Goal: Task Accomplishment & Management: Use online tool/utility

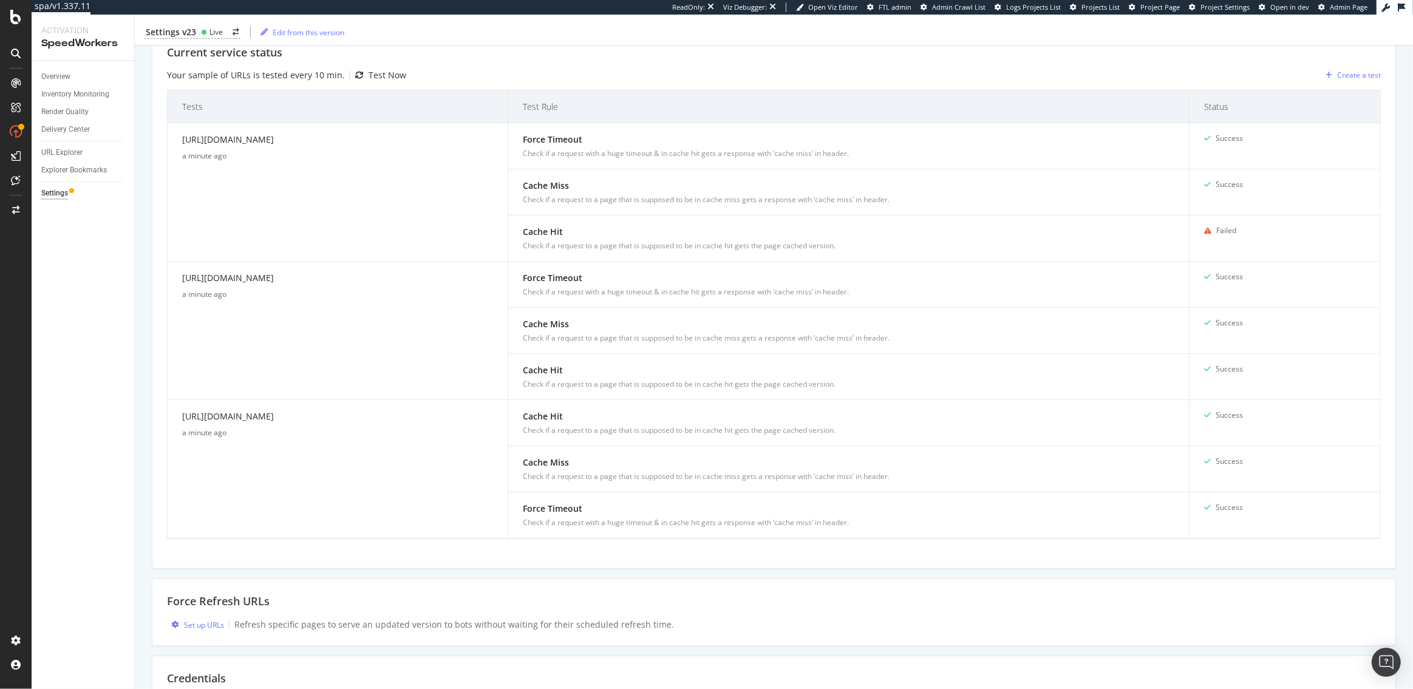
scroll to position [463, 0]
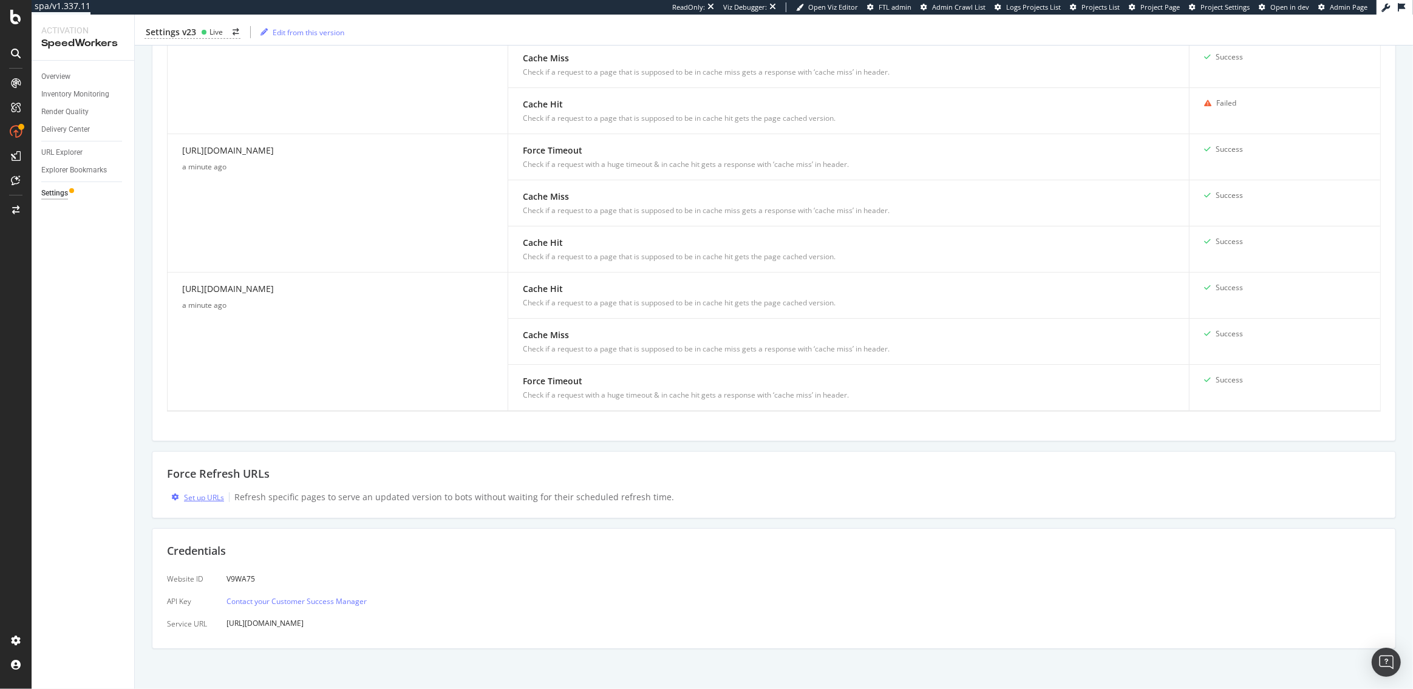
click at [206, 492] on div "Set up URLs" at bounding box center [204, 497] width 40 height 10
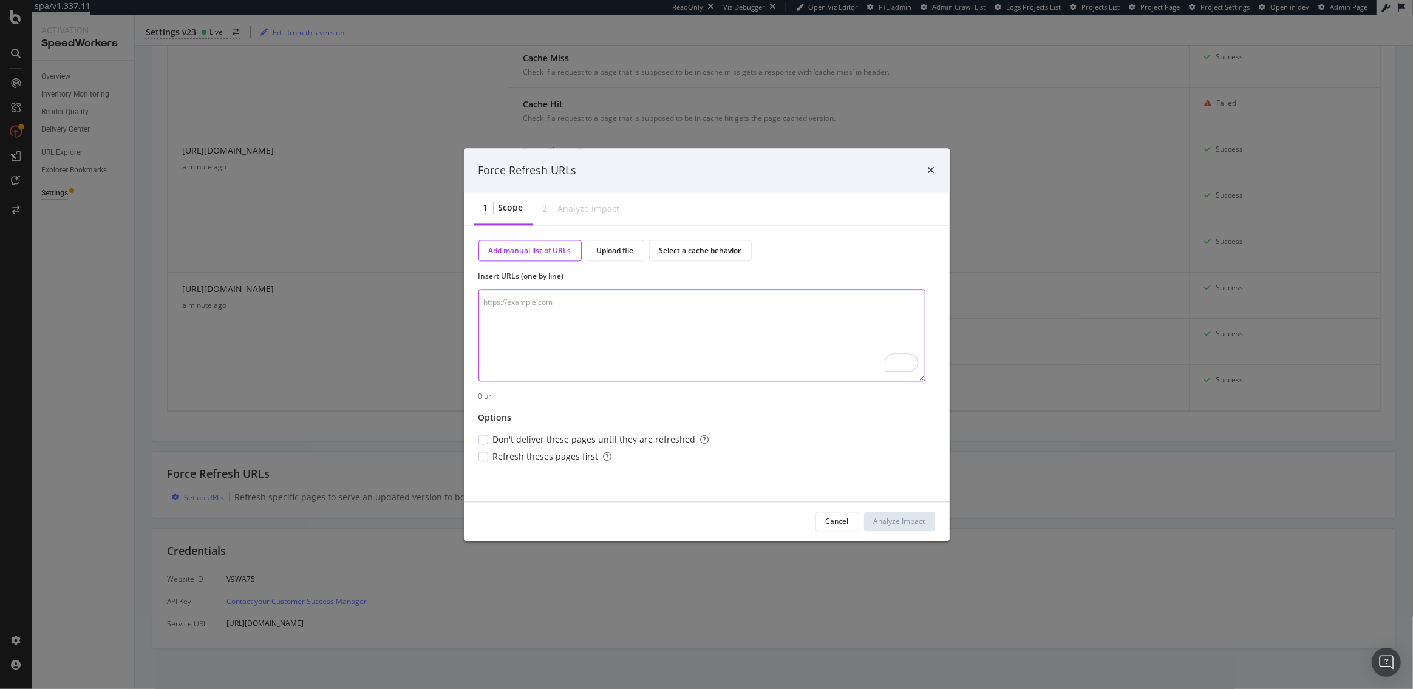
paste textarea "www.hubspot.com/products"
click at [568, 302] on textarea "www.hubspot.com/products" at bounding box center [701, 336] width 447 height 92
click at [574, 325] on textarea "www.hubspot.com/products" at bounding box center [701, 336] width 447 height 92
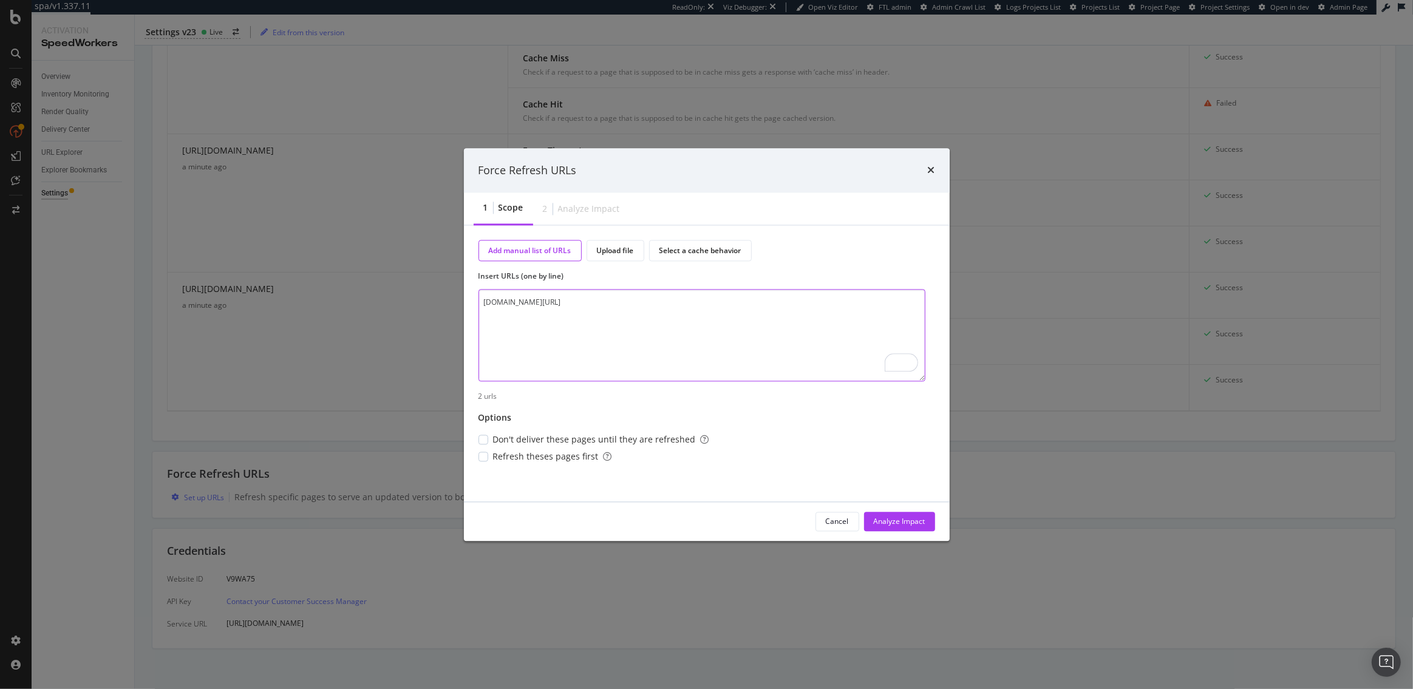
click at [553, 302] on textarea "www.hubspot.com/products" at bounding box center [701, 336] width 447 height 92
paste textarea "https://www.hubspot.com/products"
paste textarea "https://www.hubspot.com/"
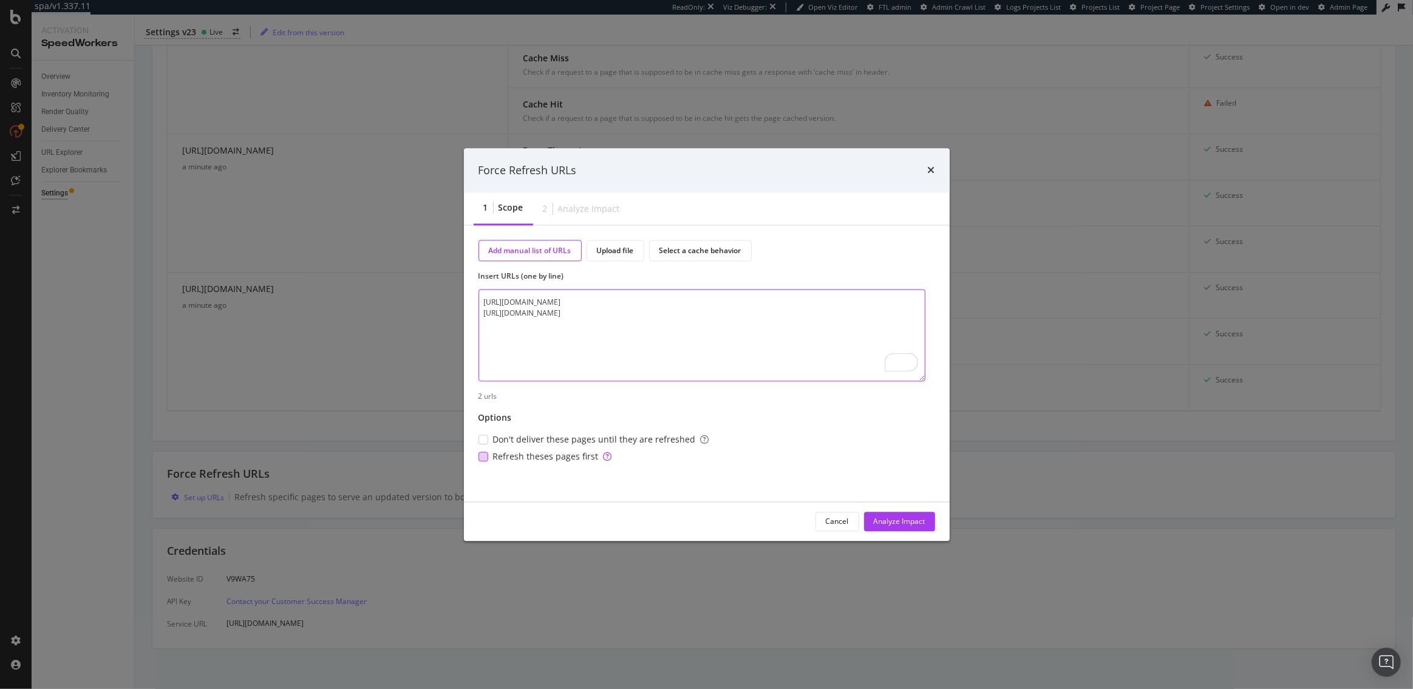
type textarea "https://www.hubspot.com/products https://www.hubspot.com/"
click at [482, 456] on div "modal" at bounding box center [483, 457] width 10 height 10
click at [906, 522] on div "Analyze Impact" at bounding box center [900, 521] width 52 height 10
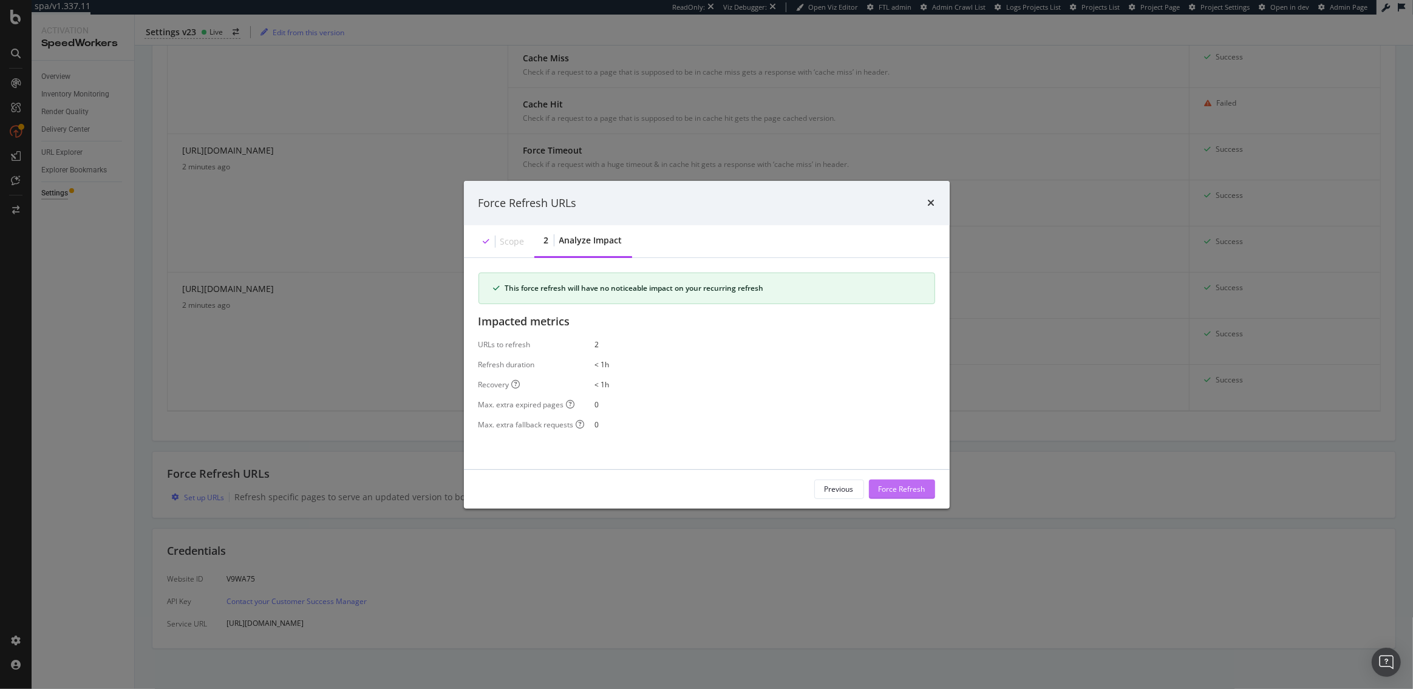
click at [890, 489] on div "Force Refresh" at bounding box center [902, 489] width 47 height 10
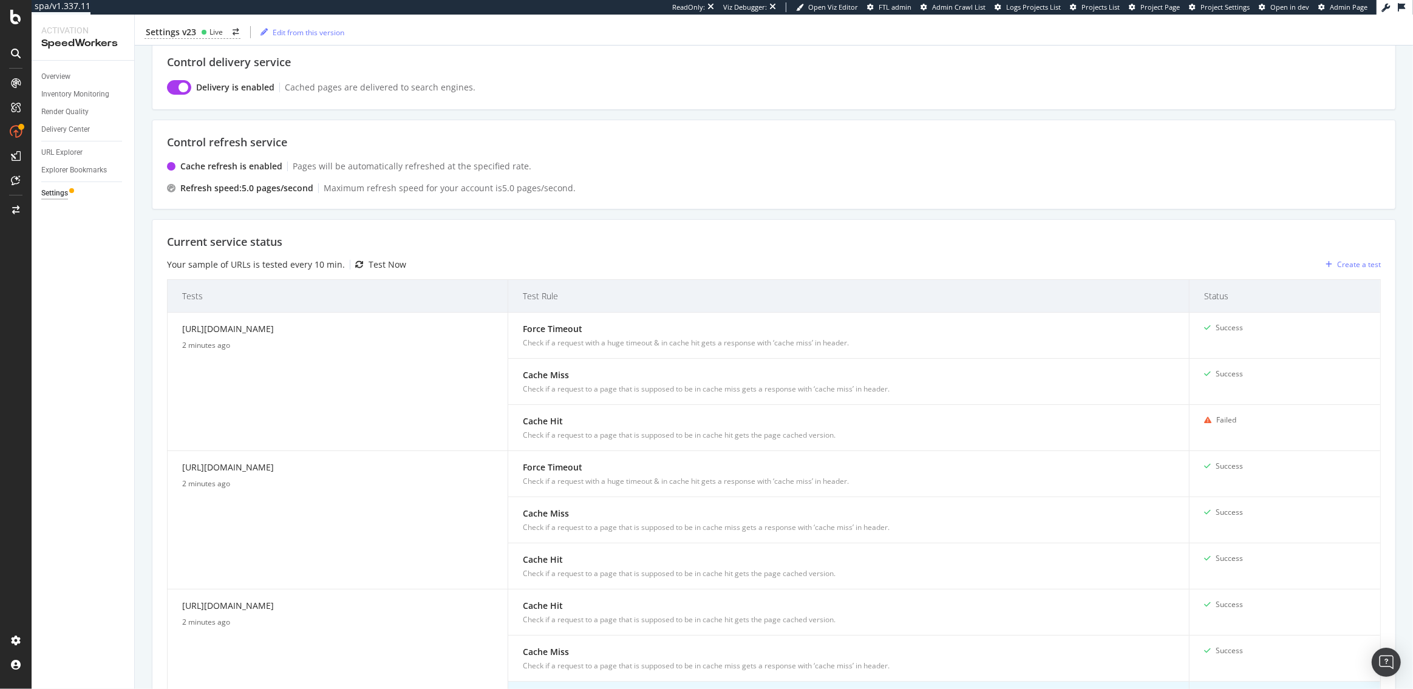
scroll to position [215, 0]
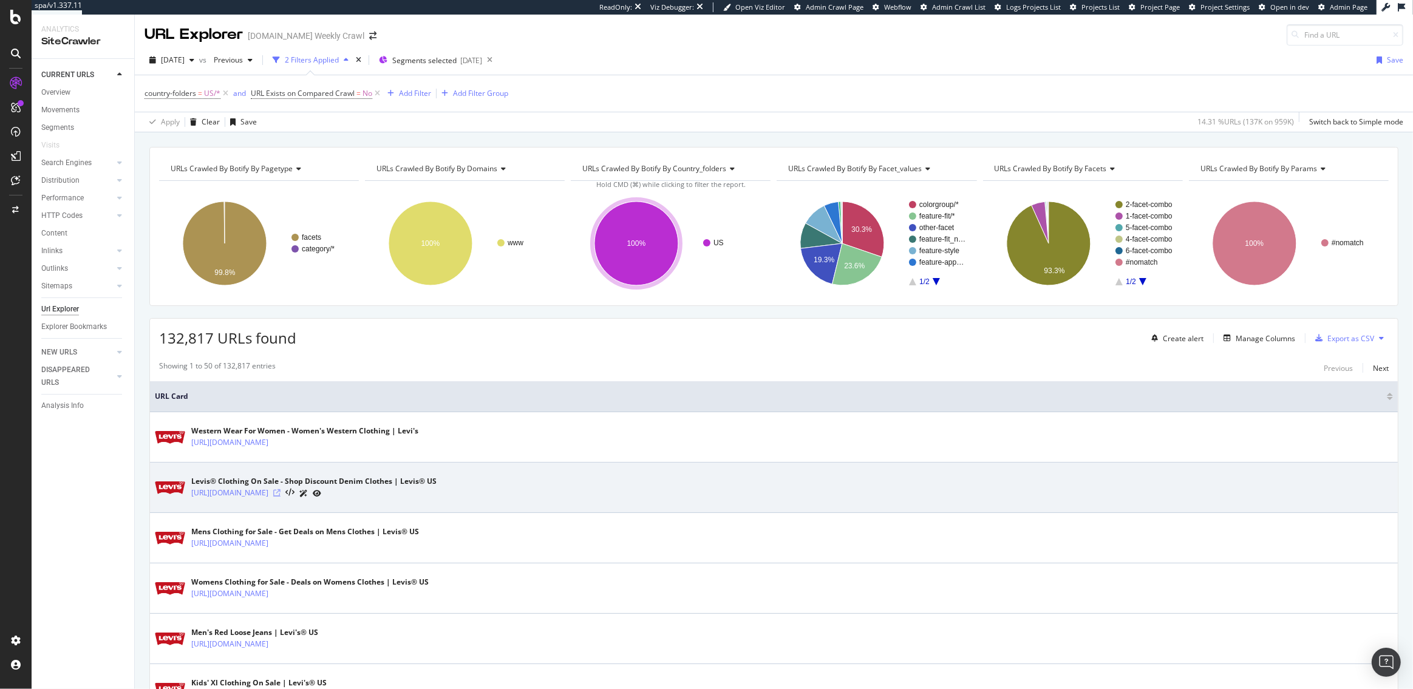
click at [281, 491] on icon at bounding box center [276, 492] width 7 height 7
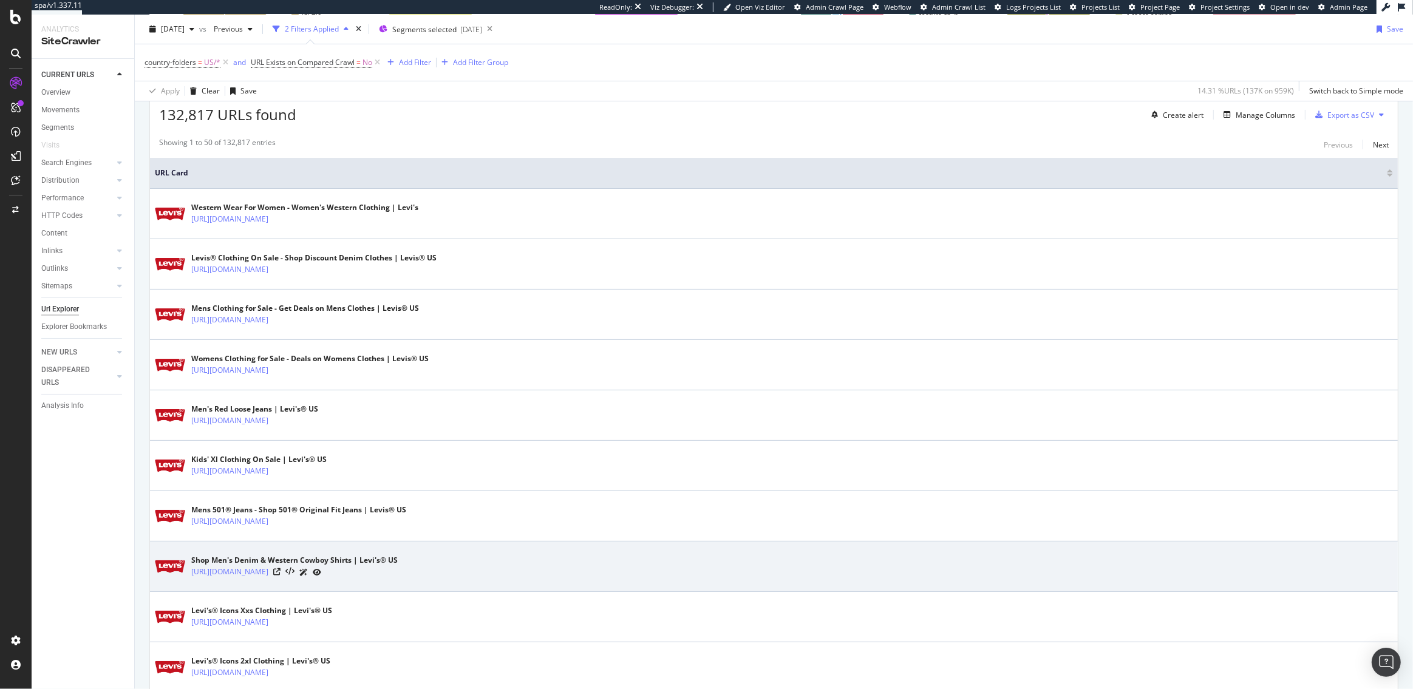
scroll to position [234, 0]
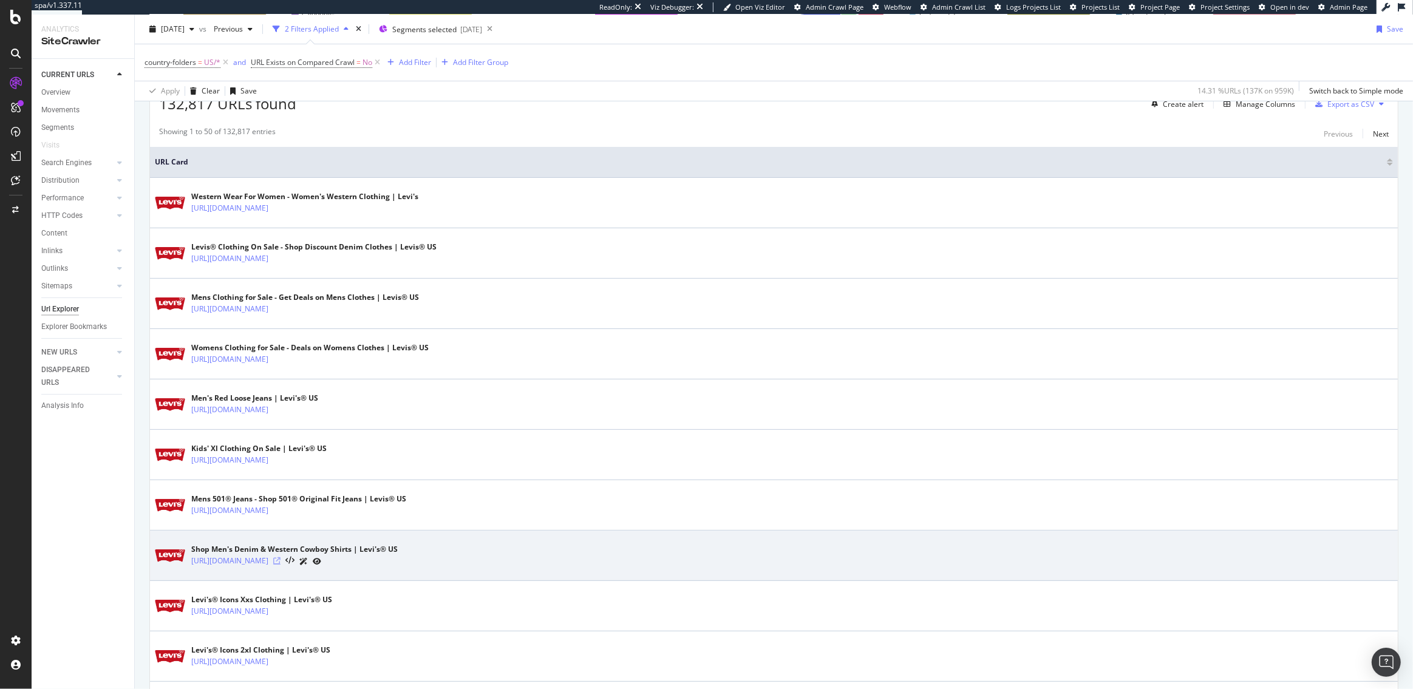
click at [281, 561] on icon at bounding box center [276, 560] width 7 height 7
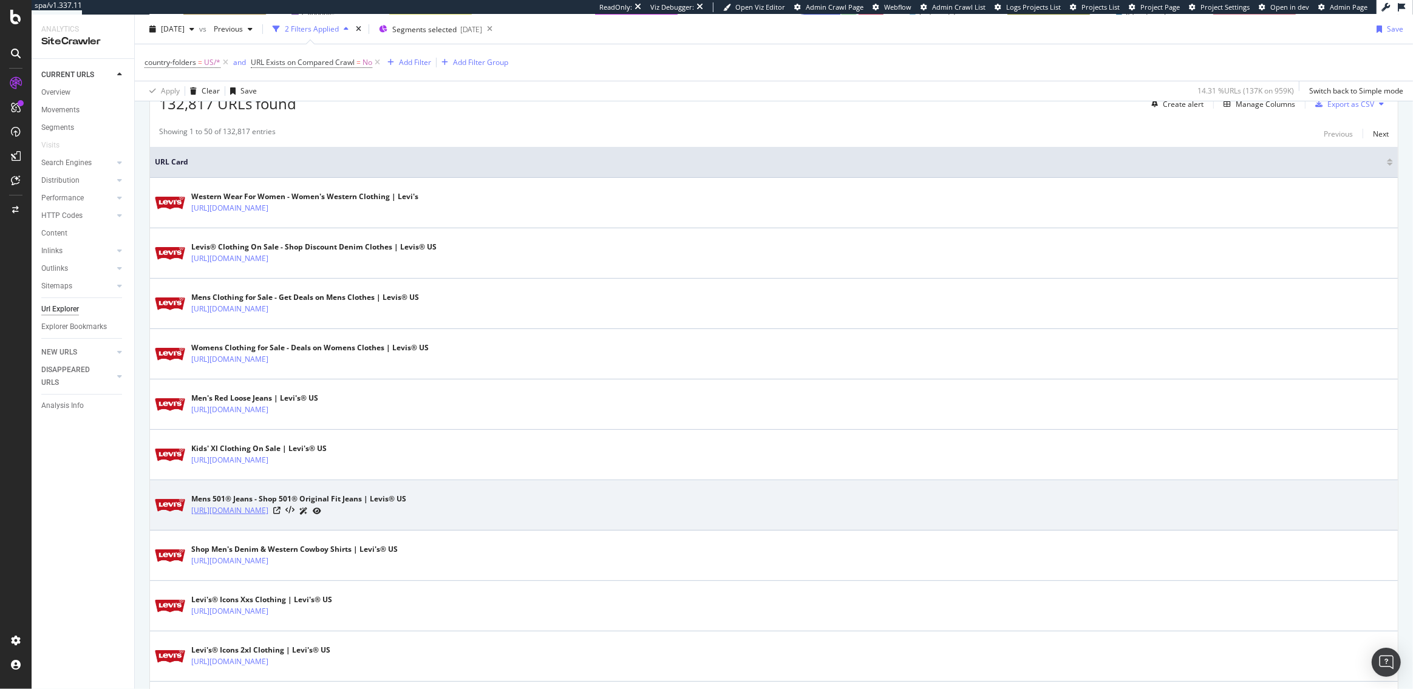
drag, startPoint x: 188, startPoint y: 509, endPoint x: 310, endPoint y: 507, distance: 121.5
click at [310, 507] on div "Mens 501® Jeans - Shop 501® Original Fit Jeans | Levis® US https://www.levi.com…" at bounding box center [774, 505] width 1238 height 30
copy link "https://www.levi.com/US/en_US/c/l"
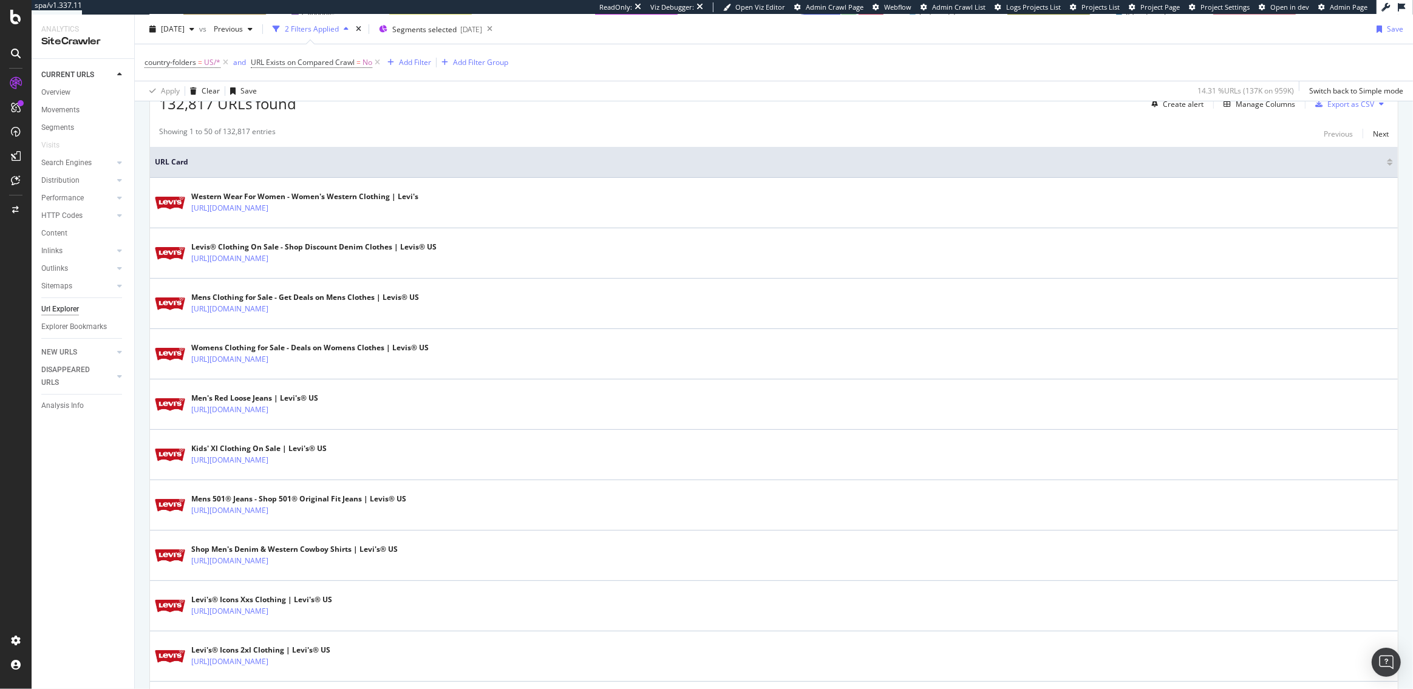
scroll to position [135, 0]
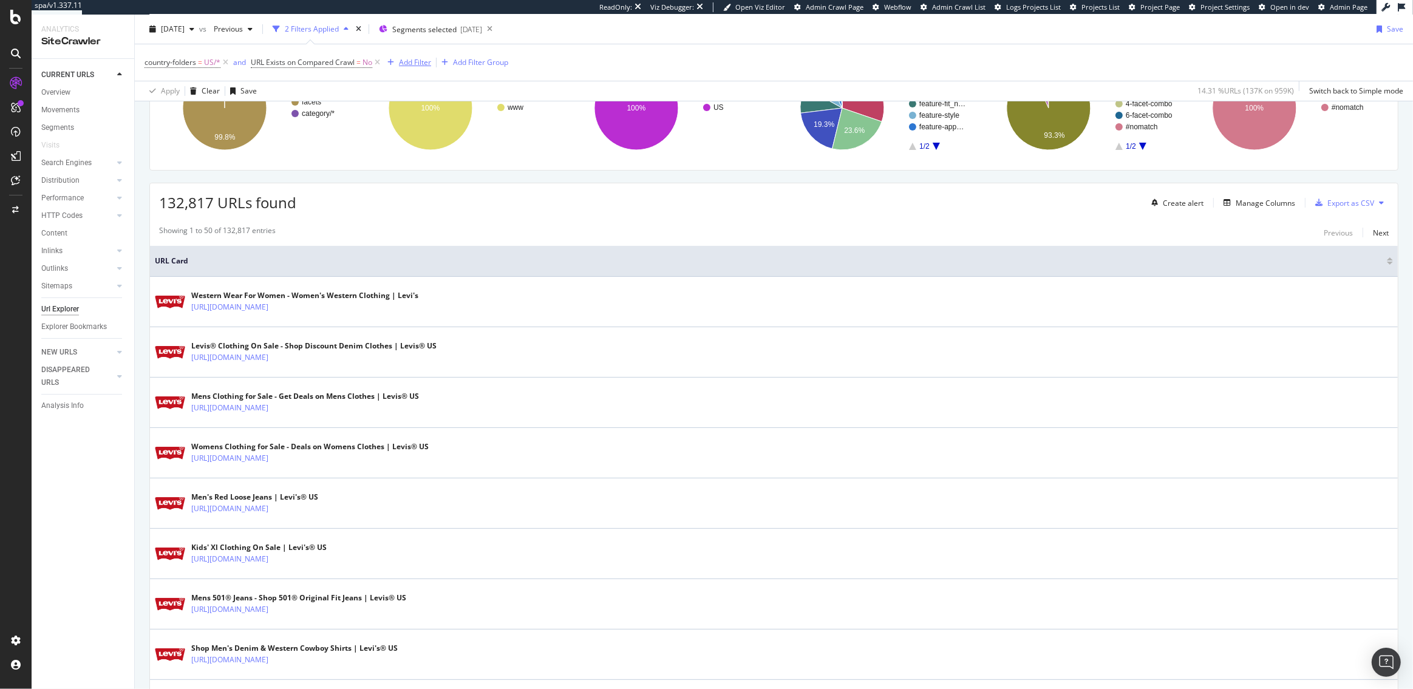
click at [410, 64] on div "Add Filter" at bounding box center [415, 62] width 32 height 10
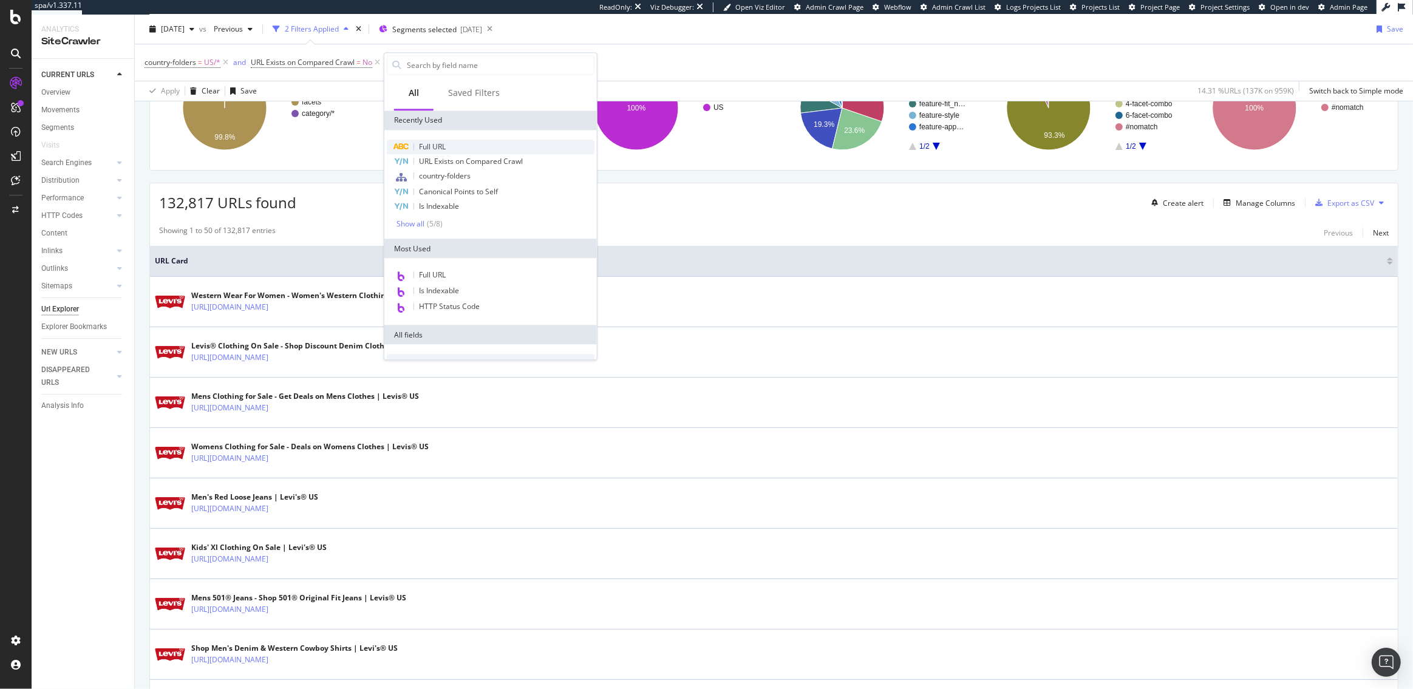
click at [431, 148] on span "Full URL" at bounding box center [432, 146] width 27 height 10
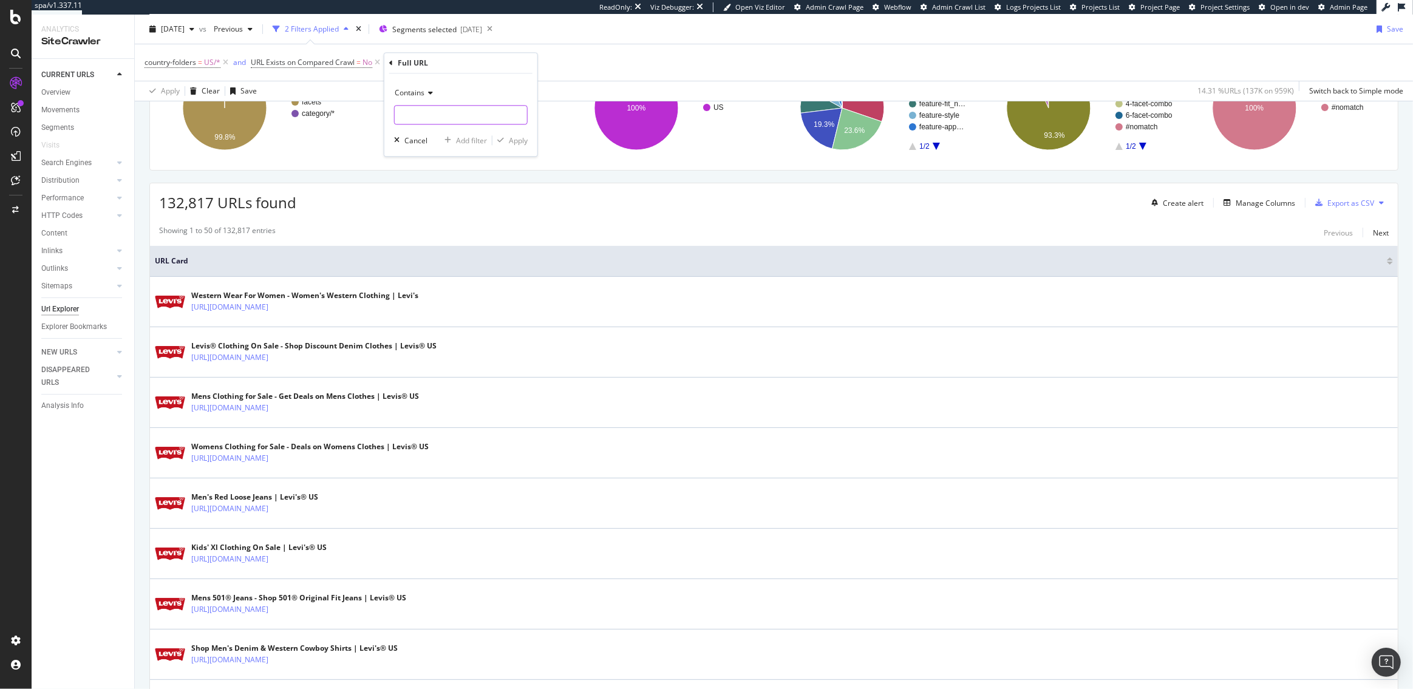
click at [425, 119] on input "text" at bounding box center [461, 115] width 132 height 19
paste input "https://www.levi.com/US/en_US/c/l"
drag, startPoint x: 458, startPoint y: 115, endPoint x: 395, endPoint y: 119, distance: 63.3
click at [395, 119] on input "https://www.levi.com/US/en_US/c/l" at bounding box center [452, 115] width 115 height 19
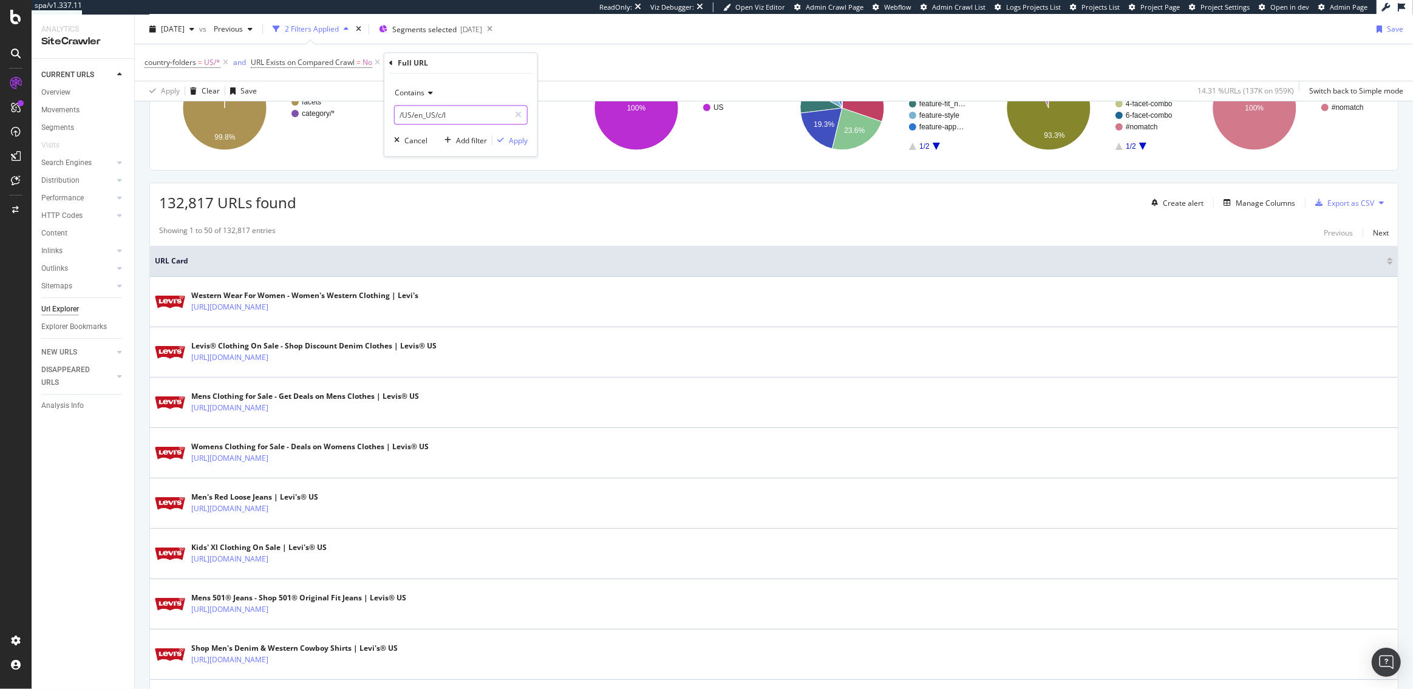
click at [479, 118] on input "/US/en_US/c/l" at bounding box center [452, 115] width 115 height 19
type input "/US/en_US/c/"
click at [515, 136] on div "Apply" at bounding box center [518, 140] width 19 height 10
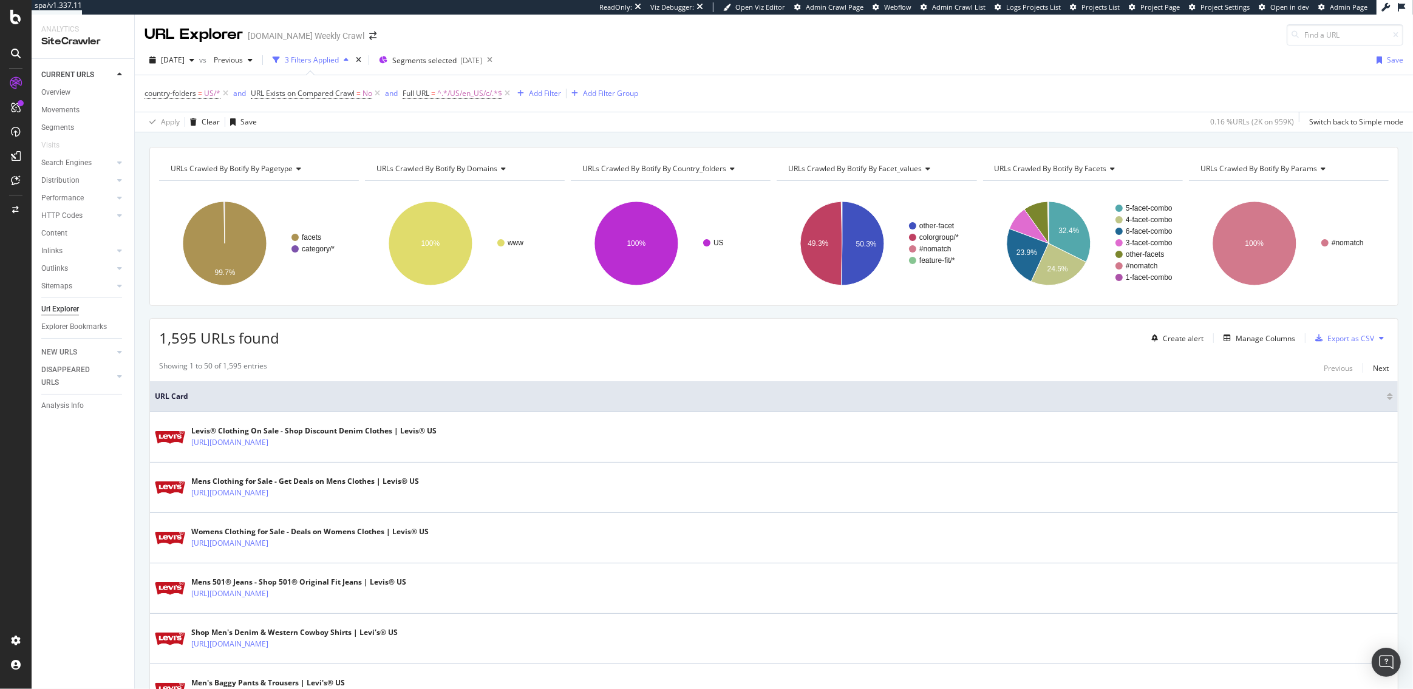
click at [333, 346] on div "1,595 URLs found Create alert Manage Columns Export as CSV" at bounding box center [774, 334] width 1248 height 30
click at [449, 94] on span "^.*/US/en_US/c/.*$" at bounding box center [469, 93] width 65 height 17
click at [440, 137] on input "/US/en_US/c/" at bounding box center [472, 143] width 115 height 19
click at [465, 143] on input "/US/en_US/c/" at bounding box center [472, 143] width 115 height 19
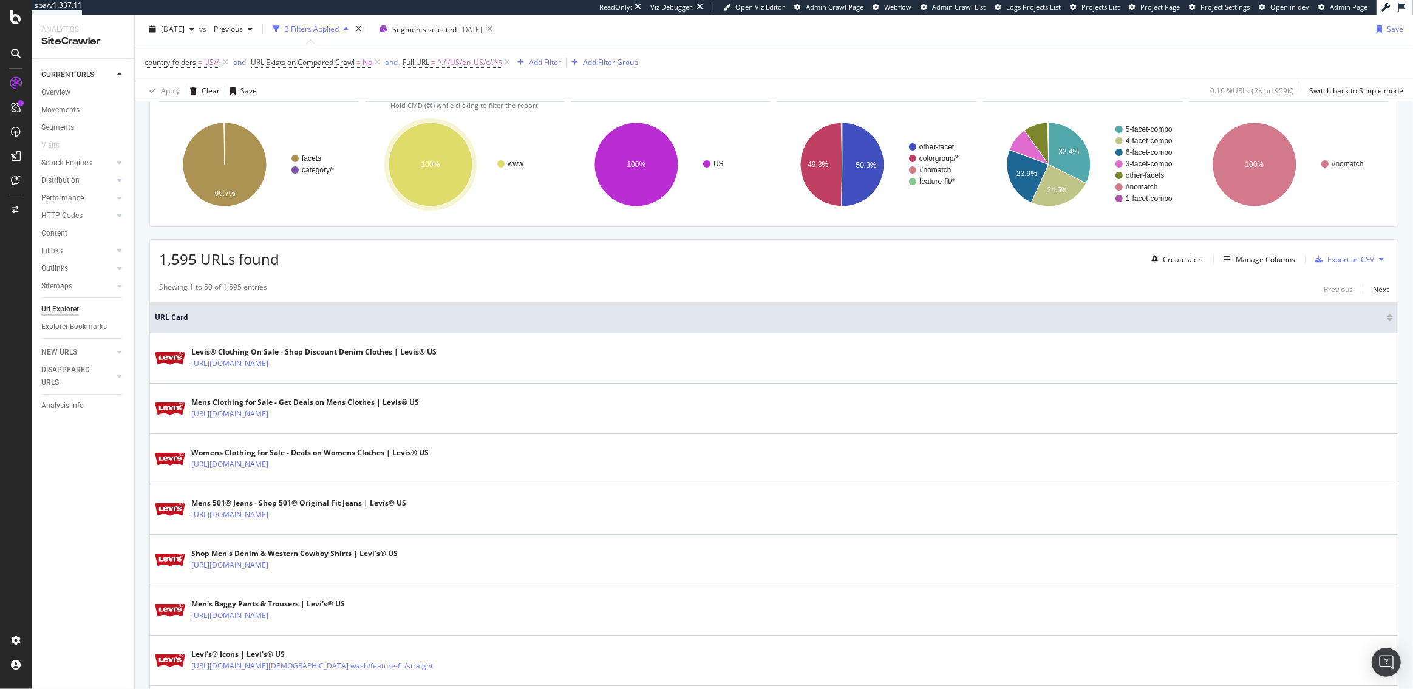
scroll to position [64, 0]
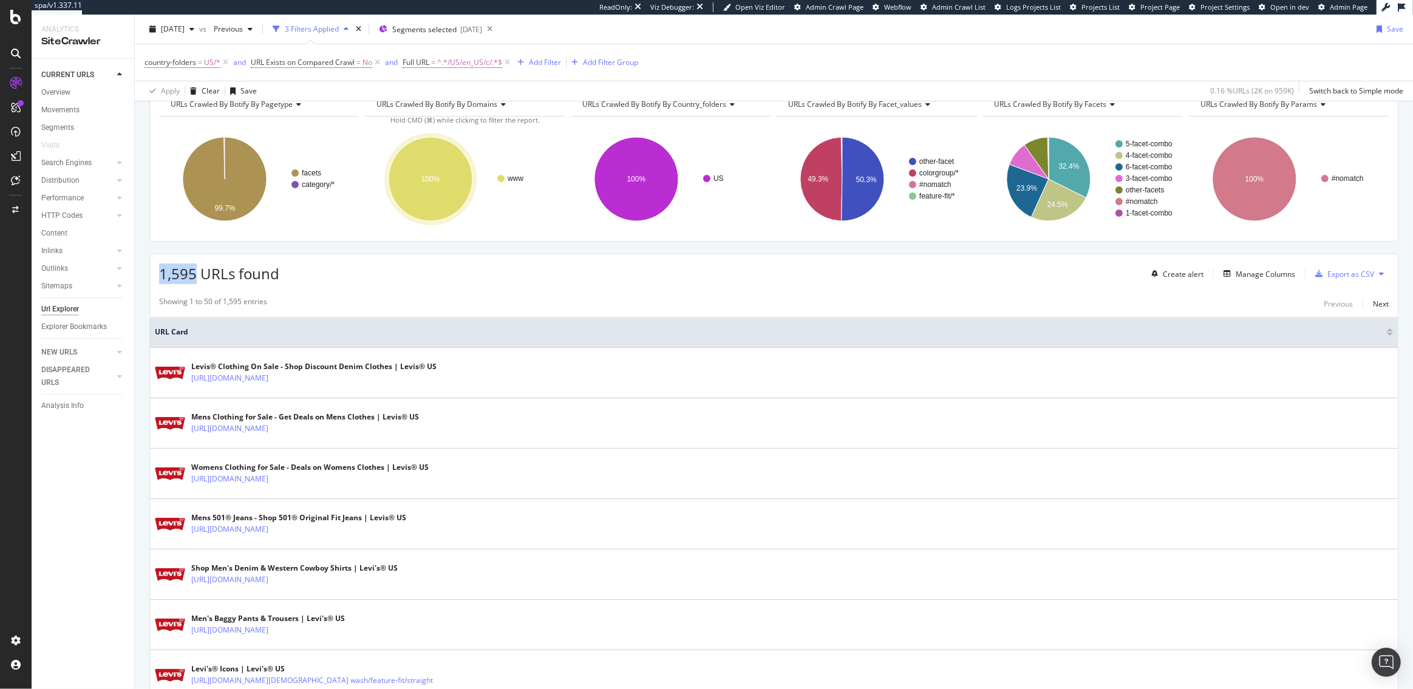
drag, startPoint x: 194, startPoint y: 273, endPoint x: 154, endPoint y: 273, distance: 40.1
click at [154, 273] on div "1,595 URLs found Create alert Manage Columns Export as CSV" at bounding box center [774, 269] width 1248 height 30
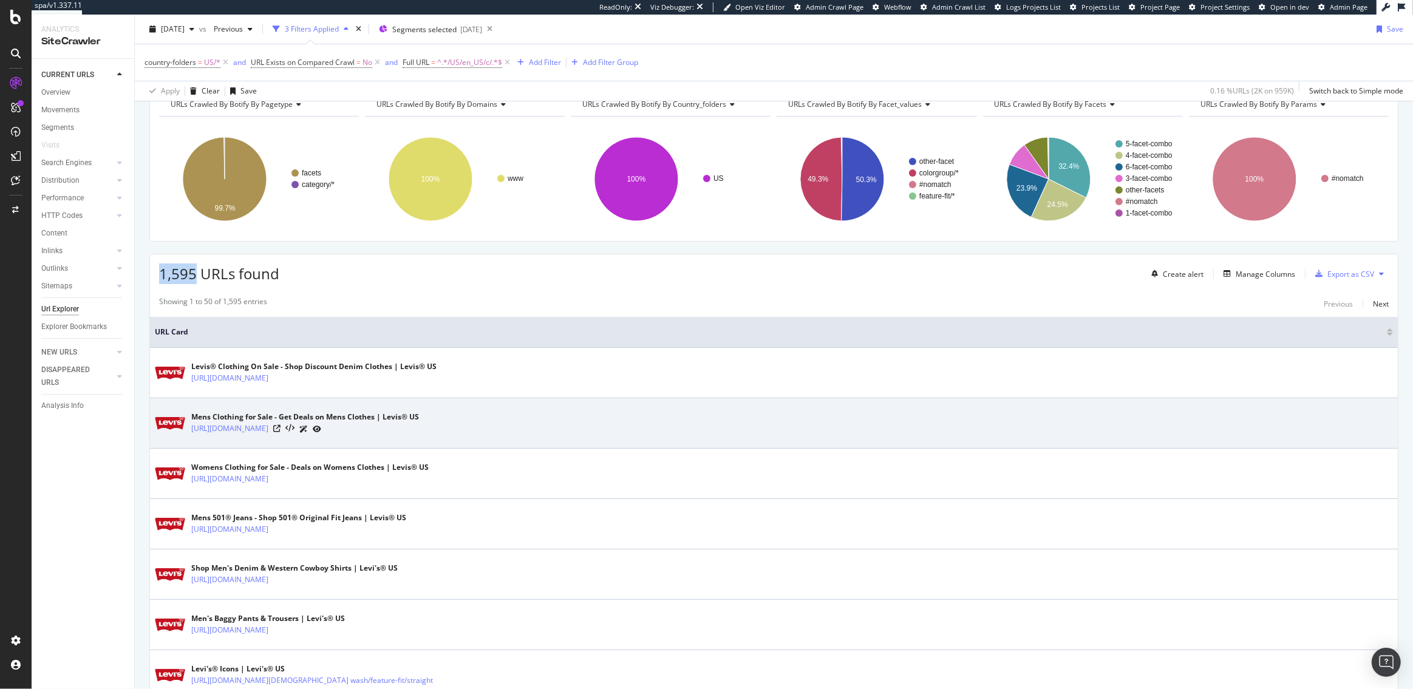
scroll to position [89, 0]
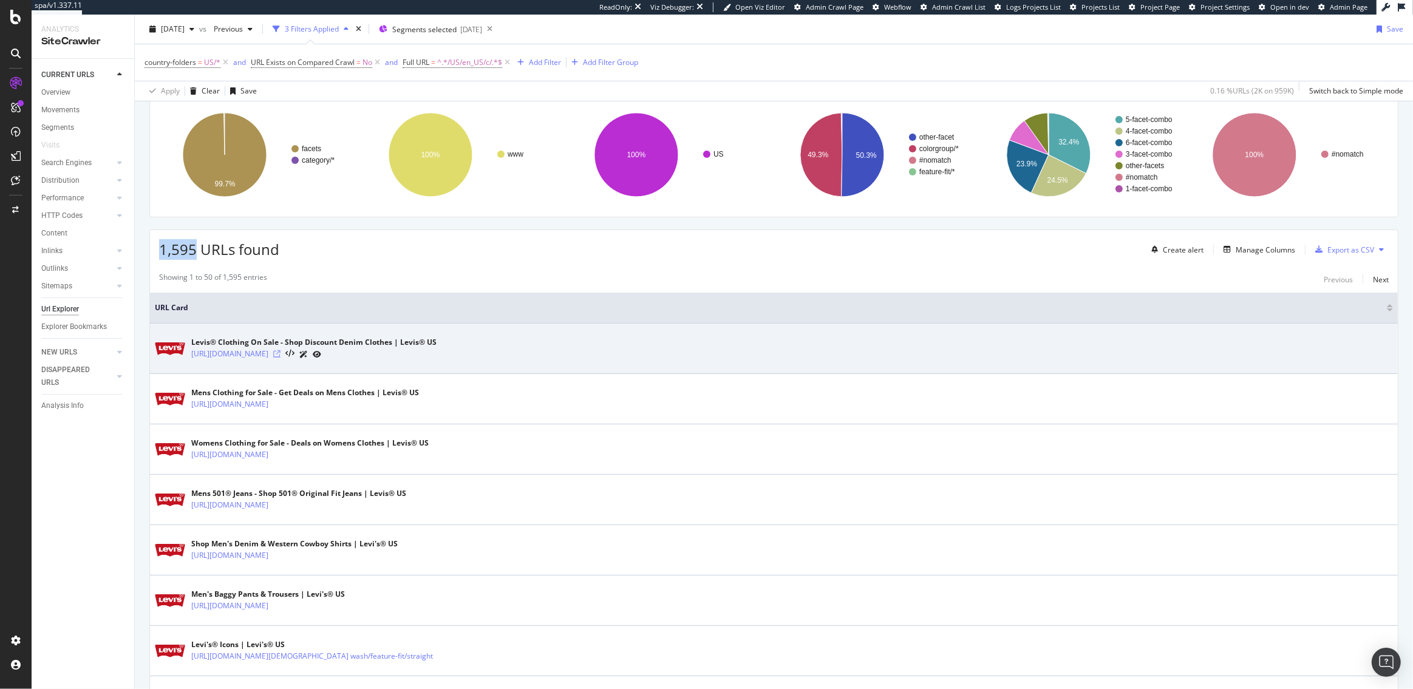
click at [281, 356] on icon at bounding box center [276, 353] width 7 height 7
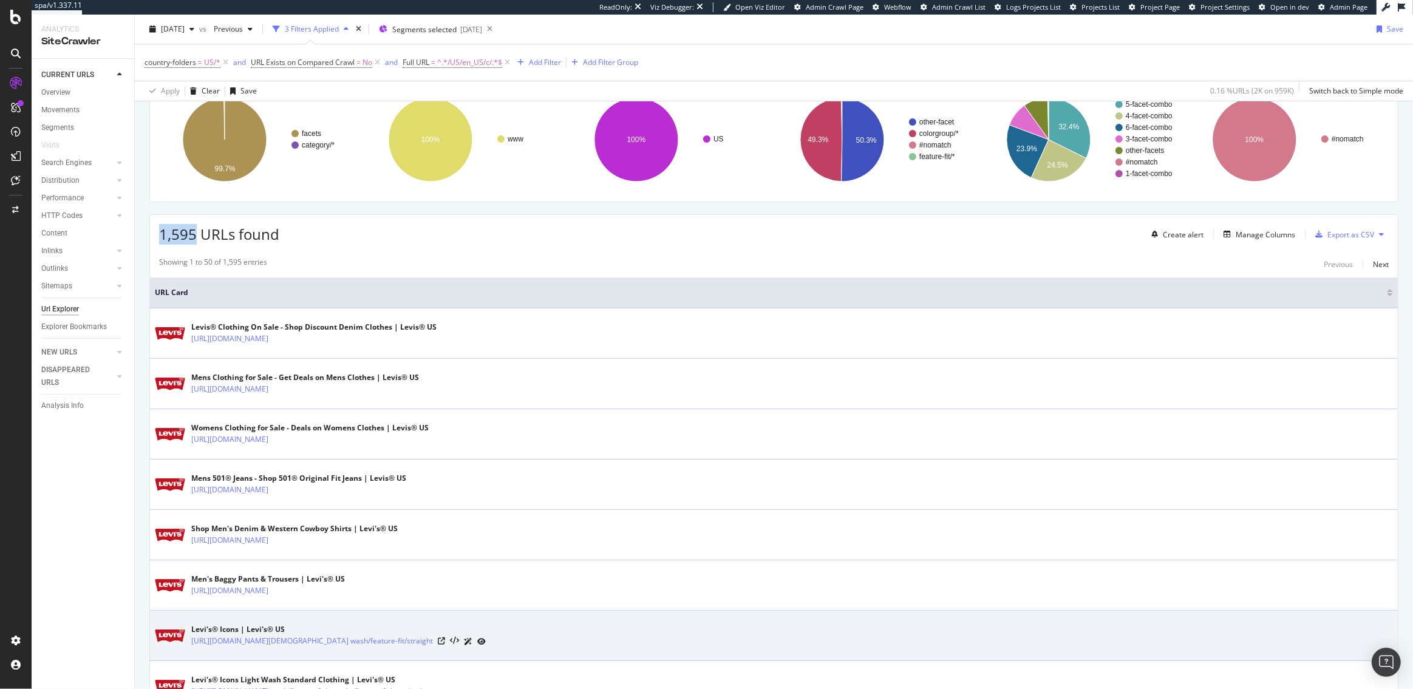
scroll to position [105, 0]
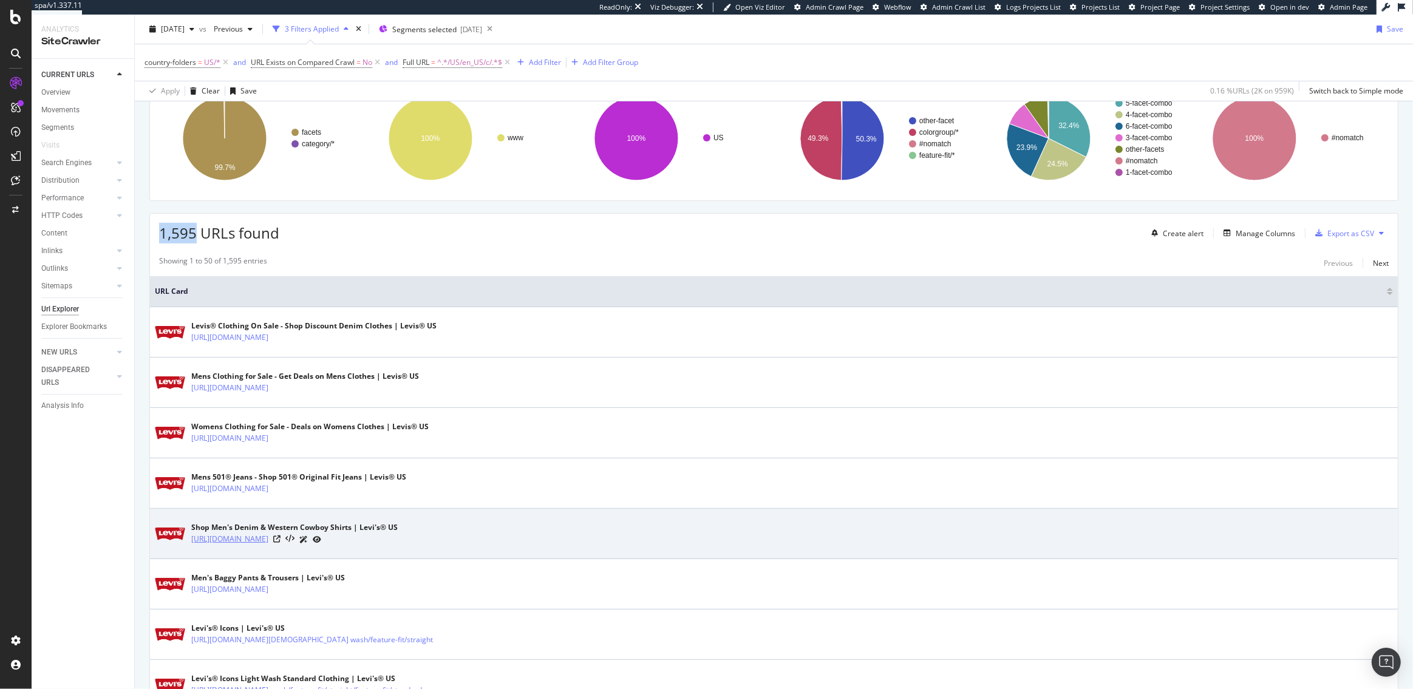
drag, startPoint x: 446, startPoint y: 541, endPoint x: 305, endPoint y: 542, distance: 140.9
click at [305, 542] on div "https://www.levi.com/US/en_US/c/levi_clothing_men_western_denim_shirts" at bounding box center [294, 539] width 206 height 13
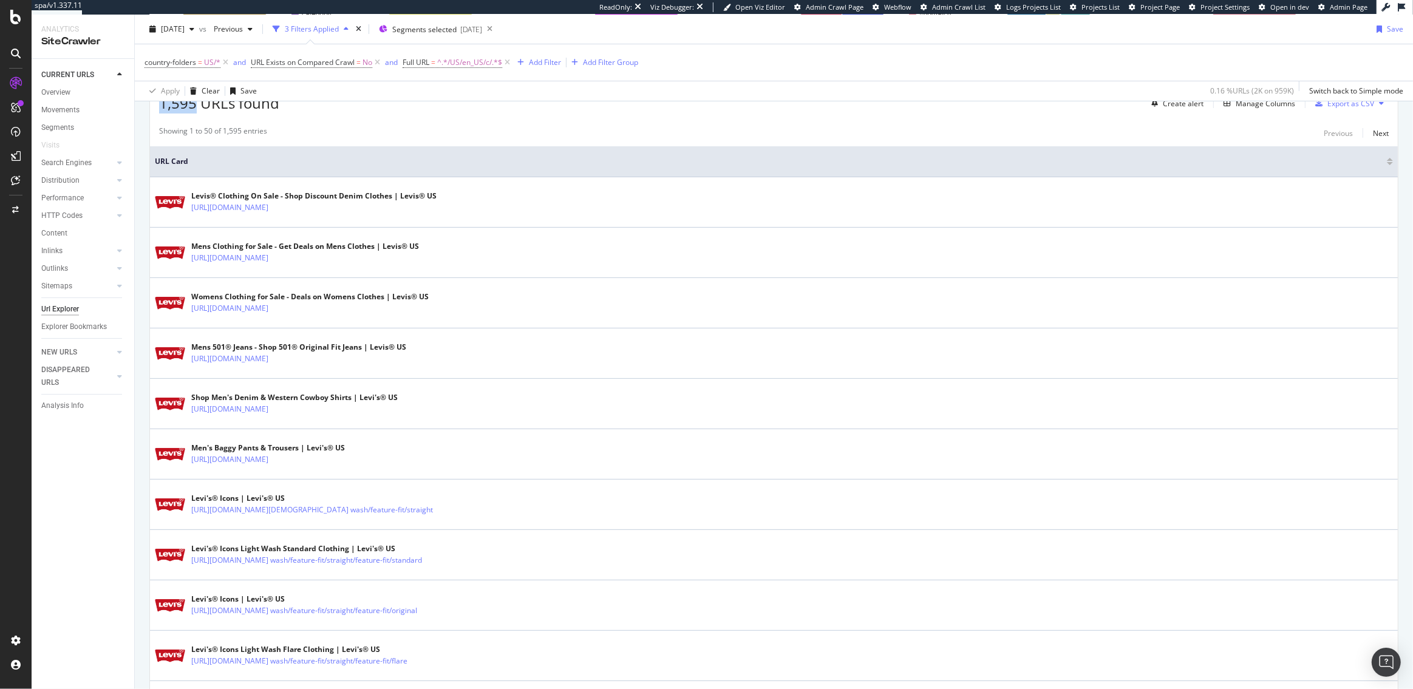
scroll to position [0, 0]
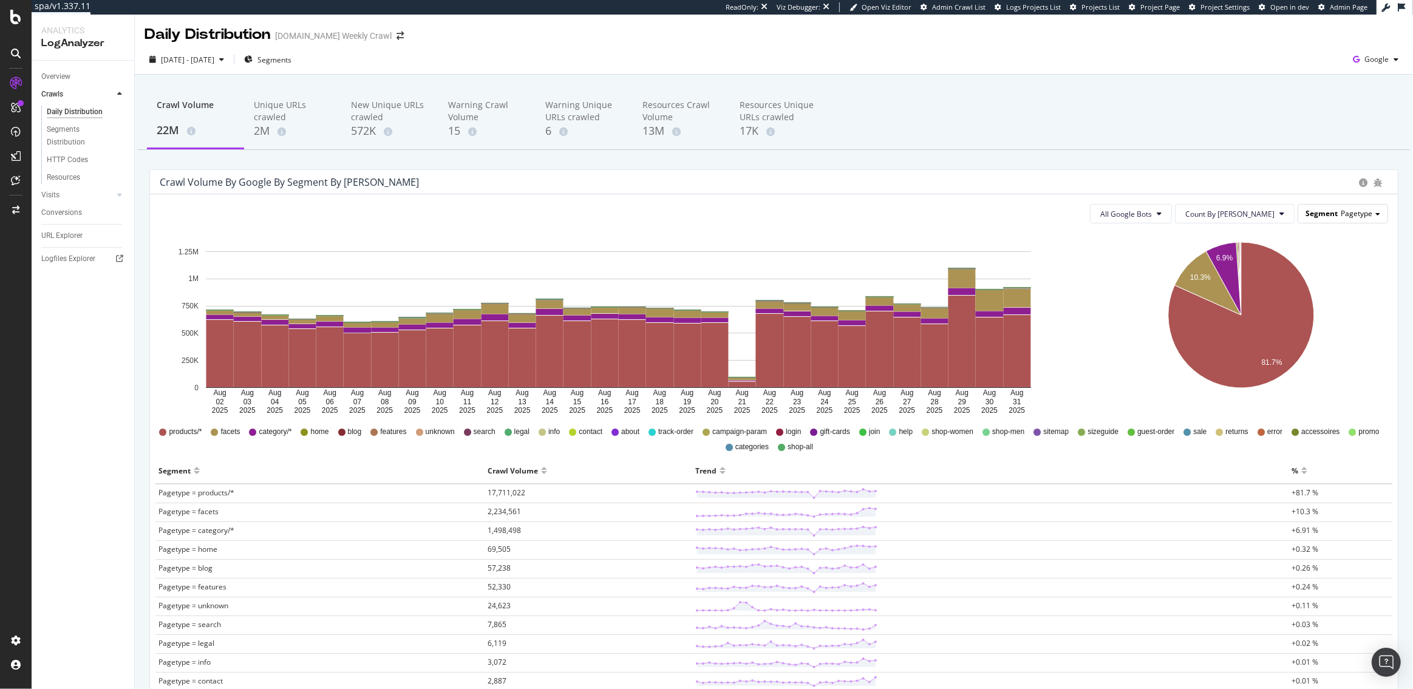
click at [1367, 211] on span "Pagetype" at bounding box center [1357, 213] width 32 height 10
click at [1172, 219] on button "All Google Bots" at bounding box center [1131, 213] width 82 height 19
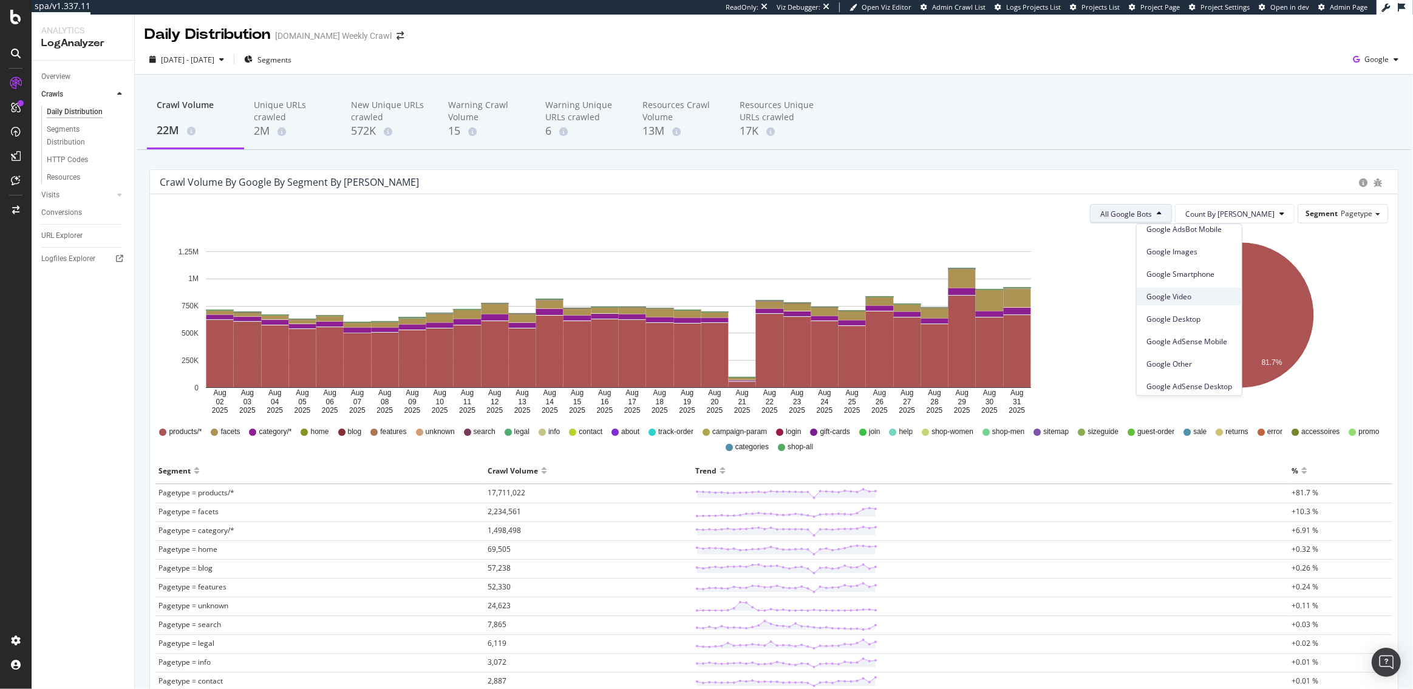
scroll to position [54, 0]
click at [1179, 361] on span "Google Other" at bounding box center [1189, 363] width 86 height 11
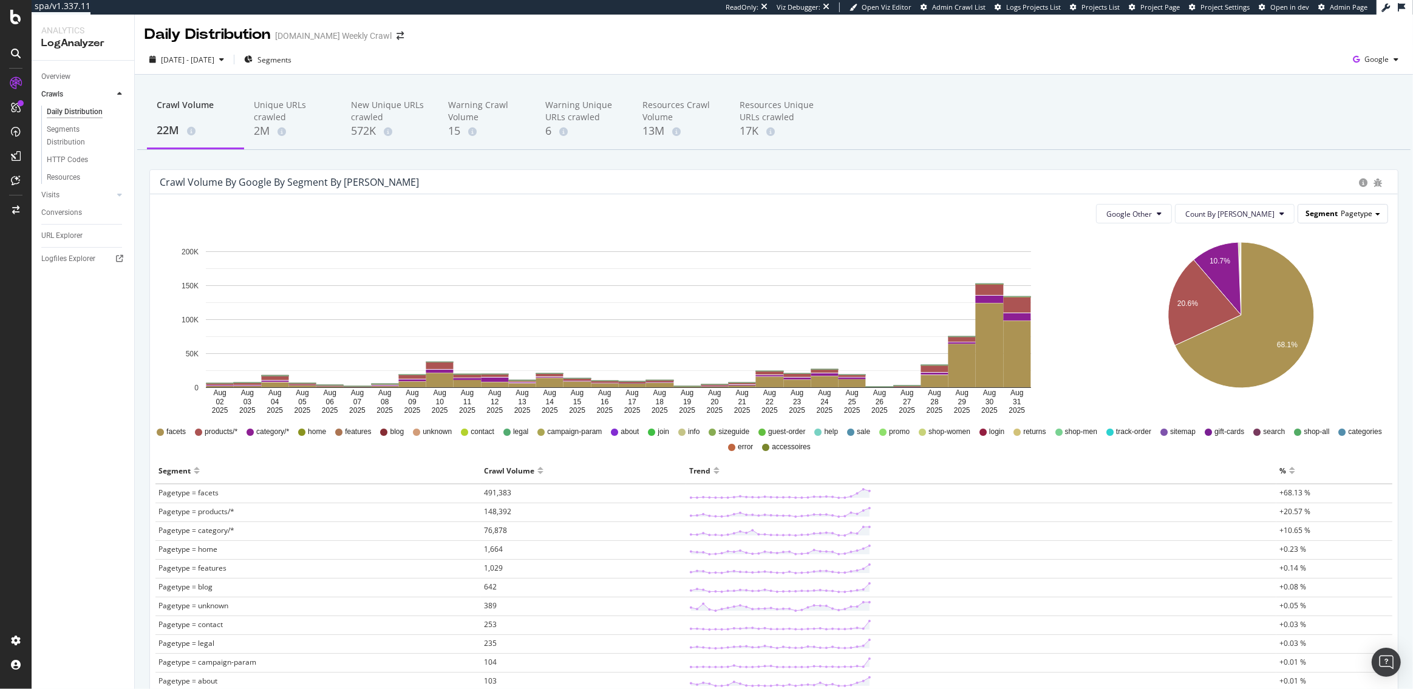
click at [1331, 216] on span "Segment" at bounding box center [1321, 213] width 32 height 10
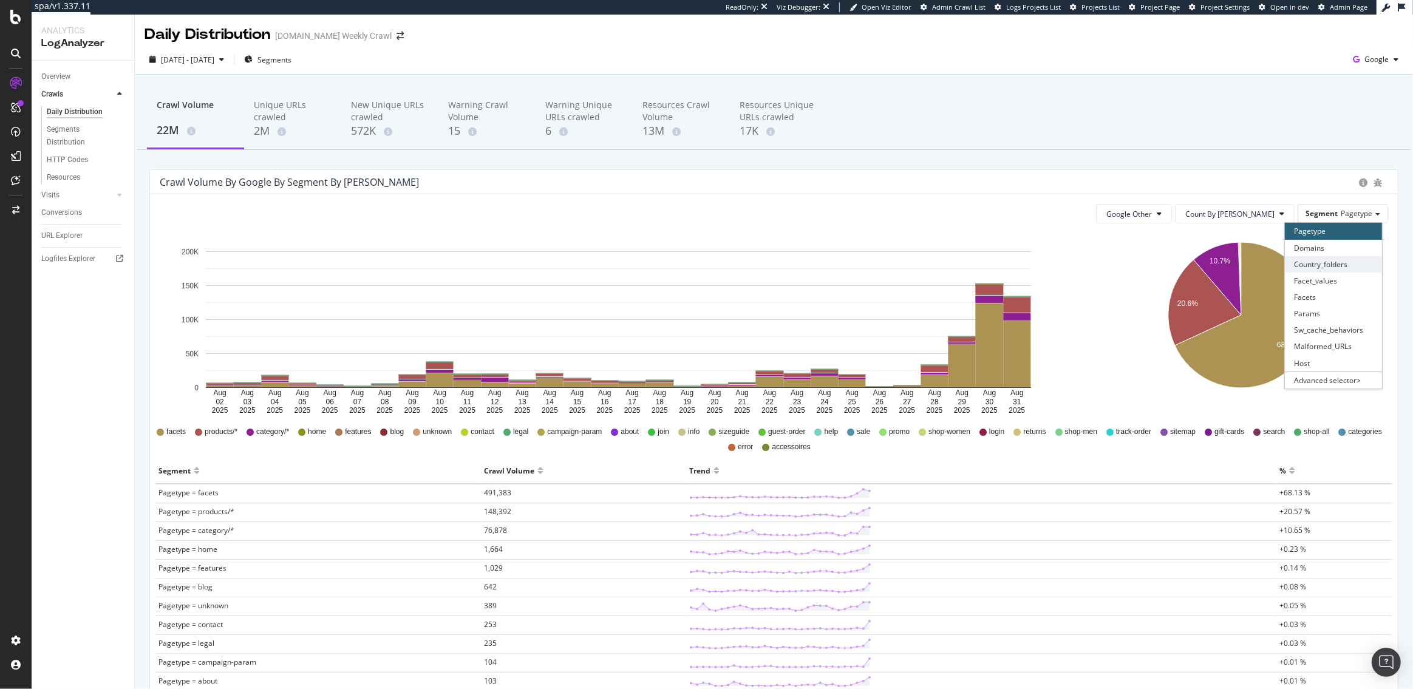
click at [1317, 268] on div "Country_folders" at bounding box center [1333, 264] width 97 height 16
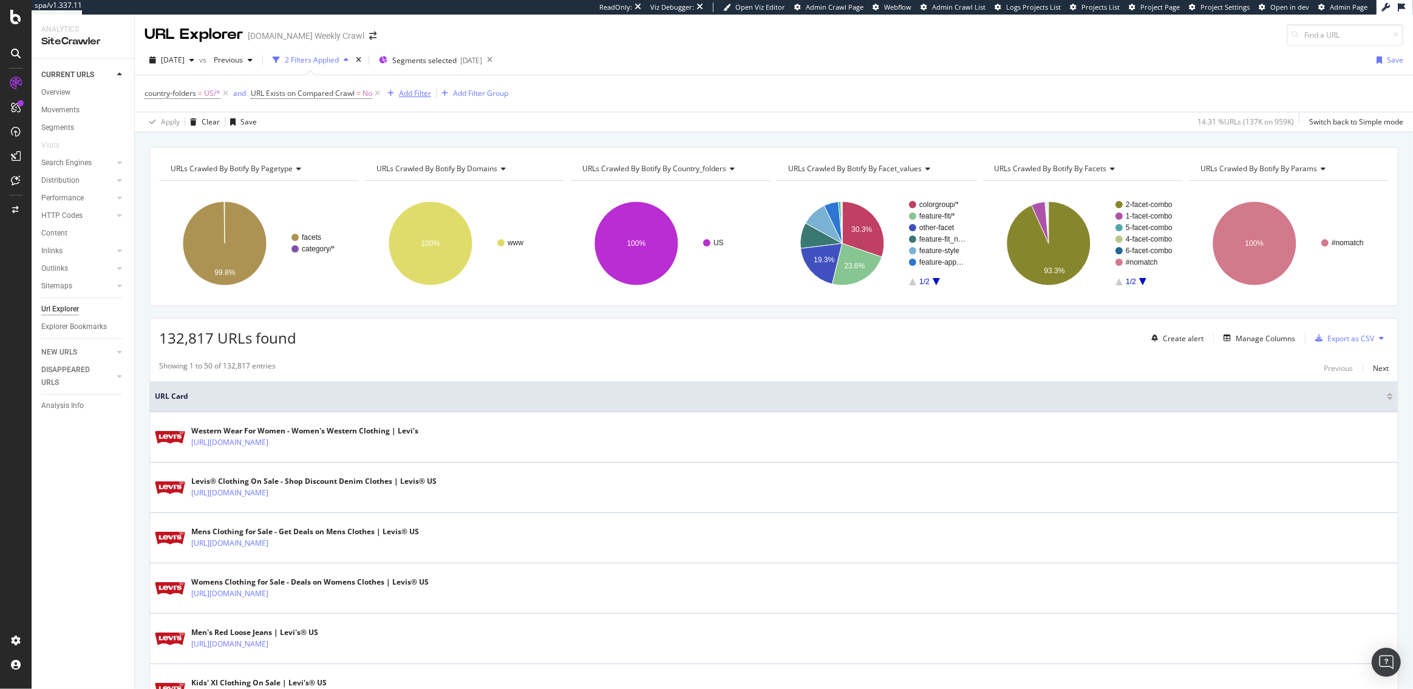
click at [407, 95] on div "Add Filter" at bounding box center [415, 93] width 32 height 10
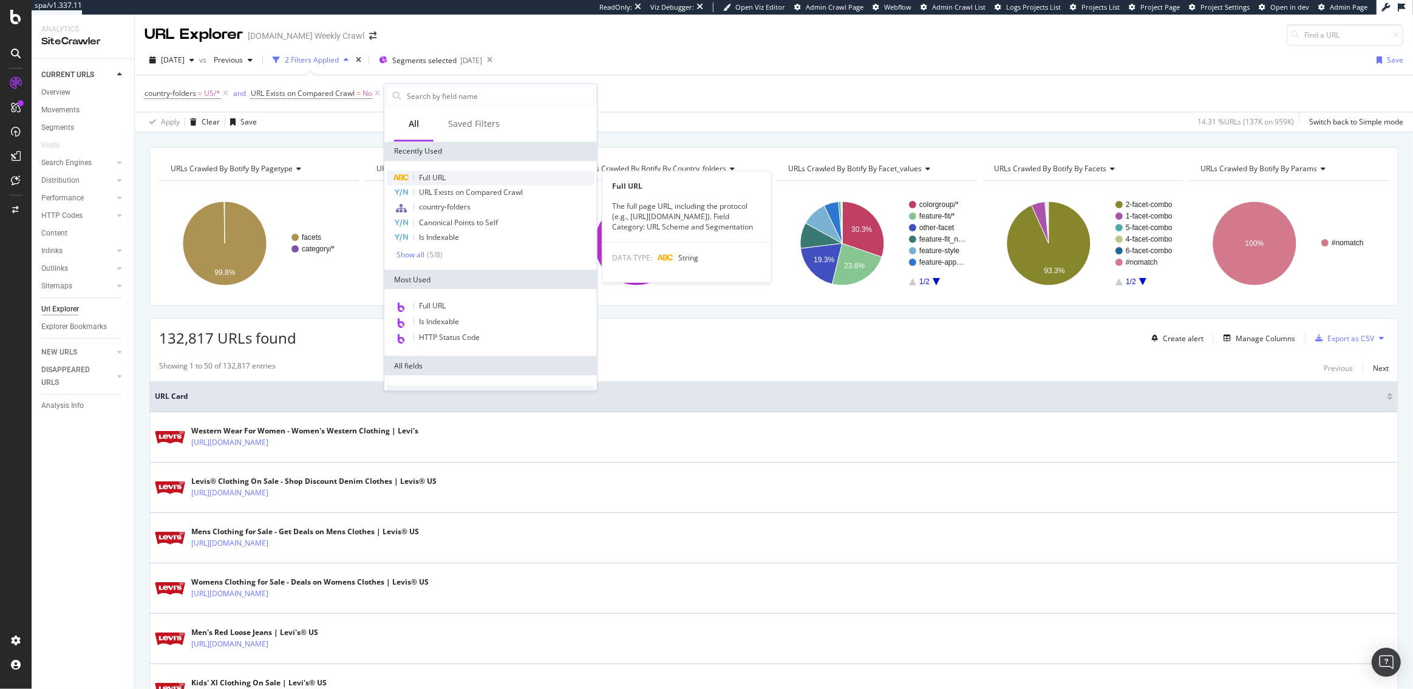
click at [457, 171] on div "Full URL" at bounding box center [491, 178] width 208 height 15
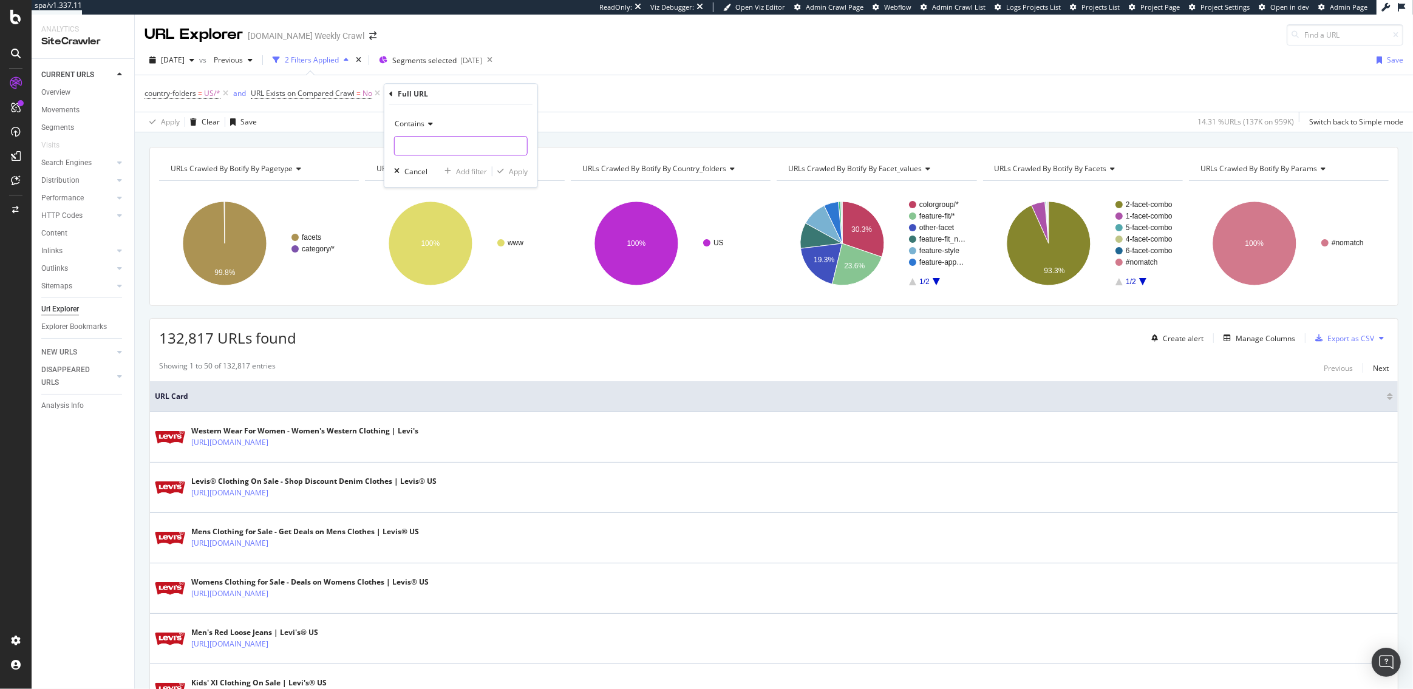
click at [422, 145] on input "text" at bounding box center [461, 145] width 132 height 19
paste input "/US/en_US/c/"
type input "/US/en_US/c/"
click at [512, 171] on div "Apply" at bounding box center [518, 171] width 19 height 10
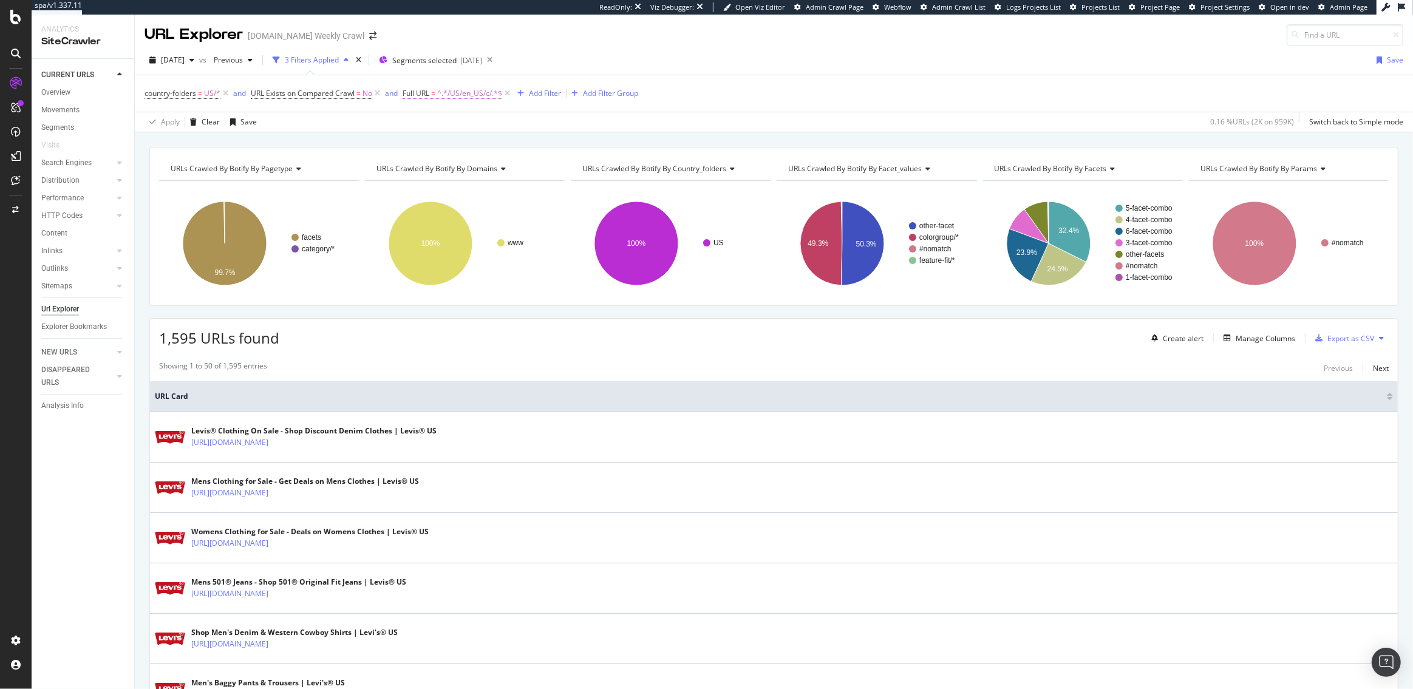
click at [434, 88] on span "=" at bounding box center [433, 93] width 4 height 10
click at [435, 124] on span "Contains" at bounding box center [430, 122] width 30 height 10
click at [455, 252] on span "Doesn't contain" at bounding box center [446, 257] width 53 height 10
click at [525, 168] on div "button" at bounding box center [520, 169] width 16 height 7
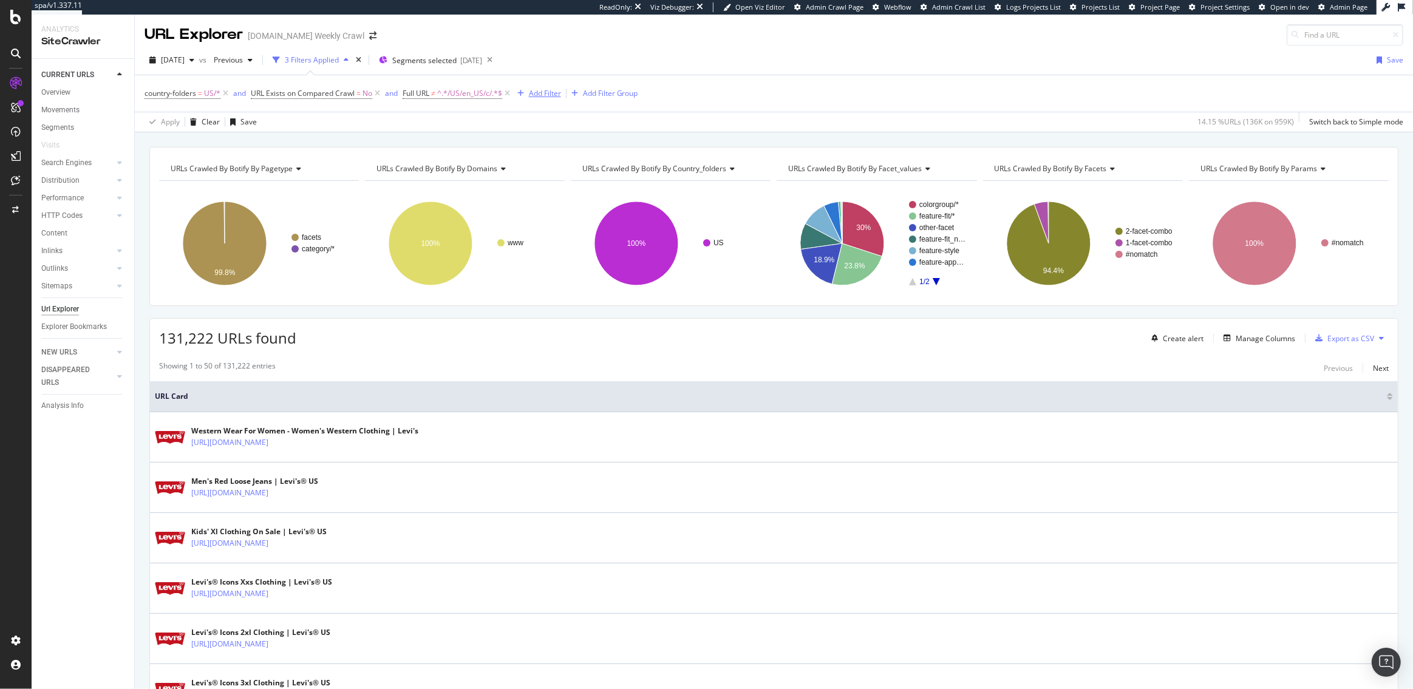
click at [548, 96] on div "Add Filter" at bounding box center [545, 93] width 32 height 10
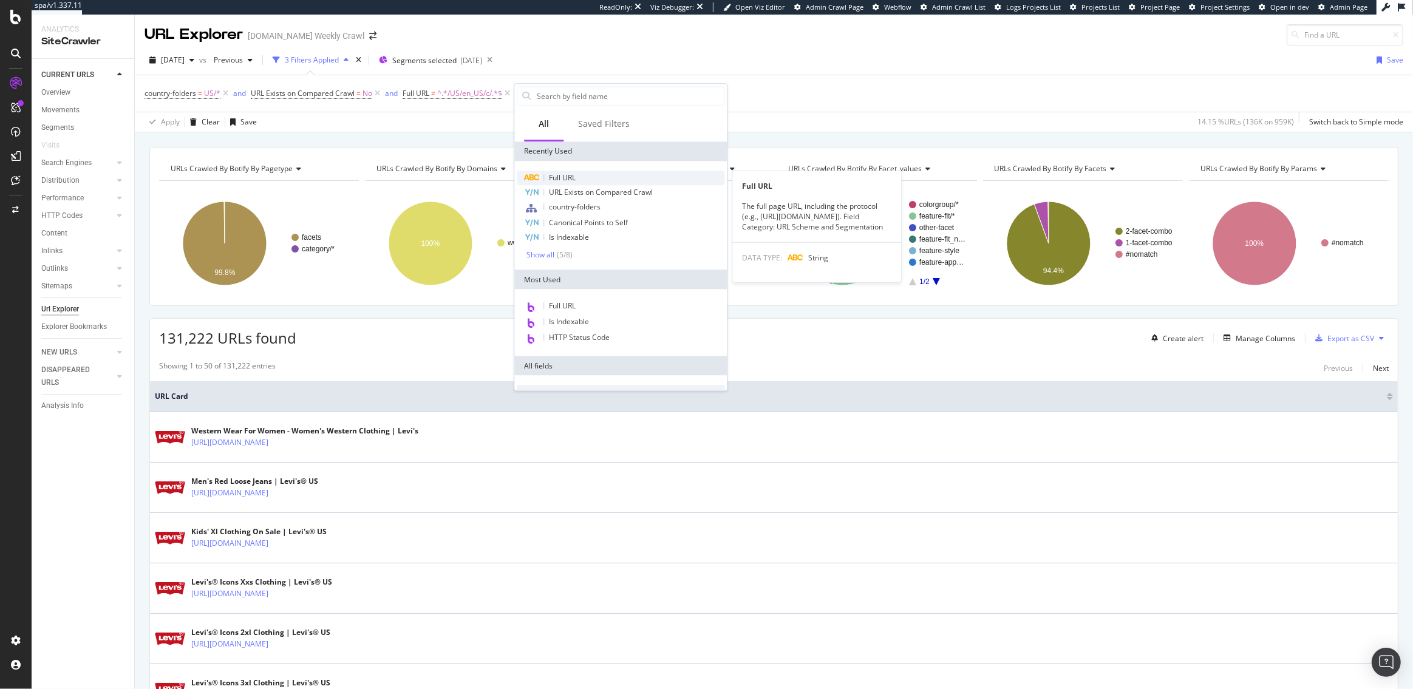
click at [568, 180] on span "Full URL" at bounding box center [562, 177] width 27 height 10
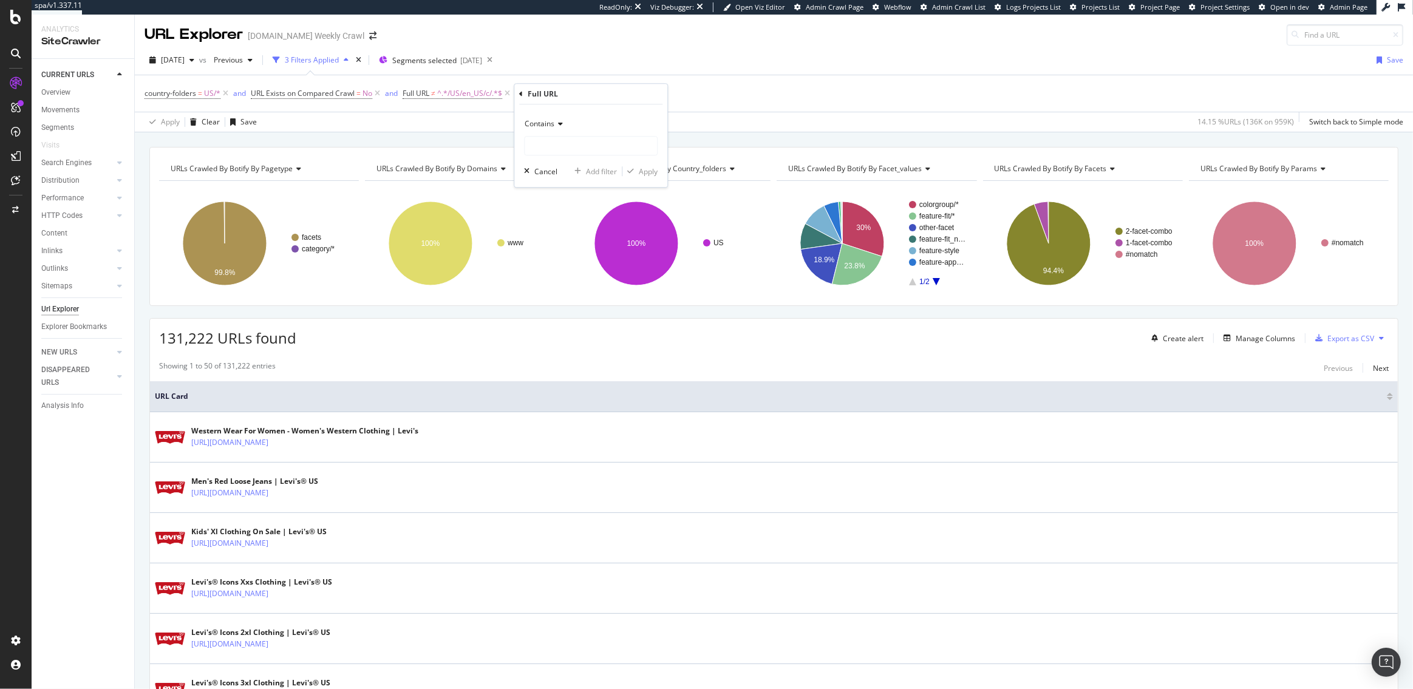
click at [554, 117] on div "Contains" at bounding box center [591, 123] width 134 height 19
click at [542, 261] on span "Doesn't contain" at bounding box center [556, 259] width 53 height 10
click at [550, 155] on input "text" at bounding box center [591, 145] width 132 height 19
type input "/clothing/"
click at [650, 169] on div "Apply" at bounding box center [648, 171] width 19 height 10
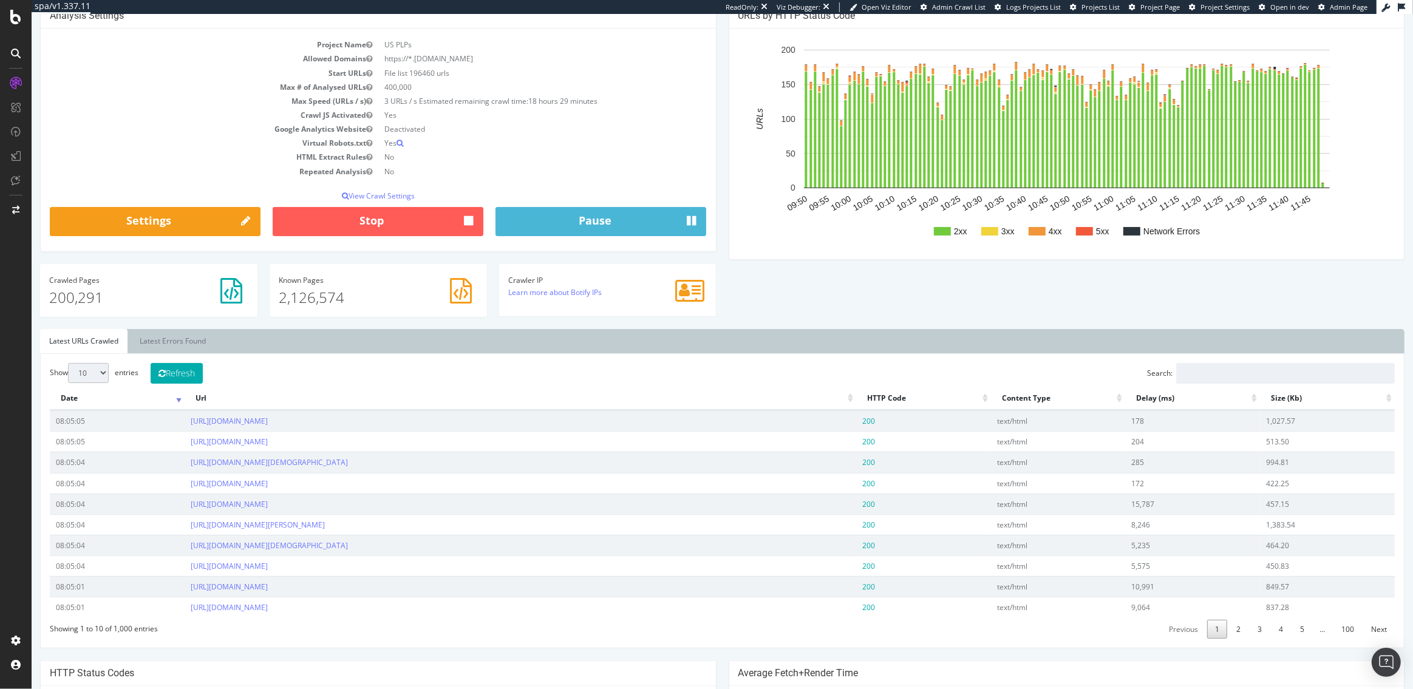
scroll to position [121, 0]
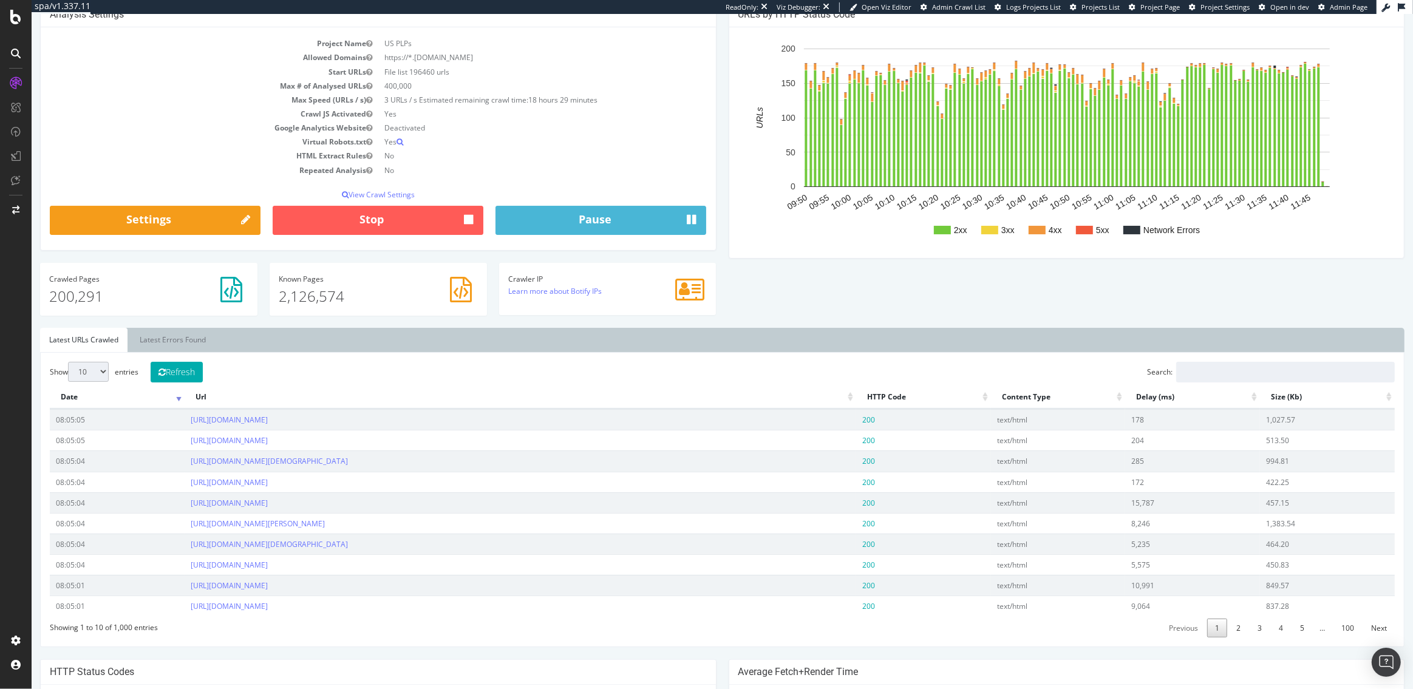
drag, startPoint x: 434, startPoint y: 72, endPoint x: 410, endPoint y: 72, distance: 24.3
click at [410, 72] on td "File list 196460 urls" at bounding box center [542, 72] width 328 height 14
drag, startPoint x: 103, startPoint y: 293, endPoint x: 53, endPoint y: 293, distance: 50.4
click at [53, 293] on p "200,475" at bounding box center [148, 296] width 199 height 21
drag, startPoint x: 349, startPoint y: 298, endPoint x: 276, endPoint y: 296, distance: 72.9
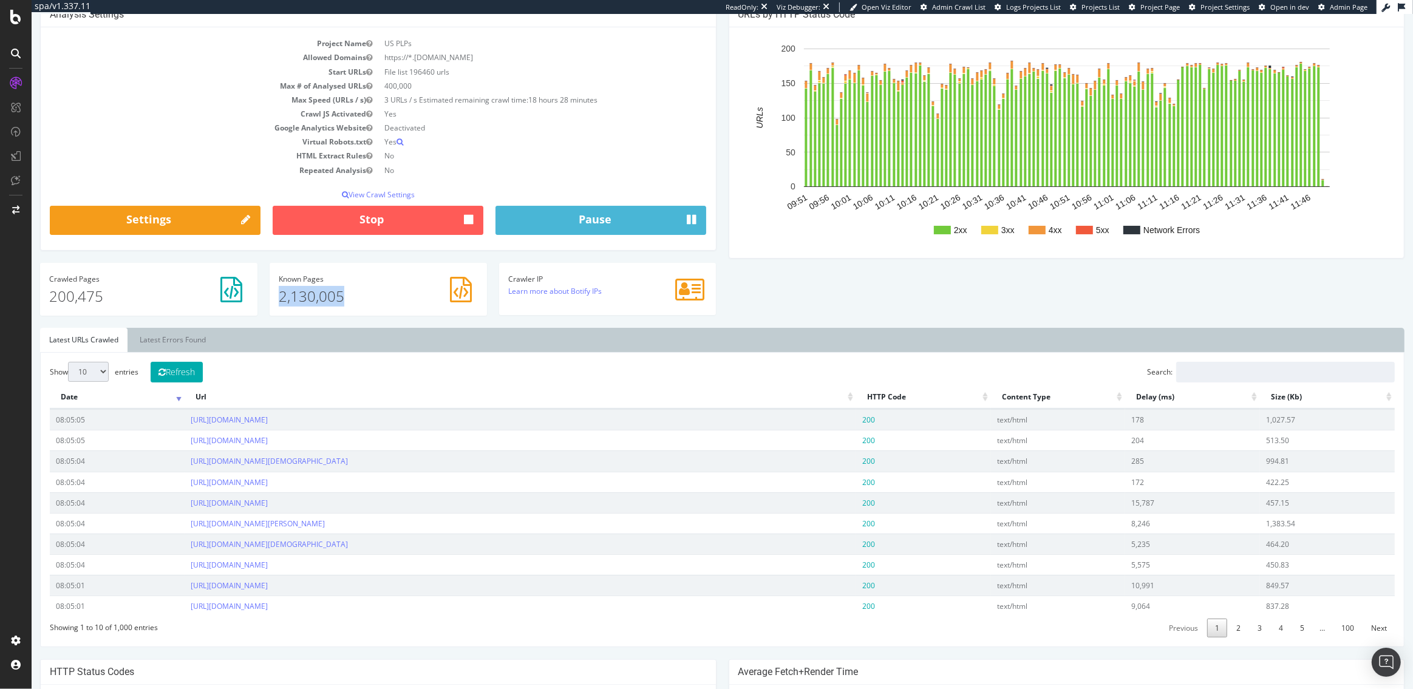
click at [276, 296] on div "Known Pages 2,130,005" at bounding box center [378, 289] width 217 height 53
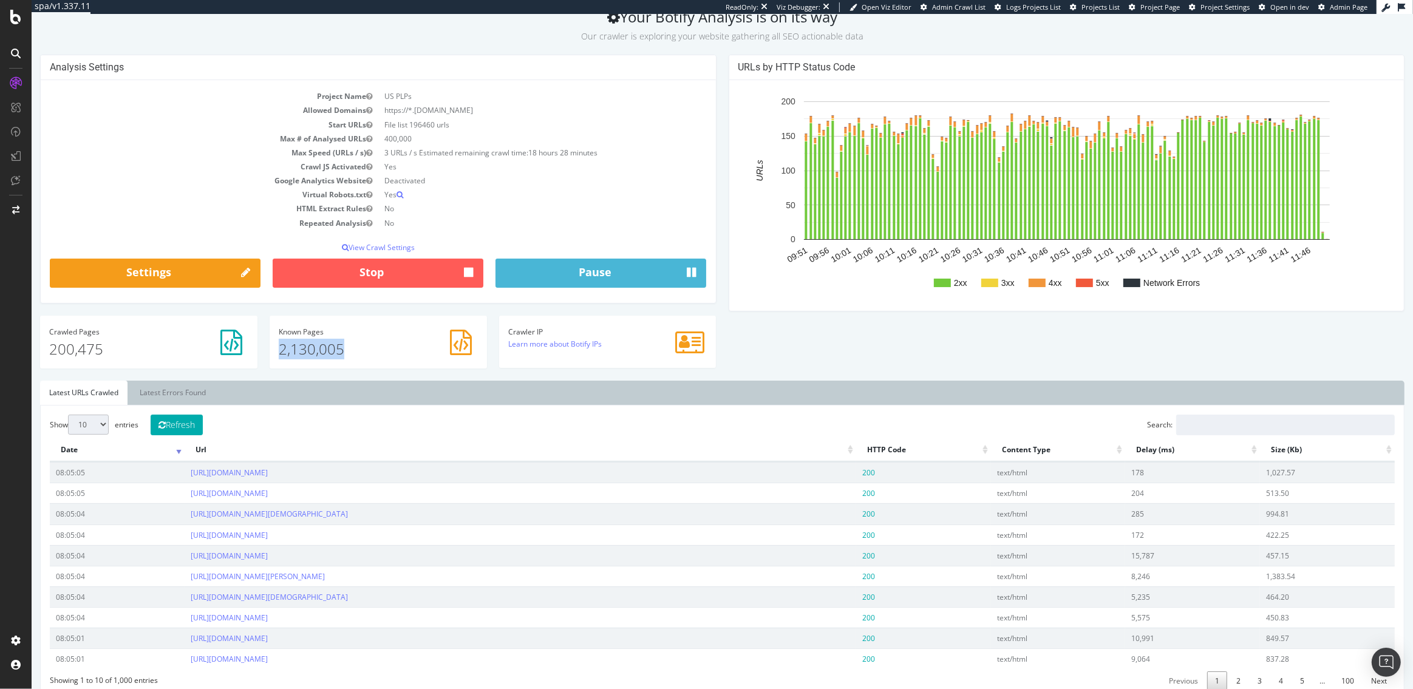
scroll to position [50, 0]
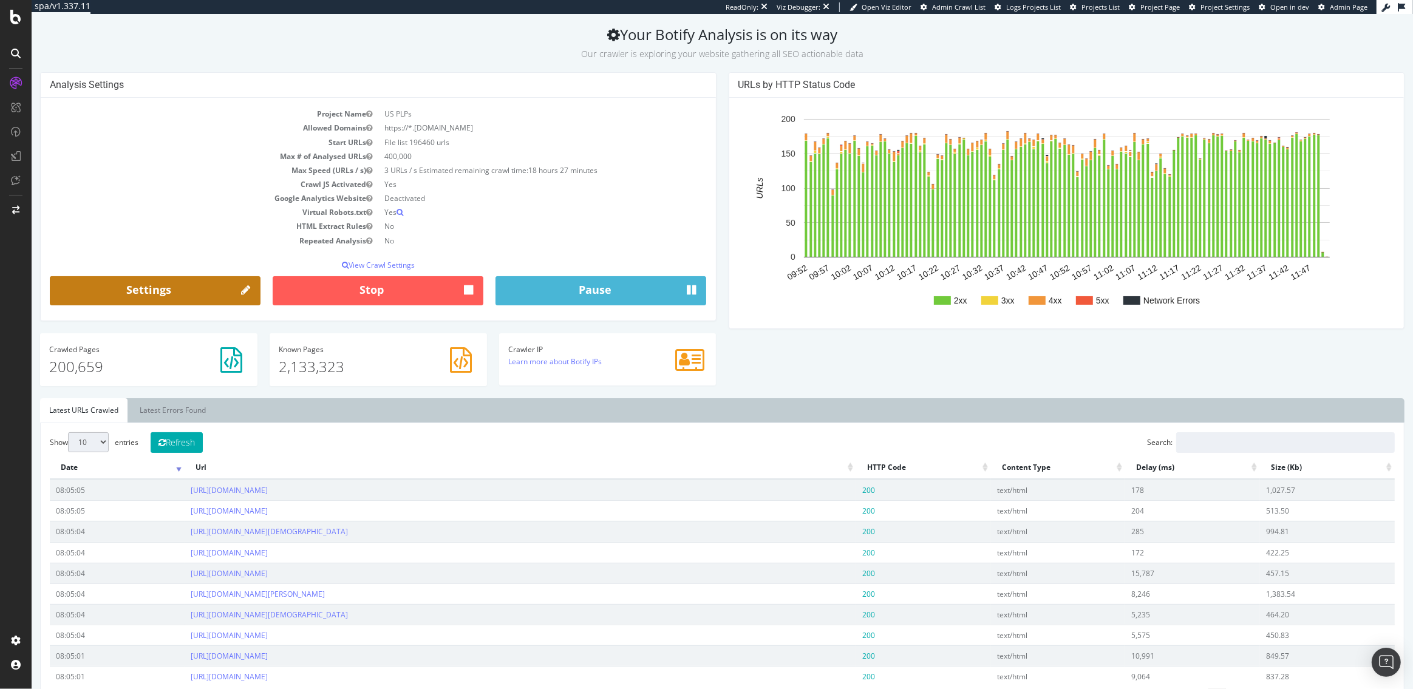
click at [171, 291] on link "Settings" at bounding box center [155, 290] width 211 height 29
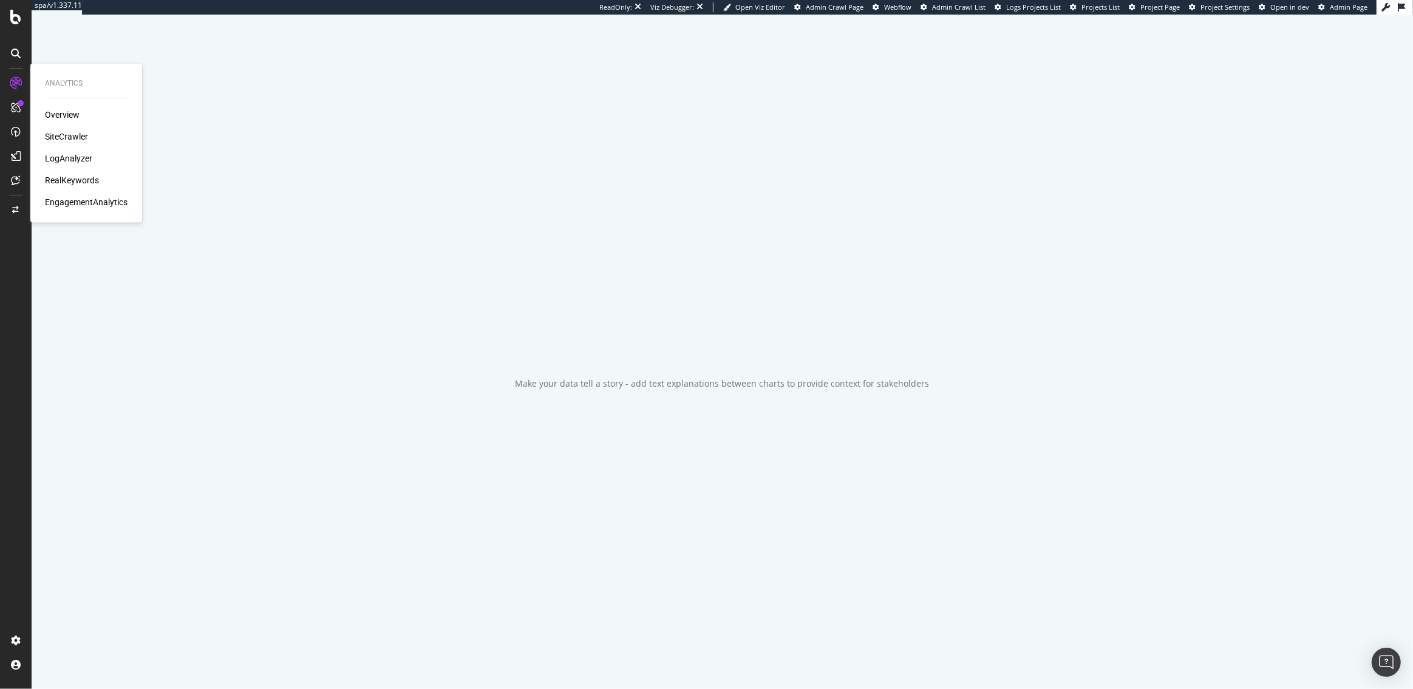
click at [72, 134] on div "SiteCrawler" at bounding box center [66, 137] width 43 height 12
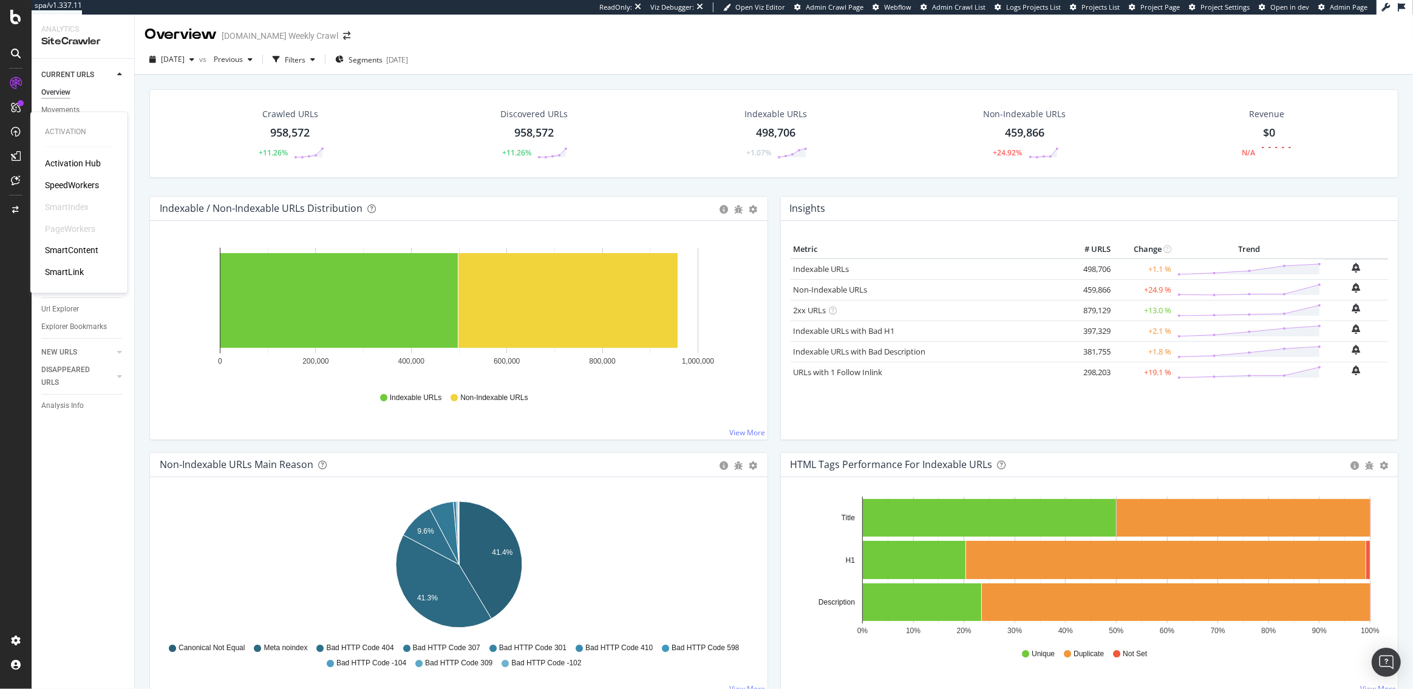
click at [64, 185] on div "SpeedWorkers" at bounding box center [72, 185] width 54 height 12
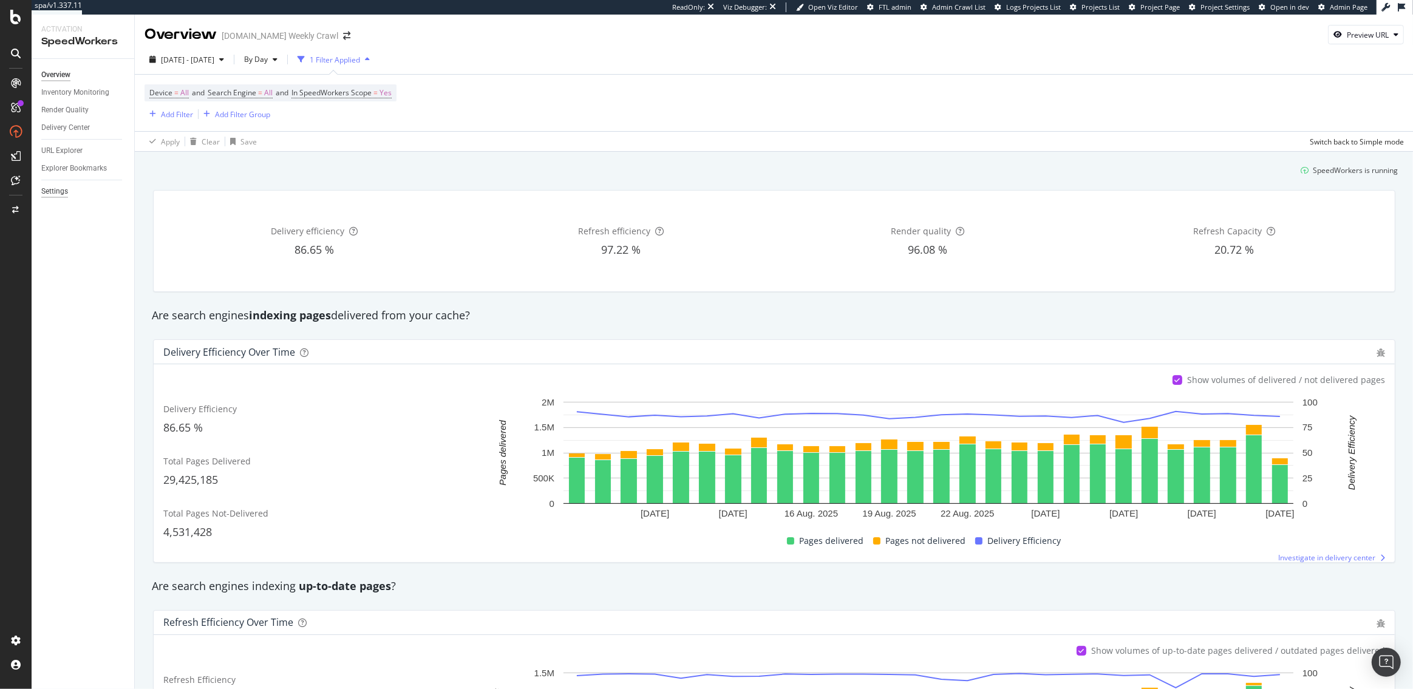
click at [55, 192] on div "Settings" at bounding box center [54, 191] width 27 height 13
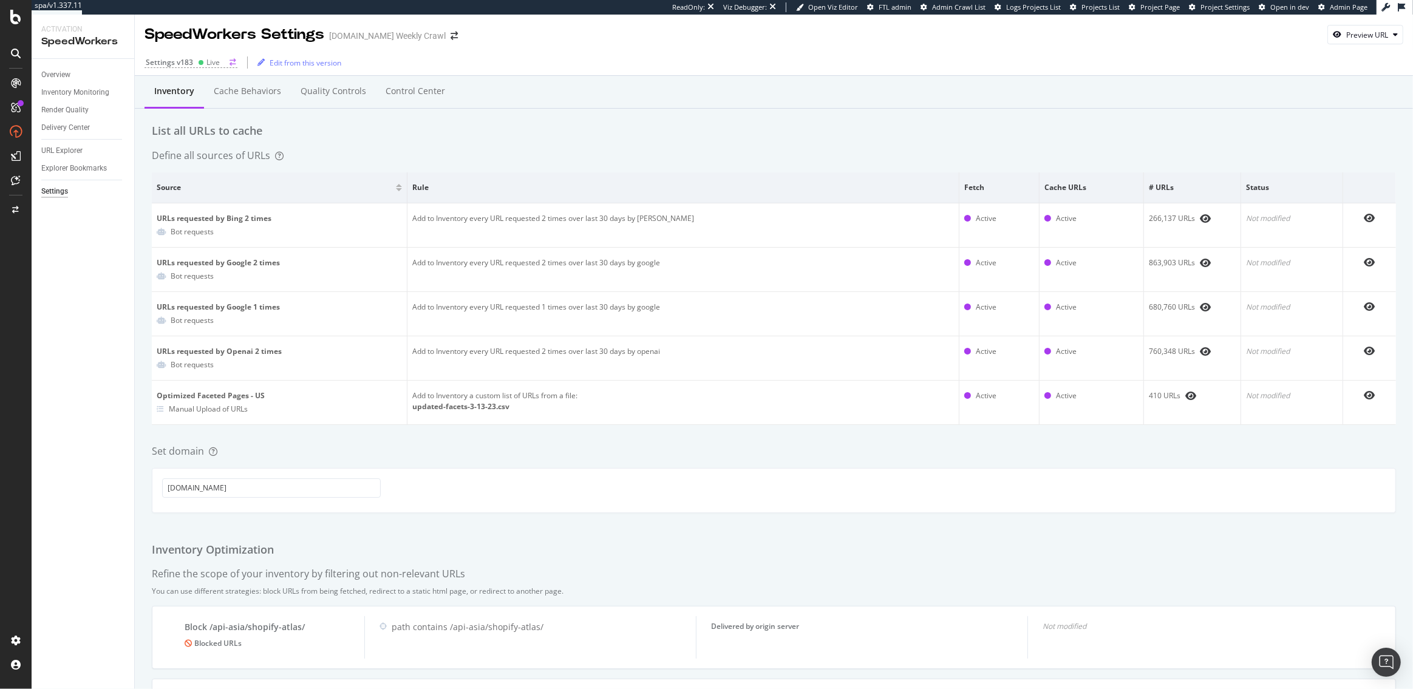
click at [196, 57] on div "Settings v183 Live" at bounding box center [191, 62] width 93 height 11
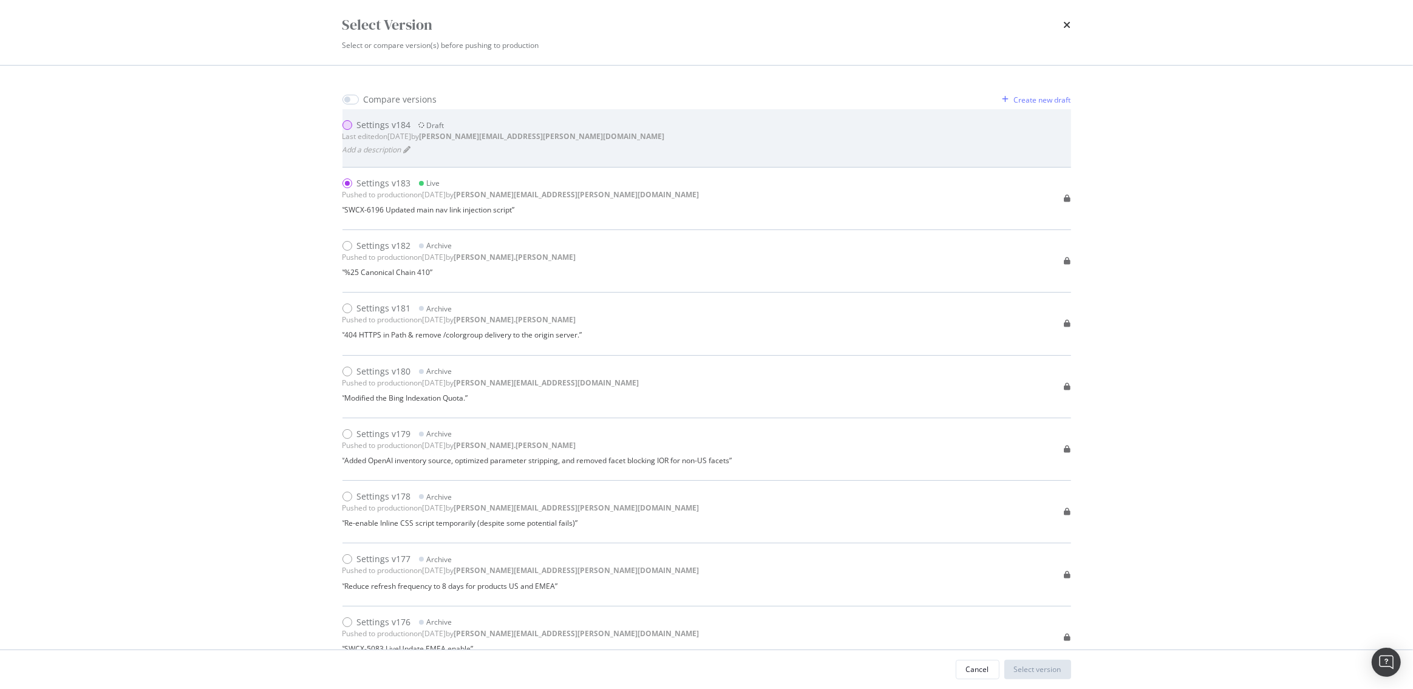
click at [343, 121] on div "modal" at bounding box center [347, 125] width 10 height 10
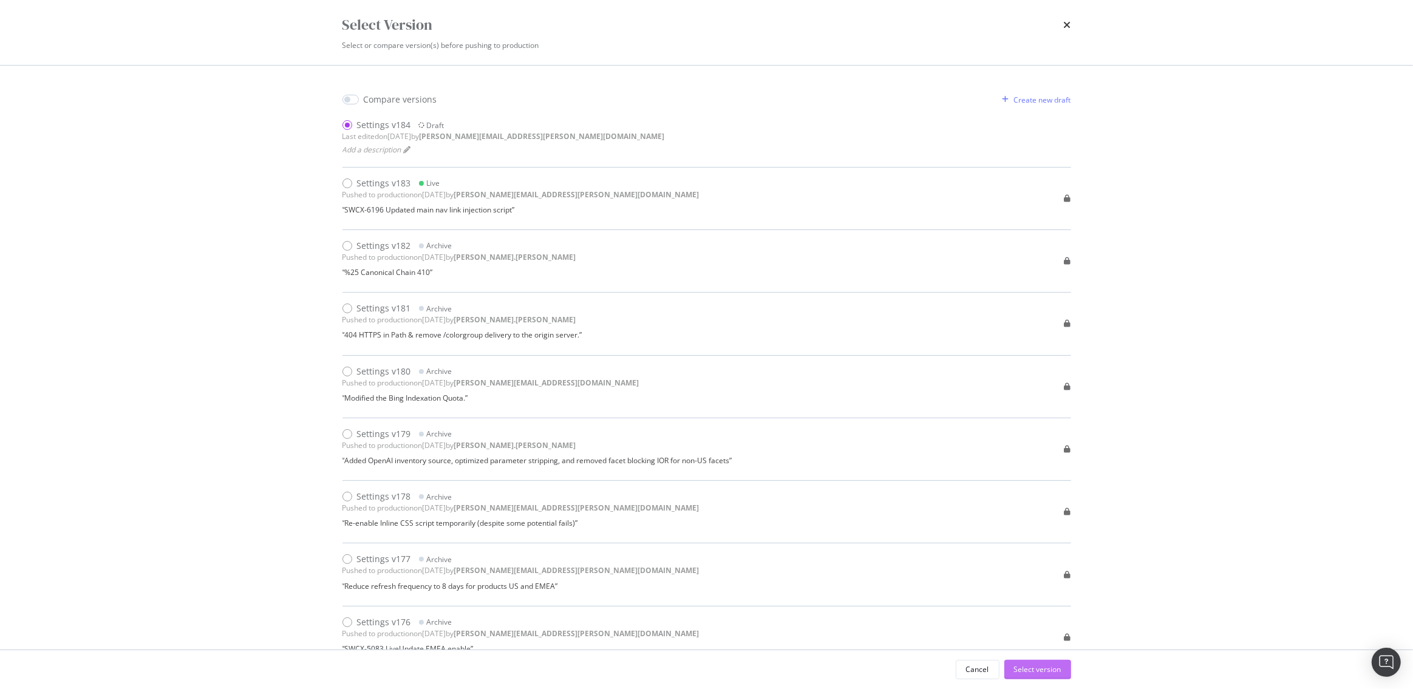
click at [1048, 661] on div "Select version" at bounding box center [1037, 670] width 47 height 18
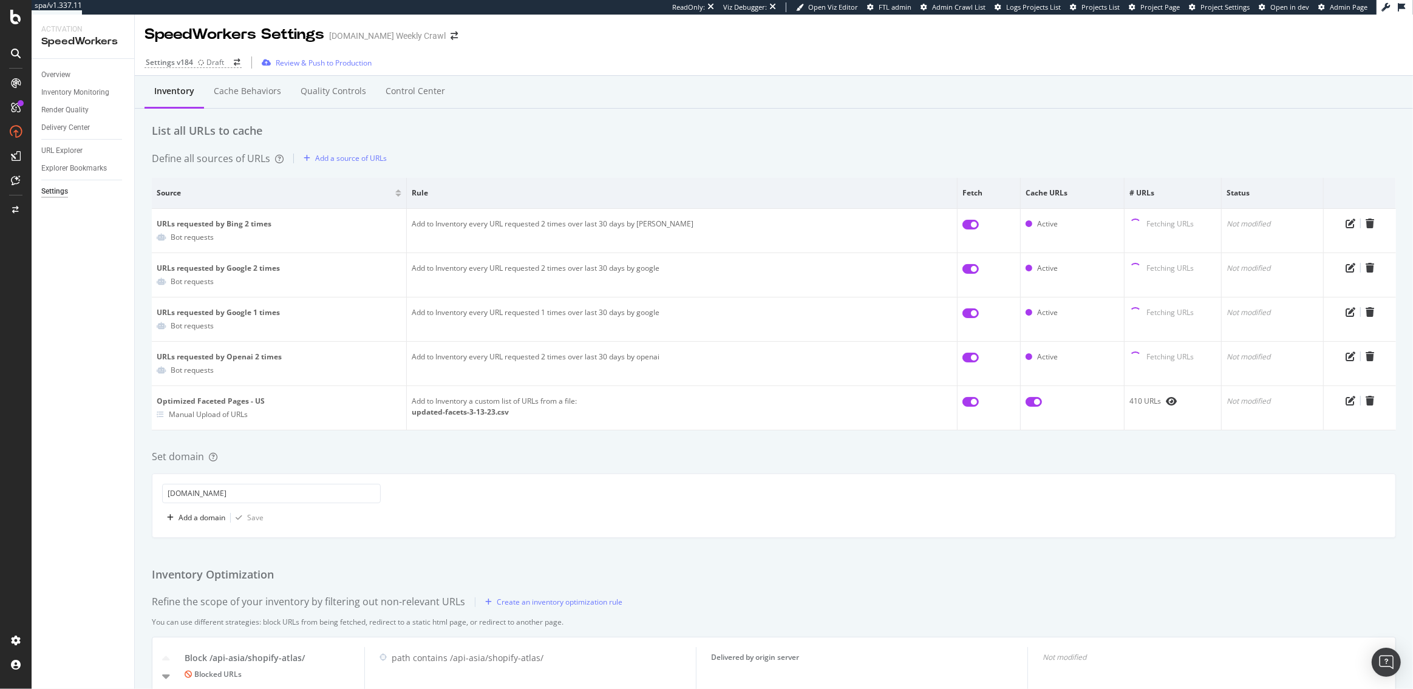
scroll to position [117, 0]
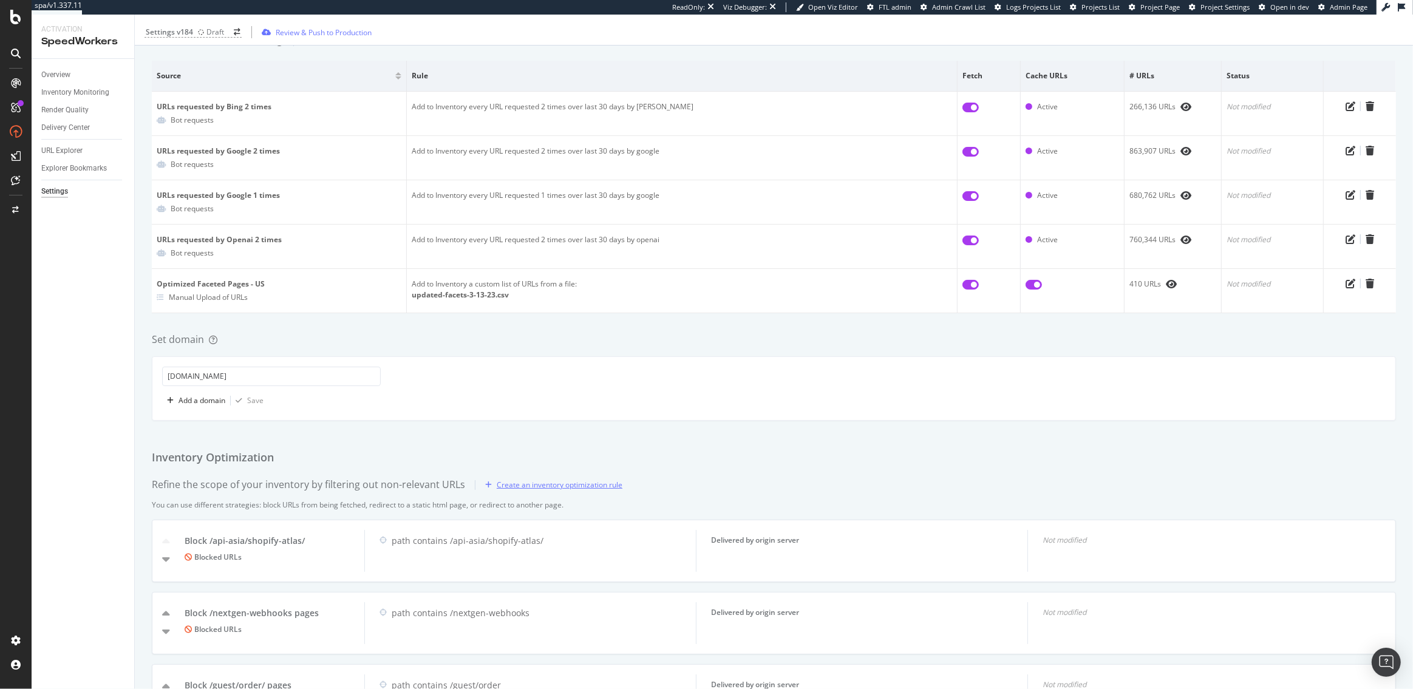
click at [560, 483] on div "Create an inventory optimization rule" at bounding box center [560, 485] width 126 height 10
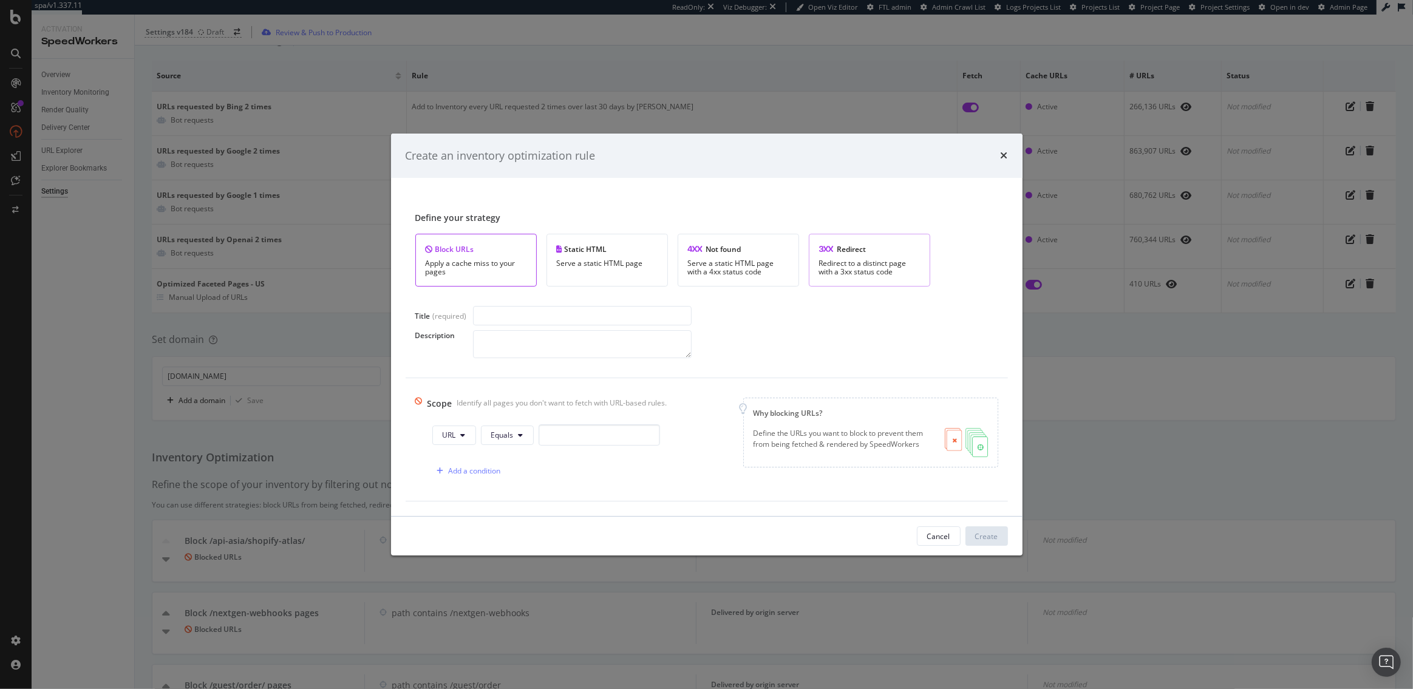
click at [847, 254] on div "Redirect" at bounding box center [869, 249] width 101 height 10
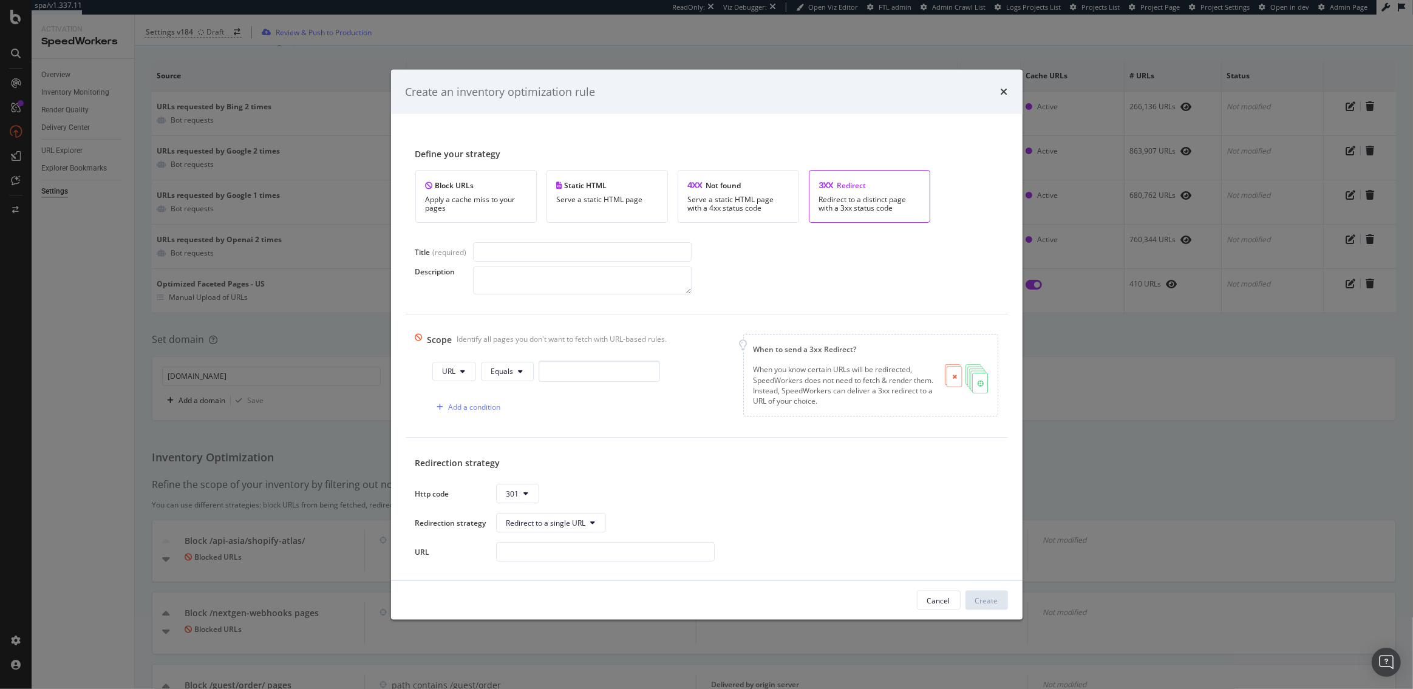
scroll to position [15, 0]
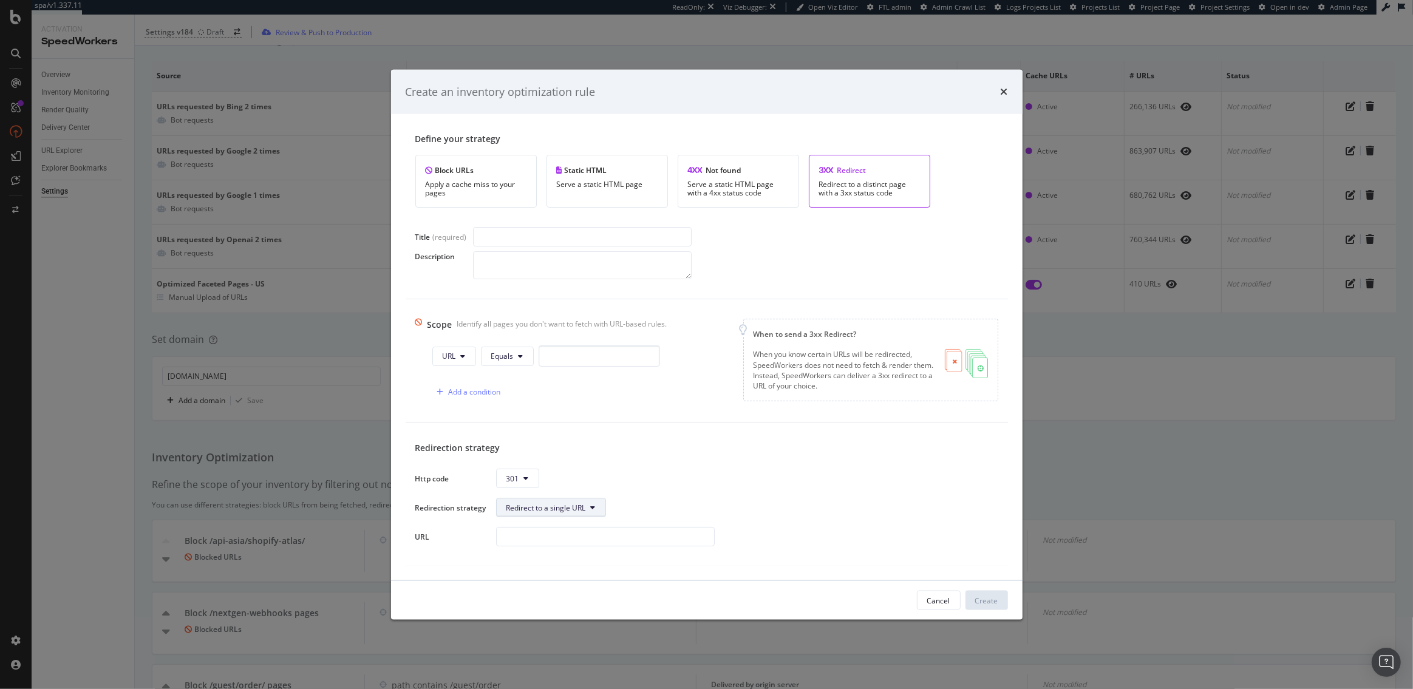
click at [581, 508] on span "Redirect to a single URL" at bounding box center [546, 507] width 80 height 10
click at [646, 488] on div "Http code 301 Redirection strategy Redirect to a single URL URL" at bounding box center [706, 508] width 583 height 78
click at [586, 503] on button "Redirect to a single URL" at bounding box center [551, 507] width 110 height 19
click at [567, 551] on span "Custom JS redirection" at bounding box center [547, 553] width 83 height 11
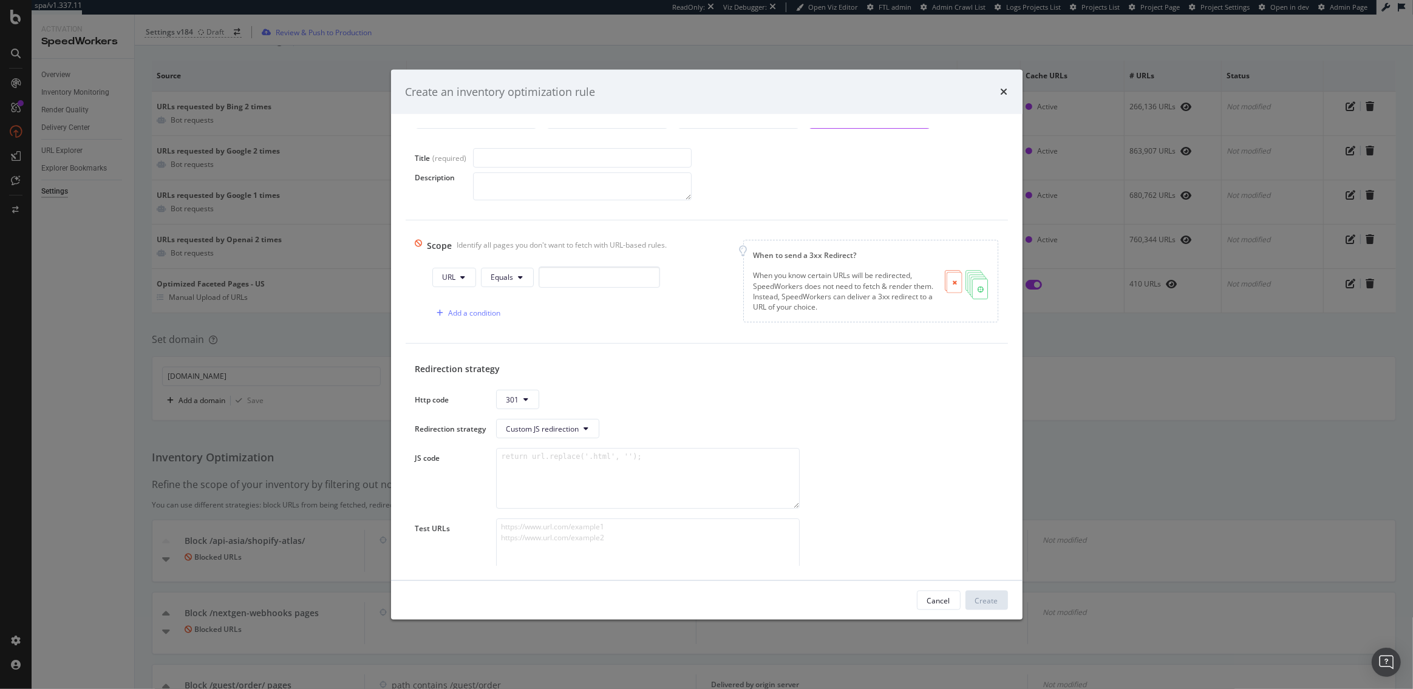
scroll to position [151, 0]
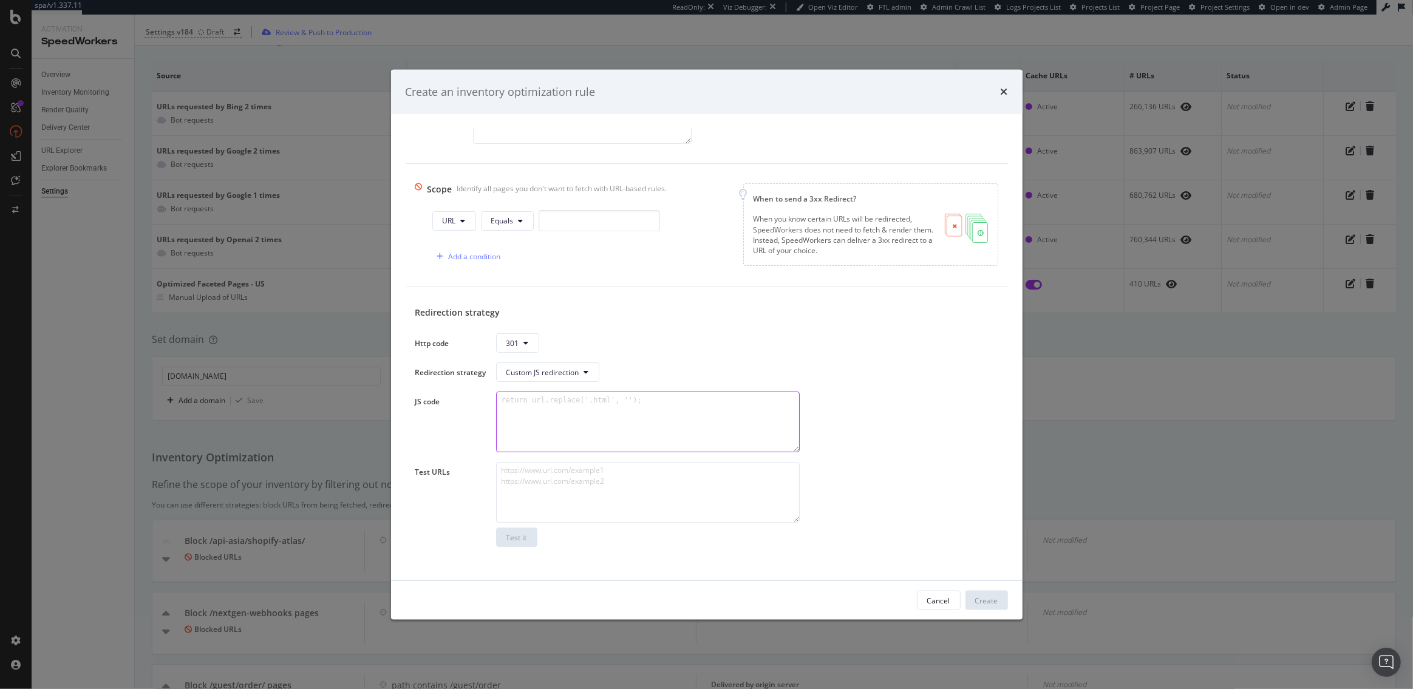
click at [548, 401] on textarea "modal" at bounding box center [648, 422] width 304 height 61
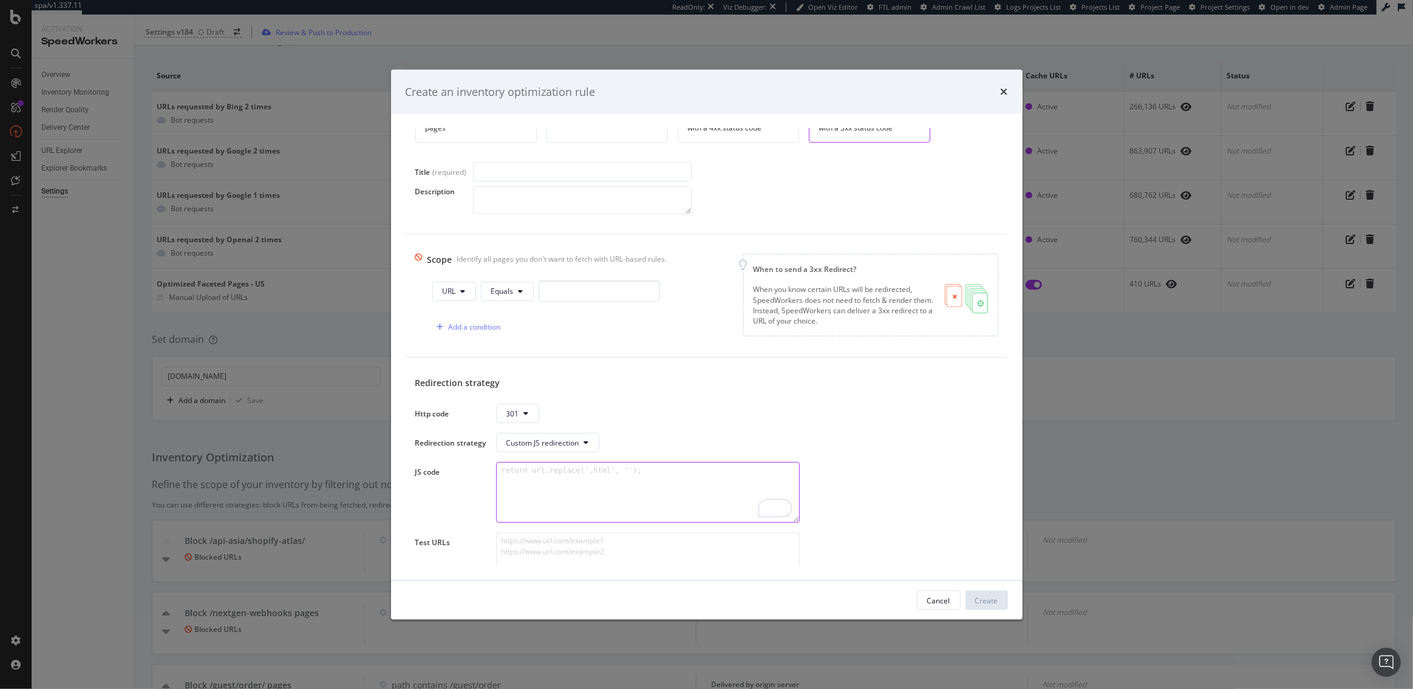
scroll to position [86, 0]
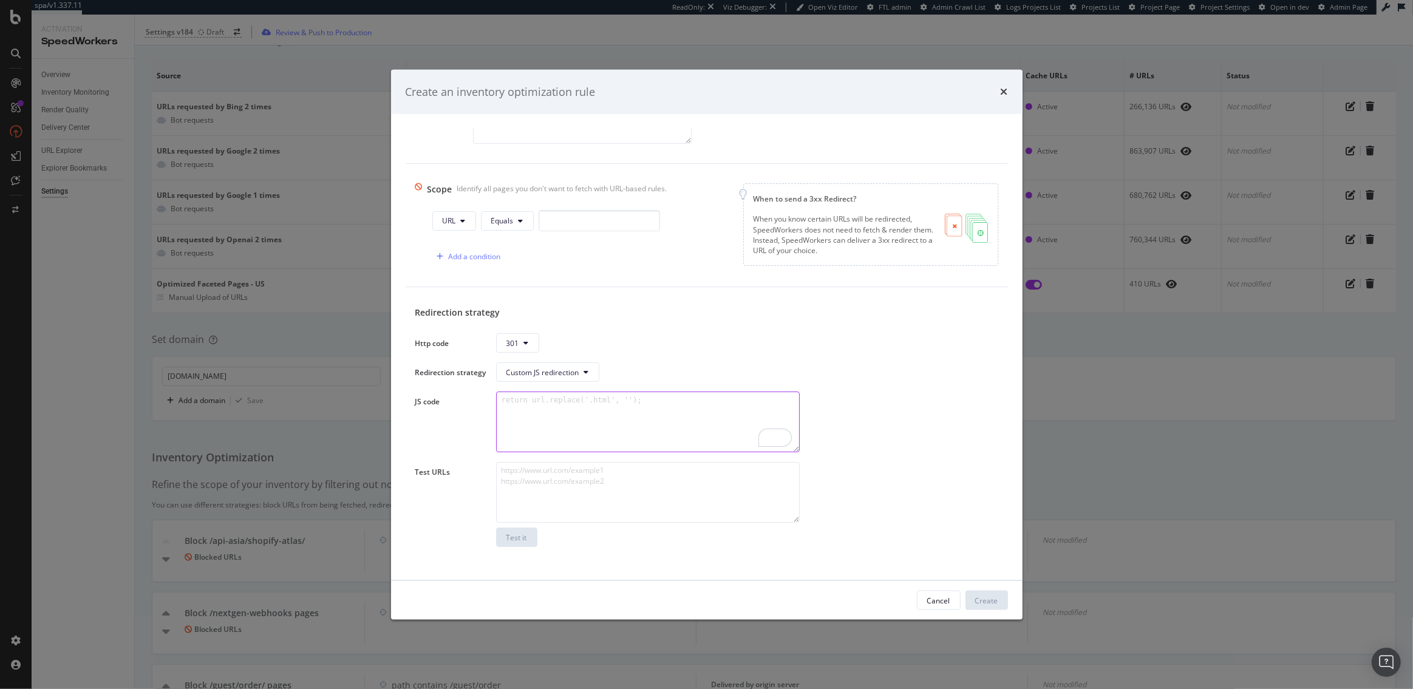
click at [724, 407] on textarea "To enrich screen reader interactions, please activate Accessibility in Grammarl…" at bounding box center [648, 422] width 304 height 61
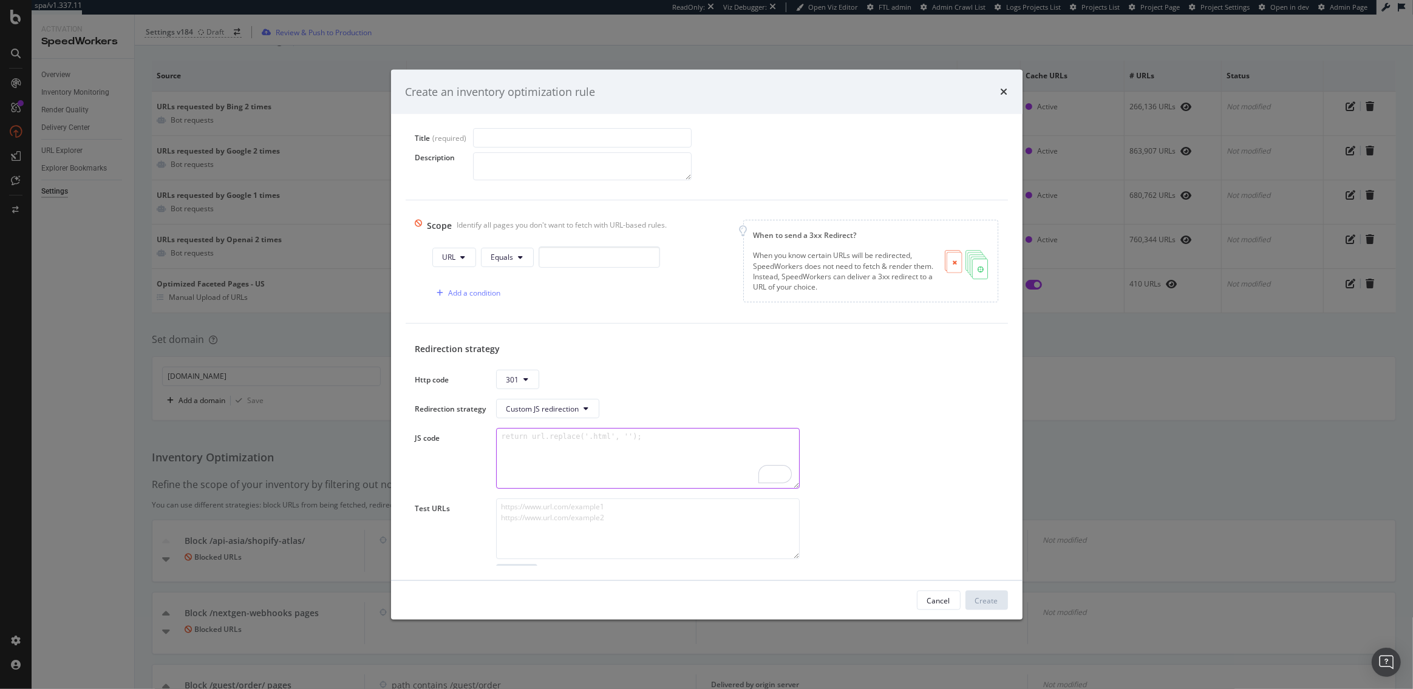
scroll to position [151, 0]
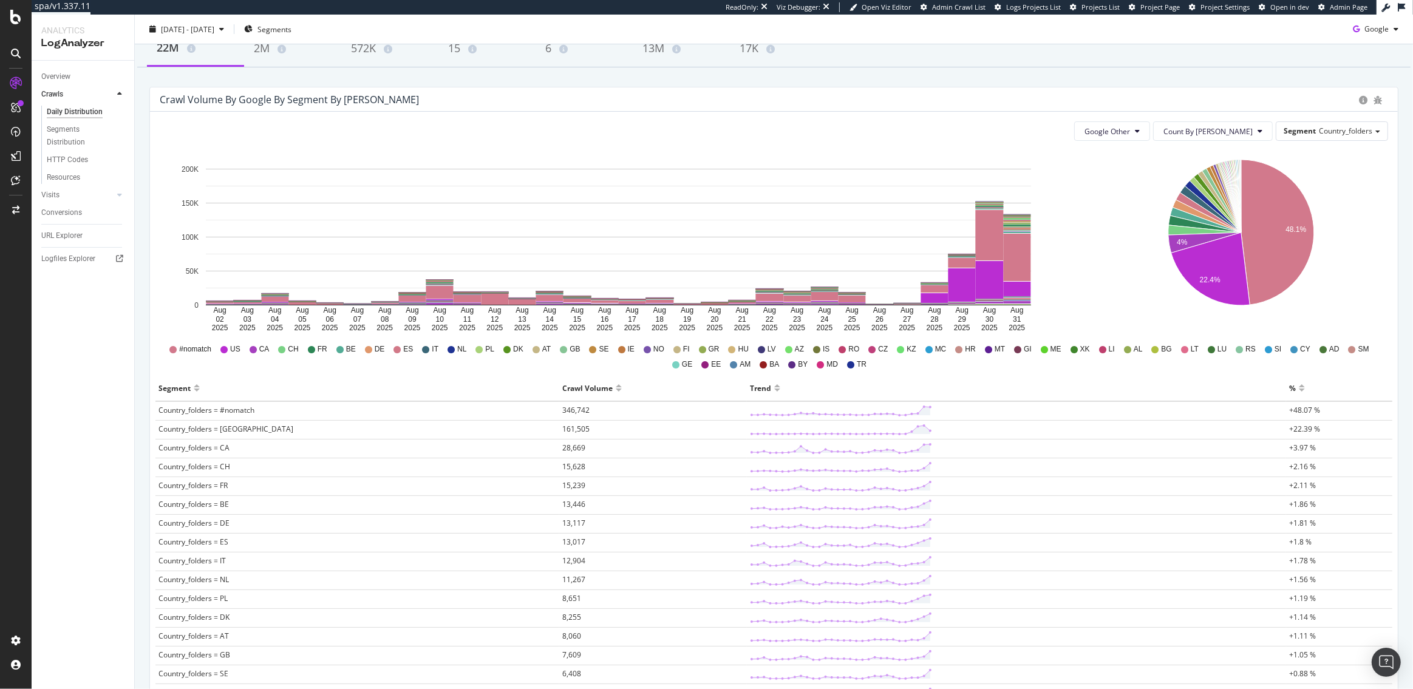
scroll to position [84, 0]
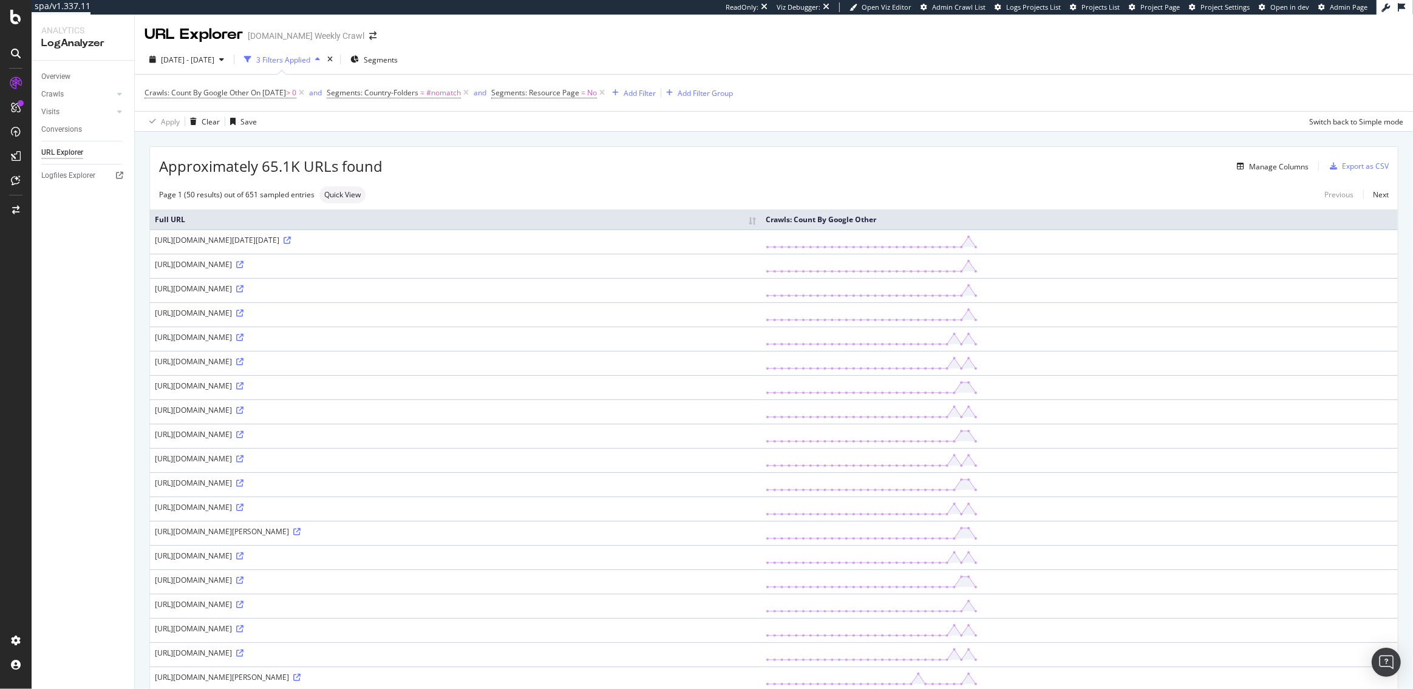
scroll to position [5, 0]
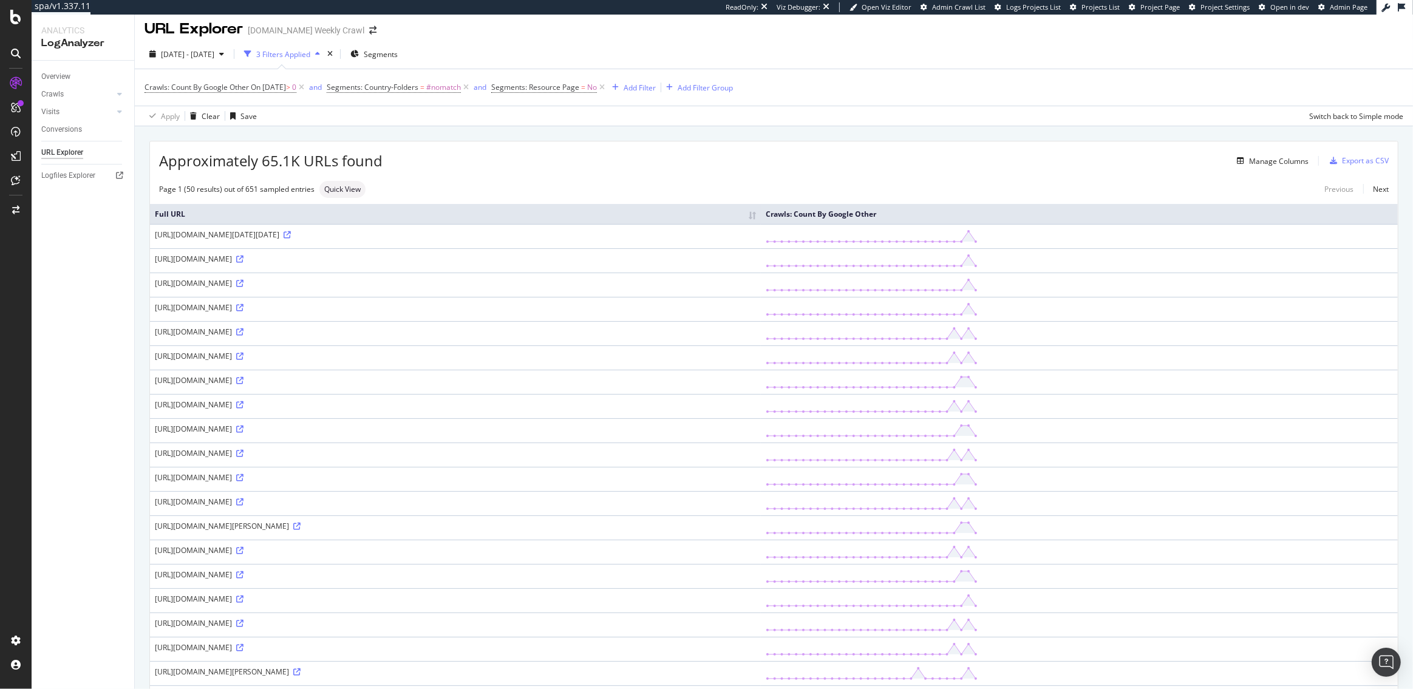
click at [231, 410] on div "[URL][DOMAIN_NAME]" at bounding box center [455, 405] width 601 height 10
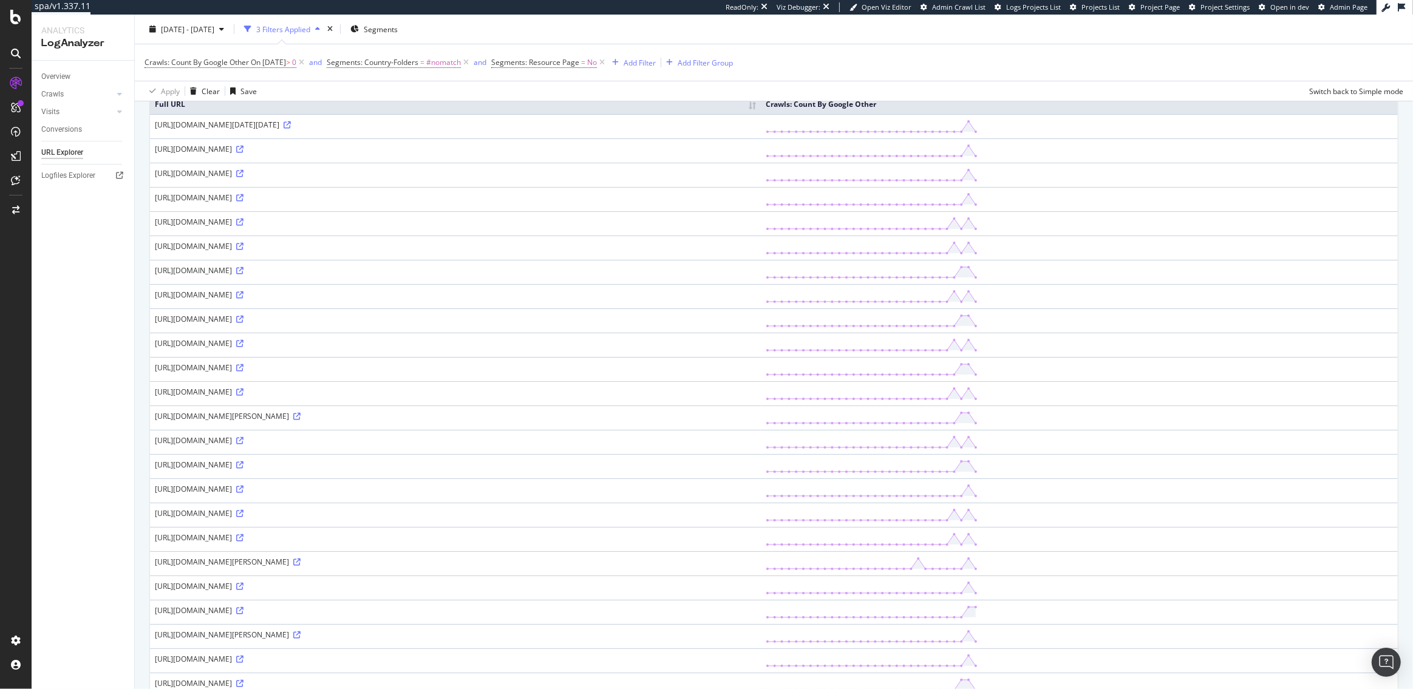
scroll to position [108, 0]
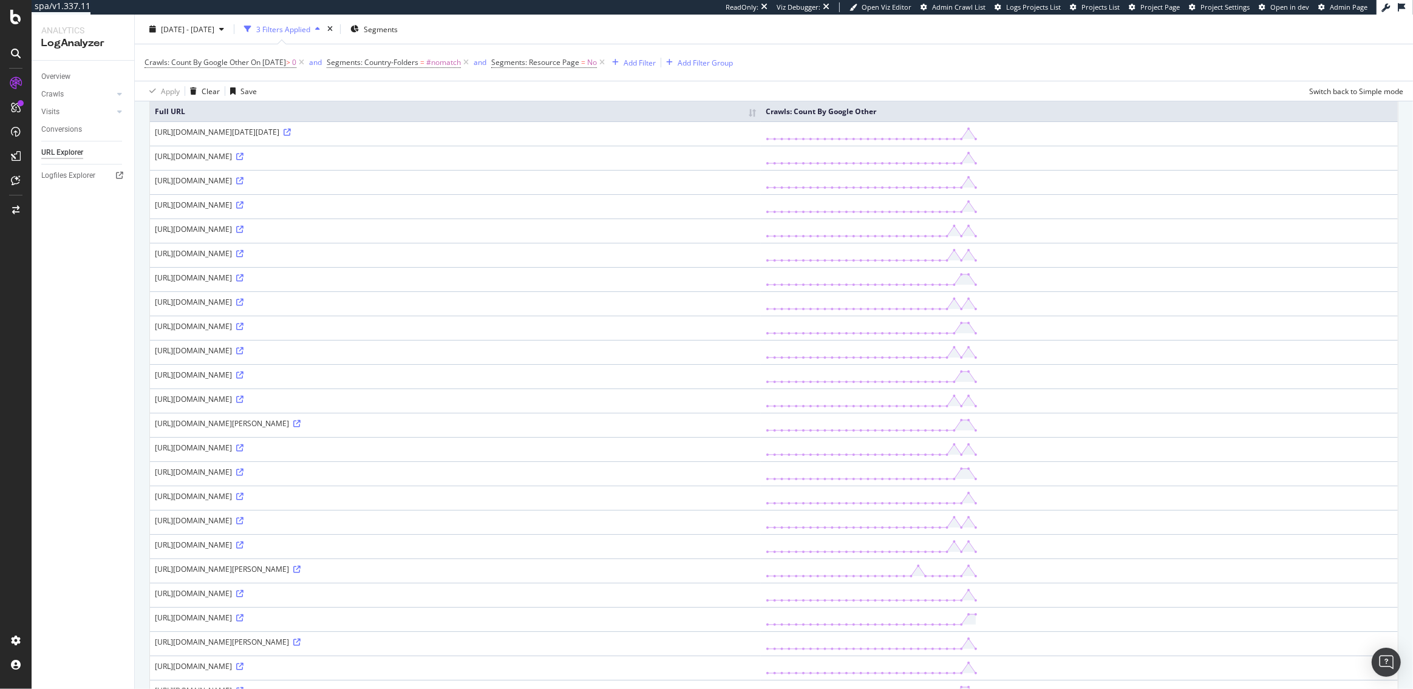
drag, startPoint x: 258, startPoint y: 306, endPoint x: 230, endPoint y: 302, distance: 28.2
click at [230, 283] on div "https://www.levi.com/Clothing/Men/Shirts/Classic-Pocket-T-Shirt/p/193420365" at bounding box center [455, 278] width 601 height 10
copy div "Clothing"
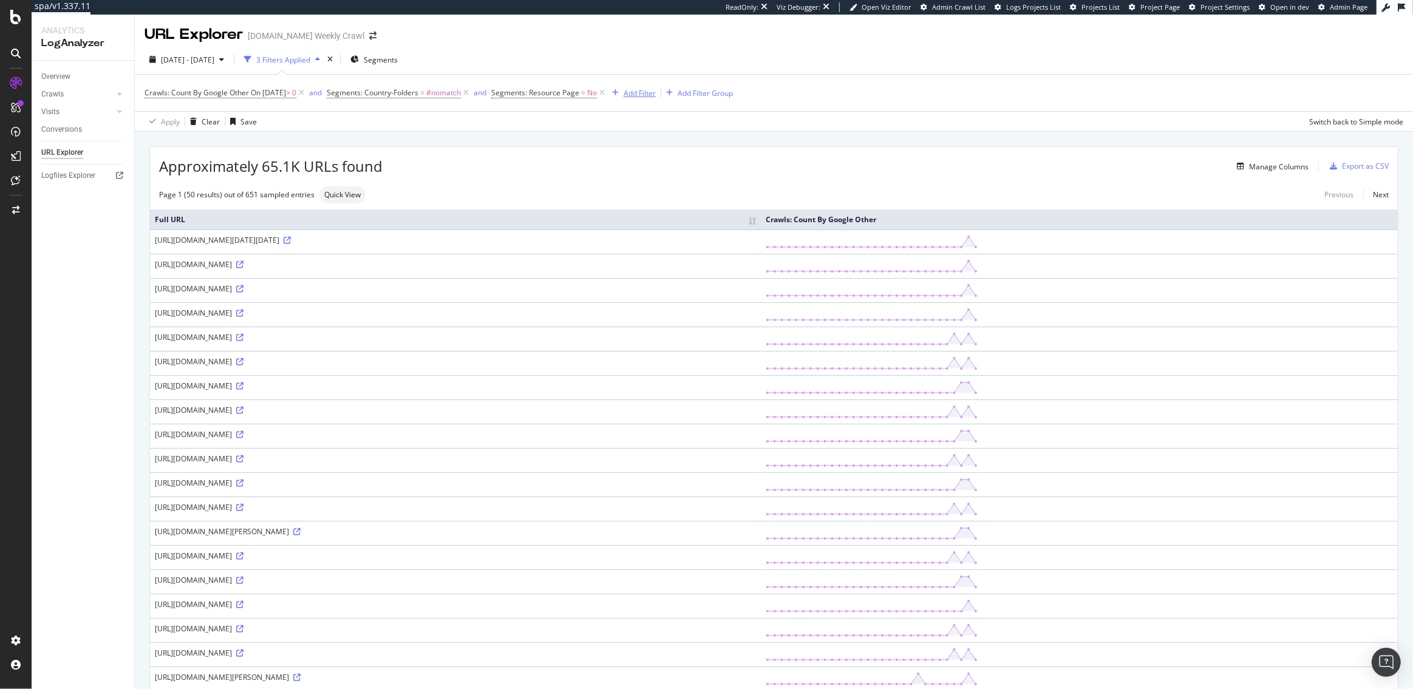
click at [650, 95] on div "Add Filter" at bounding box center [640, 93] width 32 height 10
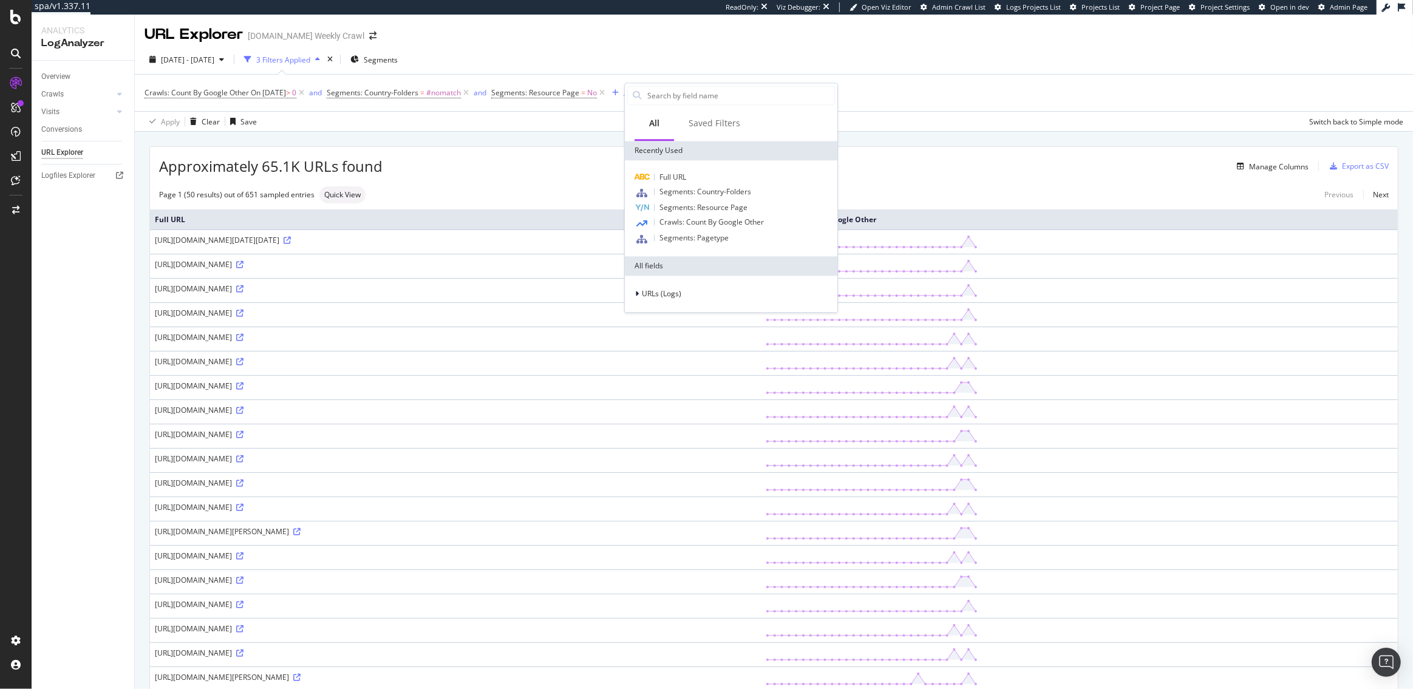
click at [665, 168] on div "Full URL Segments: Country-Folders Segments: Resource Page Crawls: Count By Goo…" at bounding box center [731, 208] width 213 height 96
click at [666, 172] on span "Full URL" at bounding box center [672, 177] width 27 height 10
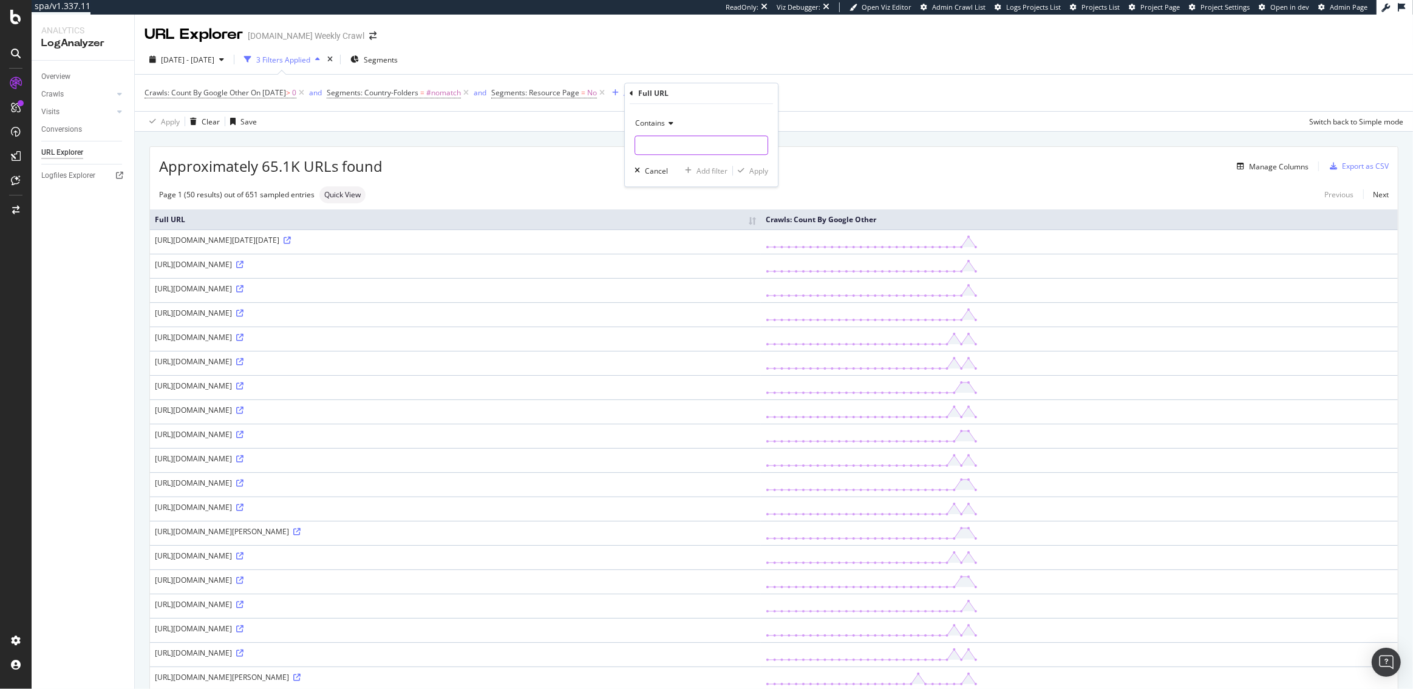
click at [652, 140] on input "text" at bounding box center [701, 145] width 132 height 19
paste input "Clothing"
type input "Clothing"
click at [757, 169] on div "Apply" at bounding box center [758, 171] width 19 height 10
drag, startPoint x: 550, startPoint y: 239, endPoint x: 539, endPoint y: 240, distance: 10.9
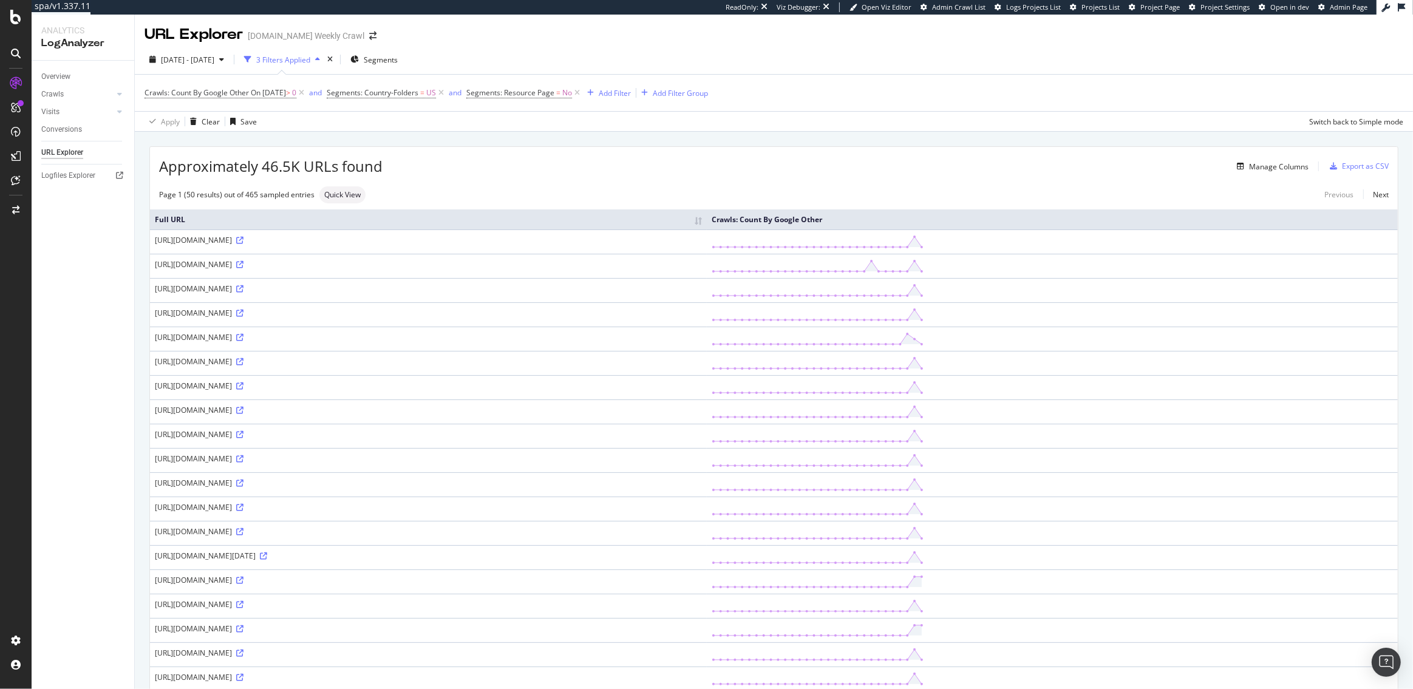
click at [539, 240] on div "[URL][DOMAIN_NAME]" at bounding box center [428, 240] width 547 height 10
click at [243, 239] on icon at bounding box center [239, 240] width 7 height 7
click at [243, 579] on icon at bounding box center [239, 580] width 7 height 7
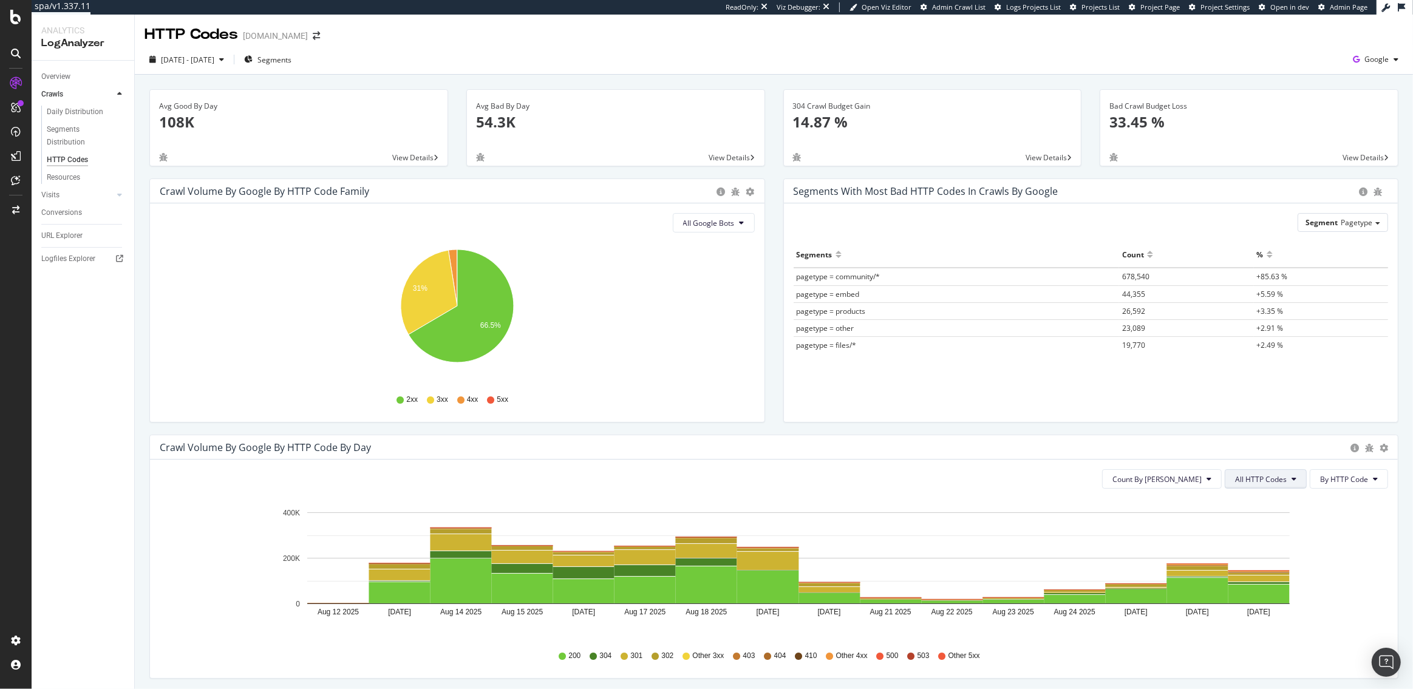
click at [1281, 482] on span "All HTTP Codes" at bounding box center [1261, 479] width 52 height 10
click at [1273, 584] on div "4xx family" at bounding box center [1268, 593] width 81 height 18
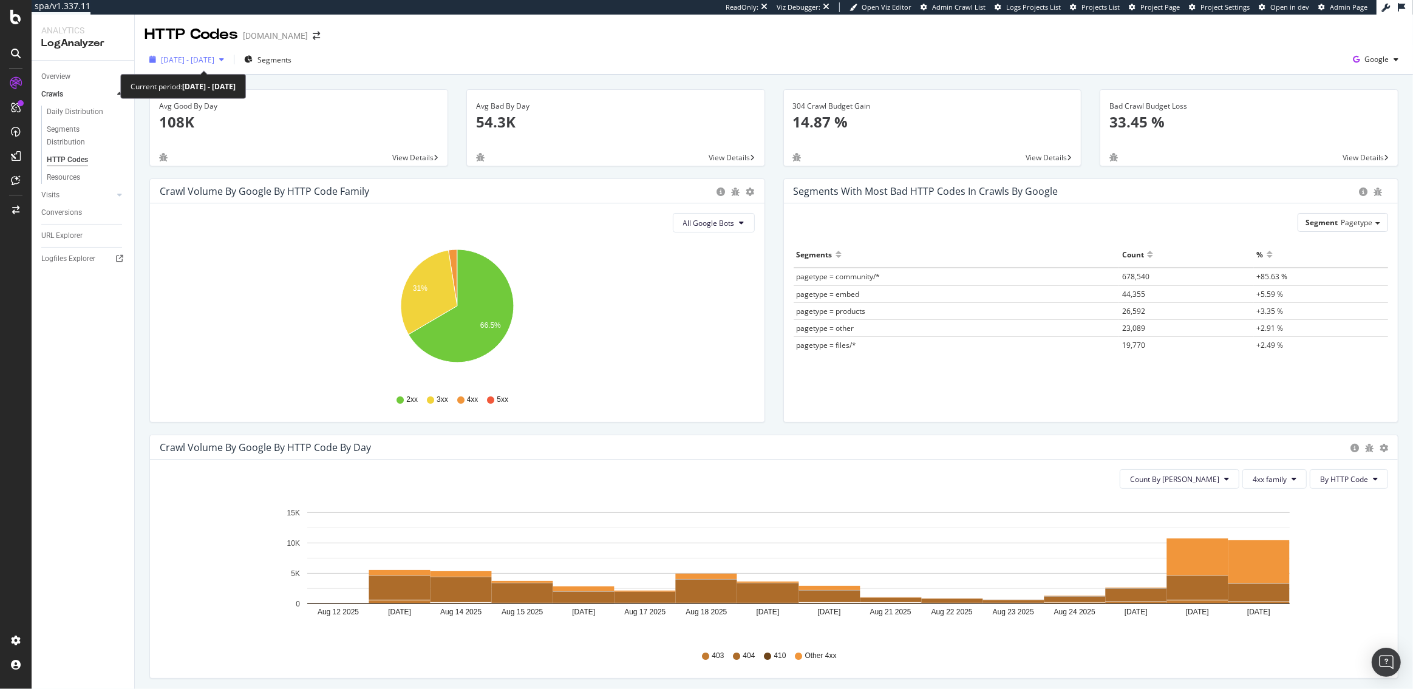
click at [191, 53] on div "[DATE] - [DATE]" at bounding box center [187, 59] width 84 height 18
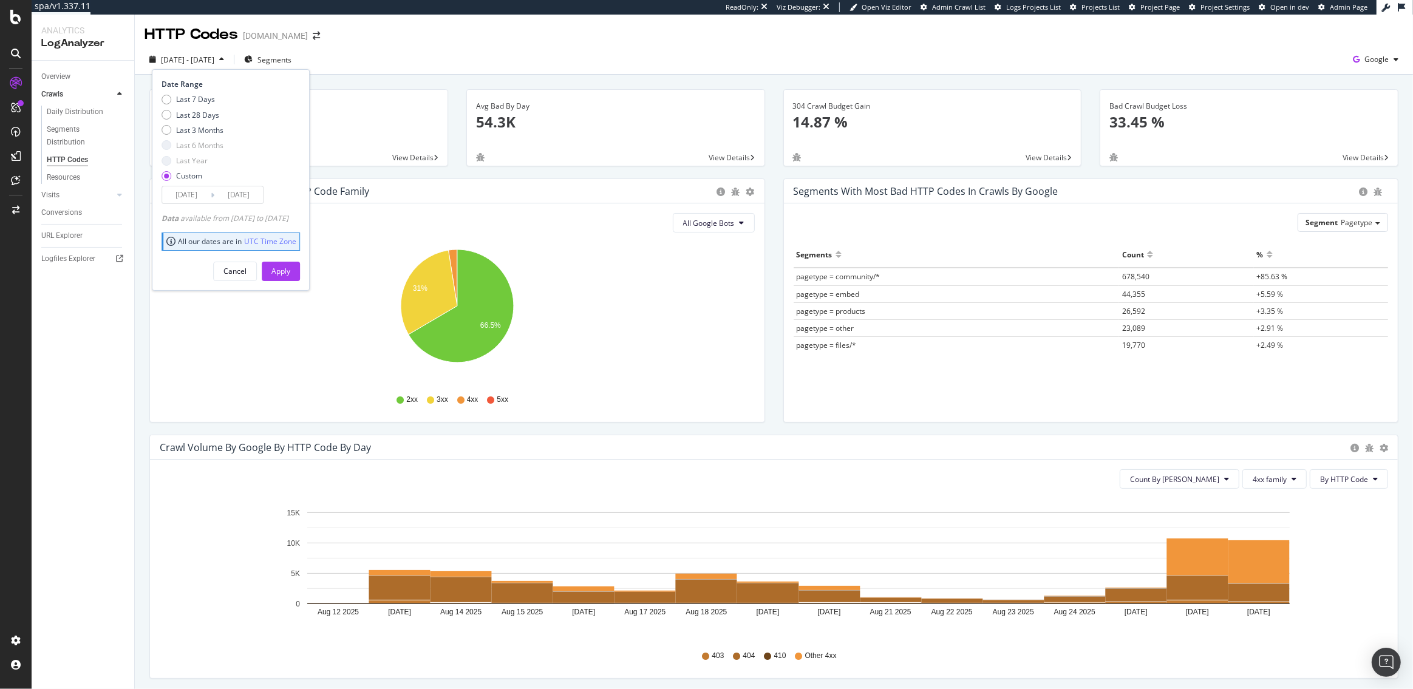
click at [199, 124] on div "Last 7 Days Last 28 Days Last 3 Months Last 6 Months Last Year Custom" at bounding box center [193, 140] width 62 height 92
click at [199, 128] on div "Last 3 Months" at bounding box center [199, 130] width 47 height 10
type input "2025/06/03"
type input "2025/09/02"
click at [290, 265] on div "Apply" at bounding box center [280, 271] width 19 height 18
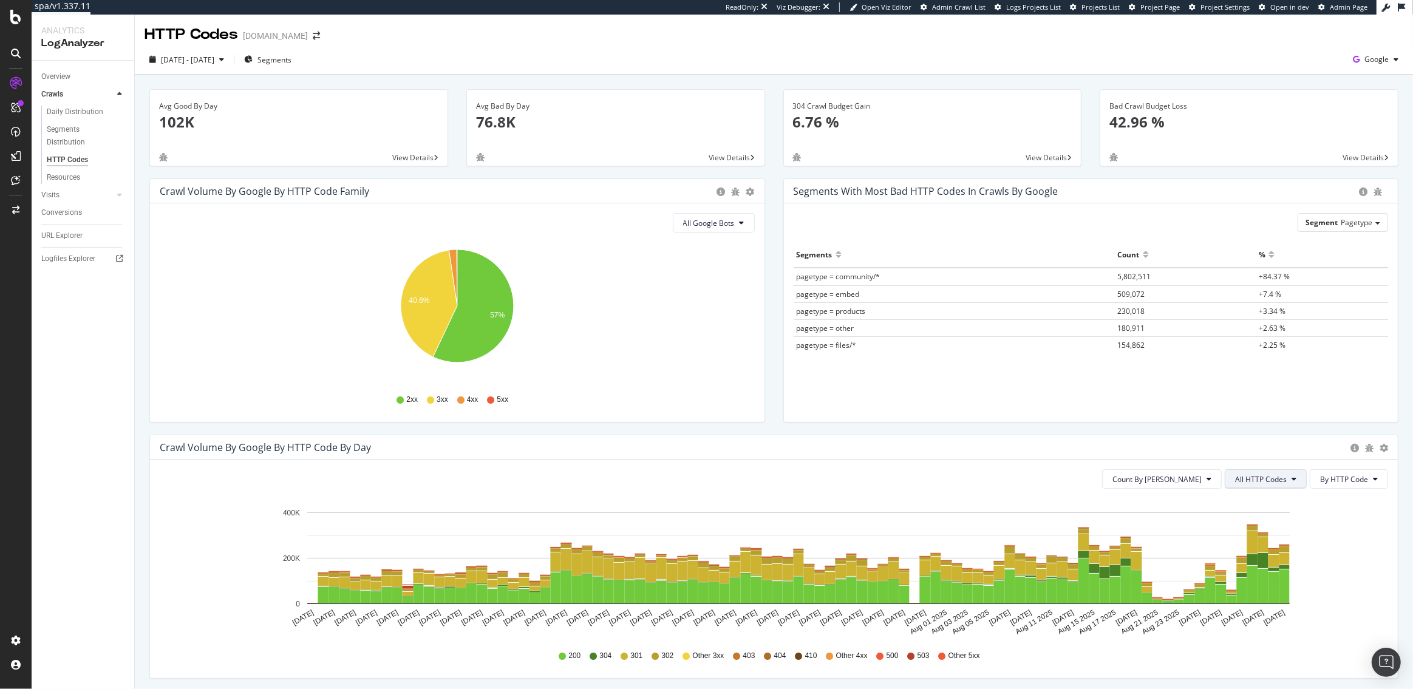
click at [1265, 472] on button "All HTTP Codes" at bounding box center [1266, 478] width 82 height 19
click at [1284, 588] on span "4xx family" at bounding box center [1267, 592] width 61 height 11
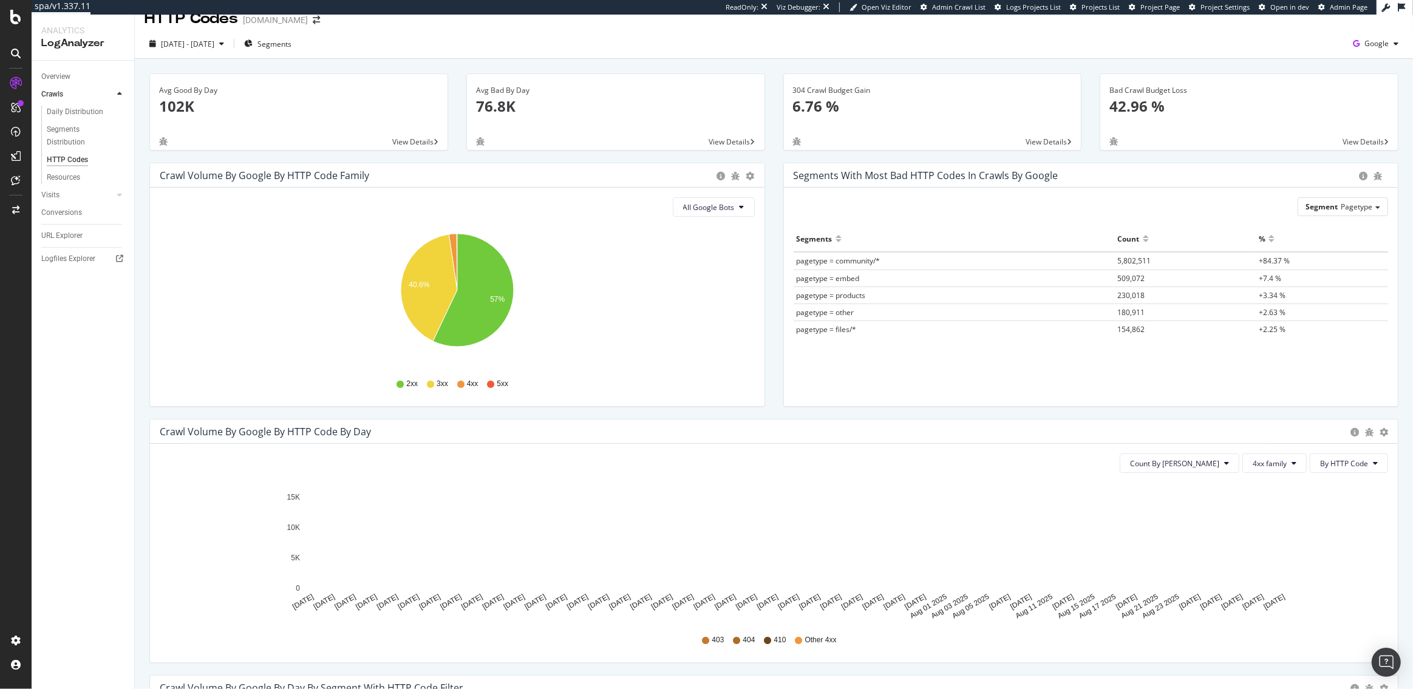
scroll to position [19, 0]
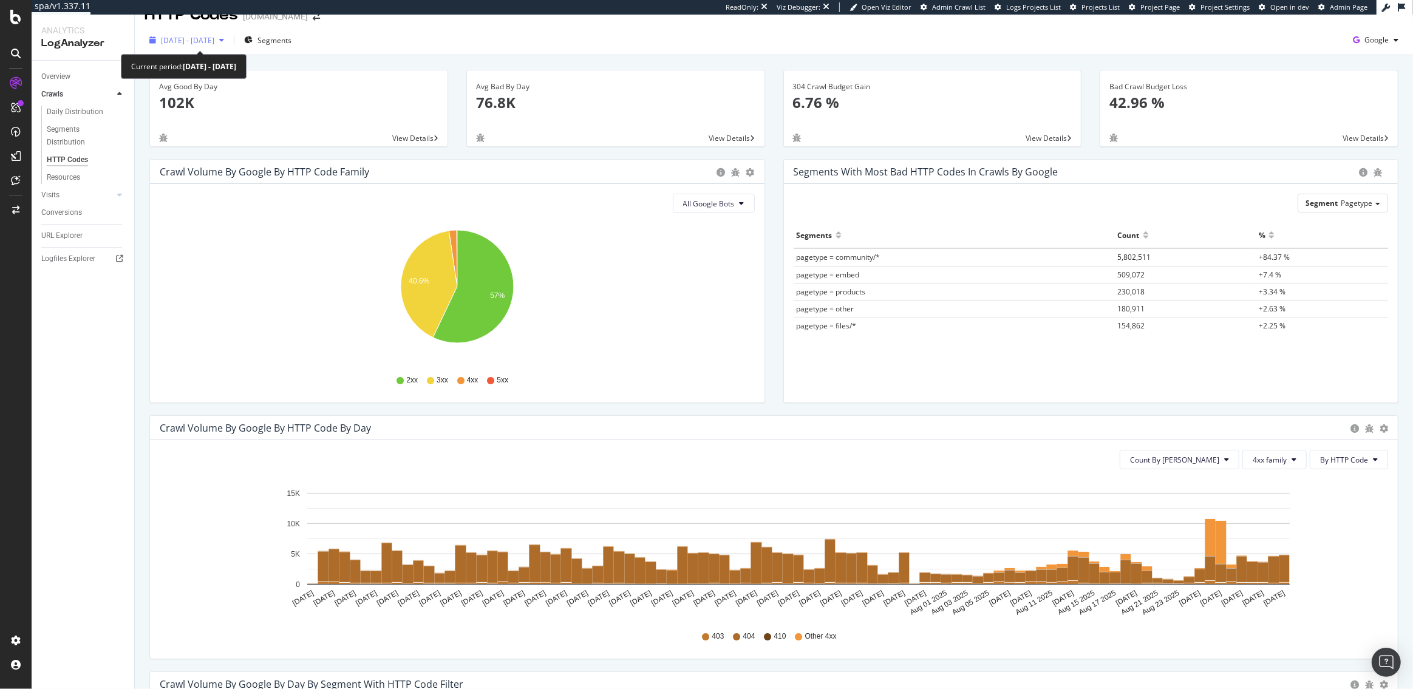
click at [196, 37] on span "2025 Jun. 3rd - Sep. 2nd" at bounding box center [187, 40] width 53 height 10
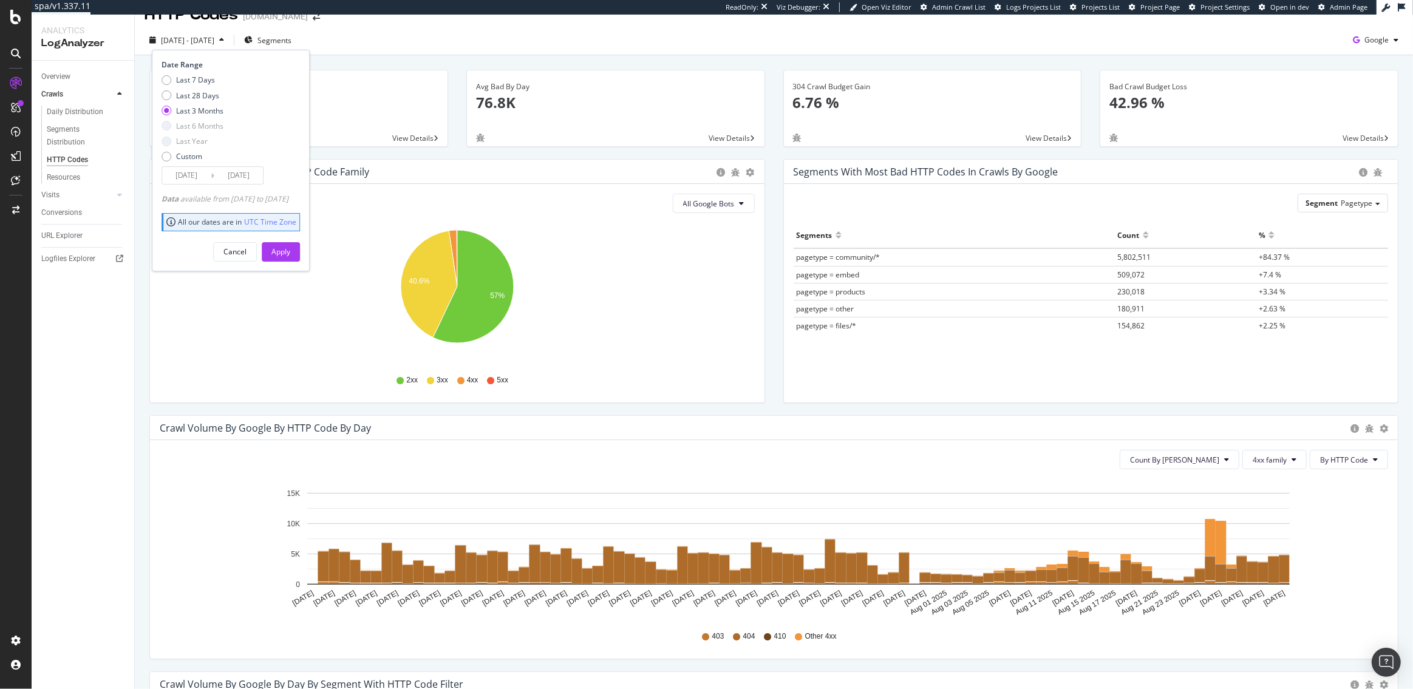
click at [189, 173] on input "2025/06/03" at bounding box center [186, 175] width 49 height 17
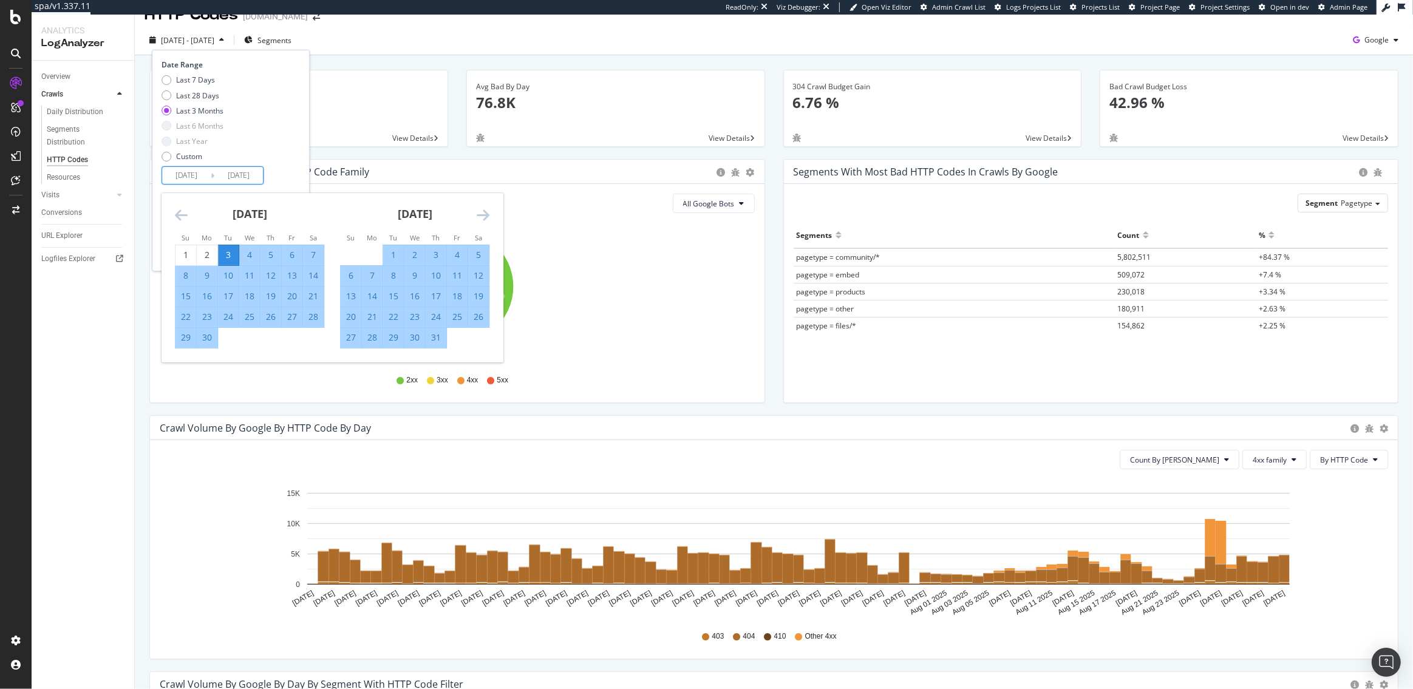
click at [183, 208] on icon "Move backward to switch to the previous month." at bounding box center [181, 215] width 13 height 15
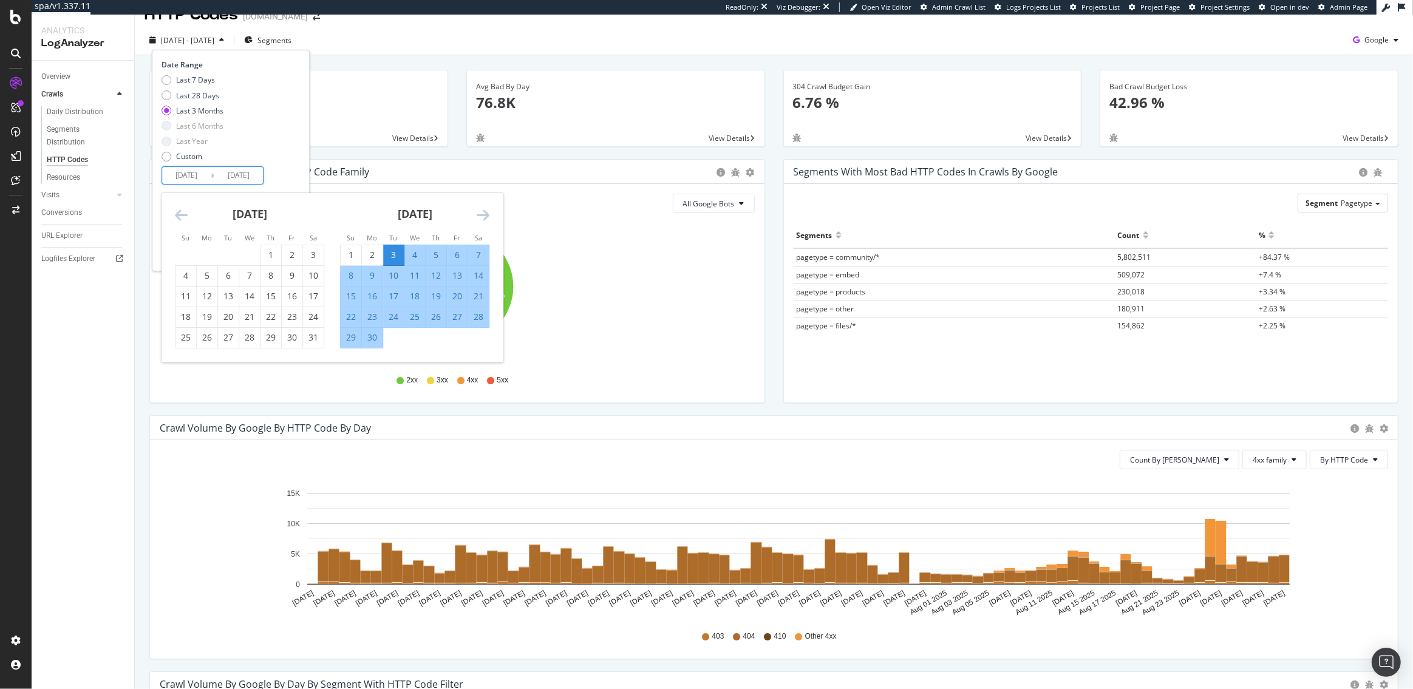
click at [183, 208] on icon "Move backward to switch to the previous month." at bounding box center [181, 215] width 13 height 15
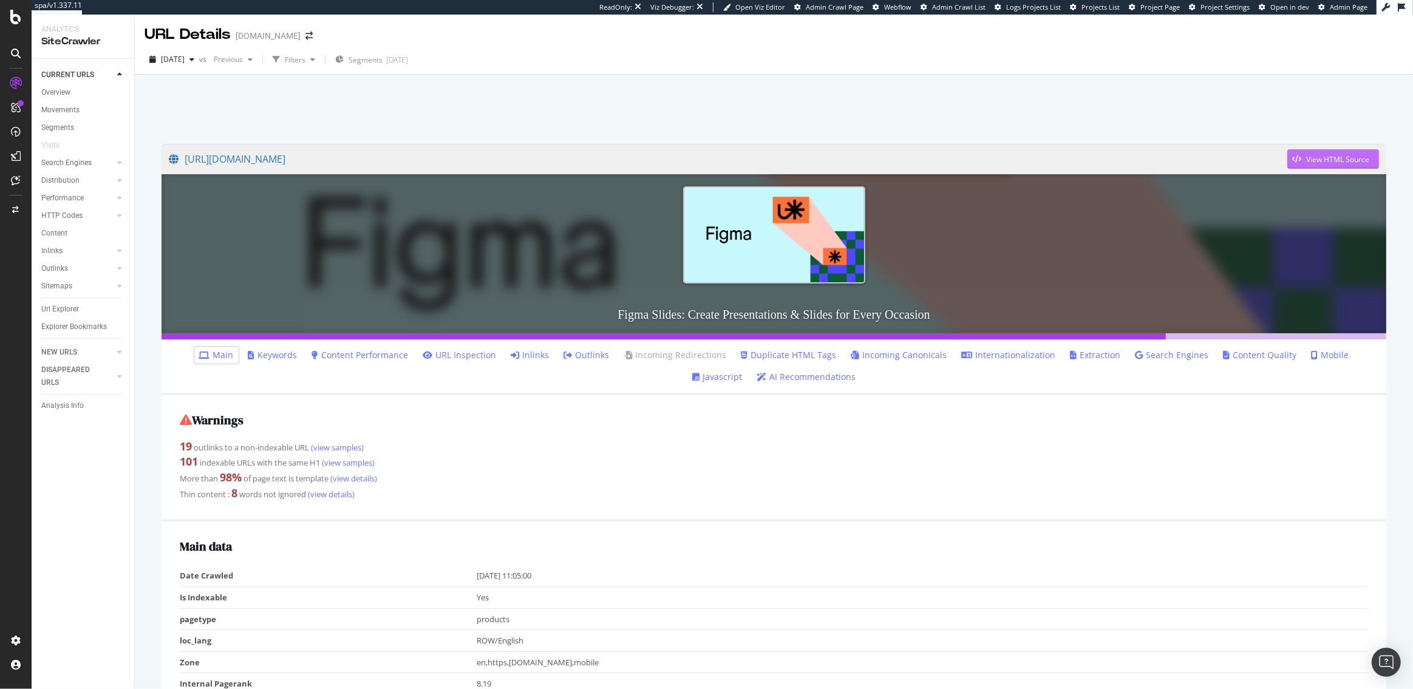
click at [1302, 158] on div "button" at bounding box center [1296, 158] width 19 height 7
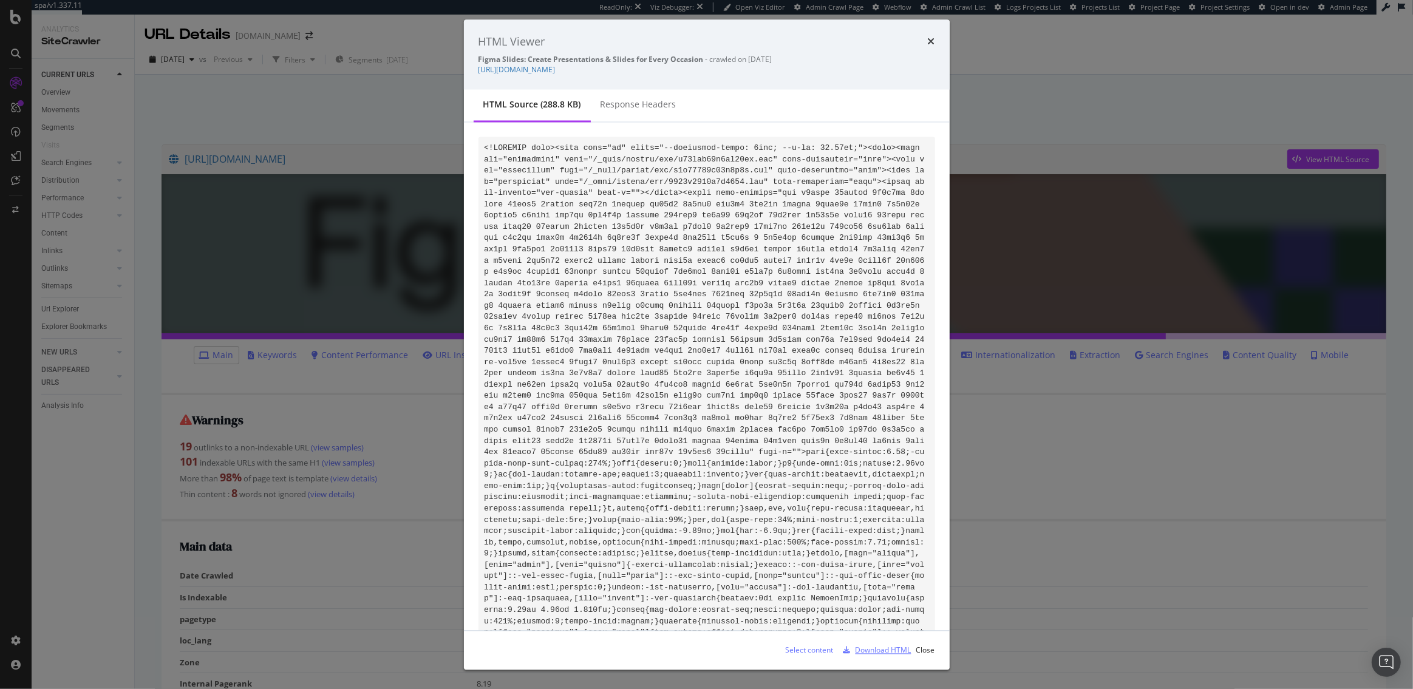
click at [868, 650] on div "Download HTML" at bounding box center [884, 650] width 56 height 10
click at [929, 41] on icon "times" at bounding box center [931, 42] width 7 height 10
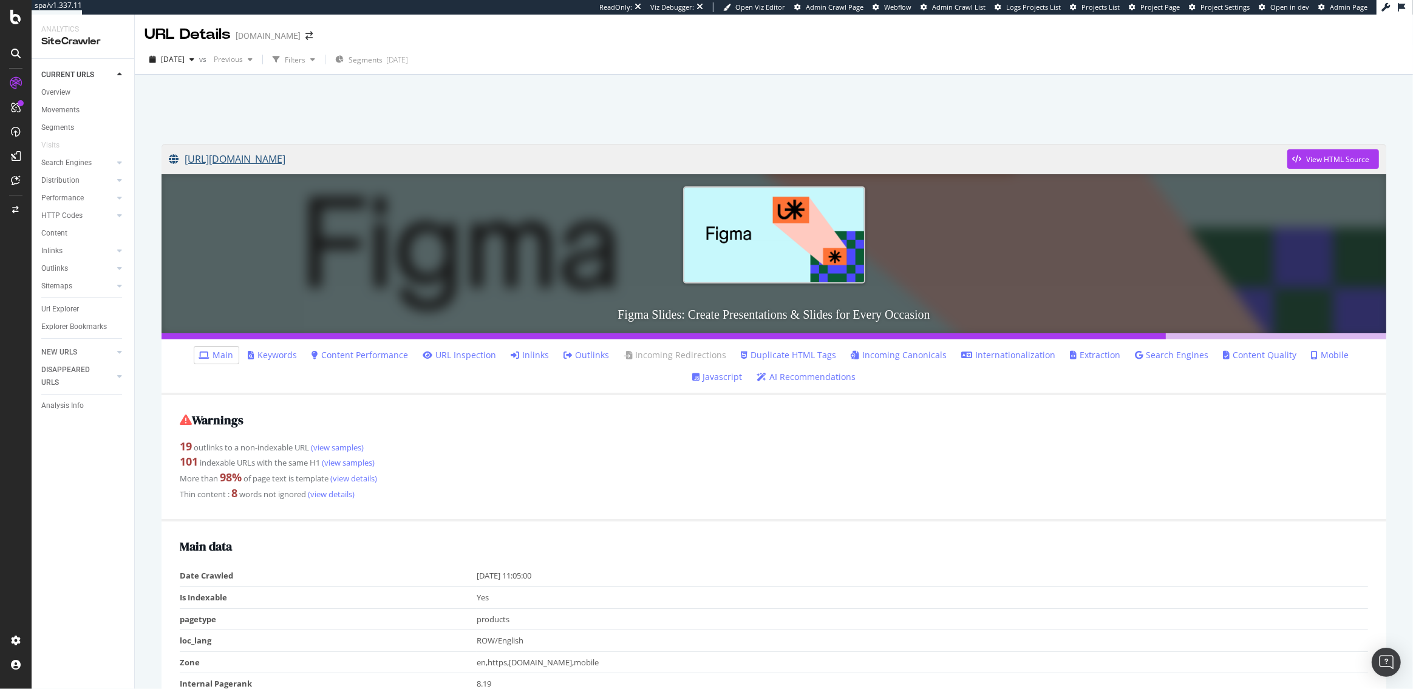
click at [301, 159] on link "https://www.figma.com/slides/" at bounding box center [728, 159] width 1118 height 30
click at [742, 371] on link "Javascript" at bounding box center [717, 377] width 50 height 12
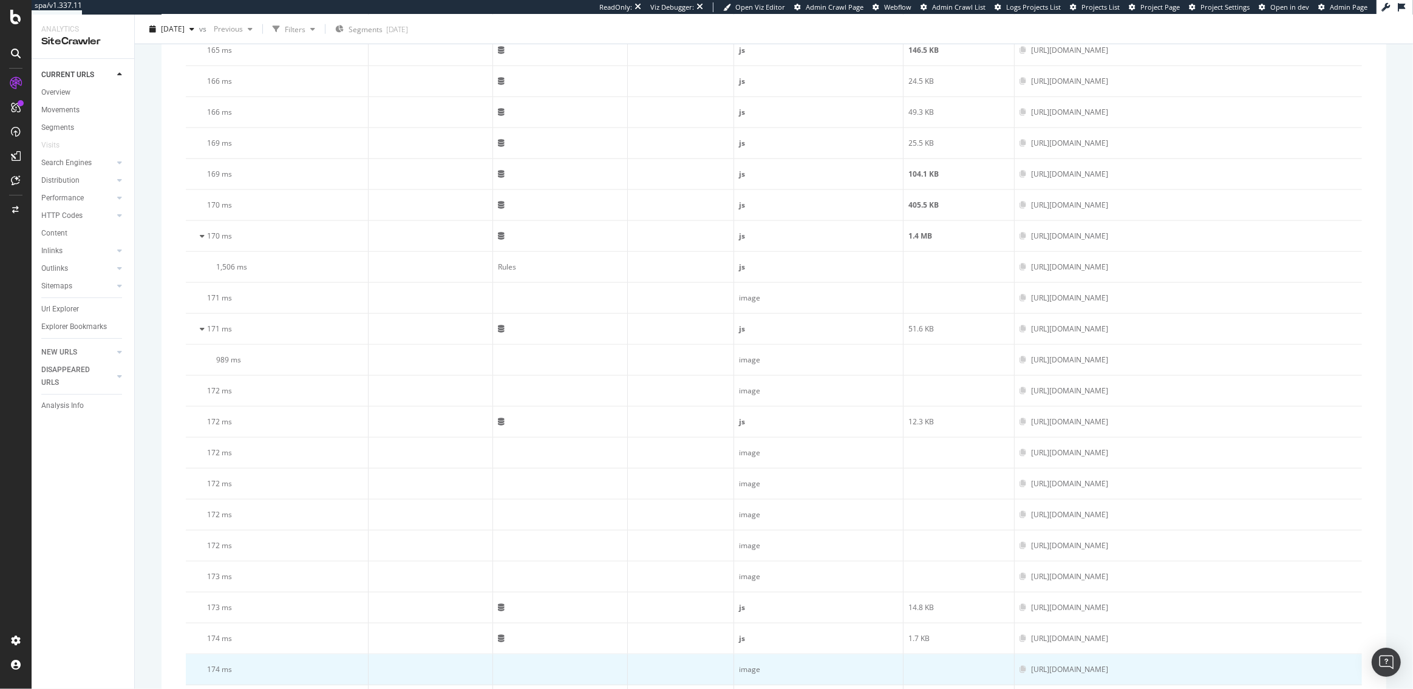
scroll to position [1669, 0]
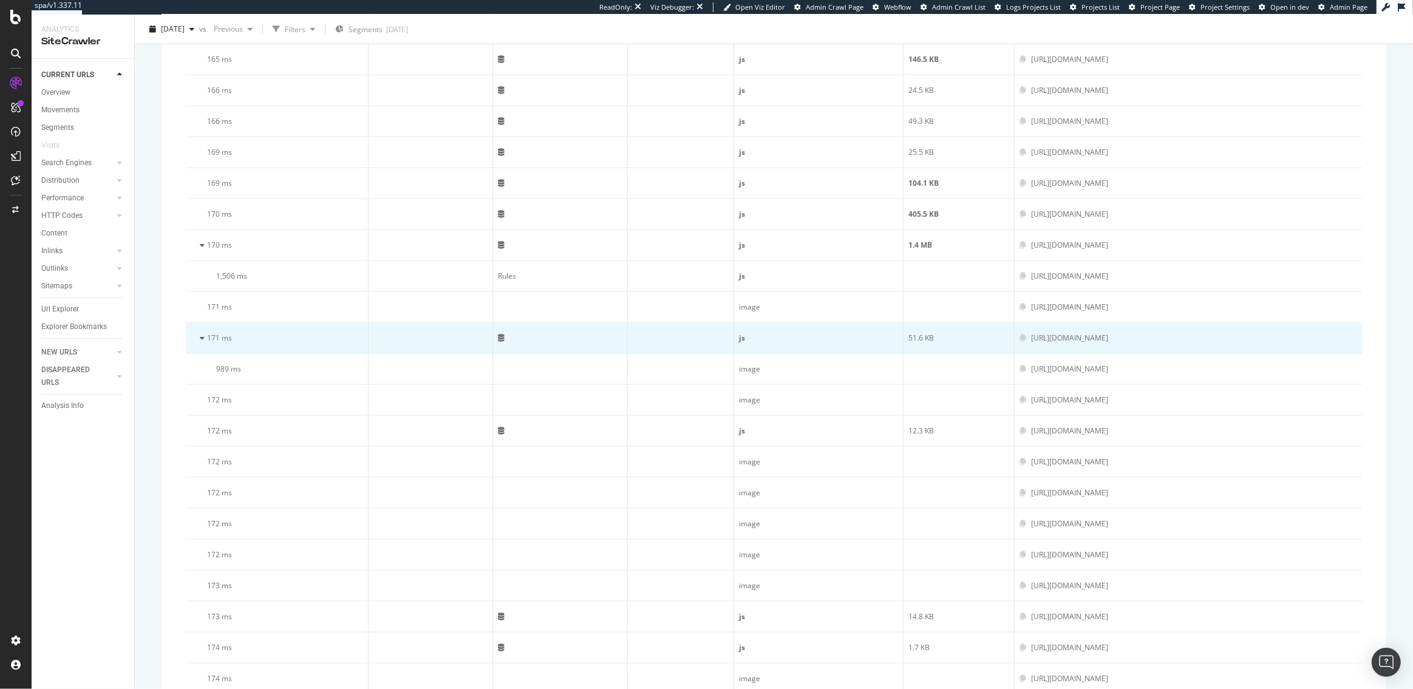
click at [201, 336] on icon at bounding box center [202, 338] width 5 height 7
click at [202, 335] on icon at bounding box center [202, 338] width 4 height 7
click at [202, 335] on icon at bounding box center [202, 338] width 5 height 7
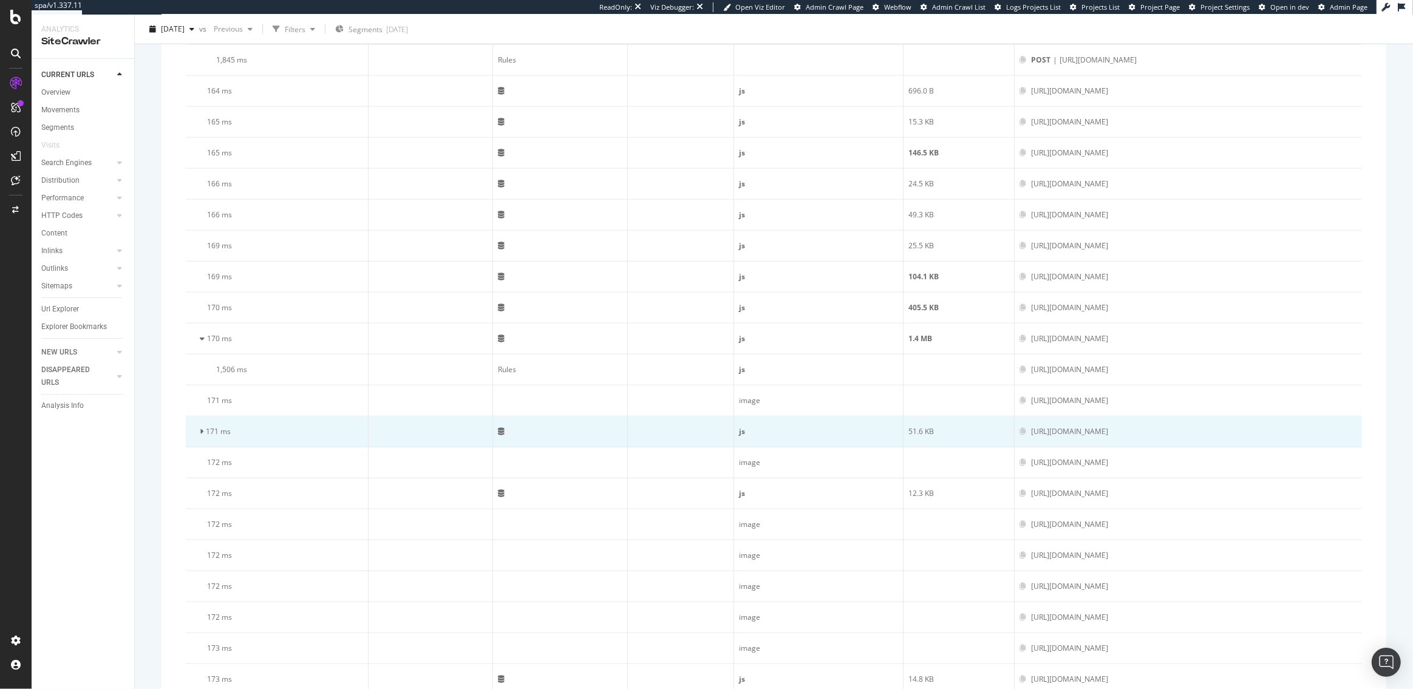
scroll to position [1532, 0]
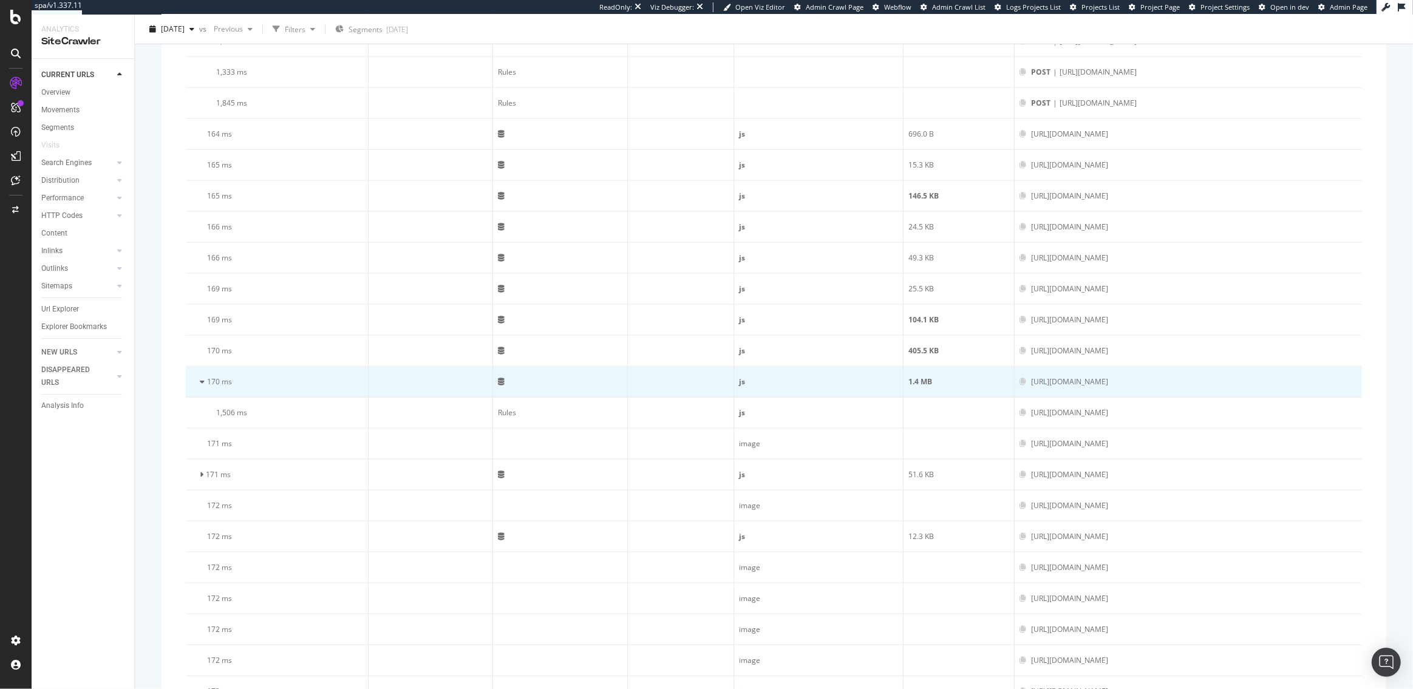
click at [201, 379] on icon at bounding box center [202, 381] width 5 height 7
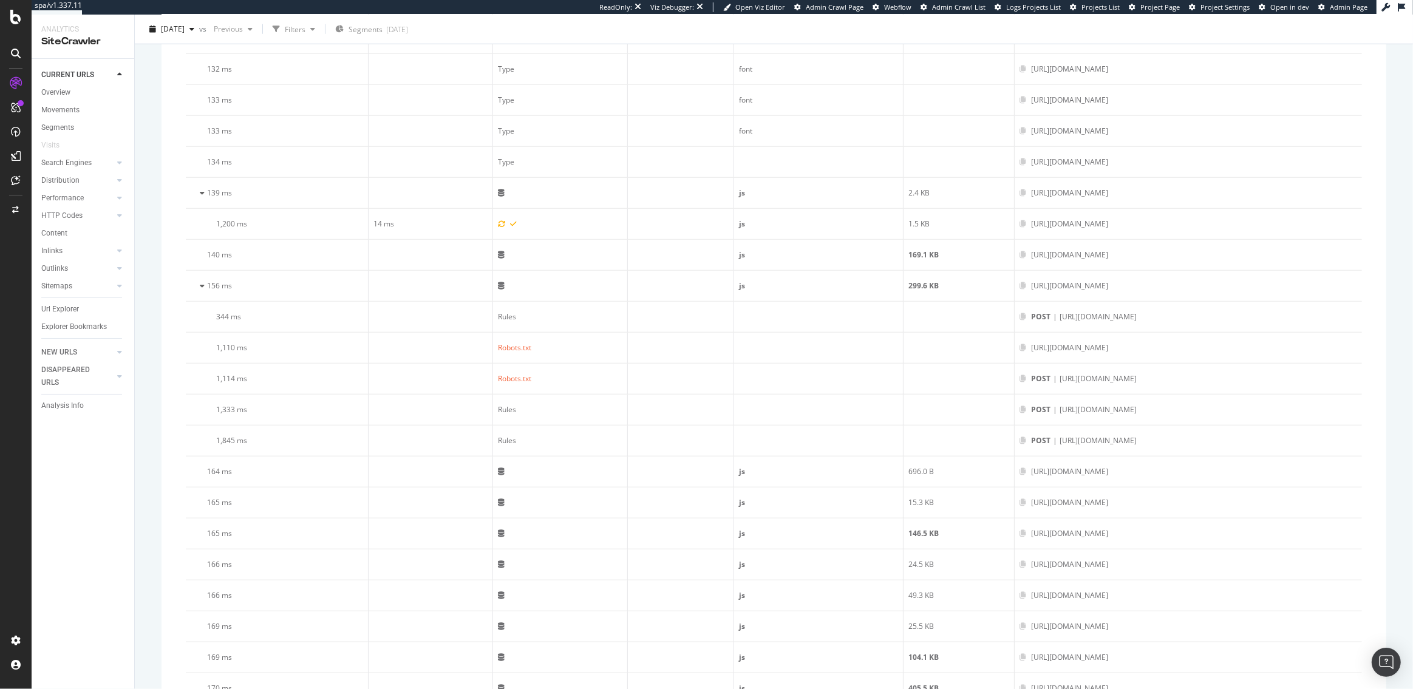
scroll to position [1182, 0]
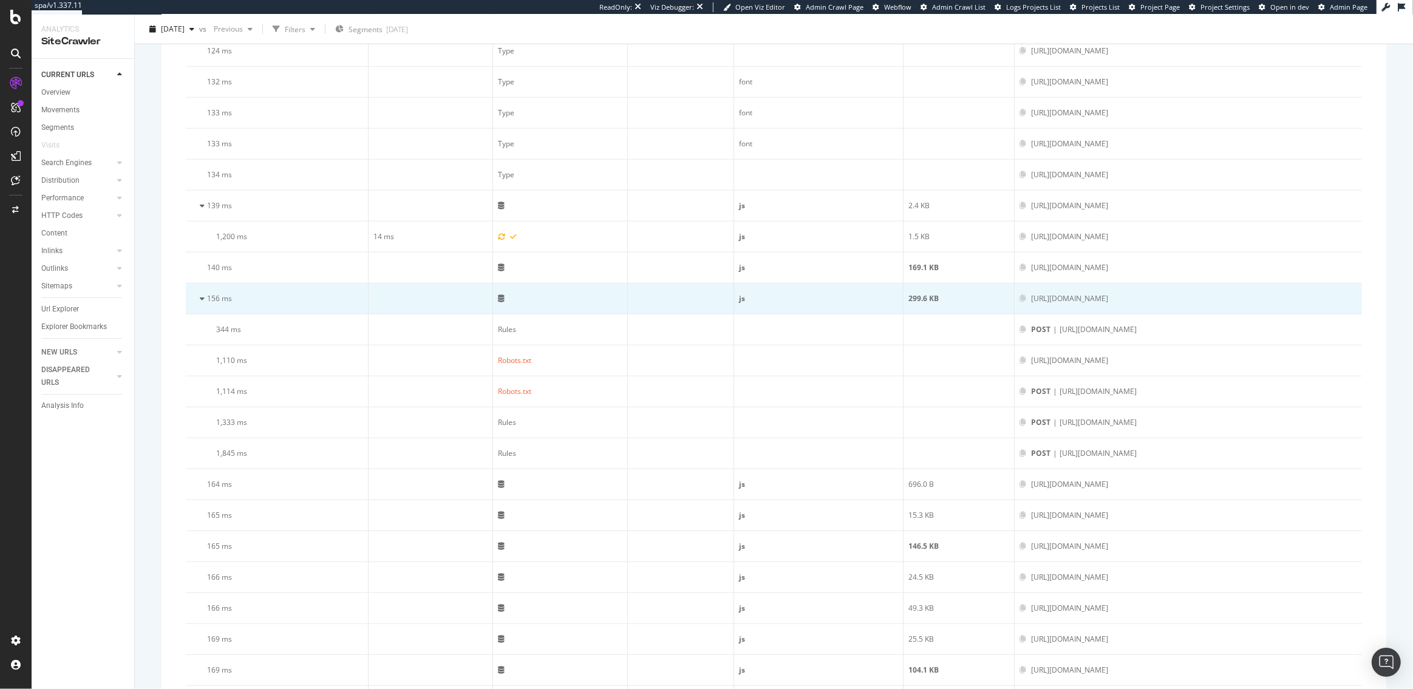
click at [203, 298] on icon at bounding box center [202, 298] width 5 height 7
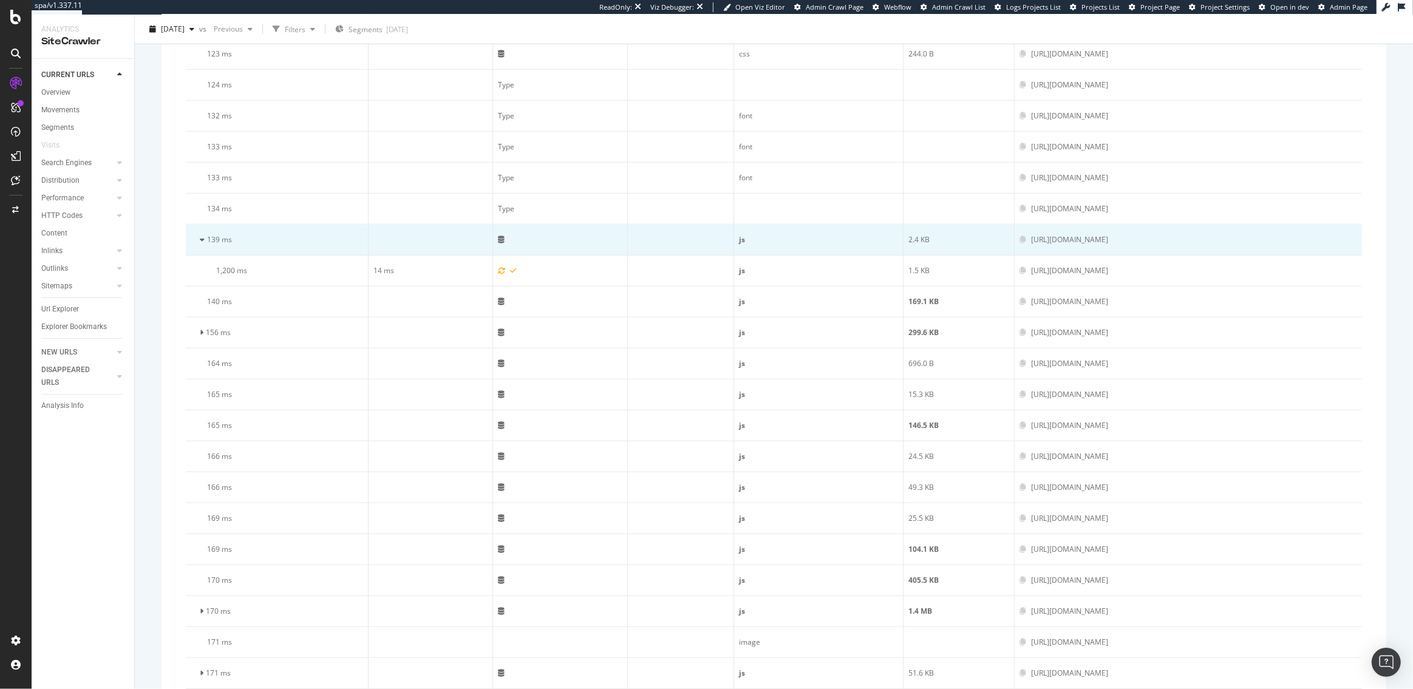
click at [202, 237] on icon at bounding box center [202, 239] width 5 height 7
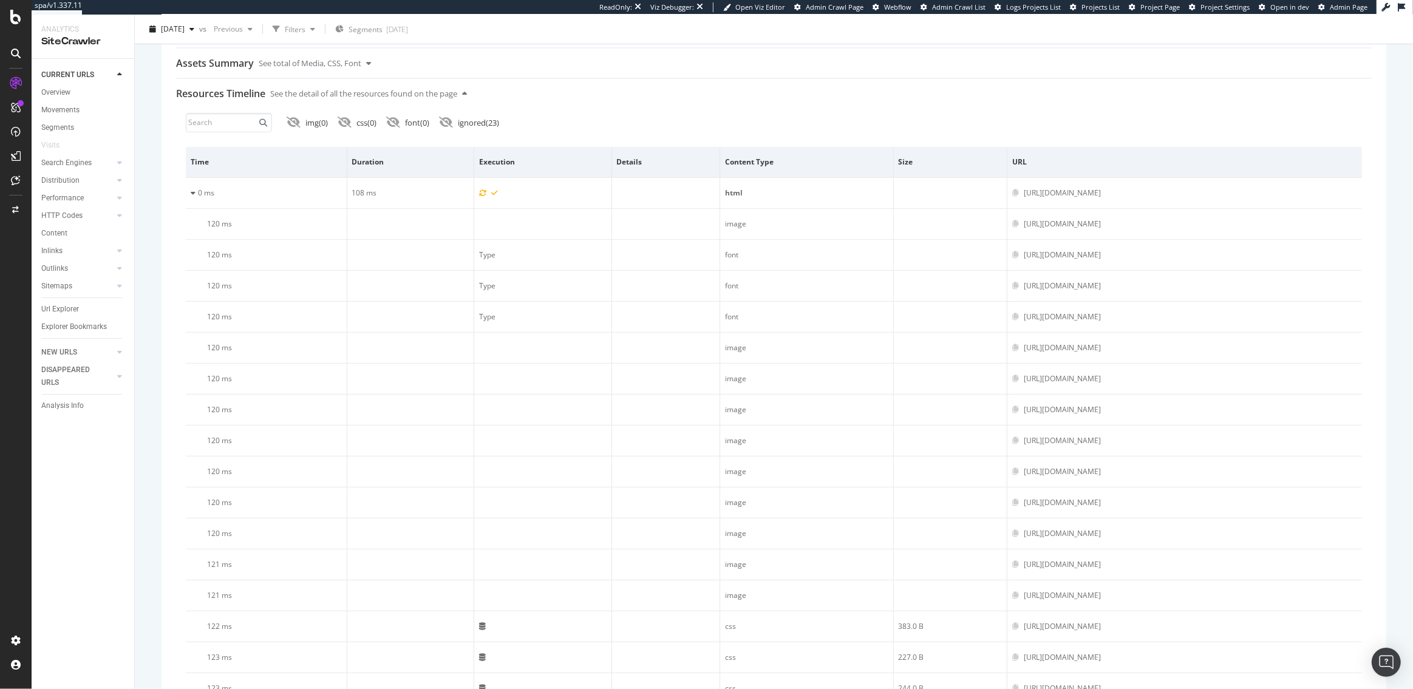
scroll to position [485, 0]
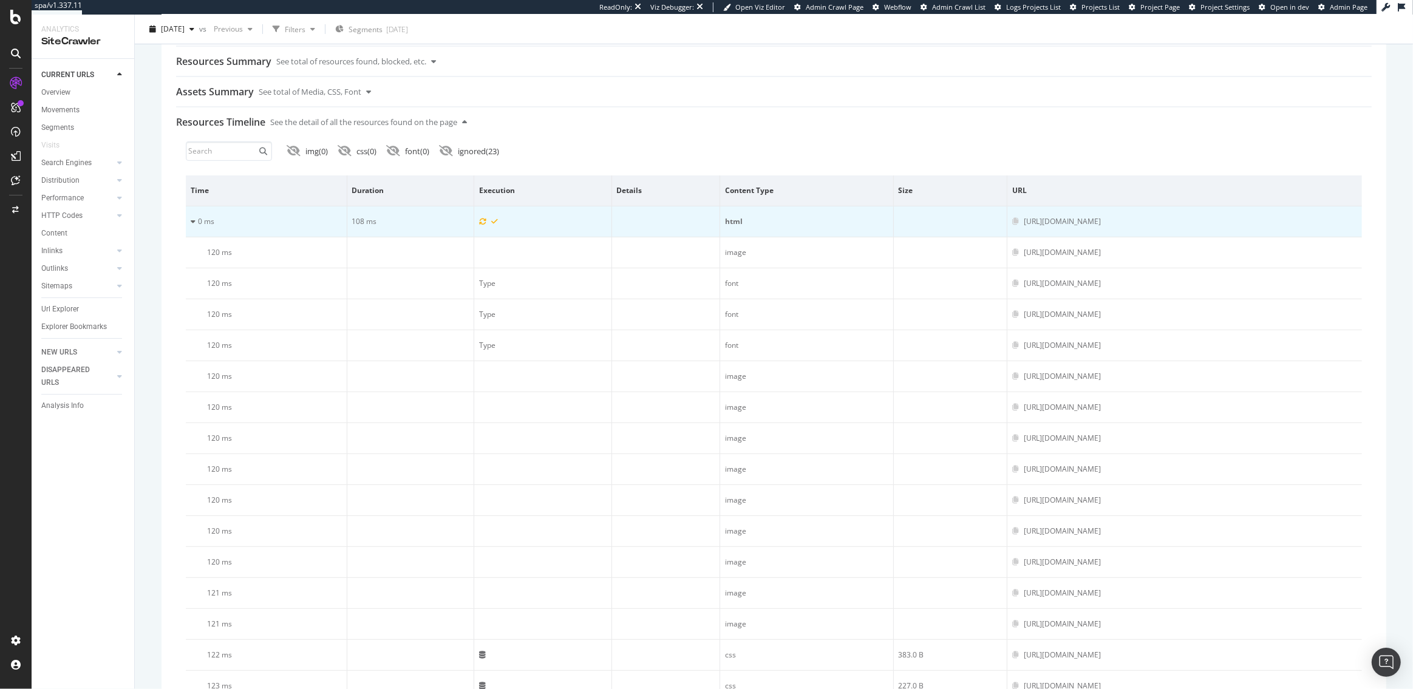
click at [191, 219] on icon at bounding box center [193, 221] width 5 height 7
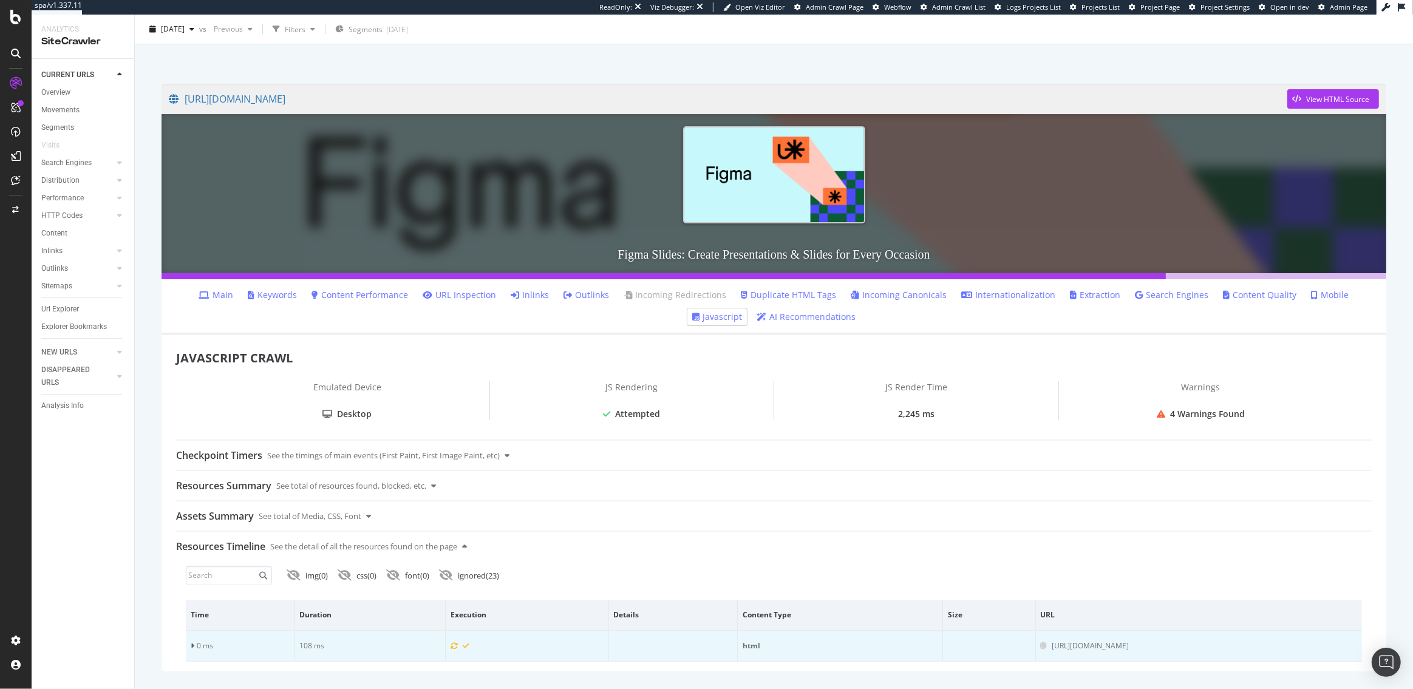
scroll to position [60, 0]
click at [192, 644] on icon at bounding box center [193, 645] width 4 height 7
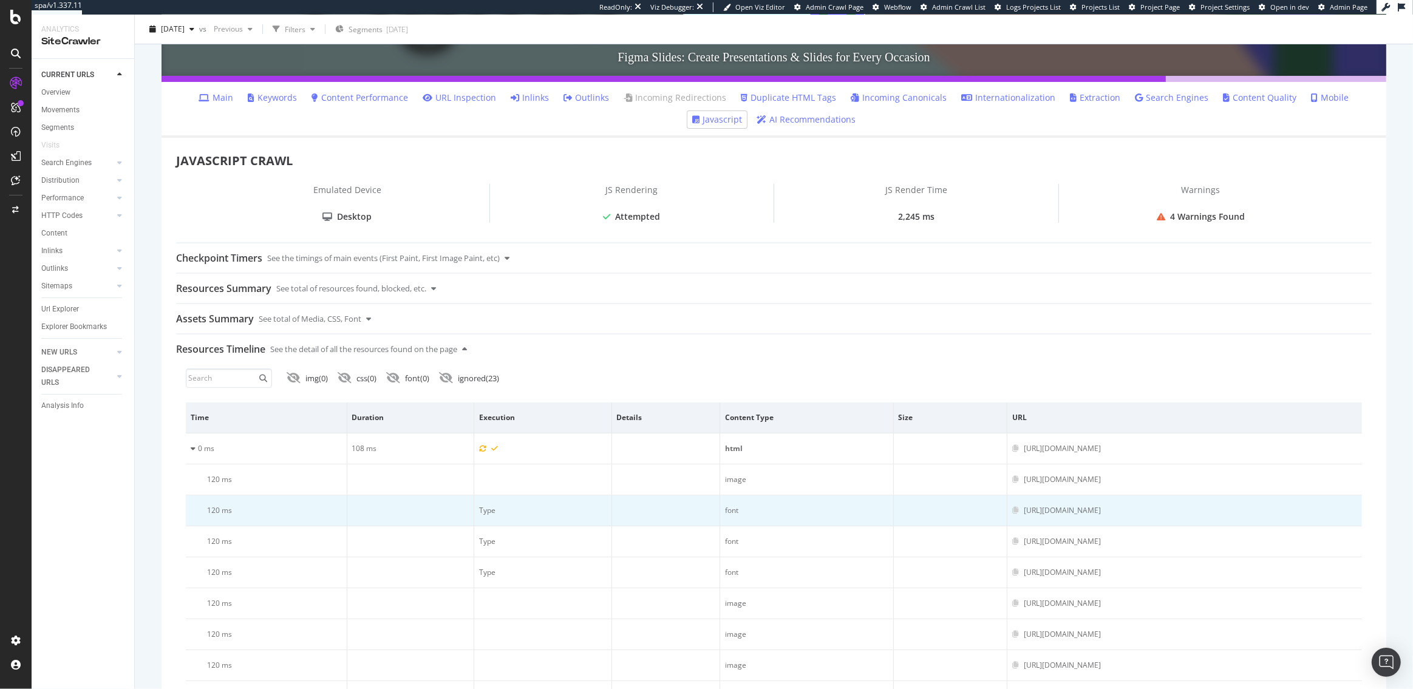
scroll to position [236, 0]
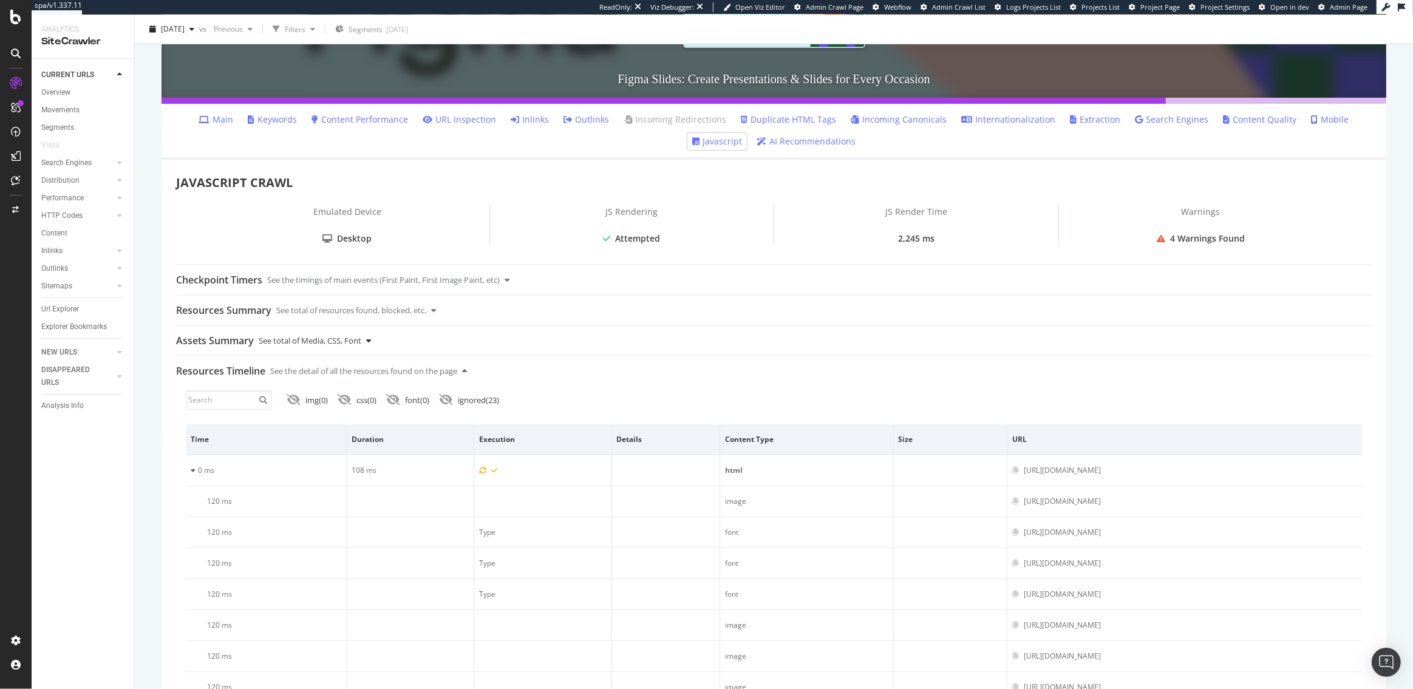
click at [375, 339] on div "Assets Summary See total of Media, CSS, Font" at bounding box center [774, 340] width 1196 height 29
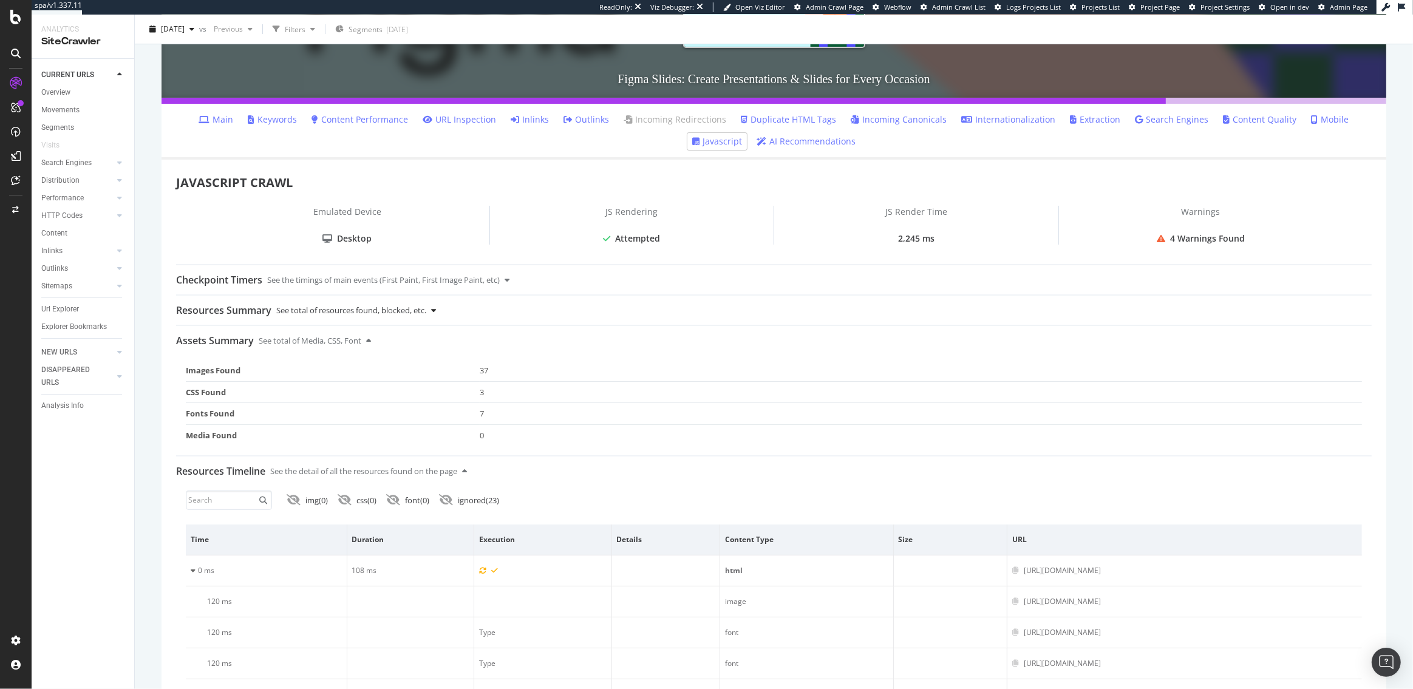
click at [409, 305] on div "See total of resources found, blocked, etc." at bounding box center [351, 310] width 150 height 29
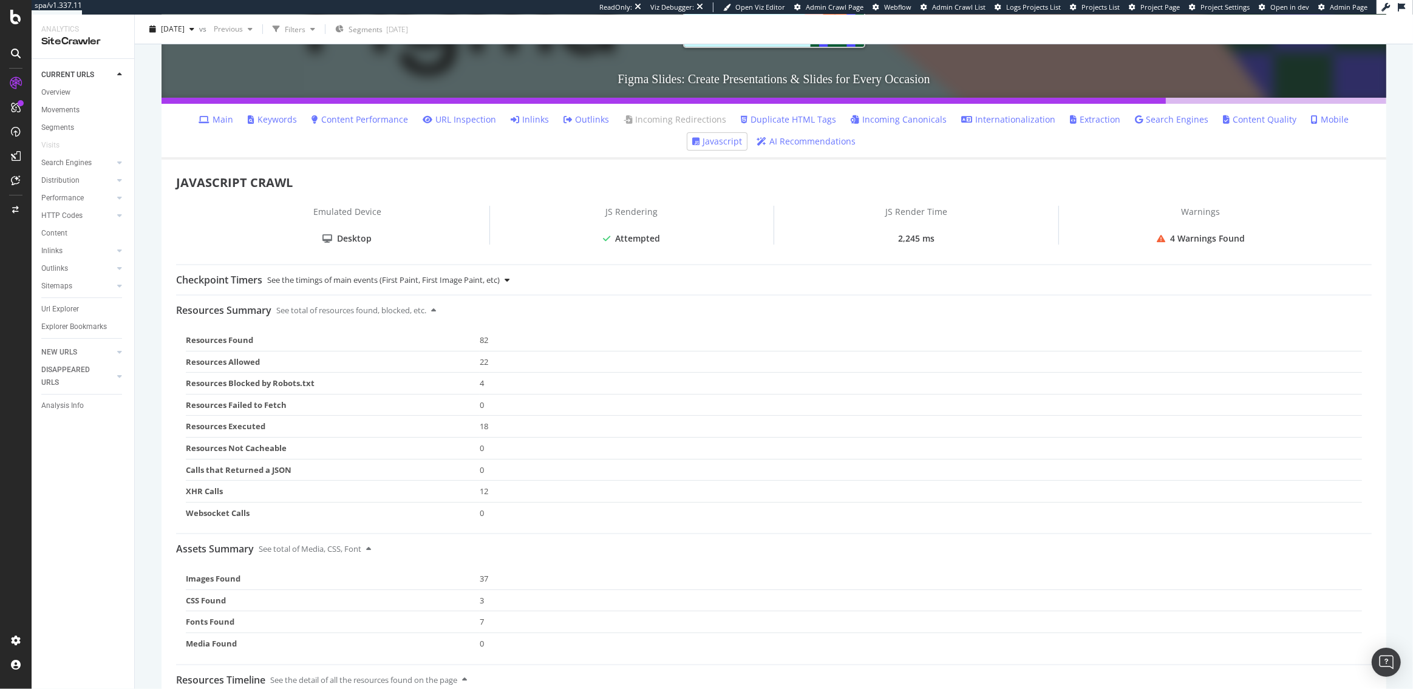
click at [411, 281] on div "See the timings of main events (First Paint, First Image Paint, etc)" at bounding box center [383, 279] width 233 height 29
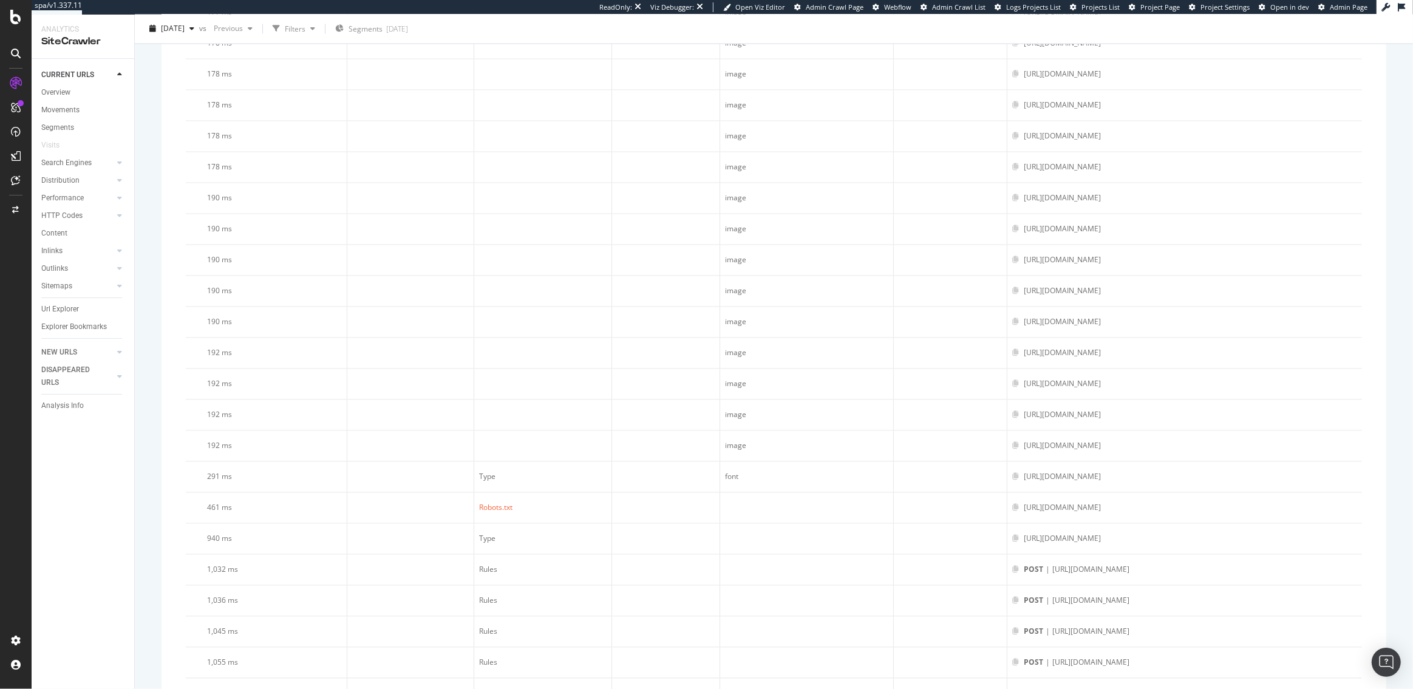
scroll to position [2760, 0]
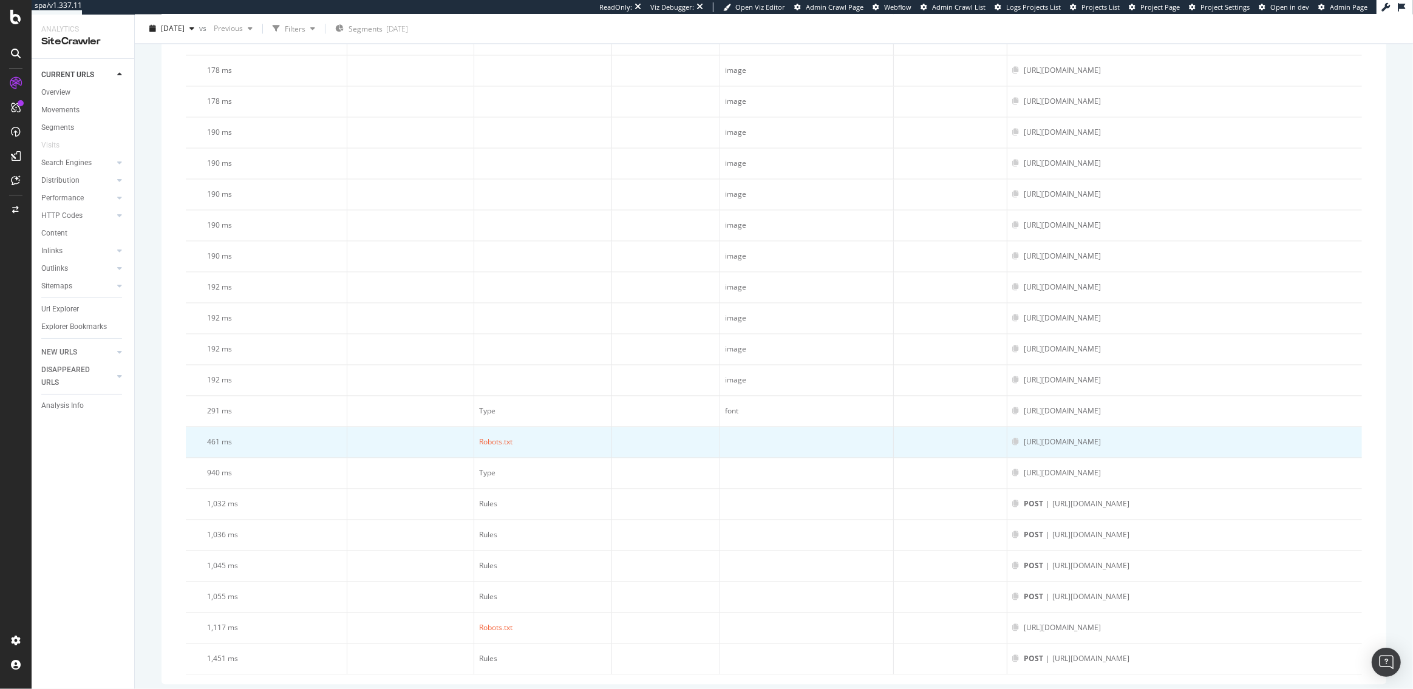
drag, startPoint x: 898, startPoint y: 438, endPoint x: 782, endPoint y: 437, distance: 116.0
click at [1012, 437] on div "https://www.figma.com/api/user" at bounding box center [1184, 442] width 345 height 11
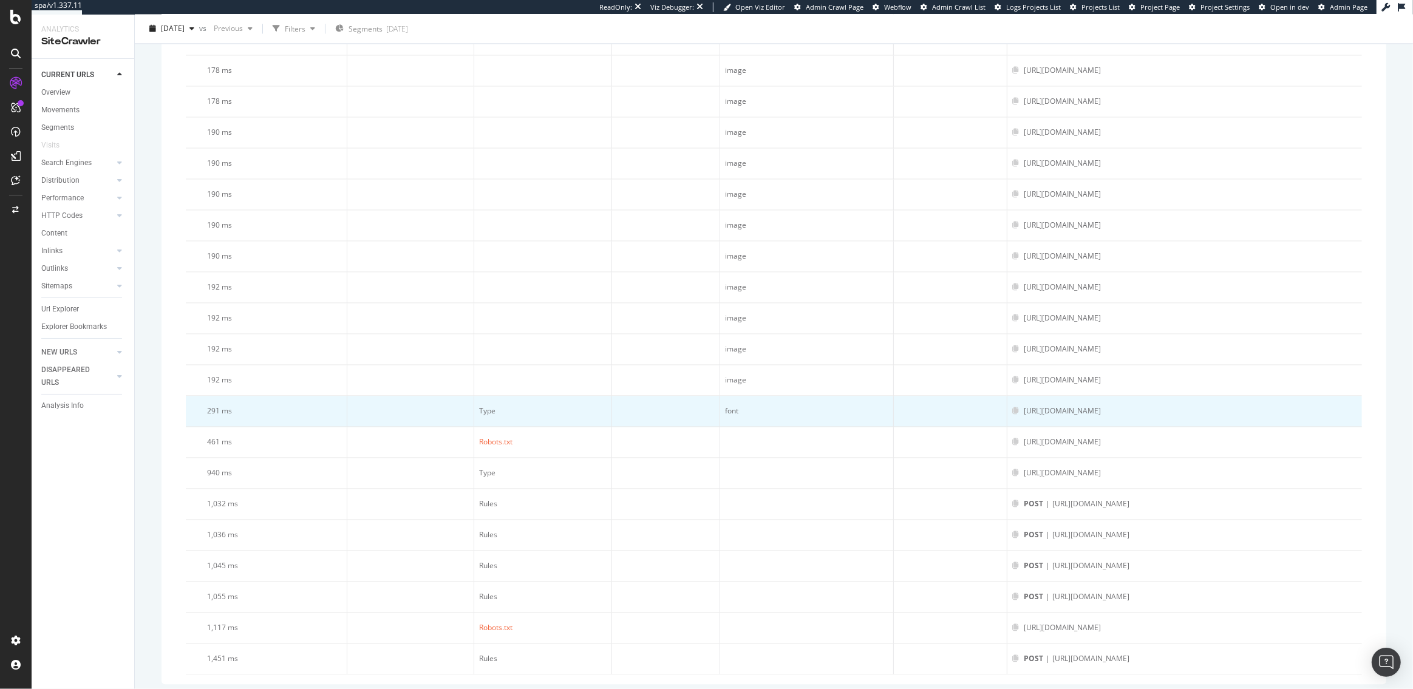
copy div "https://www.figma.com/api/user"
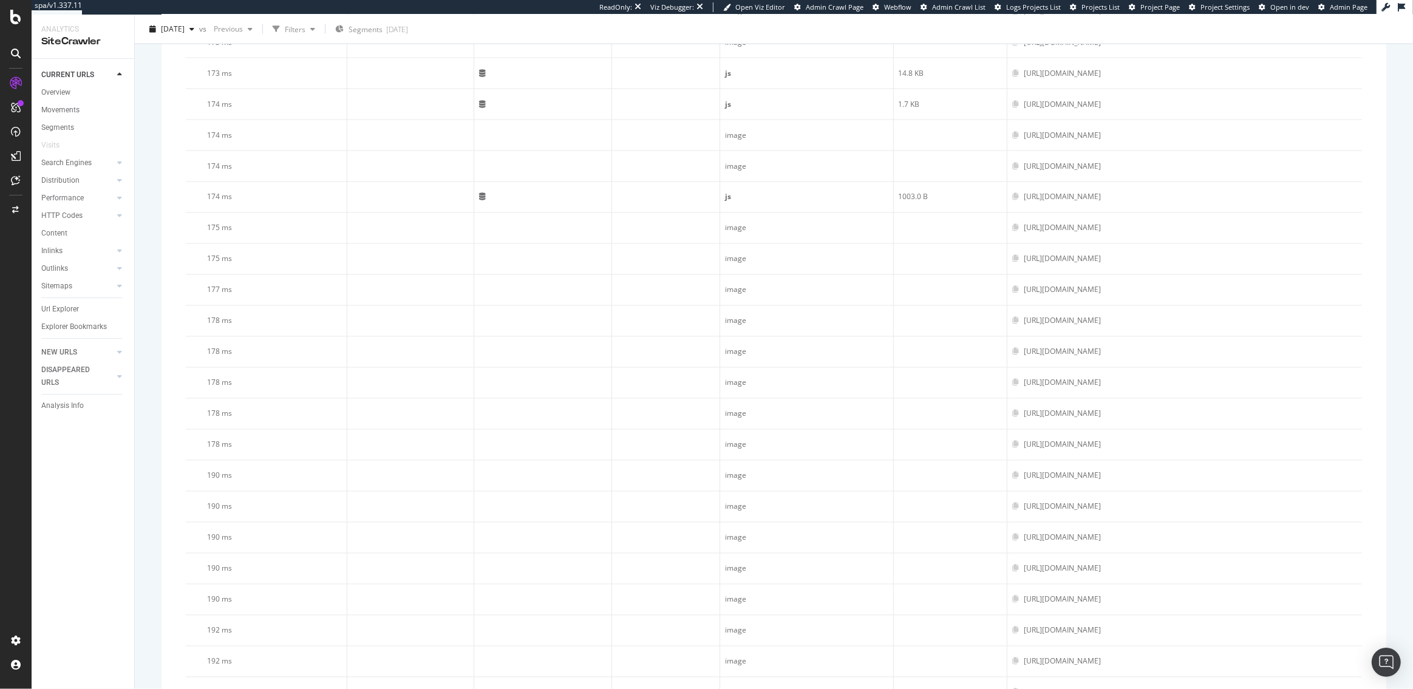
scroll to position [2403, 0]
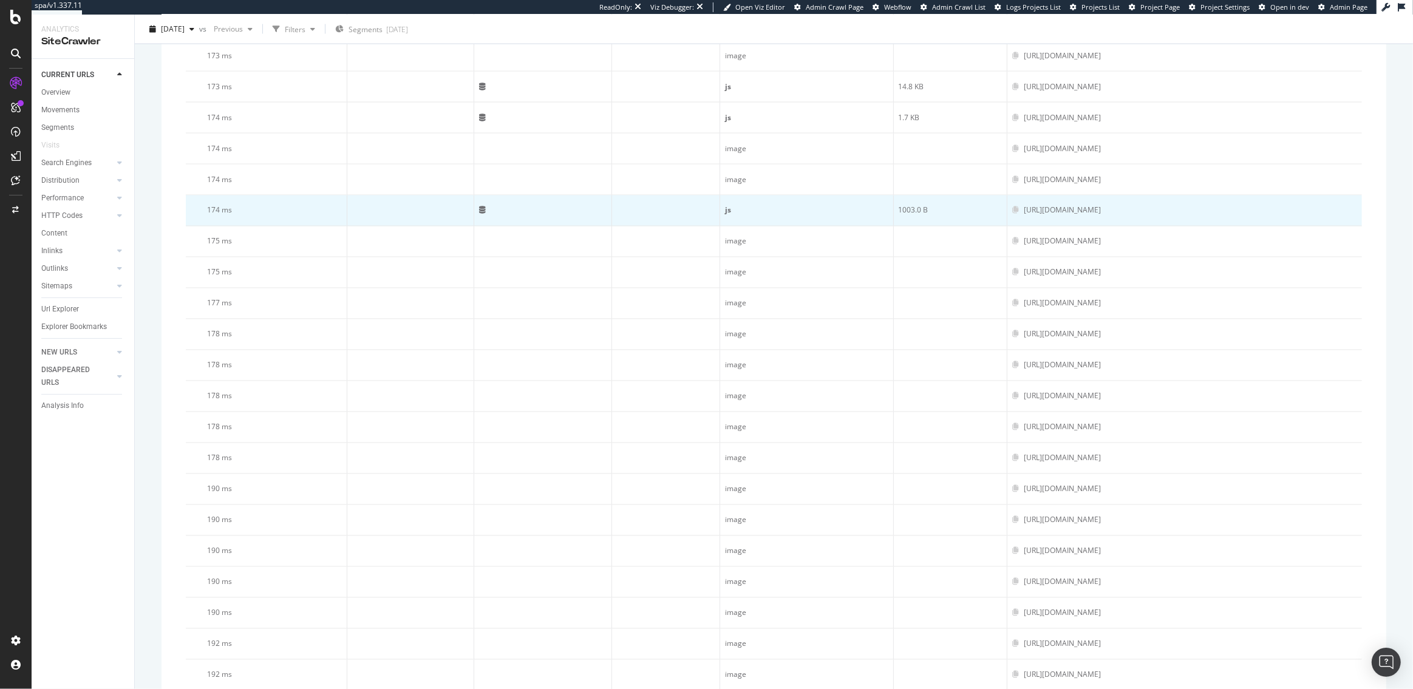
drag, startPoint x: 930, startPoint y: 206, endPoint x: 860, endPoint y: 209, distance: 69.9
click at [1024, 209] on div "https://www.figma.com/_next/static/chunks/app/%5Blang%5D/%5B...slug%5D/page-210…" at bounding box center [1062, 210] width 77 height 11
copy div "/_next/static/chunks/"
drag, startPoint x: 946, startPoint y: 206, endPoint x: 860, endPoint y: 208, distance: 86.2
click at [1024, 208] on div "https://www.figma.com/_next/static/chunks/app/%5Blang%5D/%5B...slug%5D/page-210…" at bounding box center [1062, 210] width 77 height 11
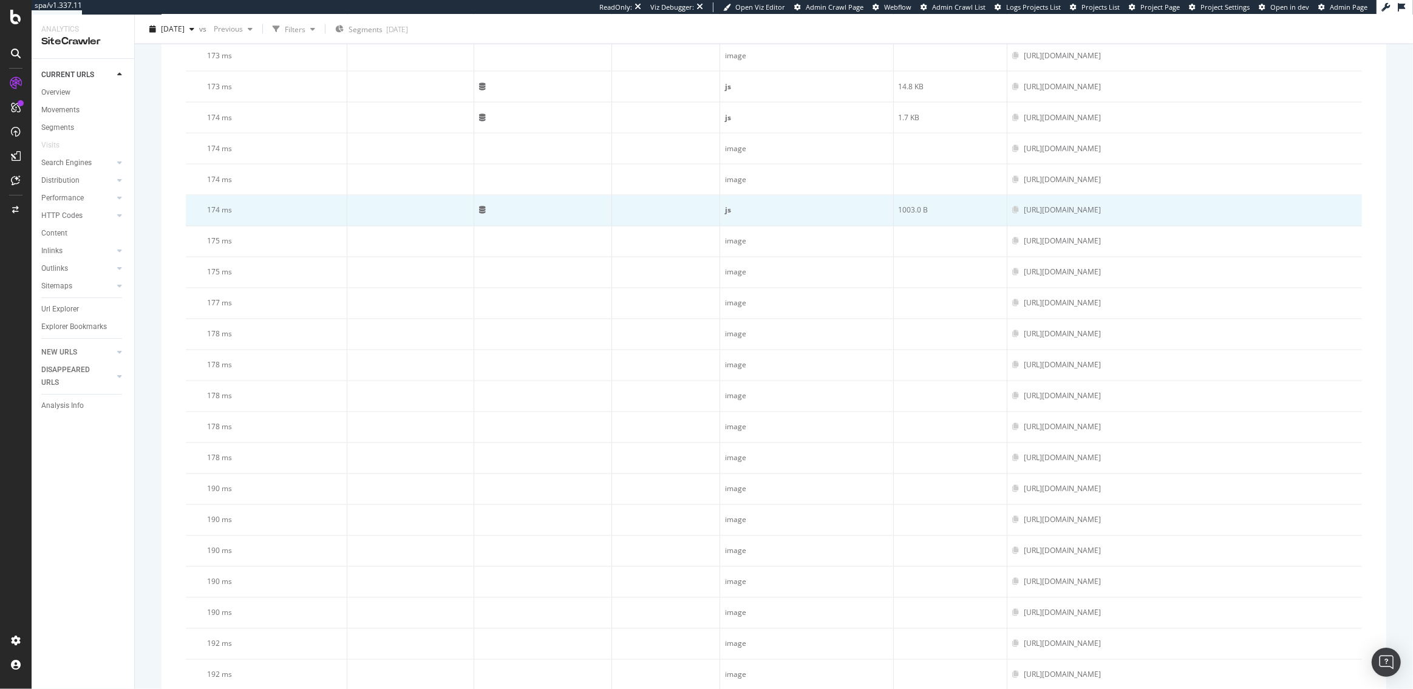
copy div "/_next/static/chunks/app/"
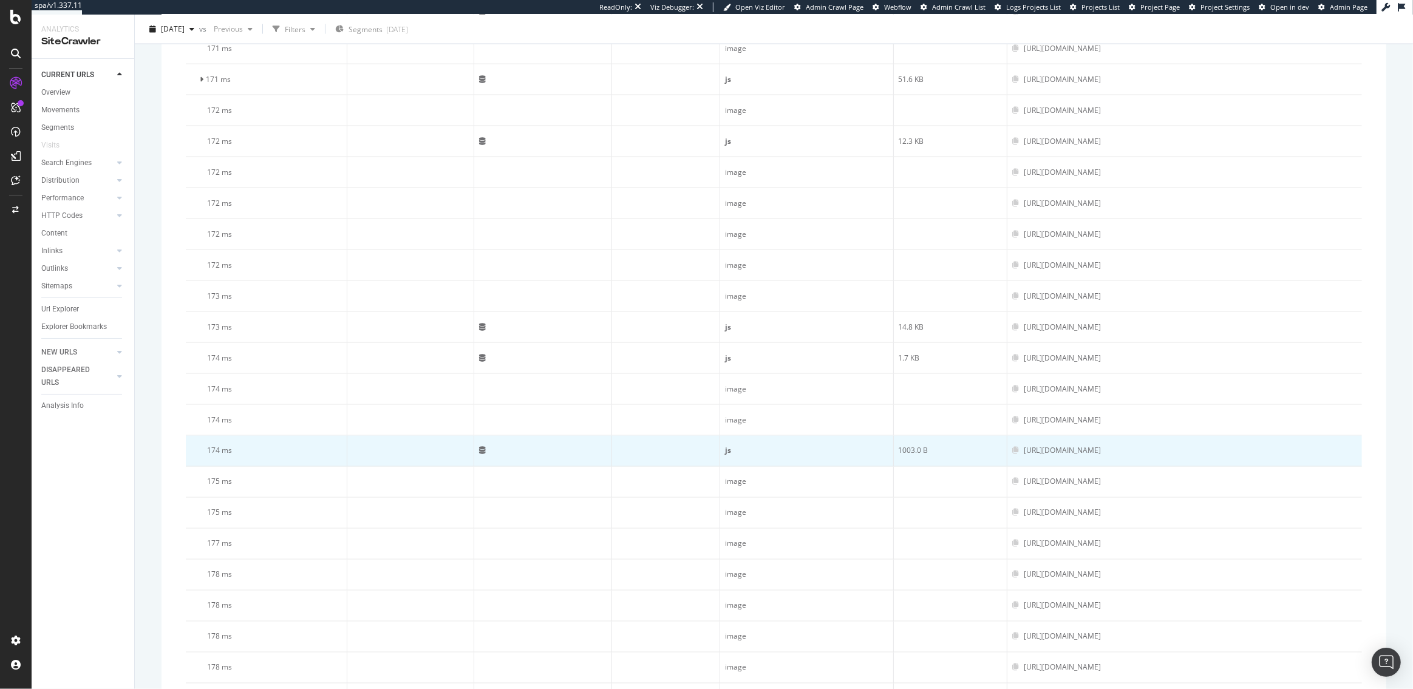
scroll to position [2159, 0]
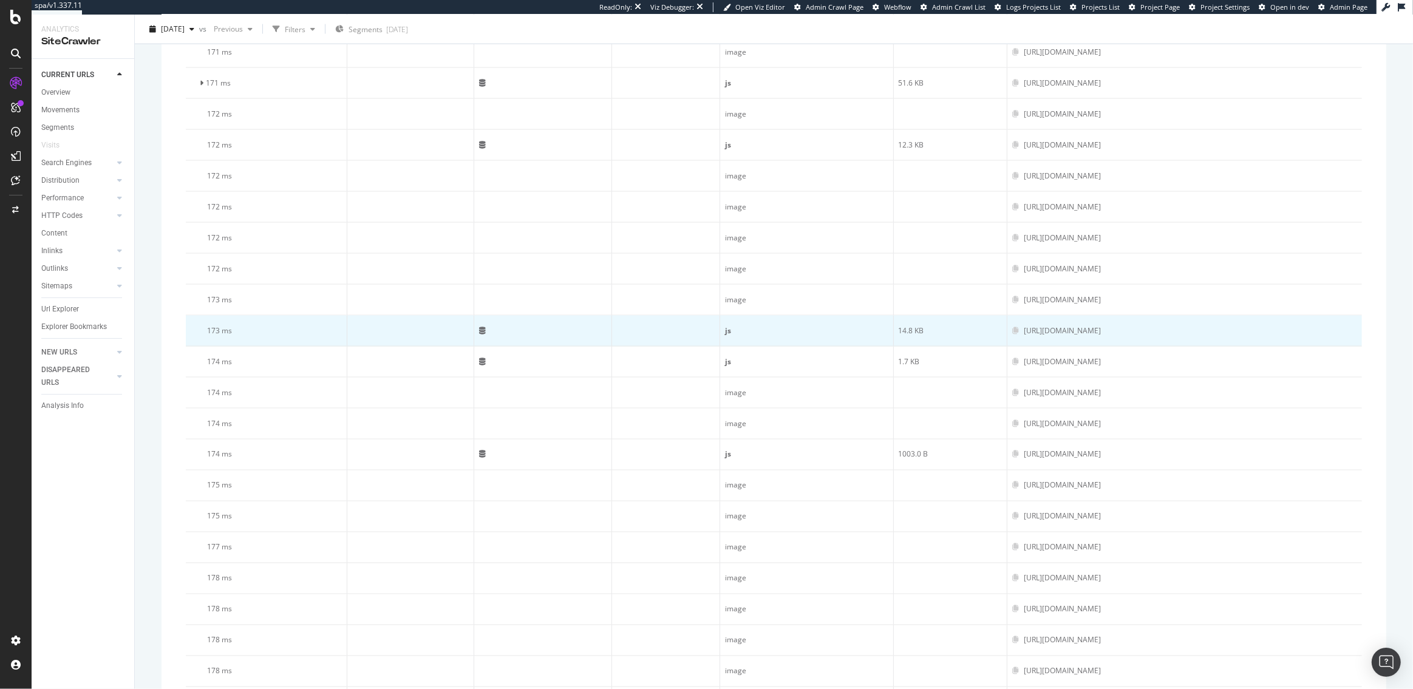
drag, startPoint x: 931, startPoint y: 326, endPoint x: 860, endPoint y: 327, distance: 71.0
click at [1024, 327] on div "https://www.figma.com/_next/static/chunks/2337-94411c4b1813c4be.js" at bounding box center [1062, 330] width 77 height 11
copy div "/_next/static/chunks/"
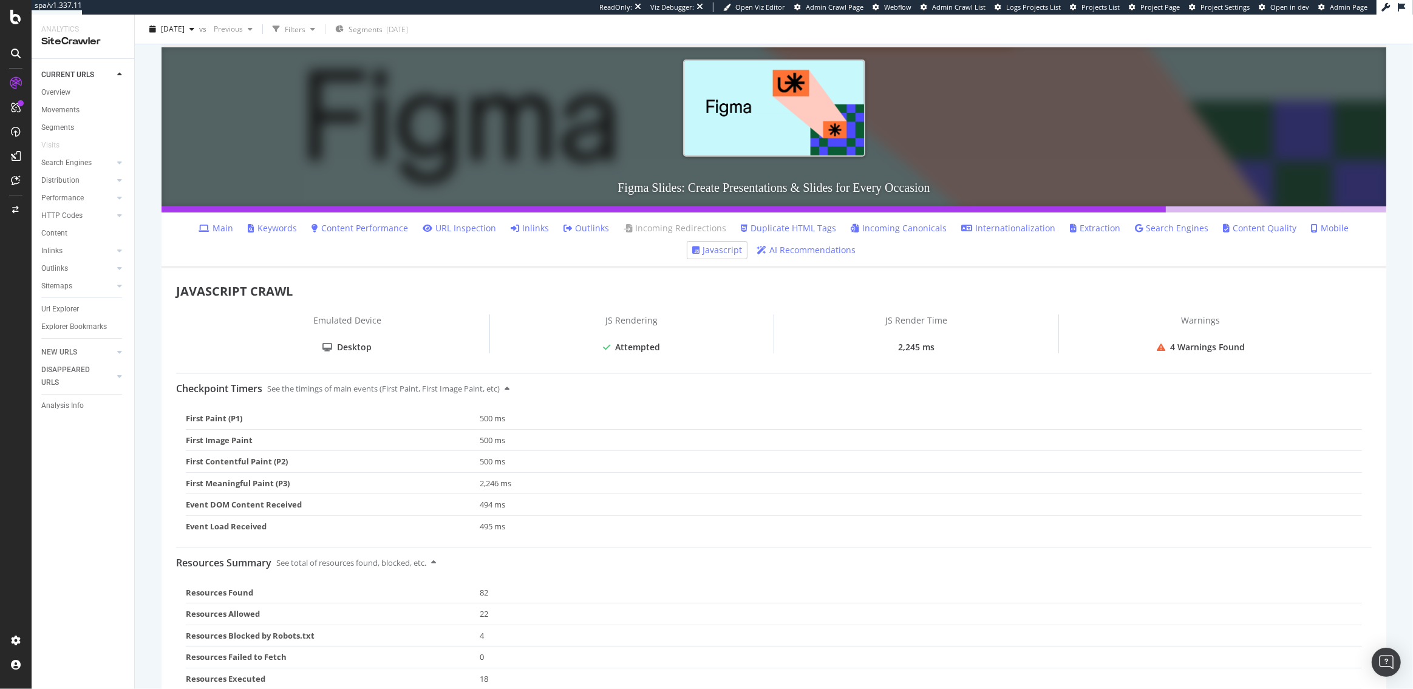
scroll to position [0, 0]
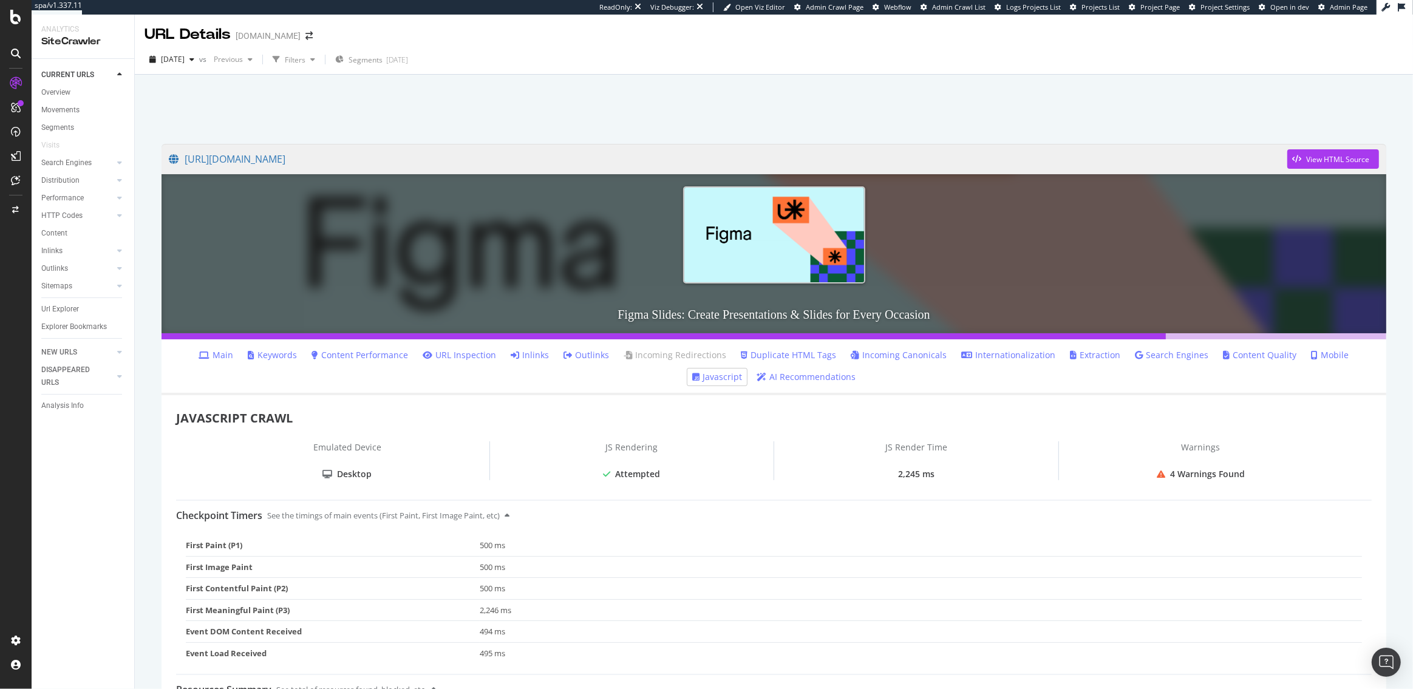
click at [208, 355] on link "Main" at bounding box center [216, 355] width 35 height 12
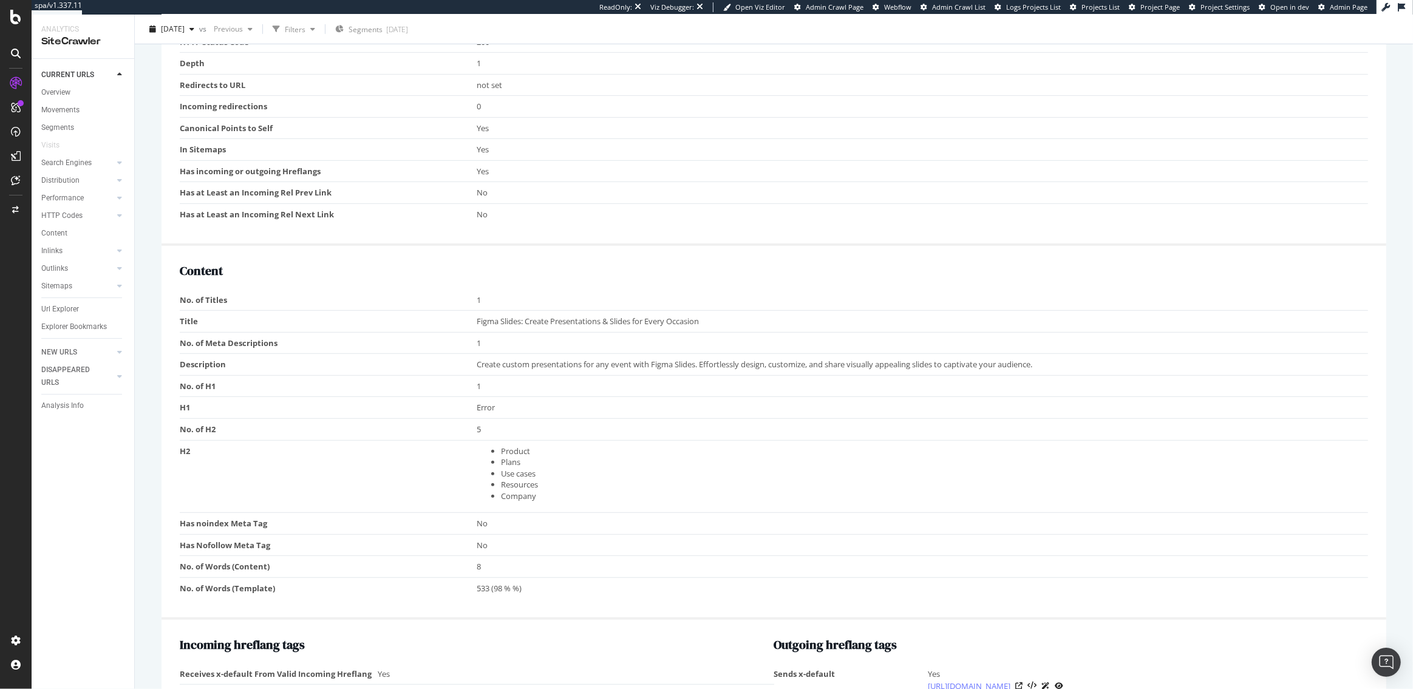
scroll to position [729, 0]
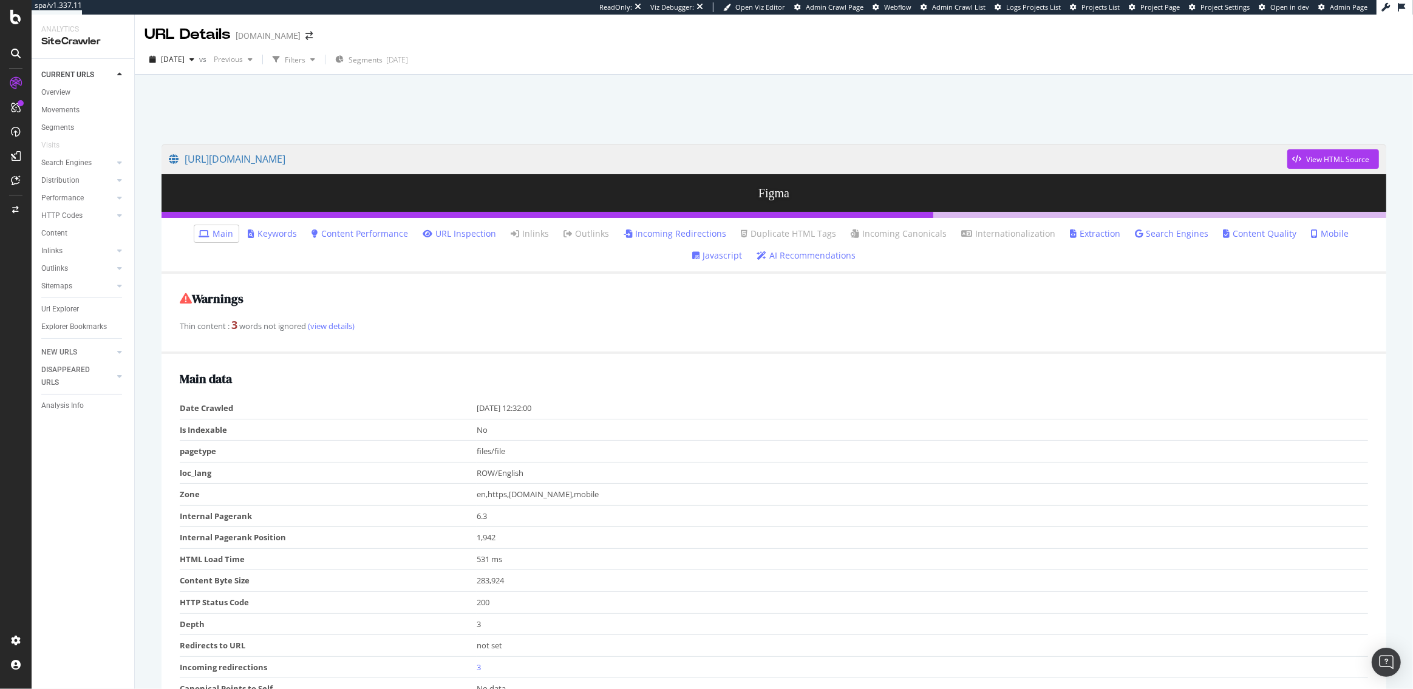
click at [742, 250] on link "Javascript" at bounding box center [717, 256] width 50 height 12
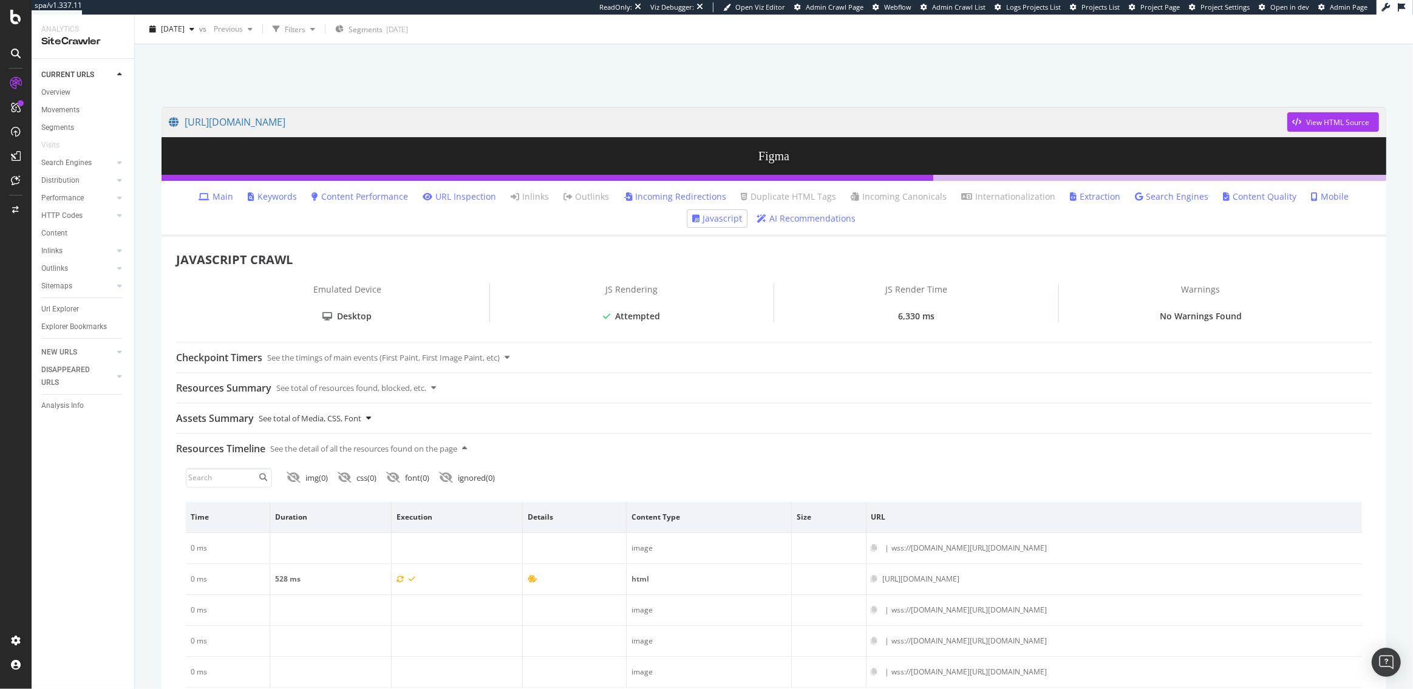
scroll to position [60, 0]
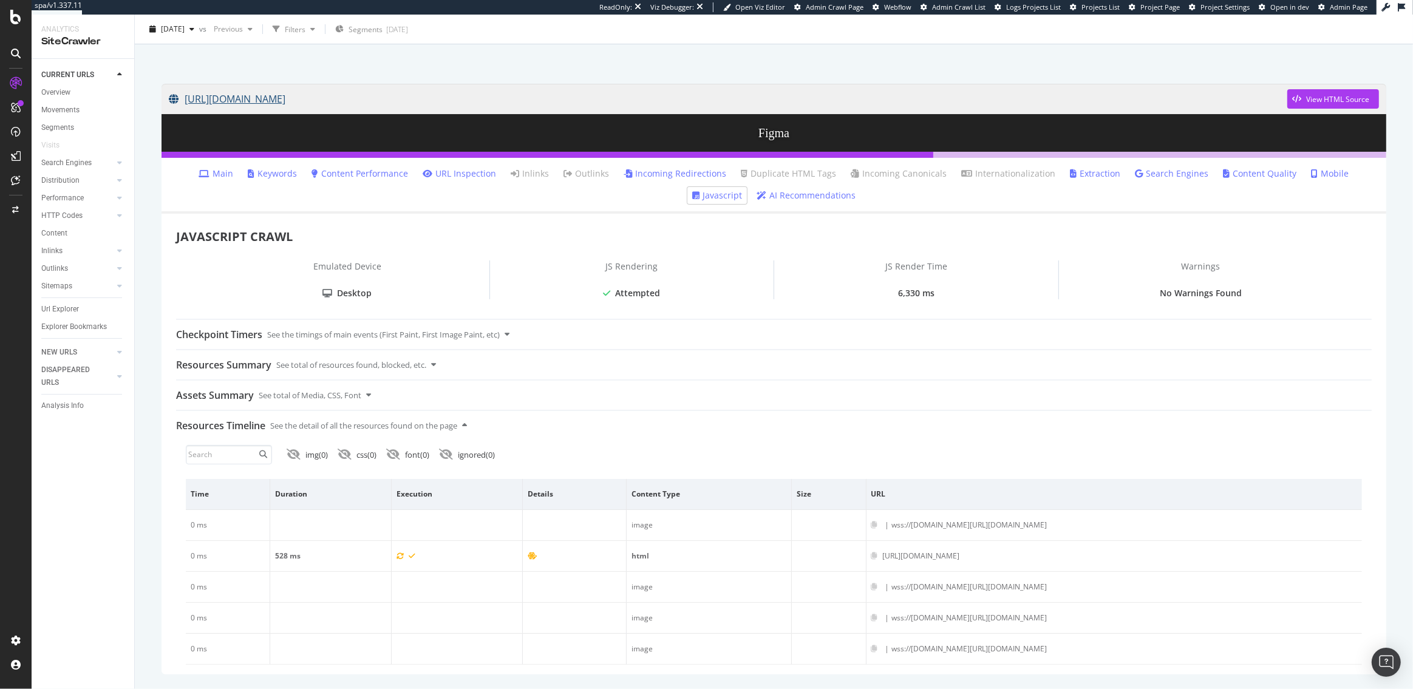
click at [481, 96] on link "[URL][DOMAIN_NAME]" at bounding box center [728, 99] width 1118 height 30
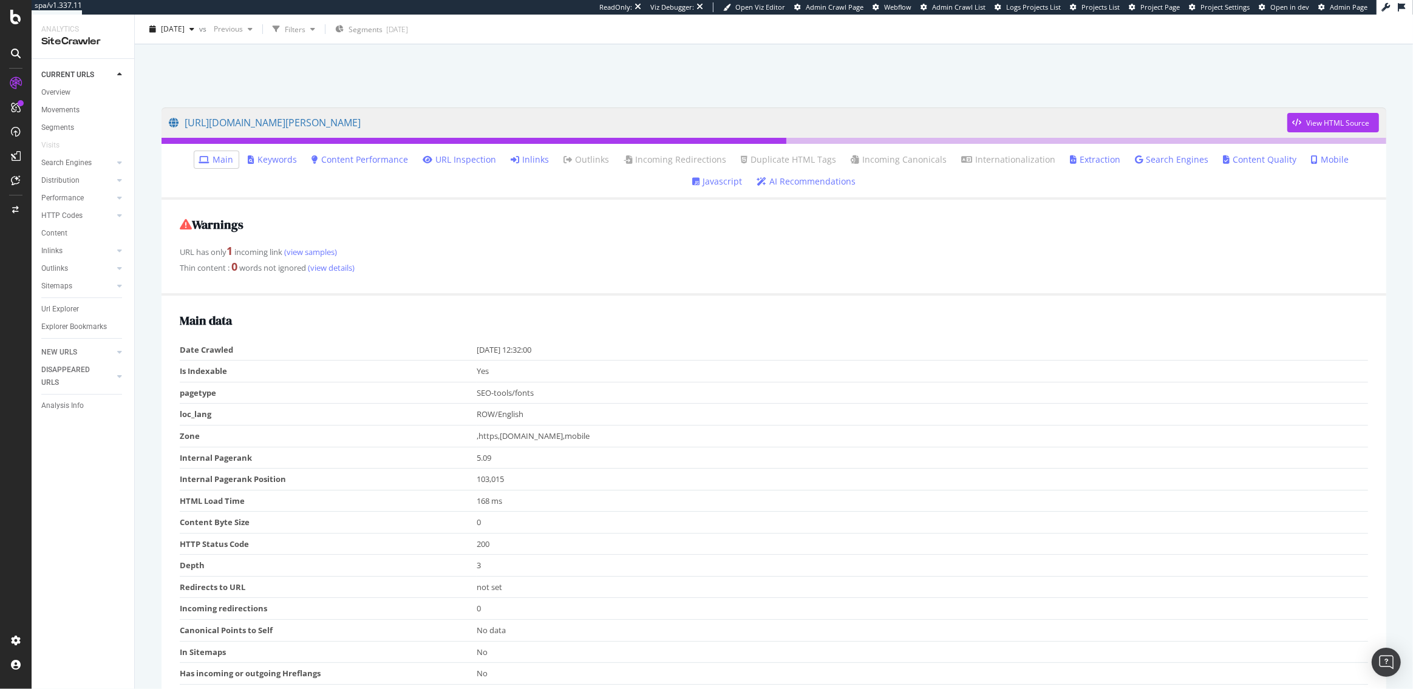
scroll to position [38, 0]
click at [1324, 125] on div "View HTML Source" at bounding box center [1337, 122] width 63 height 10
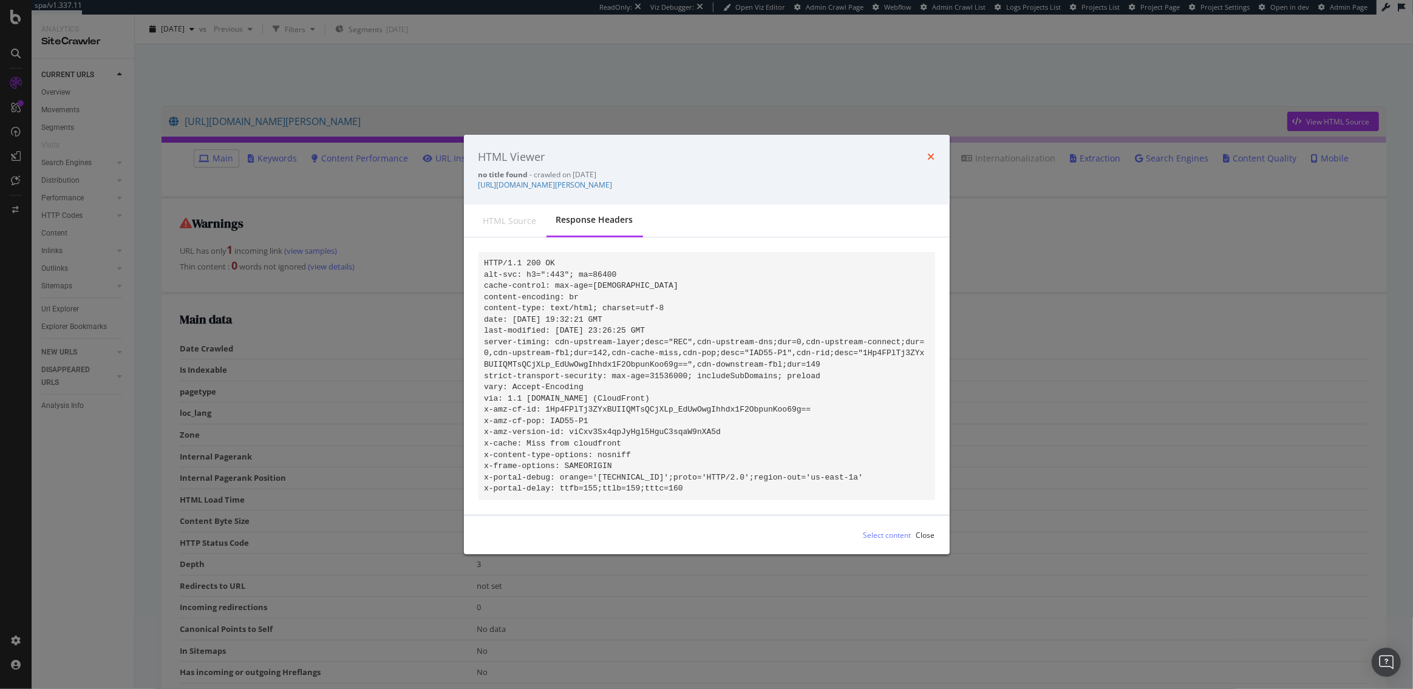
click at [929, 155] on icon "times" at bounding box center [931, 157] width 7 height 10
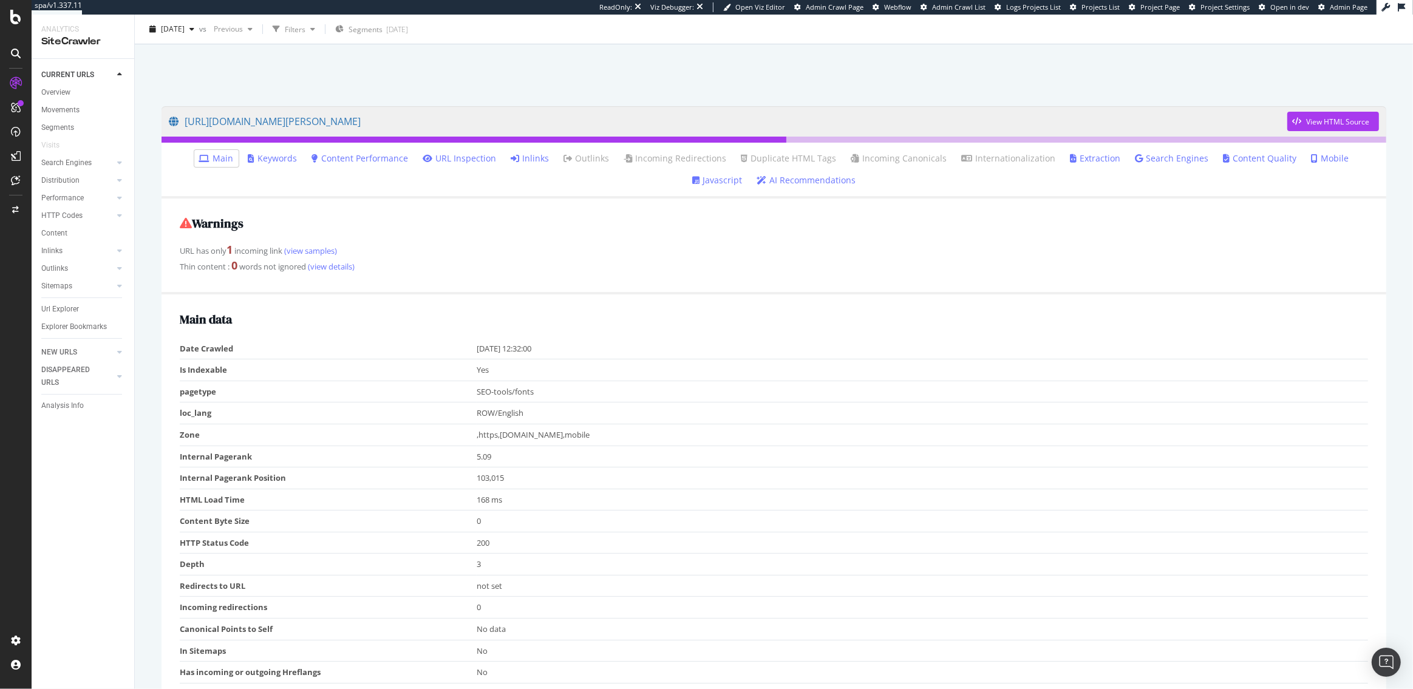
click at [742, 174] on link "Javascript" at bounding box center [717, 180] width 50 height 12
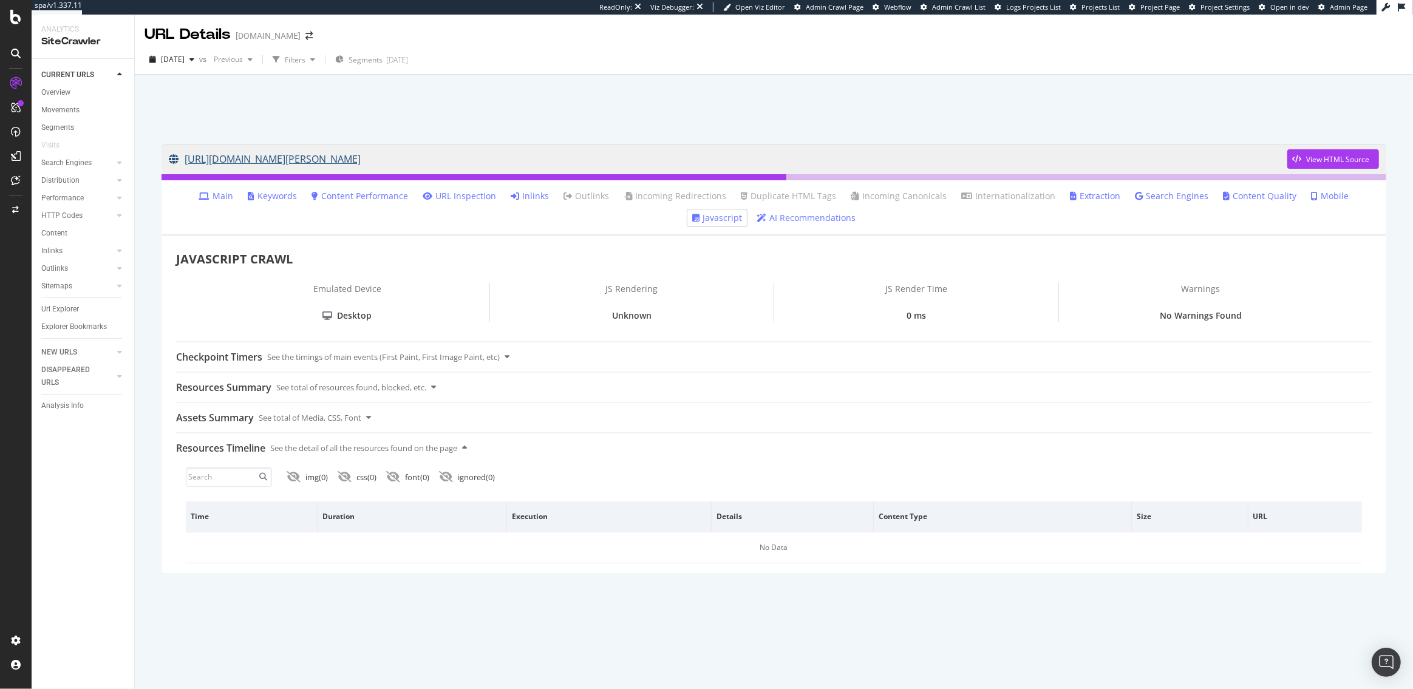
click at [369, 156] on link "[URL][DOMAIN_NAME][PERSON_NAME]" at bounding box center [728, 159] width 1118 height 30
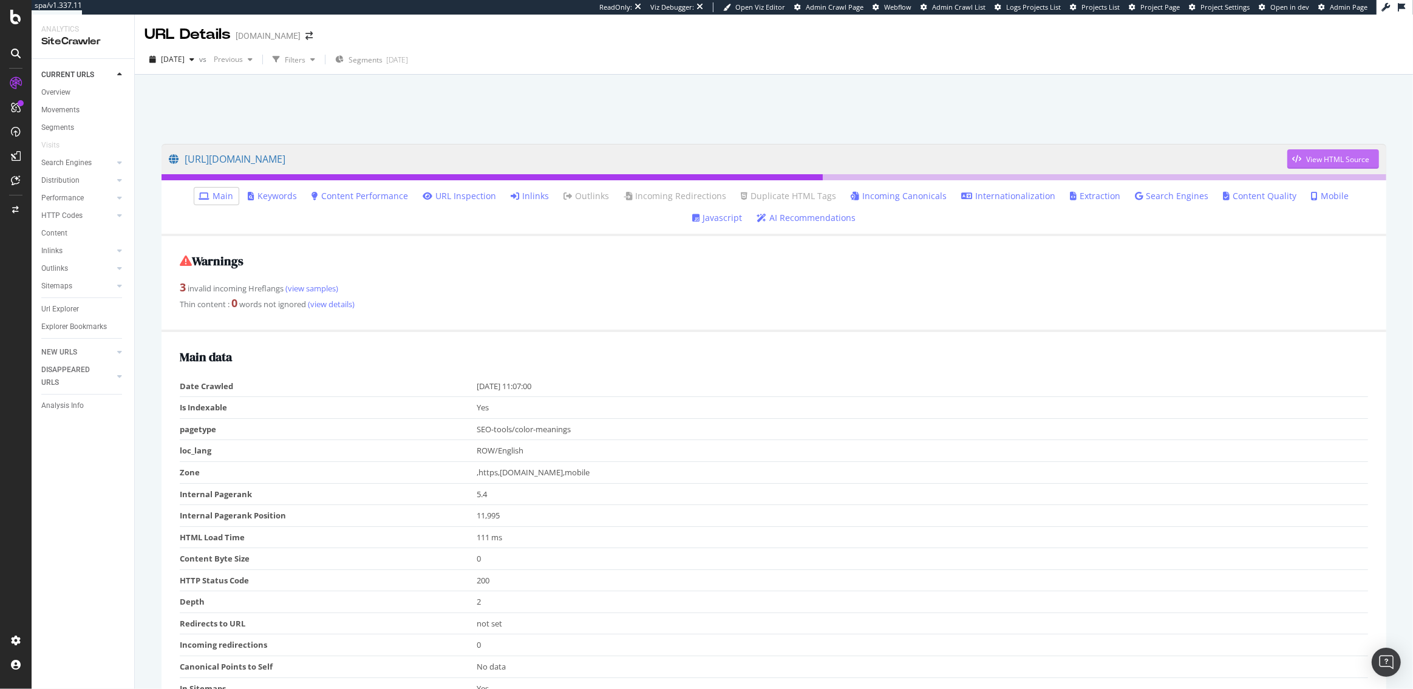
click at [1300, 159] on icon "button" at bounding box center [1296, 158] width 9 height 7
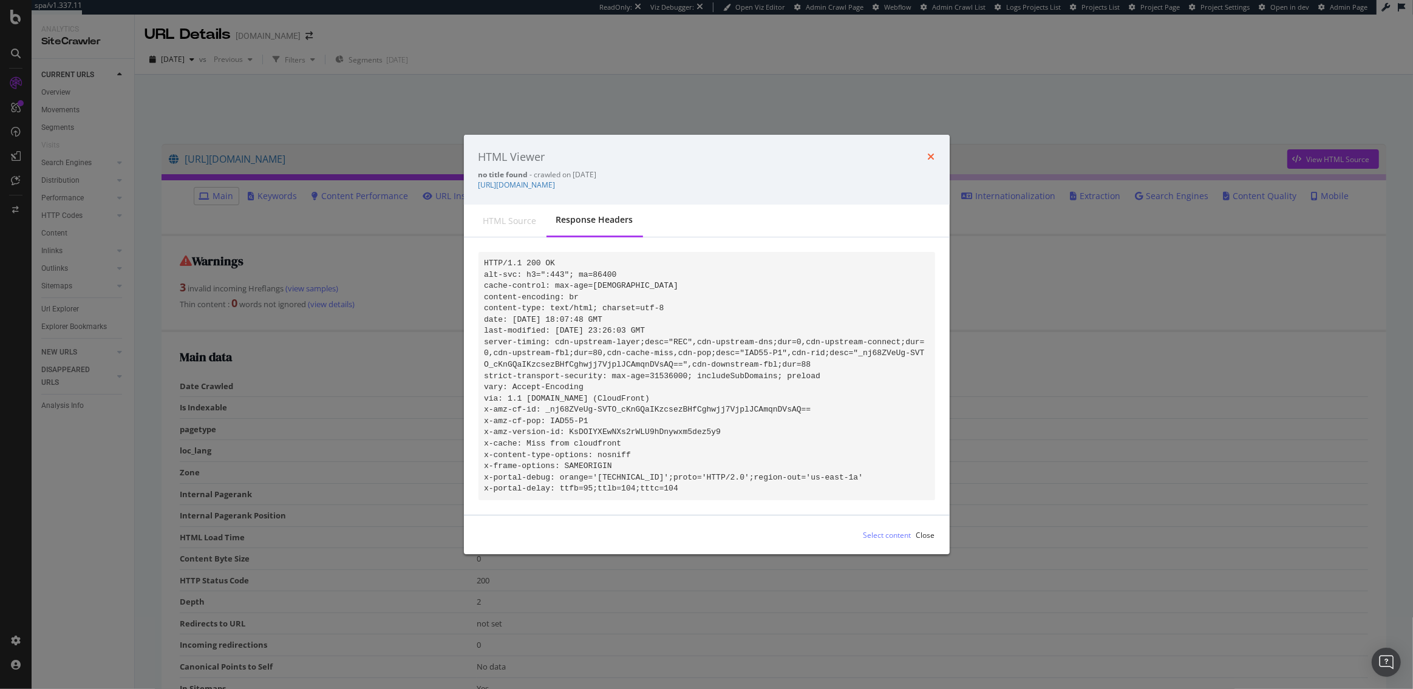
click at [930, 152] on icon "times" at bounding box center [931, 157] width 7 height 10
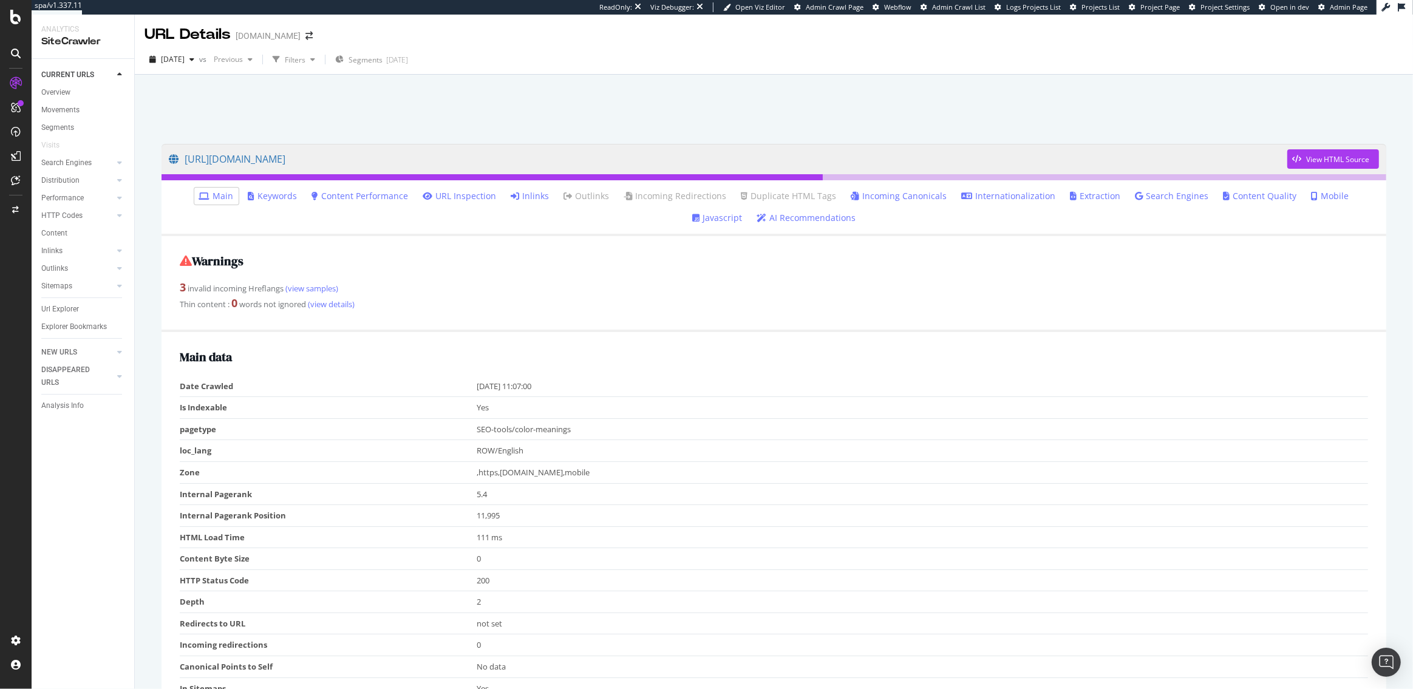
click at [742, 212] on link "Javascript" at bounding box center [717, 218] width 50 height 12
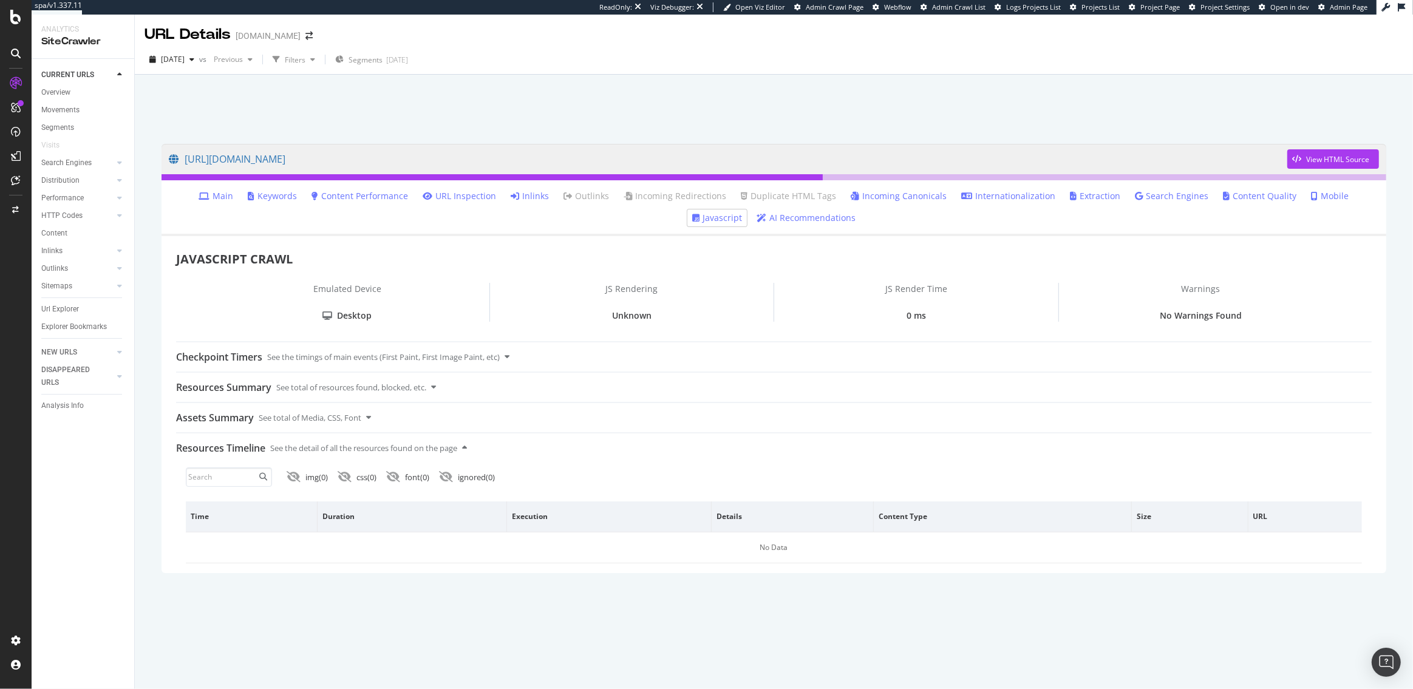
click at [209, 193] on link "Main" at bounding box center [216, 196] width 35 height 12
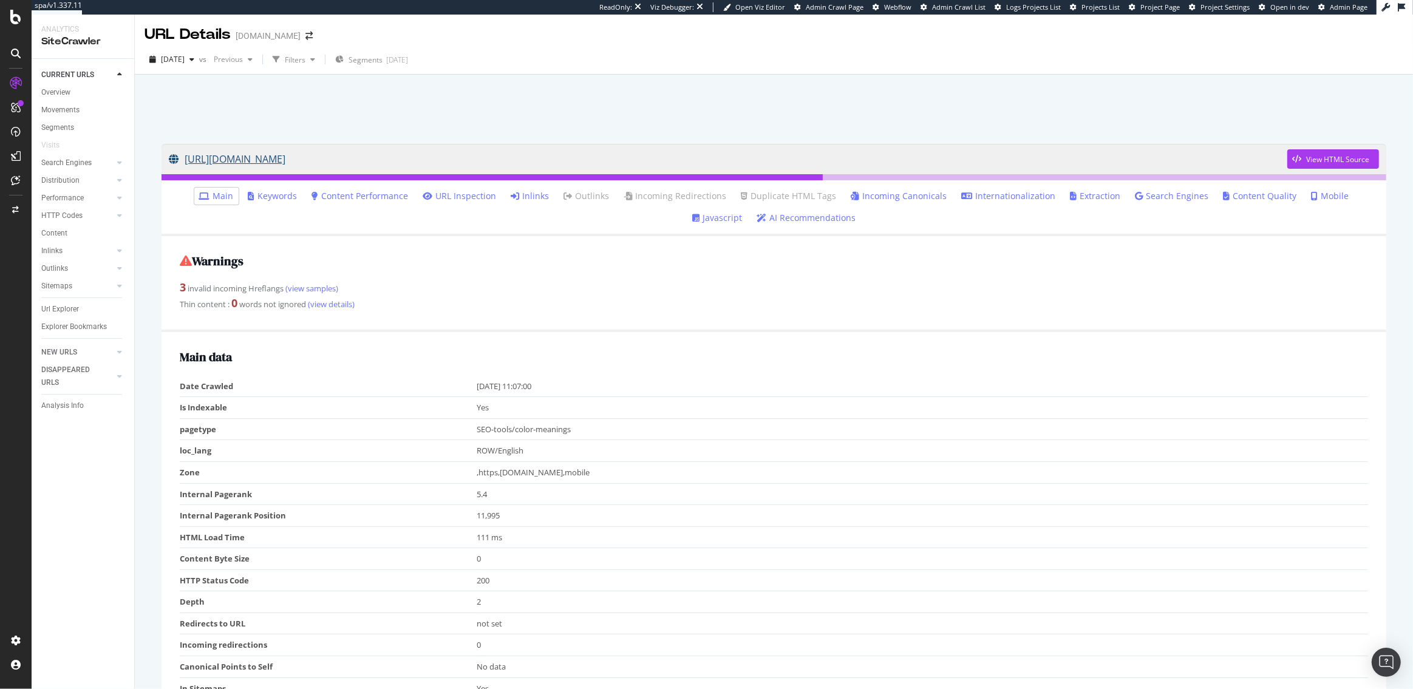
click at [321, 155] on link "https://www.figma.com/colors/khaki/" at bounding box center [728, 159] width 1118 height 30
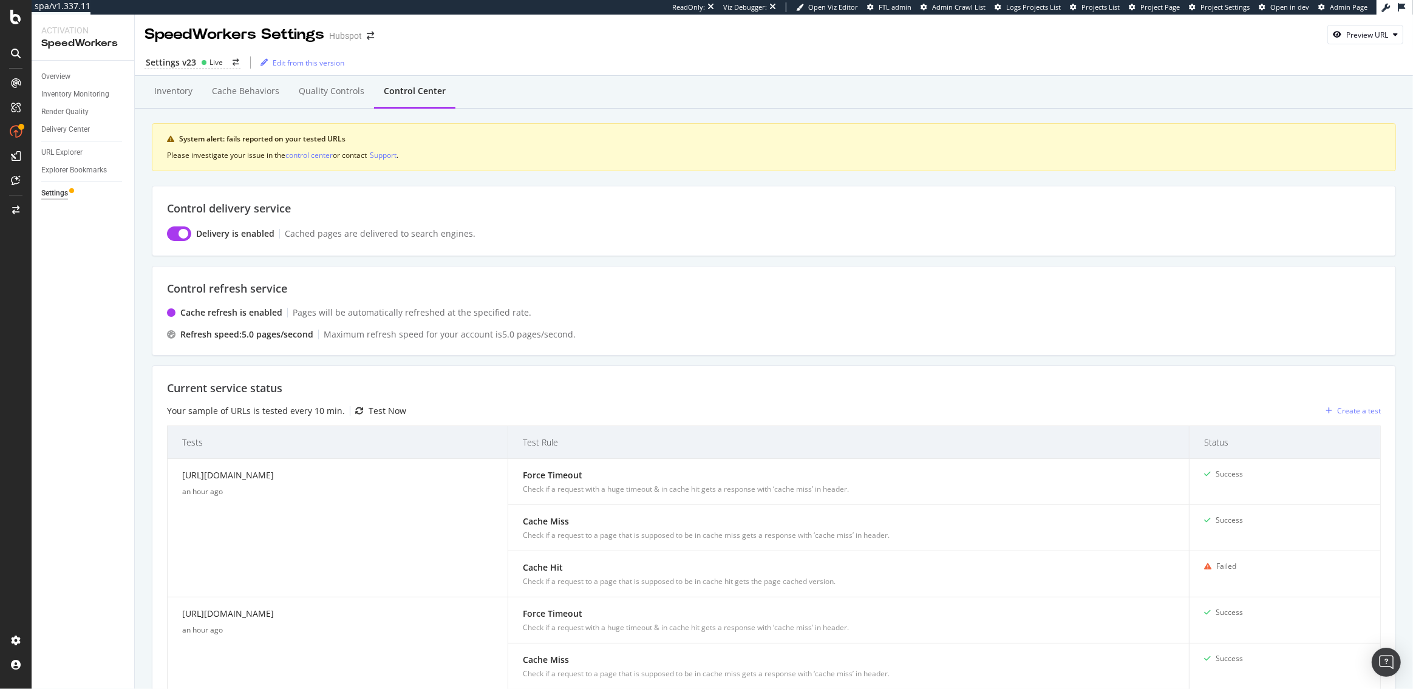
scroll to position [215, 0]
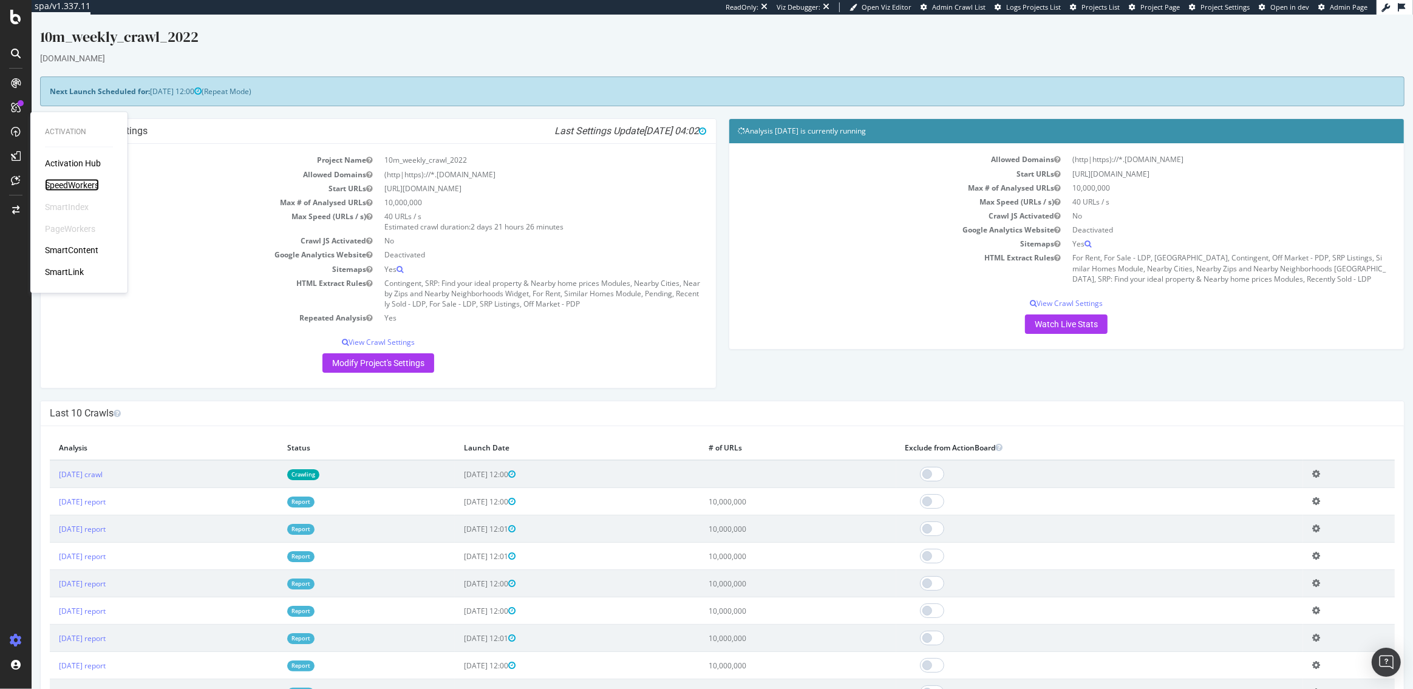
click at [82, 184] on div "SpeedWorkers" at bounding box center [72, 185] width 54 height 12
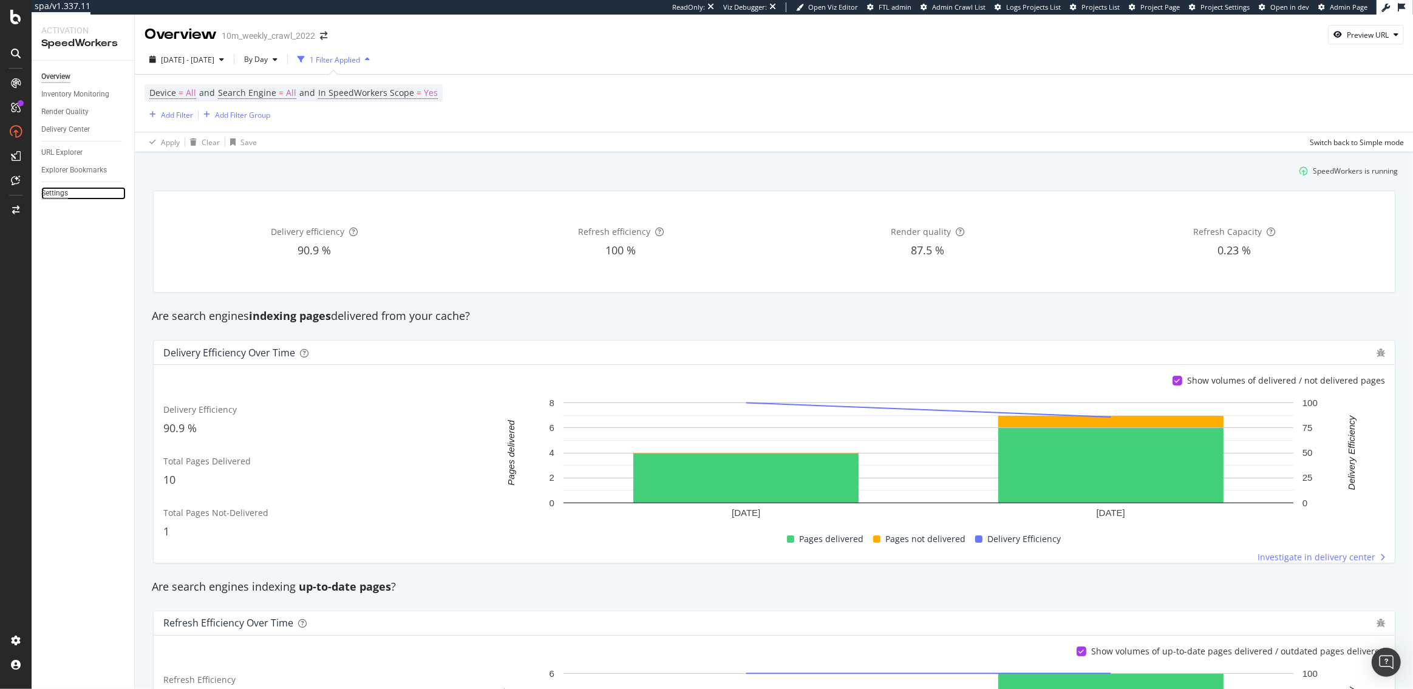
click at [62, 196] on div "Settings" at bounding box center [54, 193] width 27 height 13
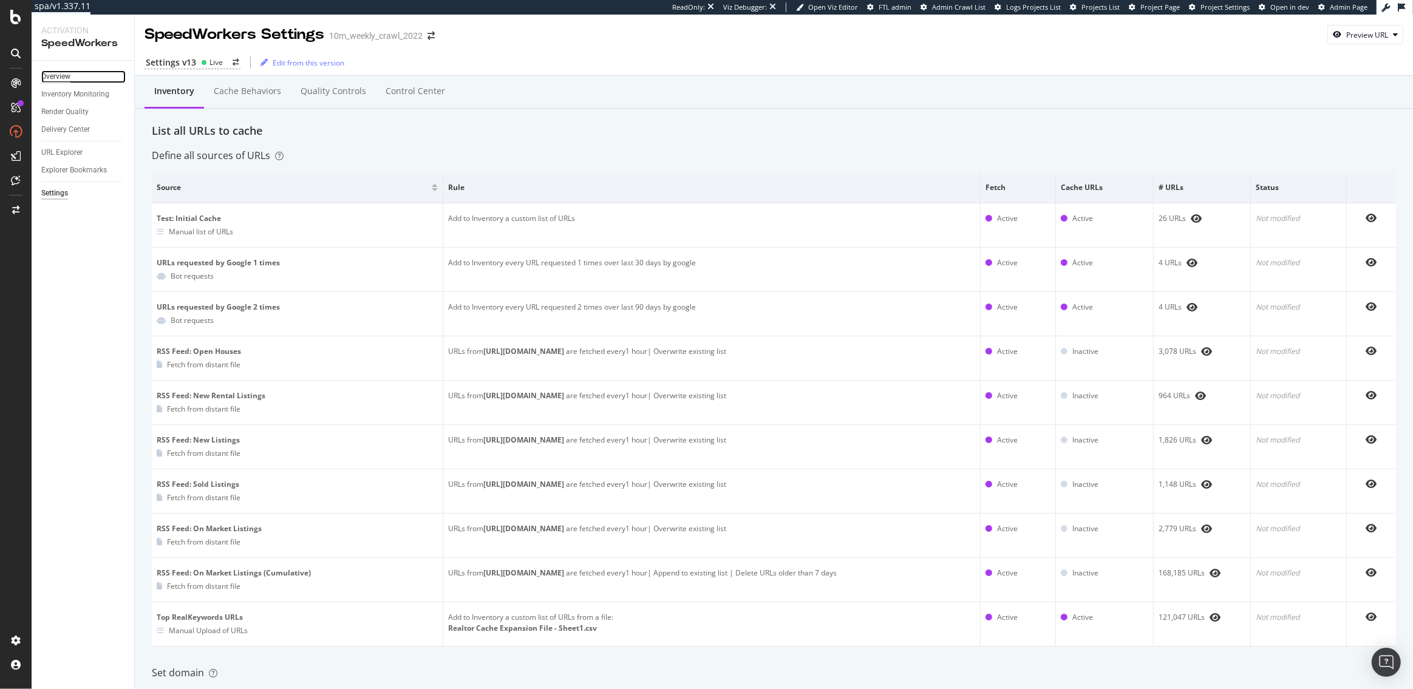
click at [50, 73] on div "Overview" at bounding box center [55, 76] width 29 height 13
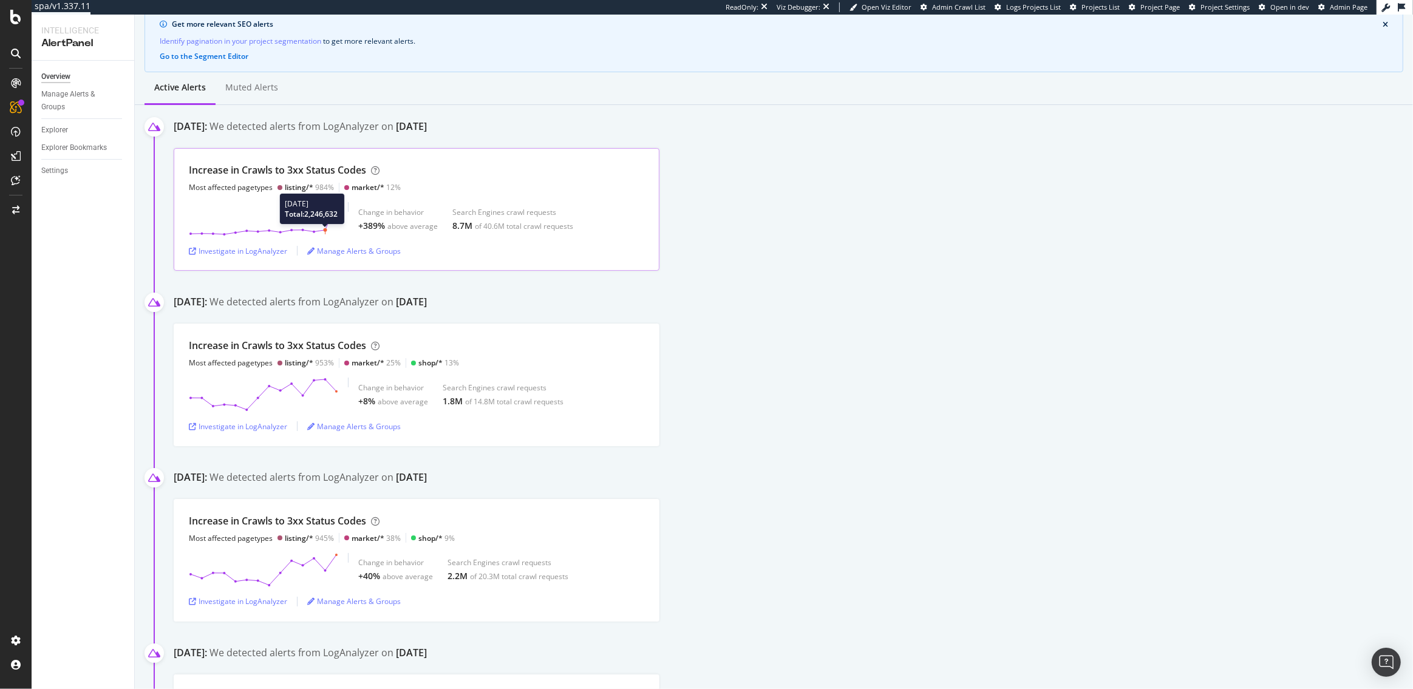
scroll to position [71, 0]
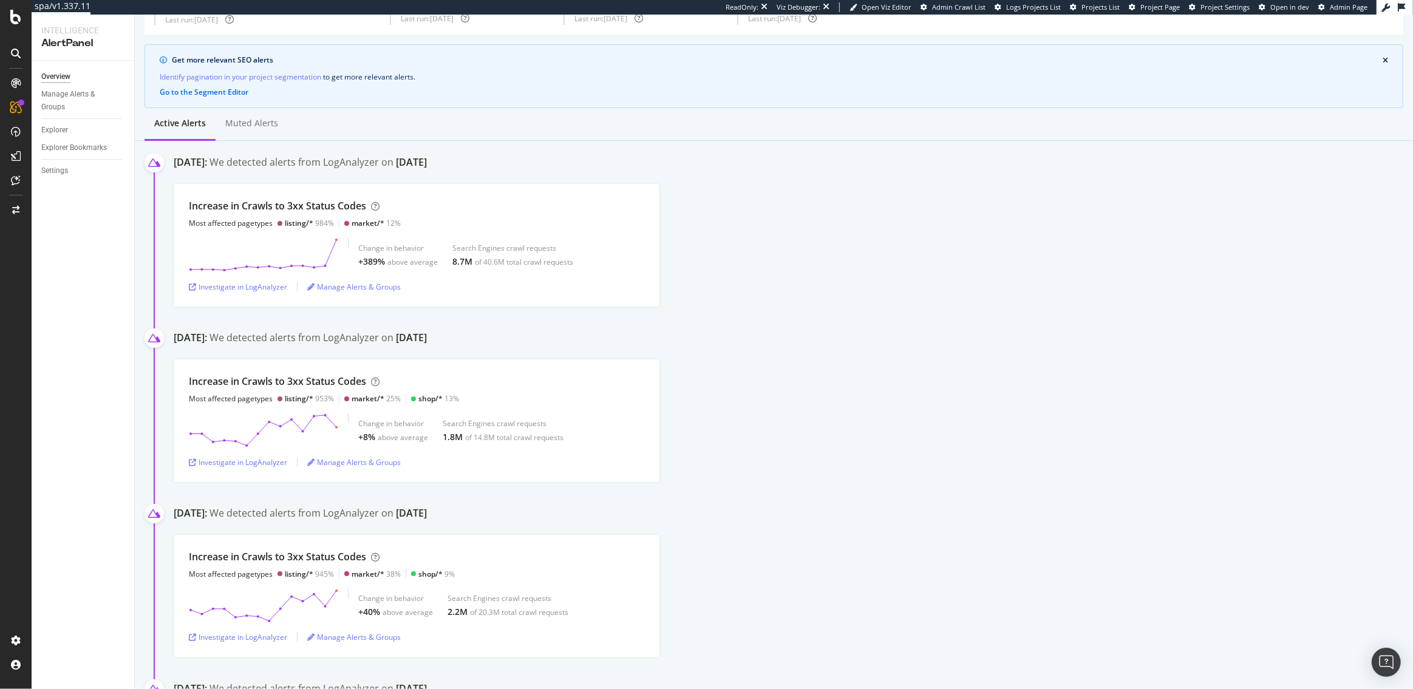
drag, startPoint x: 514, startPoint y: 162, endPoint x: 473, endPoint y: 162, distance: 41.3
click at [427, 162] on div "August 30th" at bounding box center [411, 162] width 31 height 14
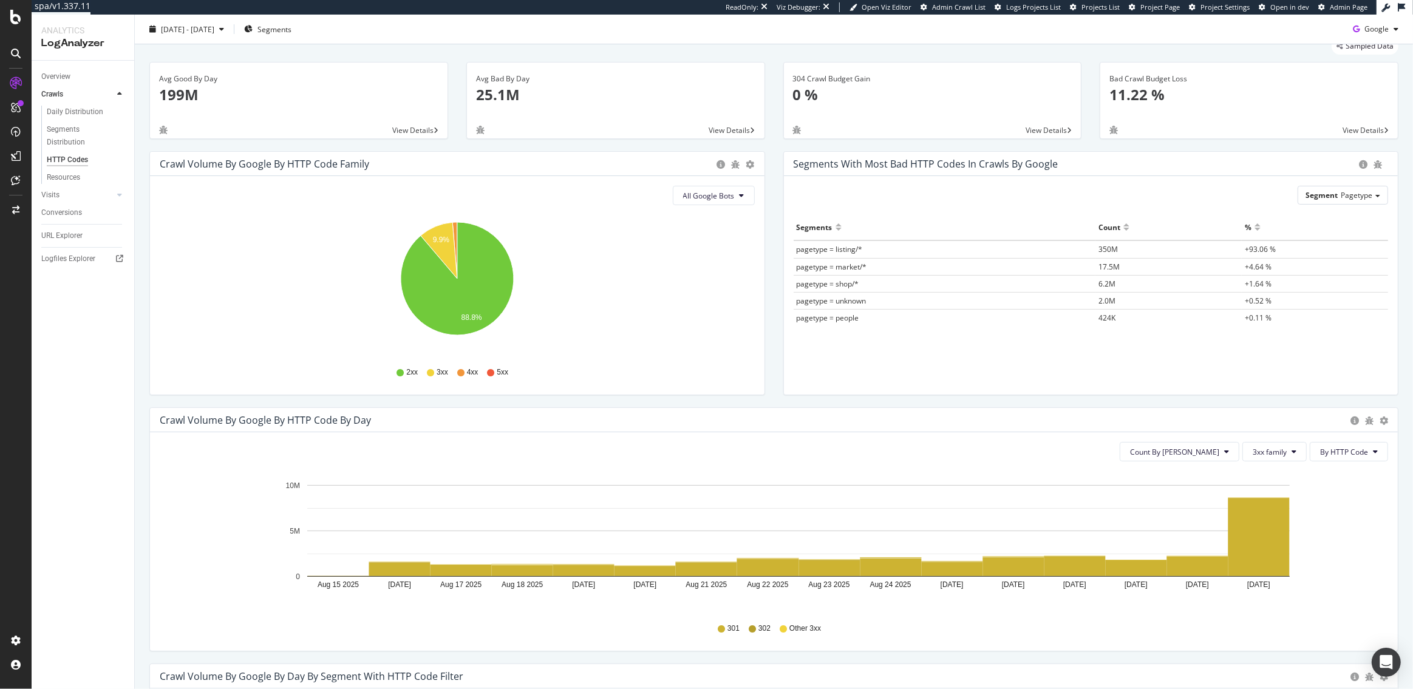
scroll to position [46, 0]
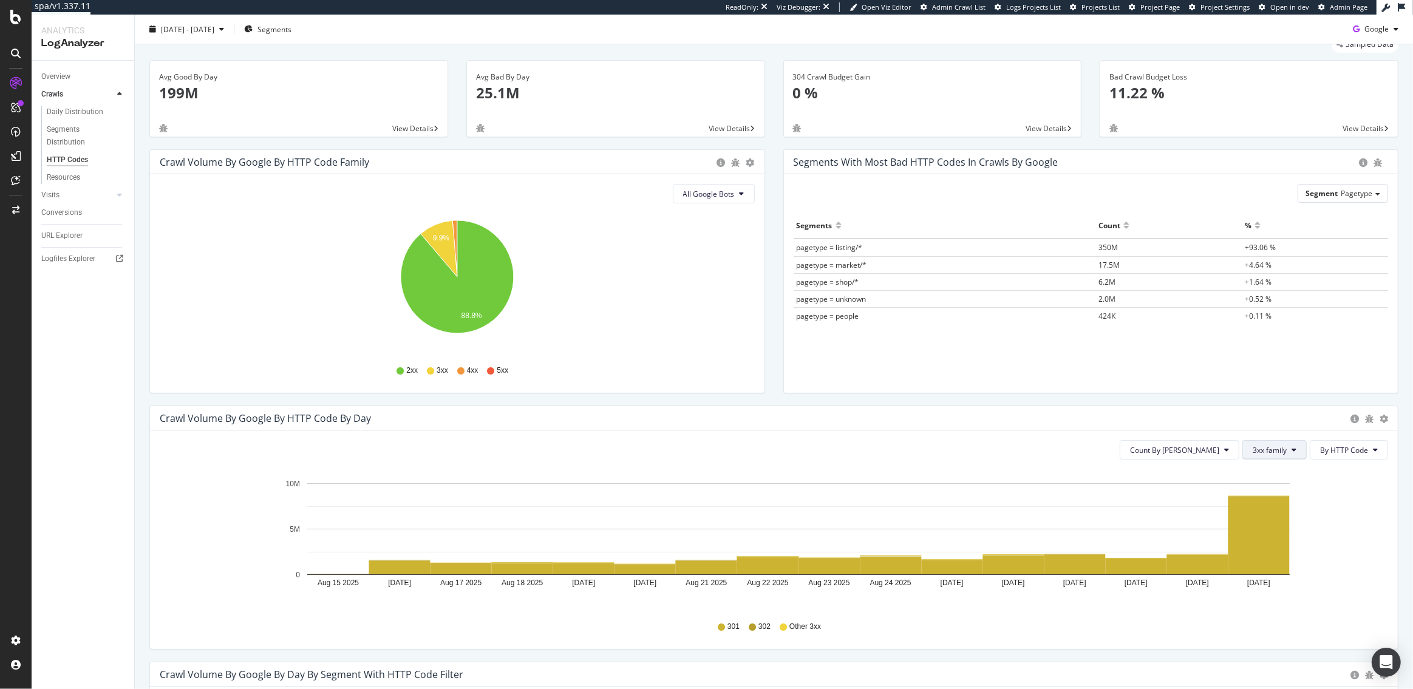
click at [1287, 449] on span "3xx family" at bounding box center [1270, 450] width 34 height 10
click at [1355, 537] on icon "Aug 15 2025 Aug 16 2025 Aug 17 2025 Aug 18 2025 Aug 19 2025 Aug 20 2025 Aug 21 …" at bounding box center [774, 539] width 1228 height 141
click at [1264, 457] on button "3xx family" at bounding box center [1274, 449] width 64 height 19
click at [1266, 469] on span "All HTTP Codes" at bounding box center [1284, 473] width 61 height 11
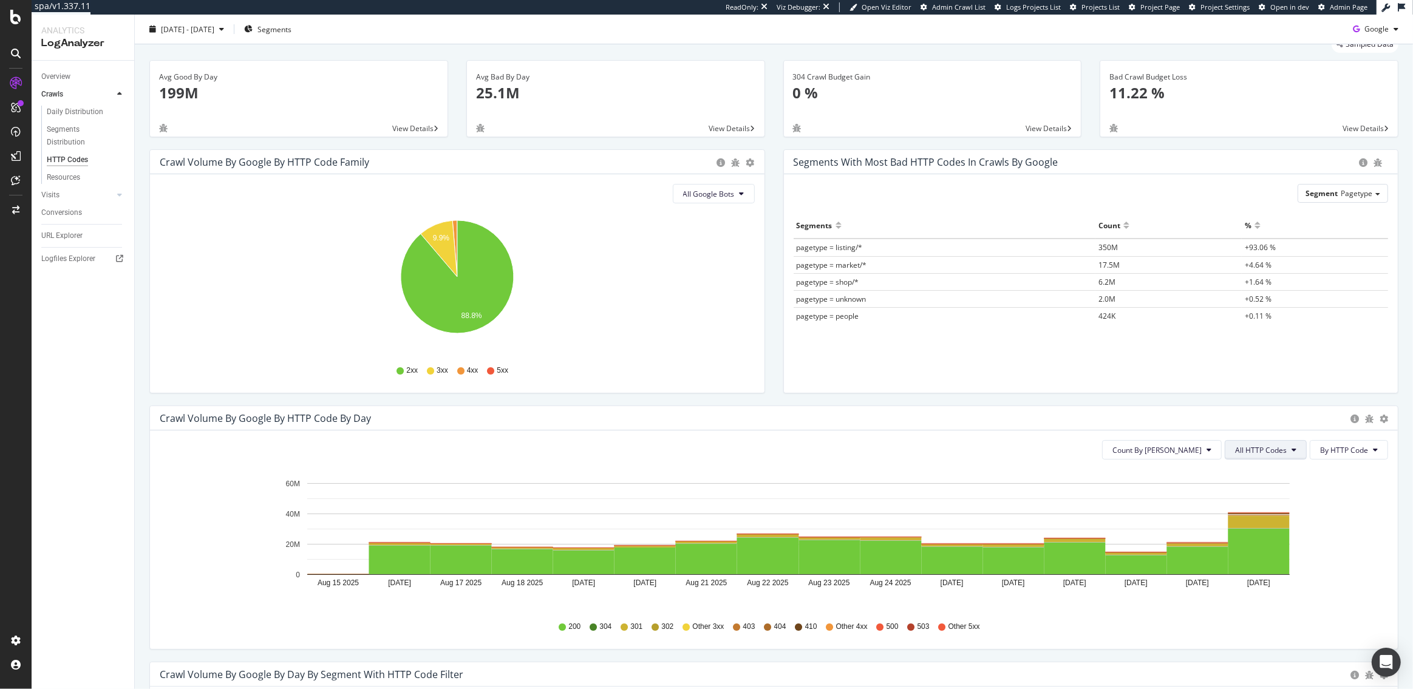
click at [1266, 454] on span "All HTTP Codes" at bounding box center [1261, 450] width 52 height 10
click at [1253, 539] on span "3xx family" at bounding box center [1267, 541] width 61 height 11
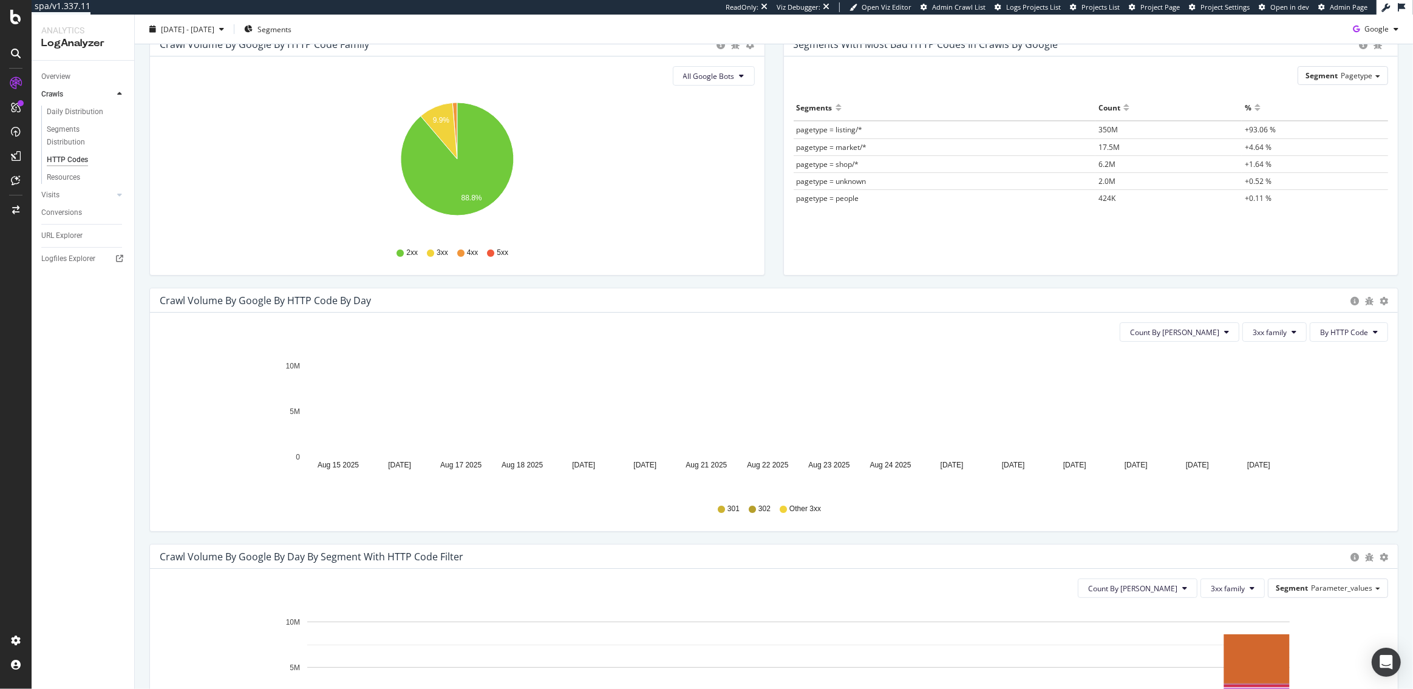
scroll to position [309, 0]
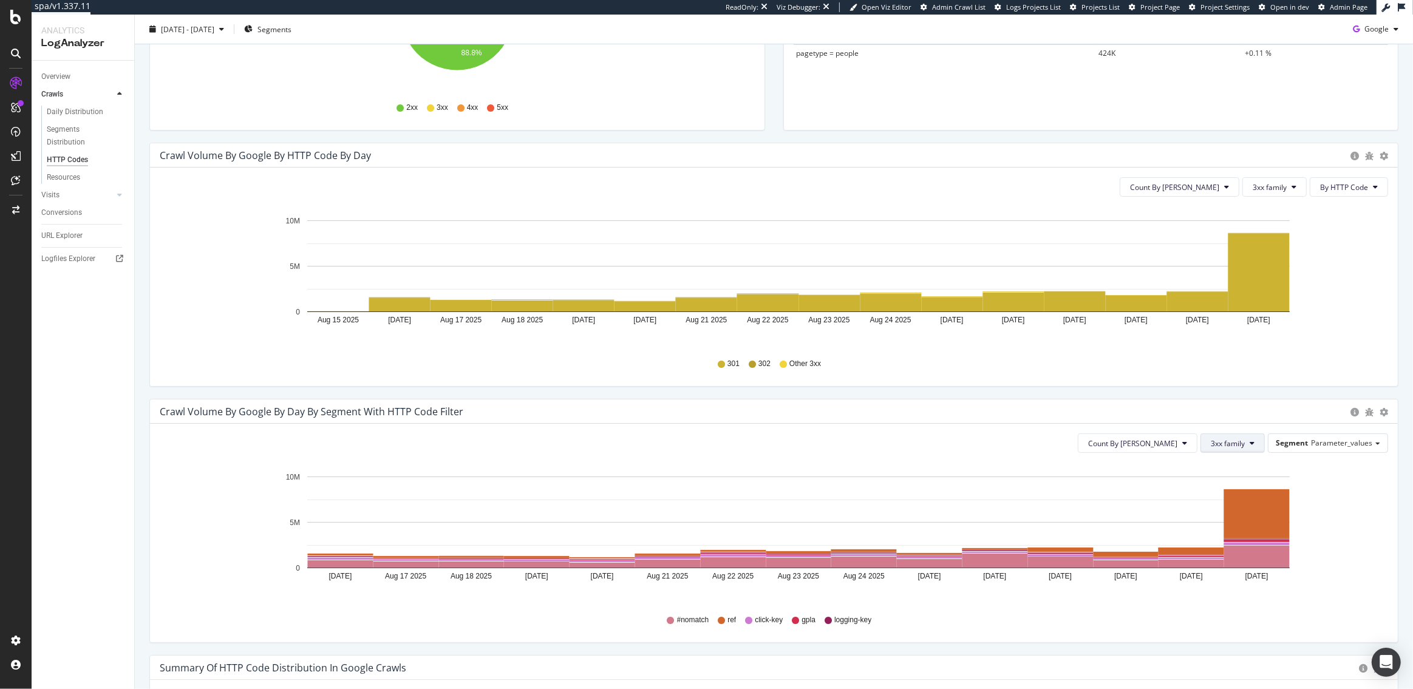
click at [1250, 444] on button "3xx family" at bounding box center [1232, 443] width 64 height 19
click at [1247, 462] on span "All HTTP Codes" at bounding box center [1243, 466] width 61 height 11
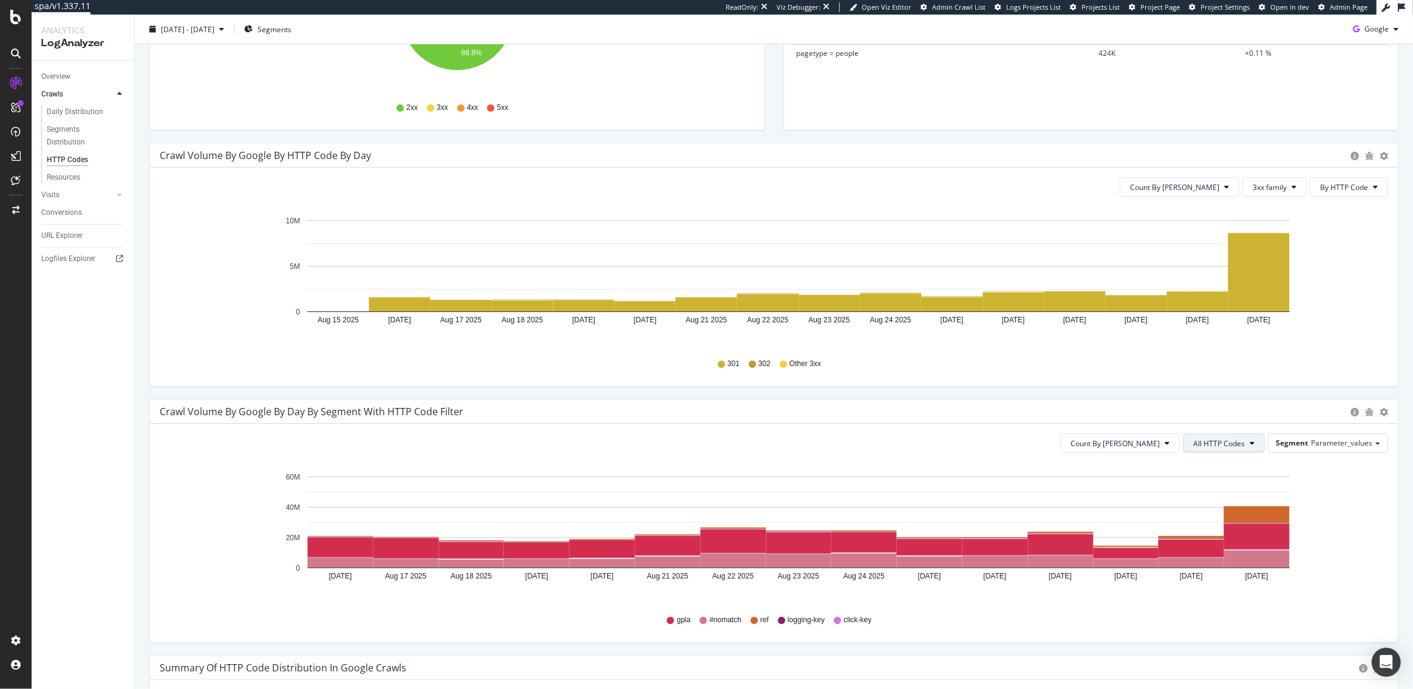
click at [1235, 438] on span "All HTTP Codes" at bounding box center [1219, 443] width 52 height 10
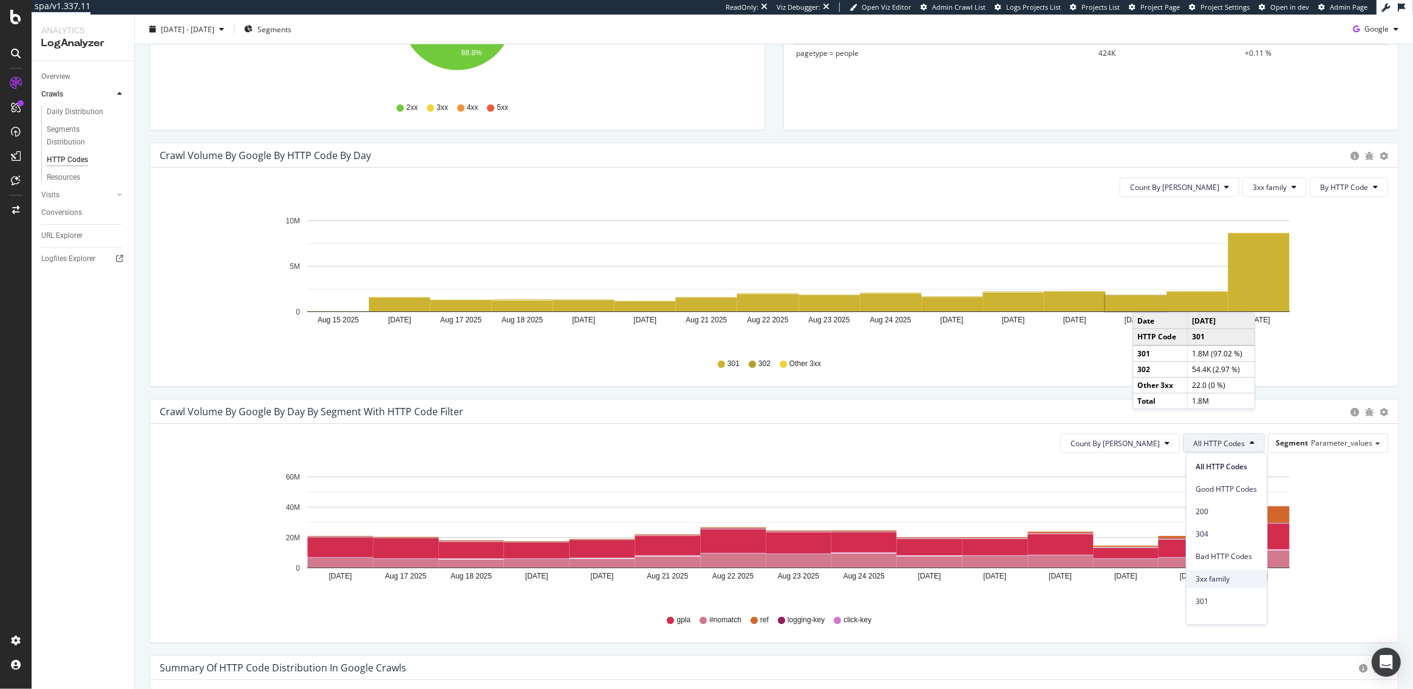
click at [1216, 582] on span "3xx family" at bounding box center [1226, 579] width 61 height 11
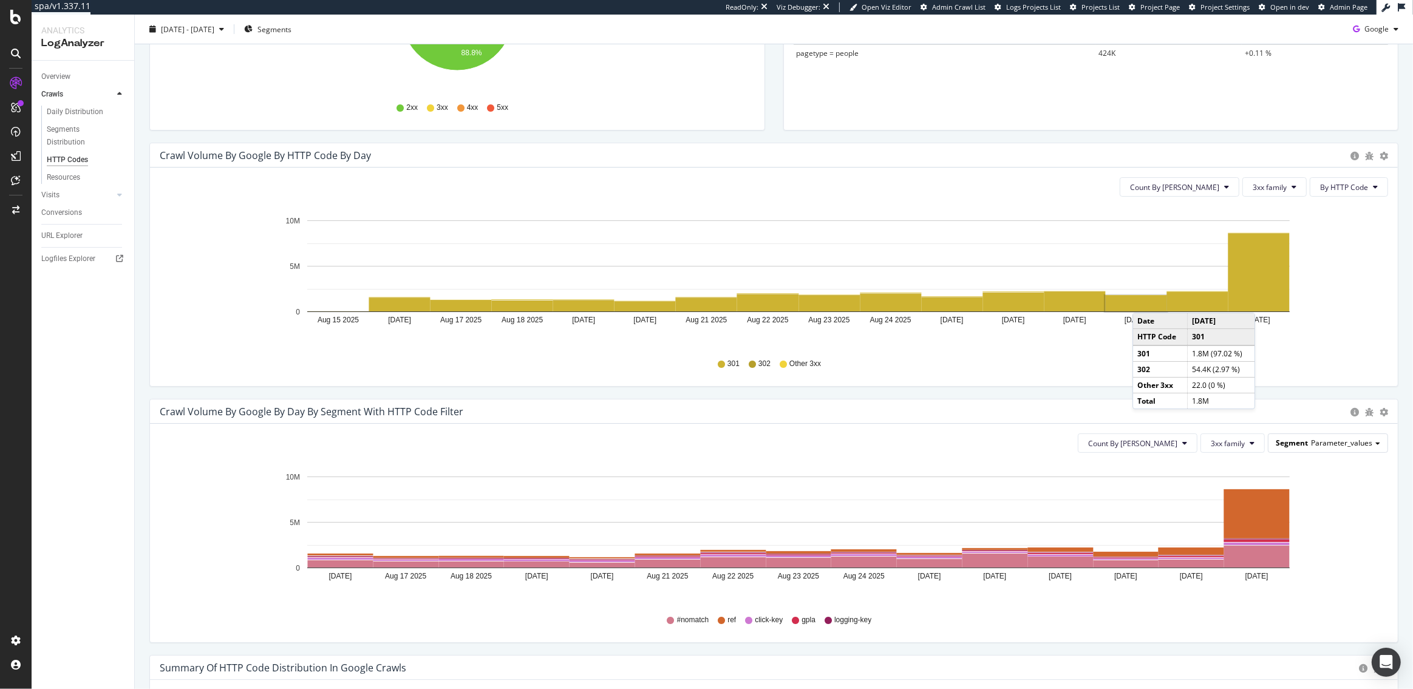
click at [1358, 445] on span "Parameter_values" at bounding box center [1341, 443] width 61 height 10
click at [1347, 458] on div "Pagetype" at bounding box center [1333, 460] width 97 height 16
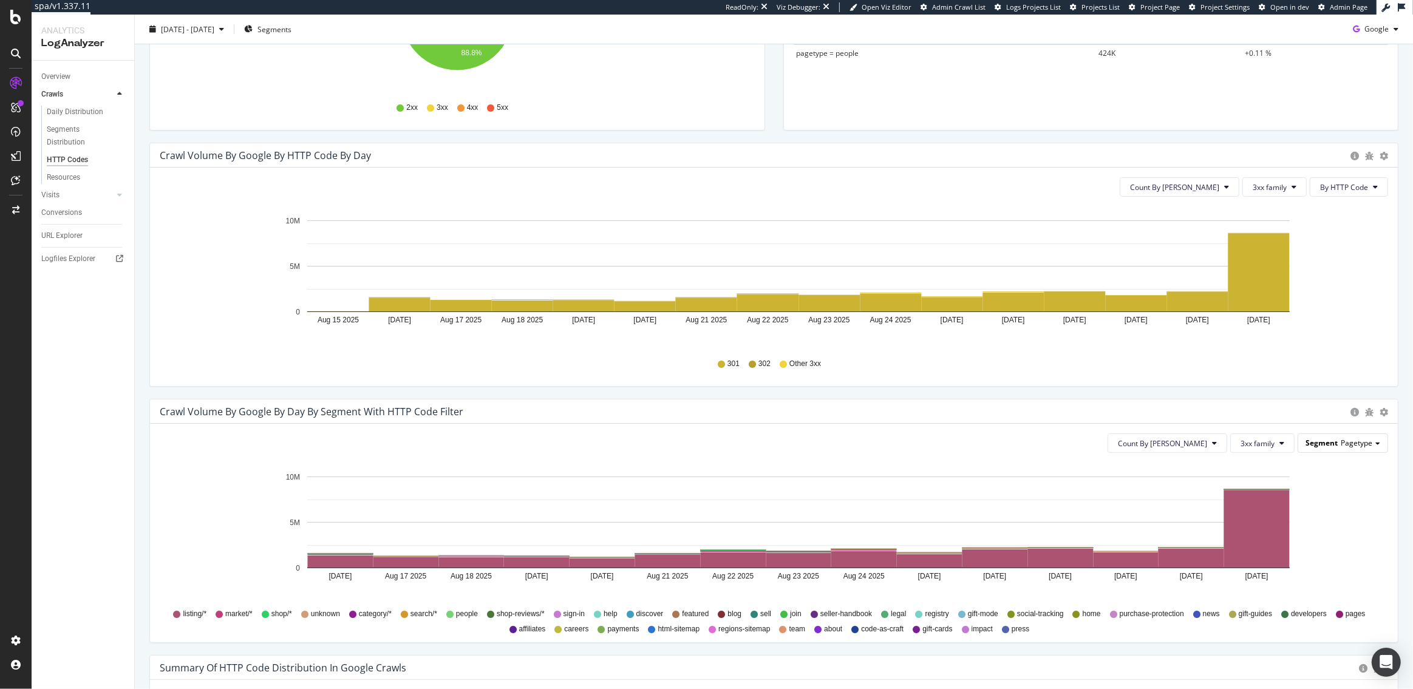
click at [1346, 446] on span "Pagetype" at bounding box center [1357, 443] width 32 height 10
click at [1310, 480] on div "Country" at bounding box center [1333, 477] width 97 height 16
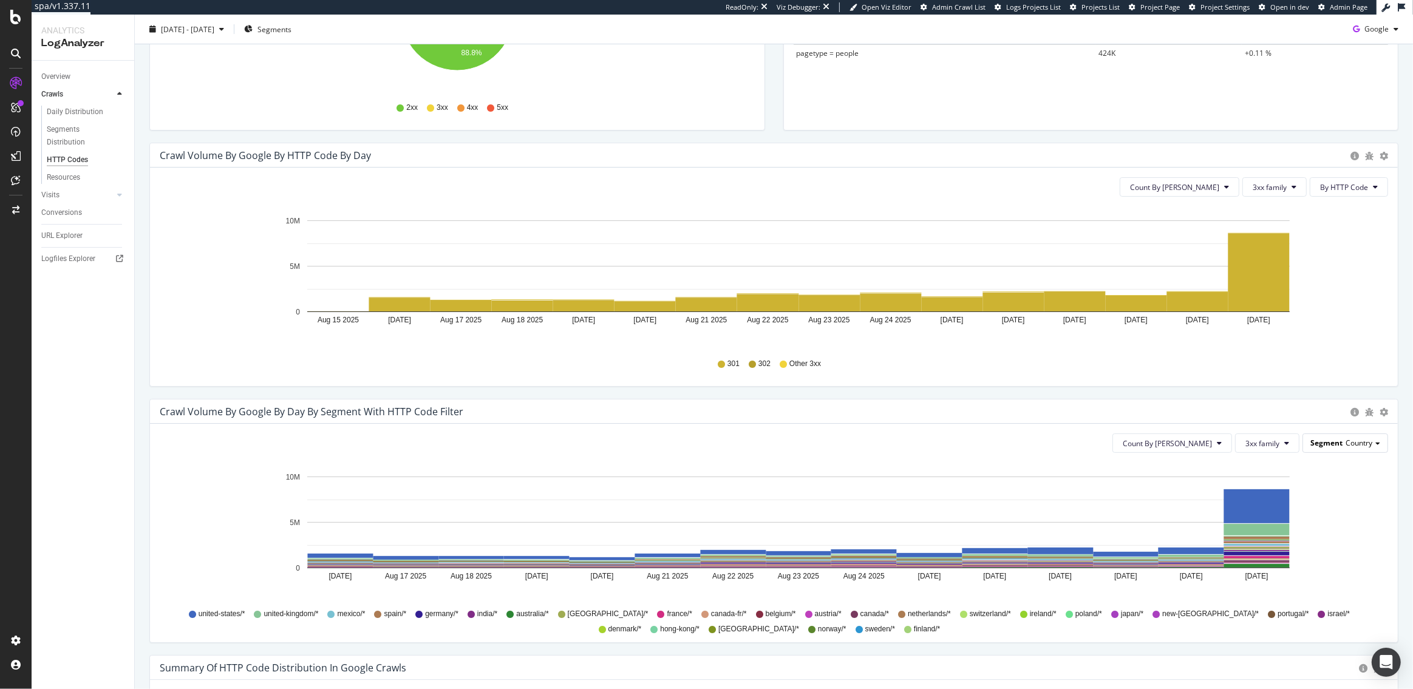
click at [1354, 450] on div "Segment Country" at bounding box center [1345, 443] width 84 height 18
click at [1341, 493] on div "Param_count" at bounding box center [1333, 494] width 97 height 16
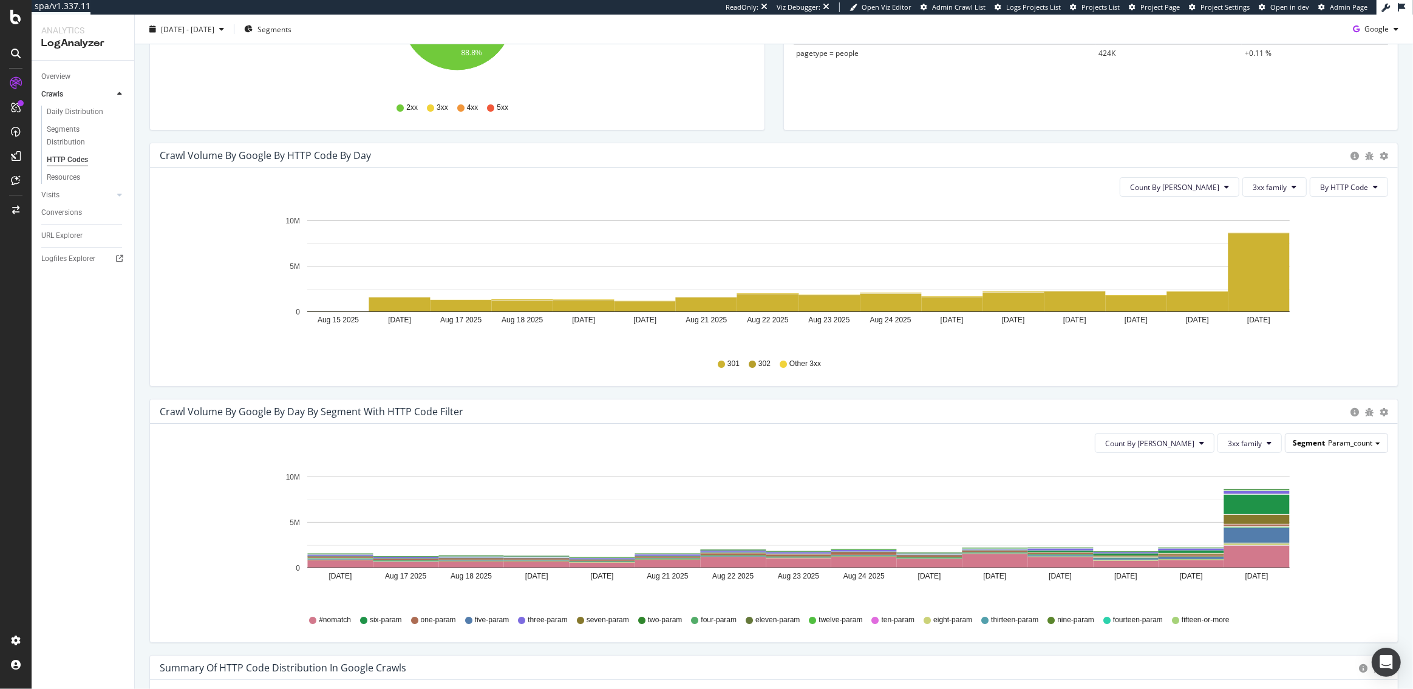
click at [1375, 445] on div "Segment Param_count" at bounding box center [1336, 443] width 102 height 18
click at [1329, 591] on div "Parameter_values" at bounding box center [1333, 593] width 97 height 16
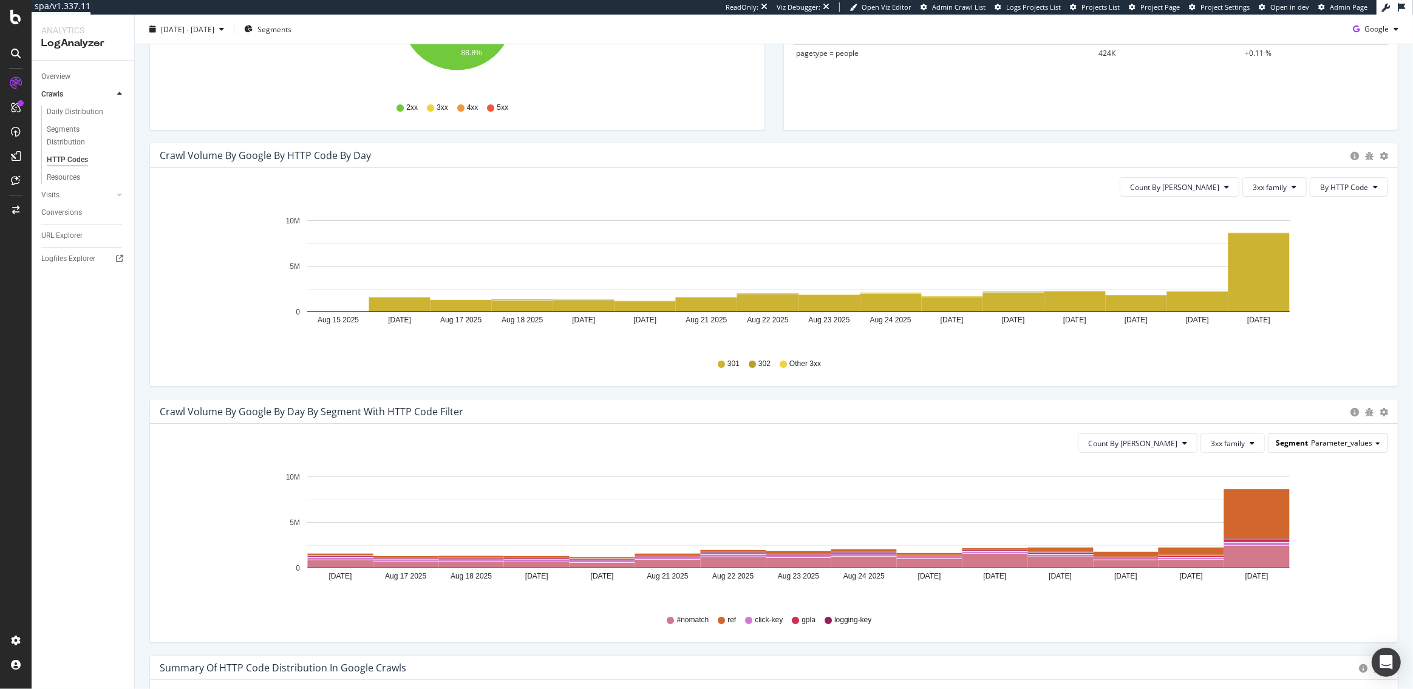
click at [1338, 449] on div "Segment Parameter_values" at bounding box center [1327, 443] width 119 height 18
click at [1351, 563] on div "Wasted_crawl_budget" at bounding box center [1333, 559] width 97 height 16
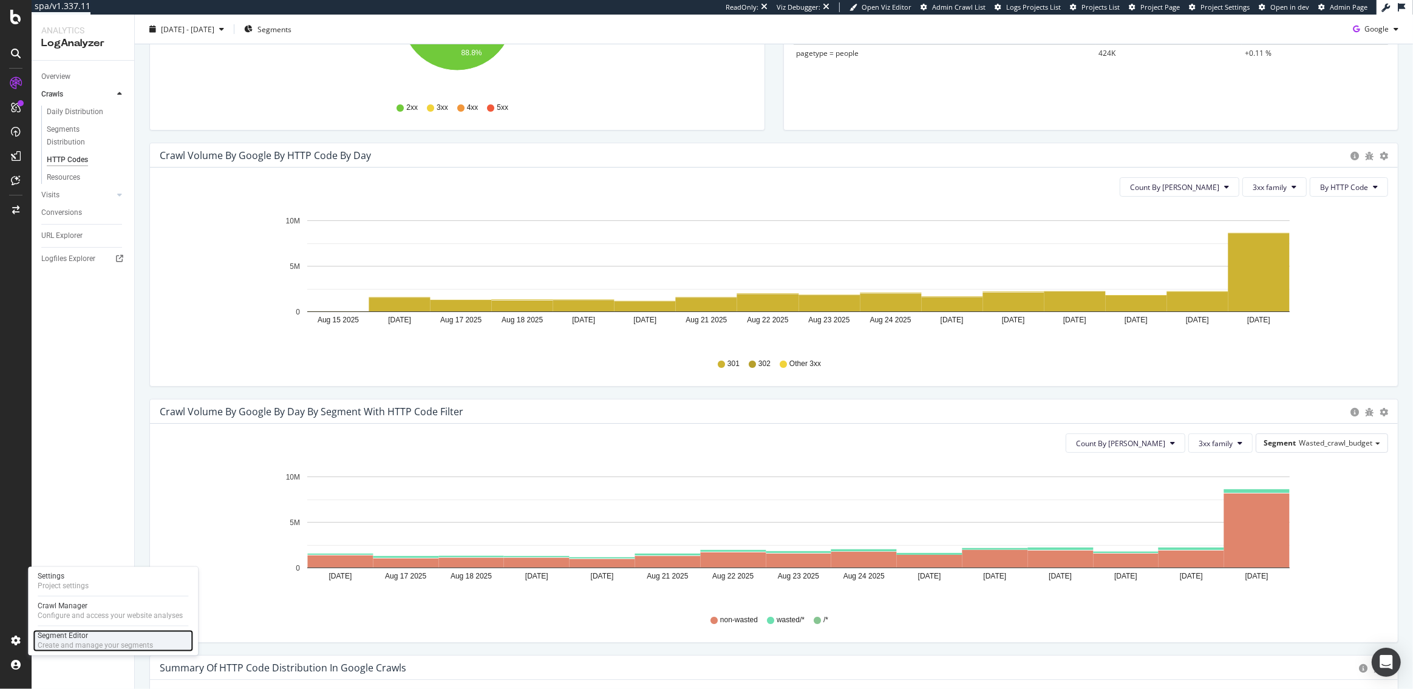
click at [72, 639] on div "Segment Editor" at bounding box center [95, 636] width 115 height 10
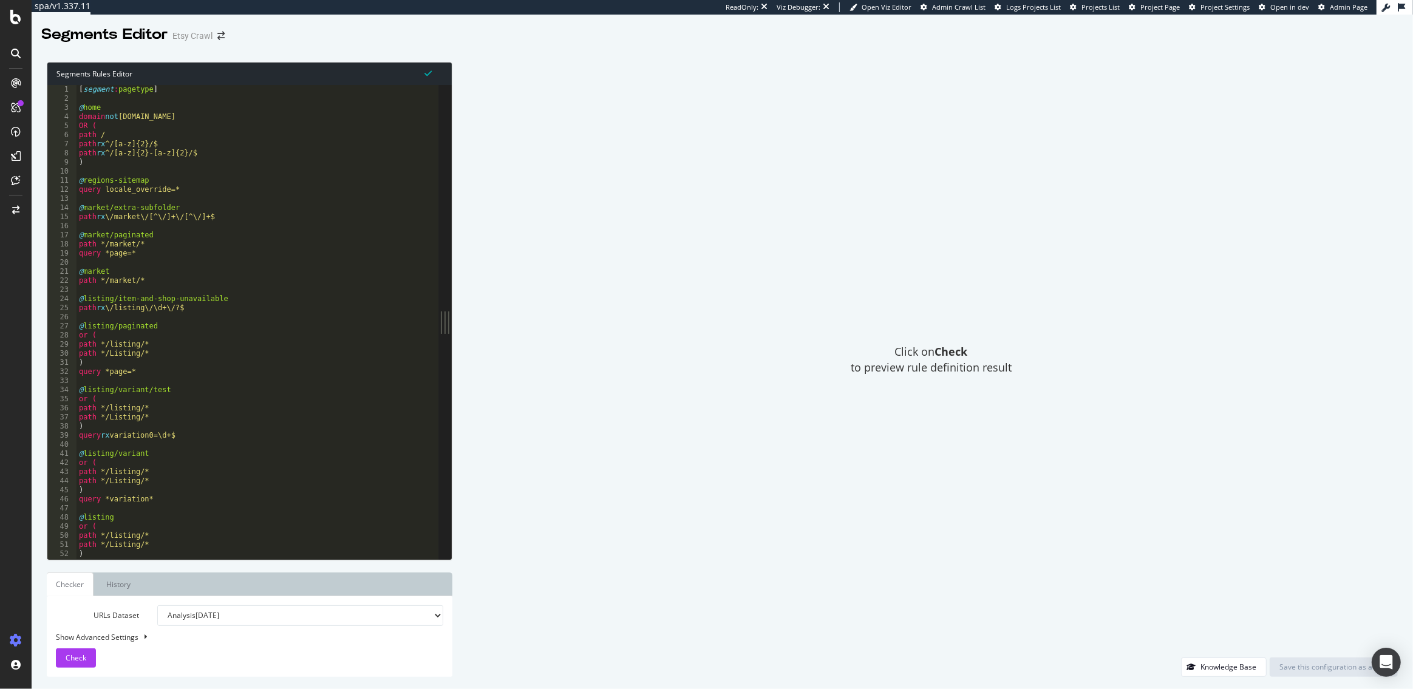
type textarea "path rx \/market\/[^\/]+\/[^\/]+$"
click at [175, 219] on div "[ segment : pagetype ] @ home domain not advocacy.etsy.com OR ( path / path rx …" at bounding box center [298, 331] width 442 height 493
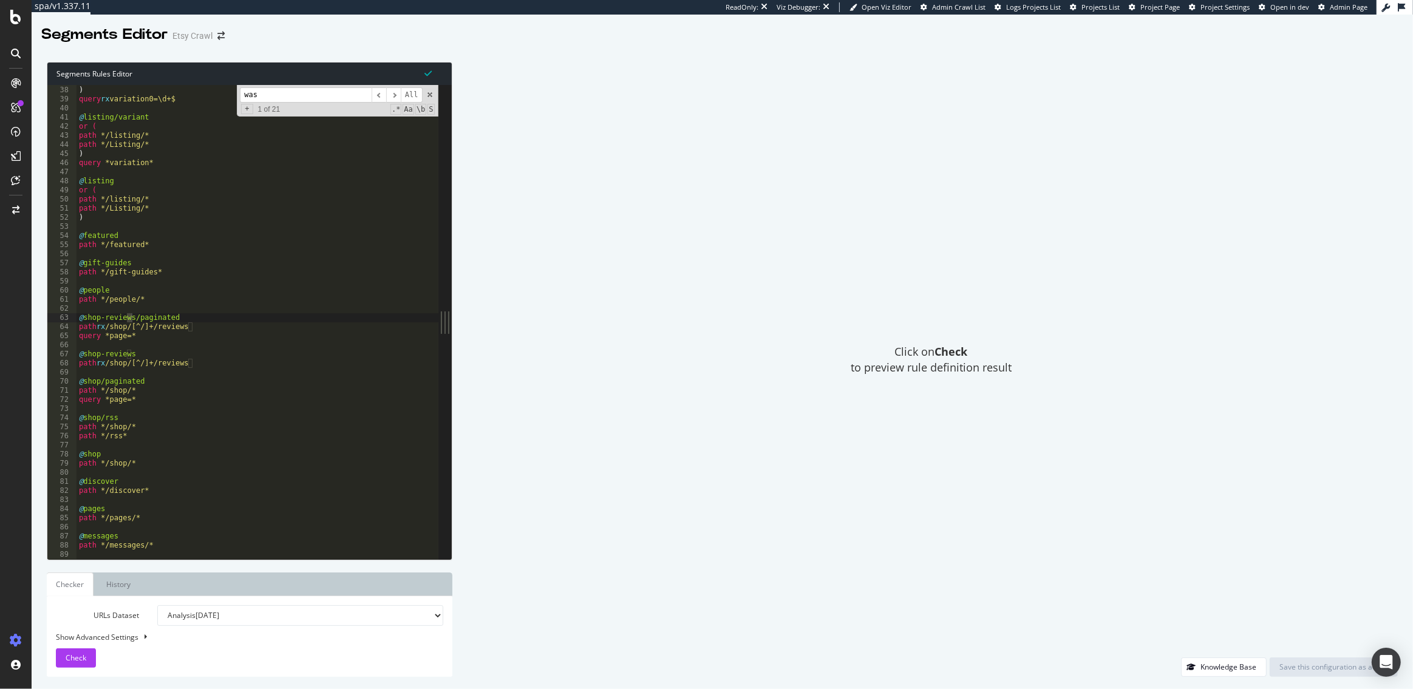
scroll to position [3370, 0]
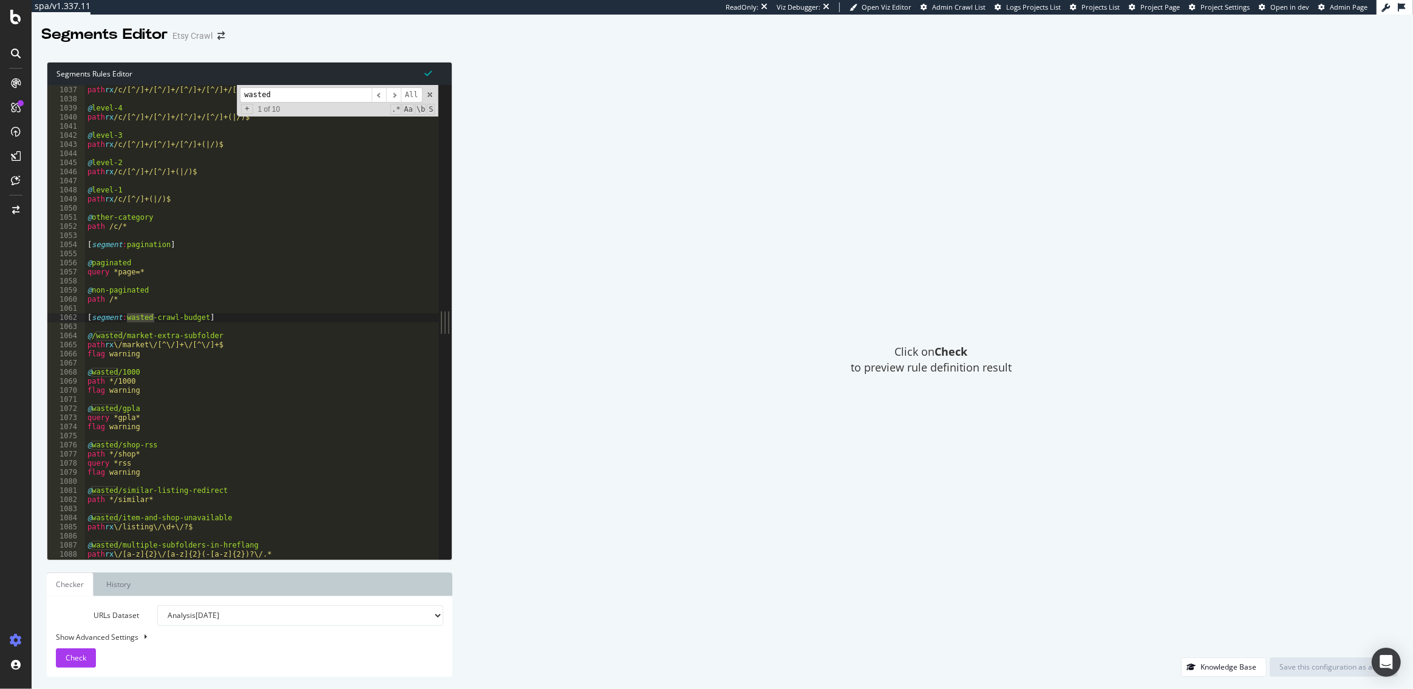
type input "wasted"
drag, startPoint x: 234, startPoint y: 333, endPoint x: 152, endPoint y: 334, distance: 81.4
click at [152, 334] on div "@ level-5 path rx /c/[^/]+/[^/]+/[^/]+/[^/]+/[^/]+(|/)$ @ level-4 path rx /c/[^…" at bounding box center [306, 323] width 442 height 493
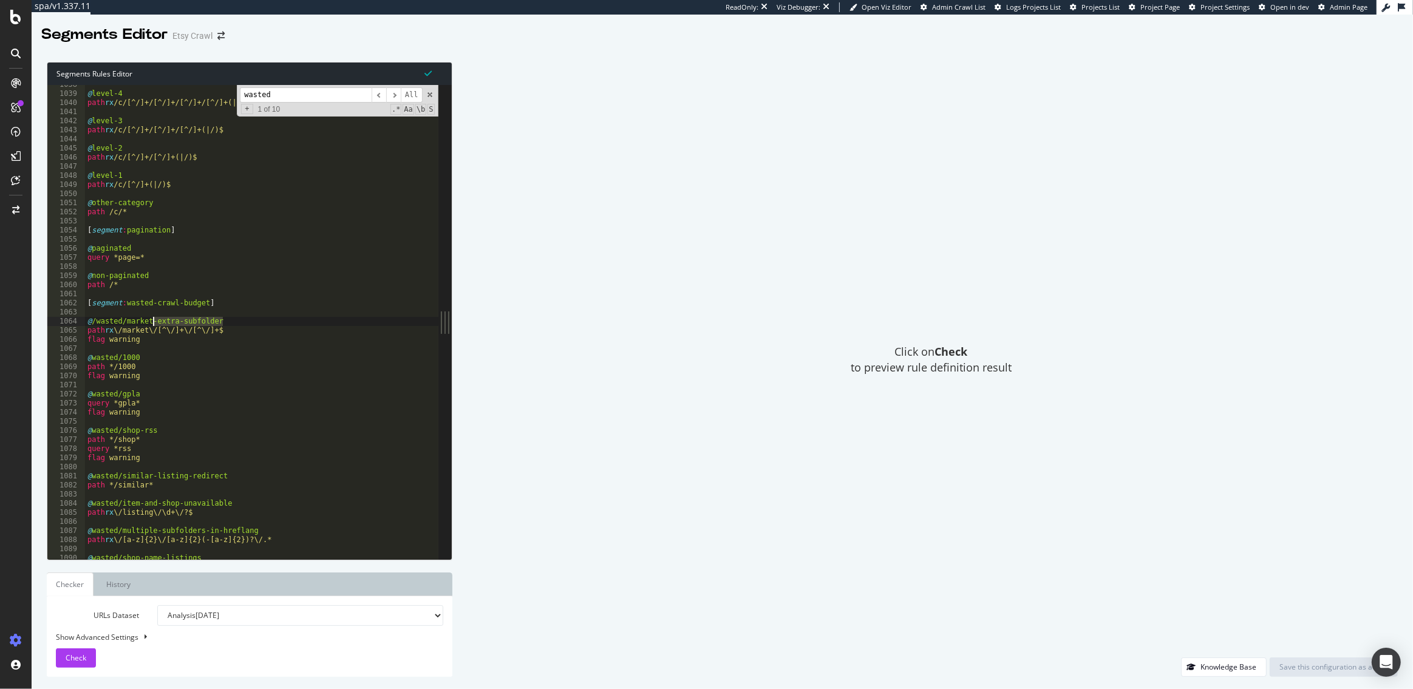
scroll to position [3376, 0]
drag, startPoint x: 151, startPoint y: 355, endPoint x: 124, endPoint y: 355, distance: 27.3
click at [124, 355] on div "@ level-4 path rx /c/[^/]+/[^/]+/[^/]+/[^/]+(|/)$ @ level-3 path rx /c/[^/]+/[^…" at bounding box center [306, 326] width 442 height 493
drag, startPoint x: 149, startPoint y: 393, endPoint x: 122, endPoint y: 393, distance: 27.3
click at [122, 393] on div "@ level-4 path rx /c/[^/]+/[^/]+/[^/]+/[^/]+(|/)$ @ level-3 path rx /c/[^/]+/[^…" at bounding box center [306, 326] width 442 height 493
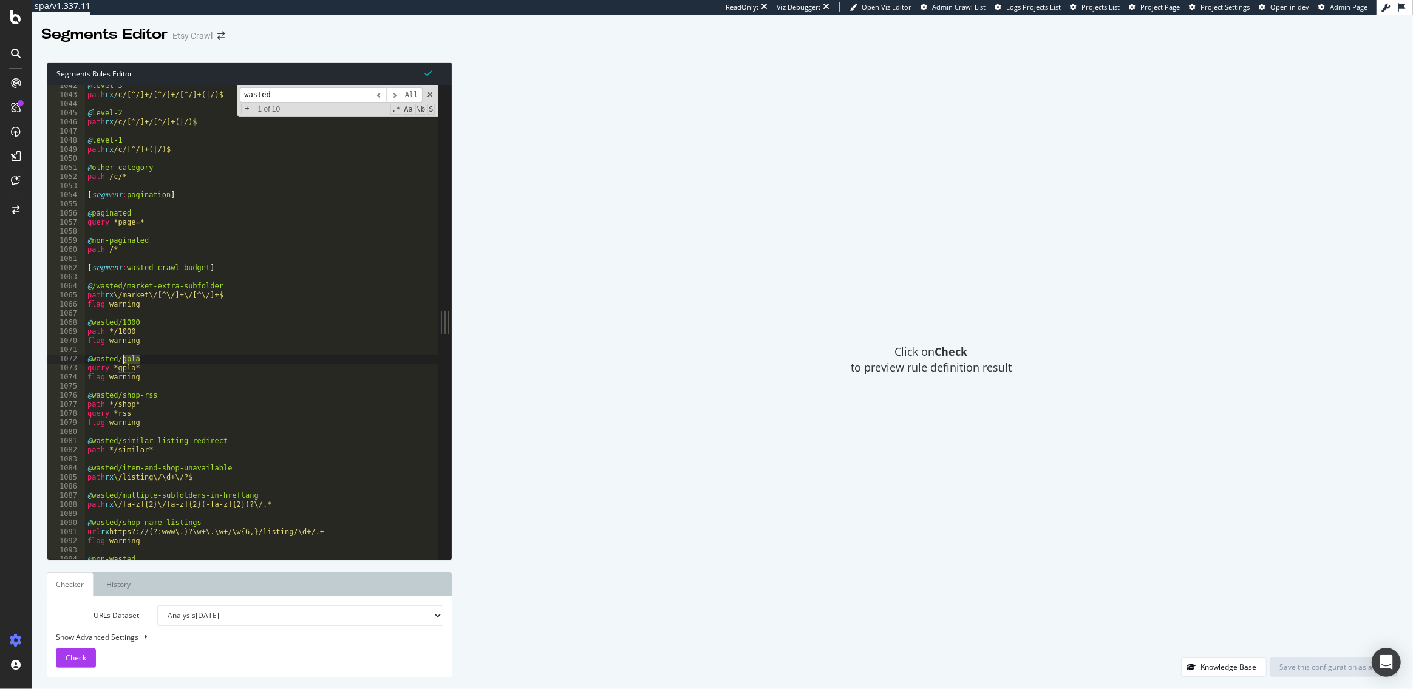
scroll to position [3388, 0]
drag, startPoint x: 171, startPoint y: 401, endPoint x: 162, endPoint y: 398, distance: 9.4
click at [162, 398] on div "@ level-3 path rx /c/[^/]+/[^/]+/[^/]+(|/)$ @ level-2 path rx /c/[^/]+/[^/]+(|/…" at bounding box center [306, 327] width 442 height 493
click at [141, 366] on div "@ level-3 path rx /c/[^/]+/[^/]+/[^/]+(|/)$ @ level-2 path rx /c/[^/]+/[^/]+(|/…" at bounding box center [306, 327] width 442 height 493
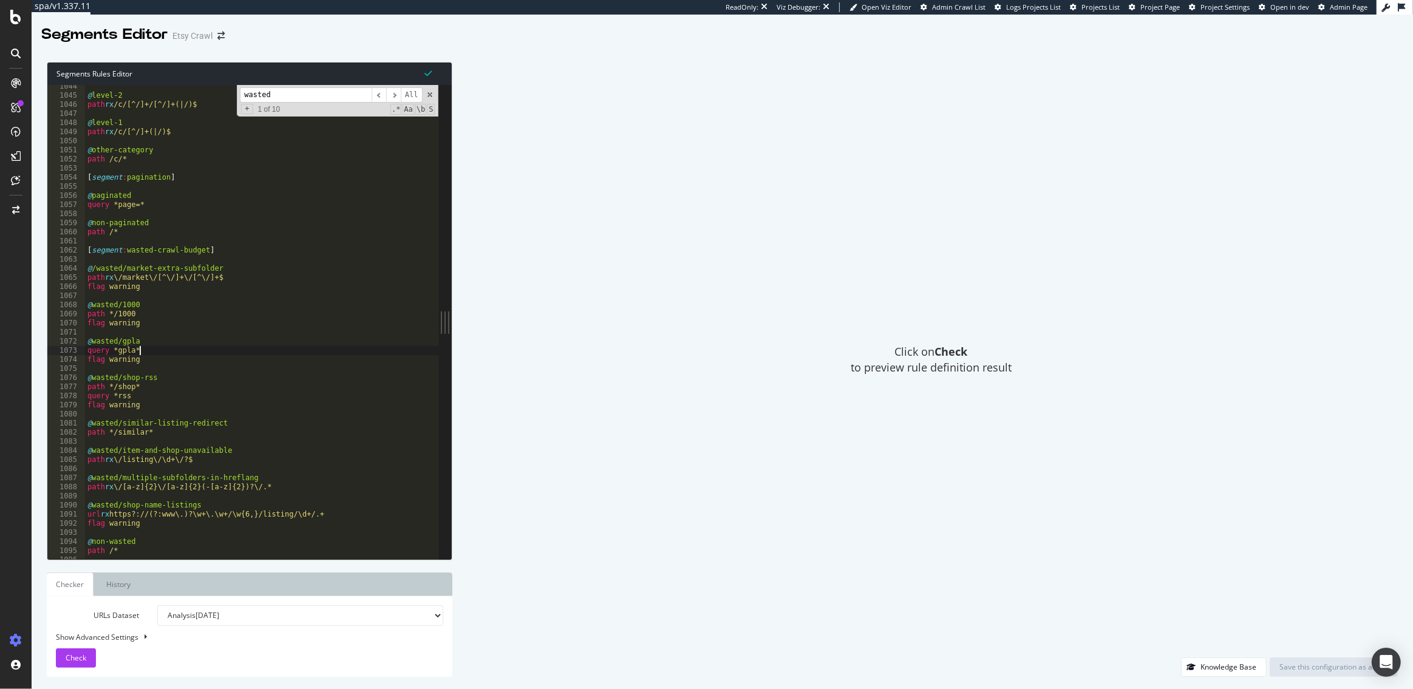
scroll to position [3394, 0]
drag, startPoint x: 148, startPoint y: 402, endPoint x: 138, endPoint y: 389, distance: 16.2
click at [138, 389] on div "@ level-2 path rx /c/[^/]+/[^/]+(|/)$ @ level-1 path rx /c/[^/]+(|/)$ @ other-c…" at bounding box center [306, 328] width 442 height 493
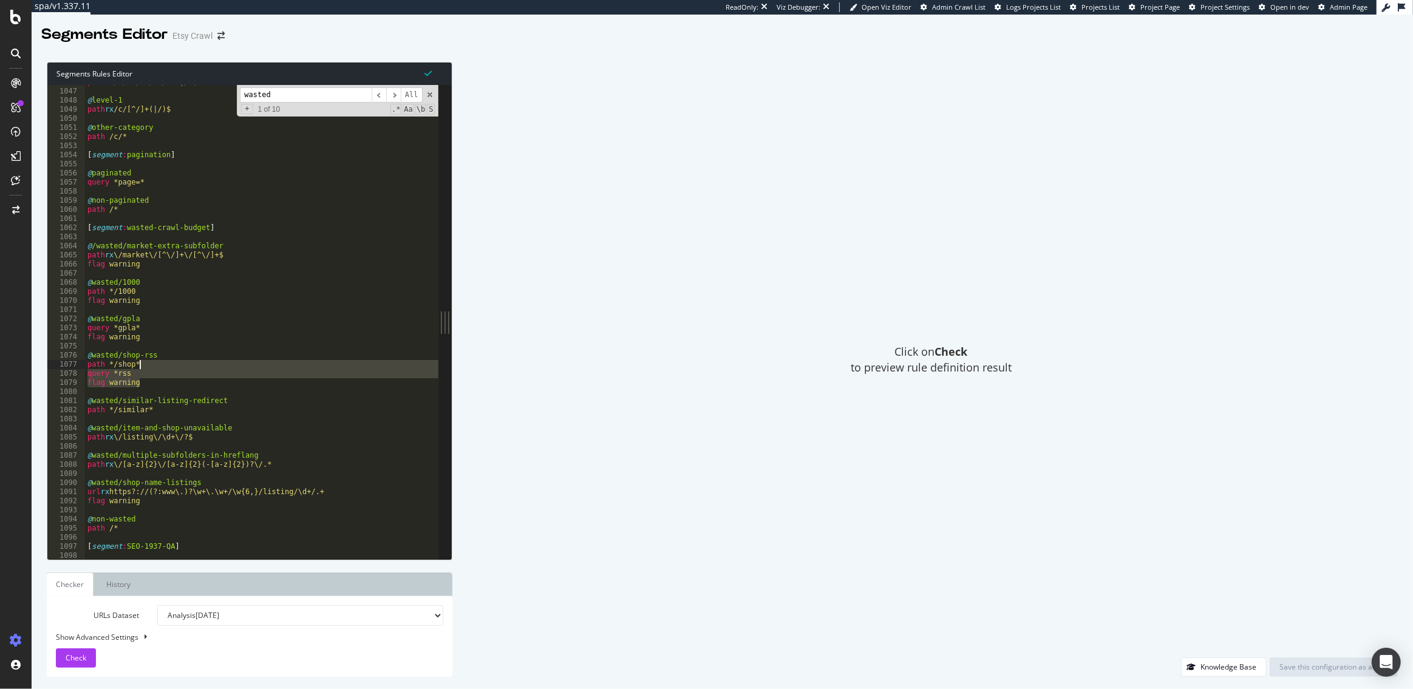
scroll to position [3403, 0]
click at [167, 413] on div "path rx /c/[^/]+/[^/]+(|/)$ @ level-1 path rx /c/[^/]+(|/)$ @ other-category pa…" at bounding box center [306, 323] width 442 height 493
drag, startPoint x: 154, startPoint y: 410, endPoint x: 84, endPoint y: 410, distance: 69.8
click at [84, 410] on div "path */similar* 1046 1047 1048 1049 1050 1051 1052 1053 1054 1055 1056 1057 105…" at bounding box center [242, 322] width 391 height 474
click at [211, 439] on div "path rx /c/[^/]+/[^/]+(|/)$ @ level-1 path rx /c/[^/]+(|/)$ @ other-category pa…" at bounding box center [306, 323] width 442 height 493
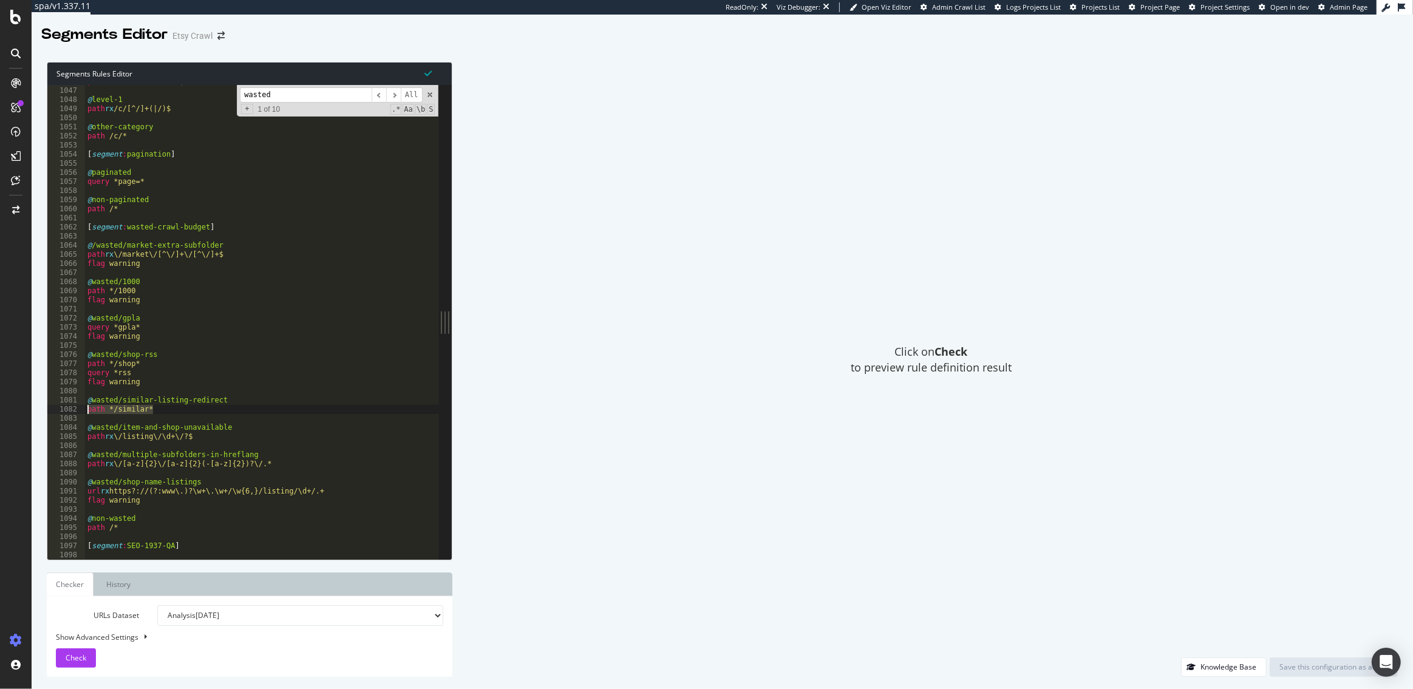
type textarea "path rx \/listing\/\d+\/?$"
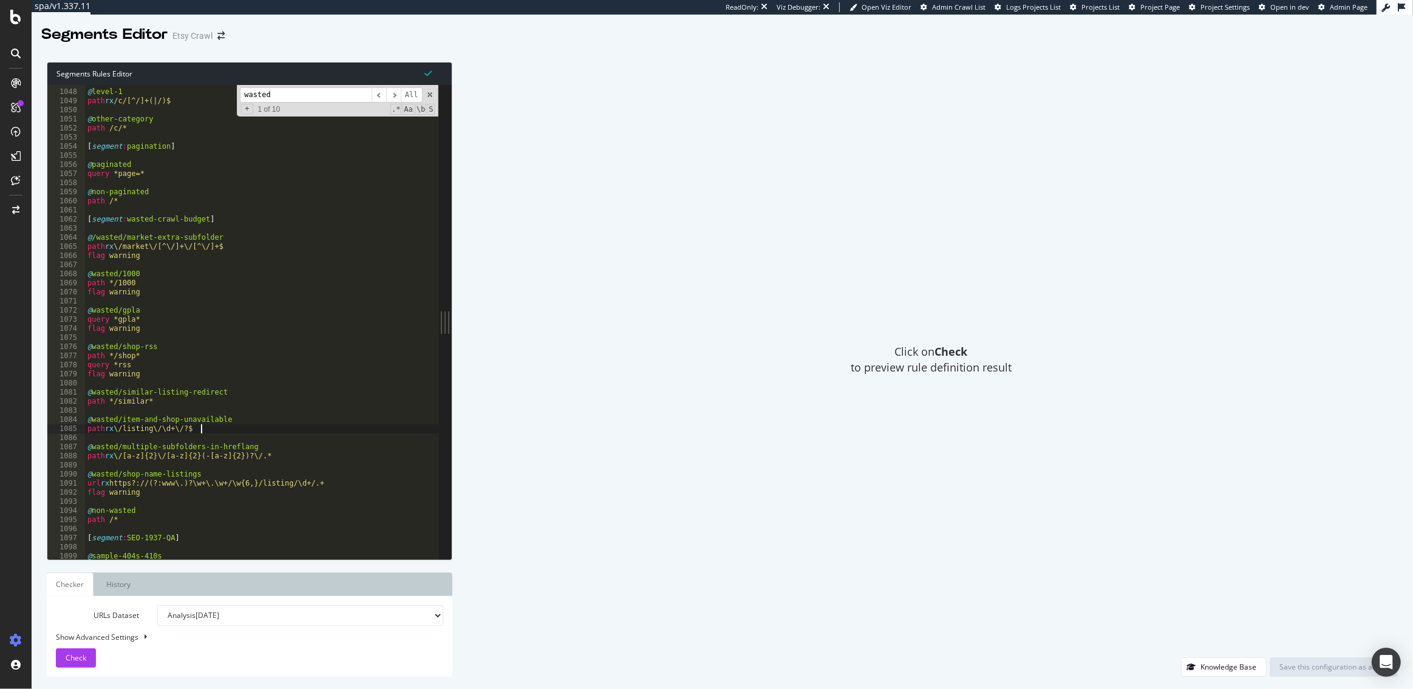
scroll to position [3406, 0]
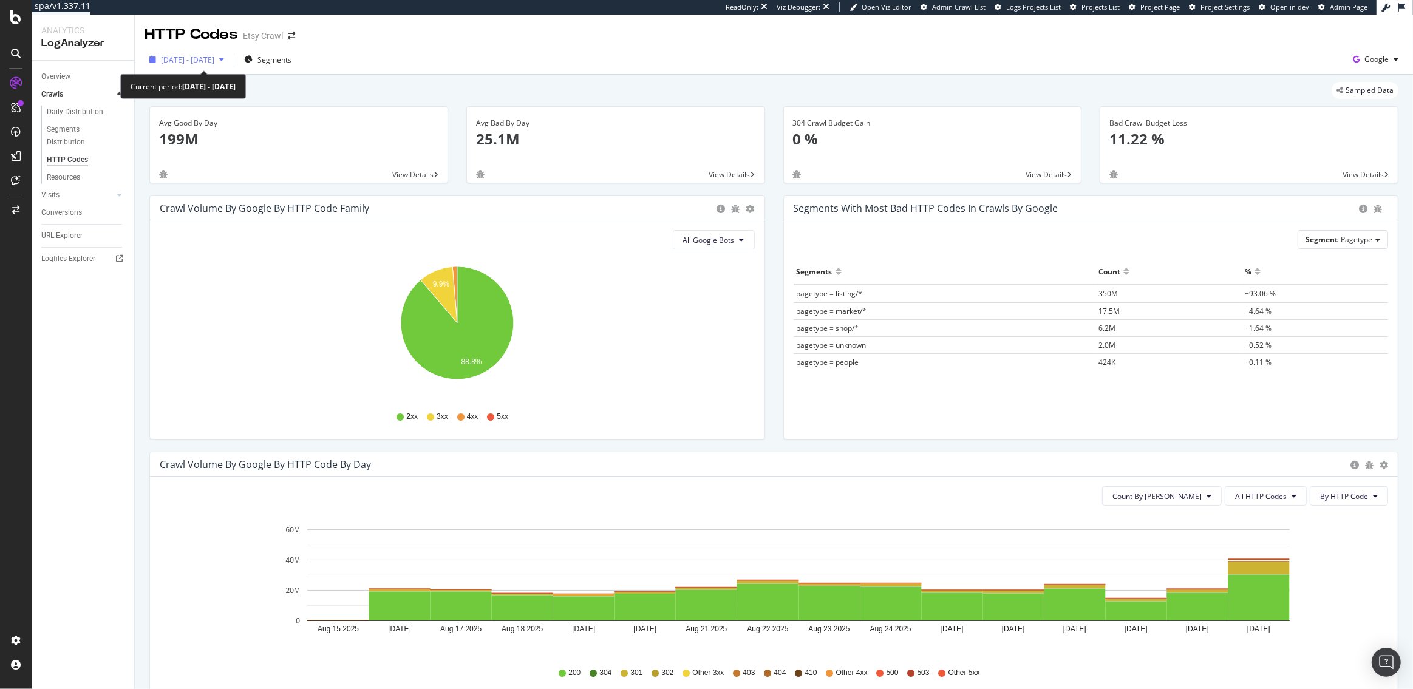
click at [203, 61] on span "[DATE] - [DATE]" at bounding box center [187, 60] width 53 height 10
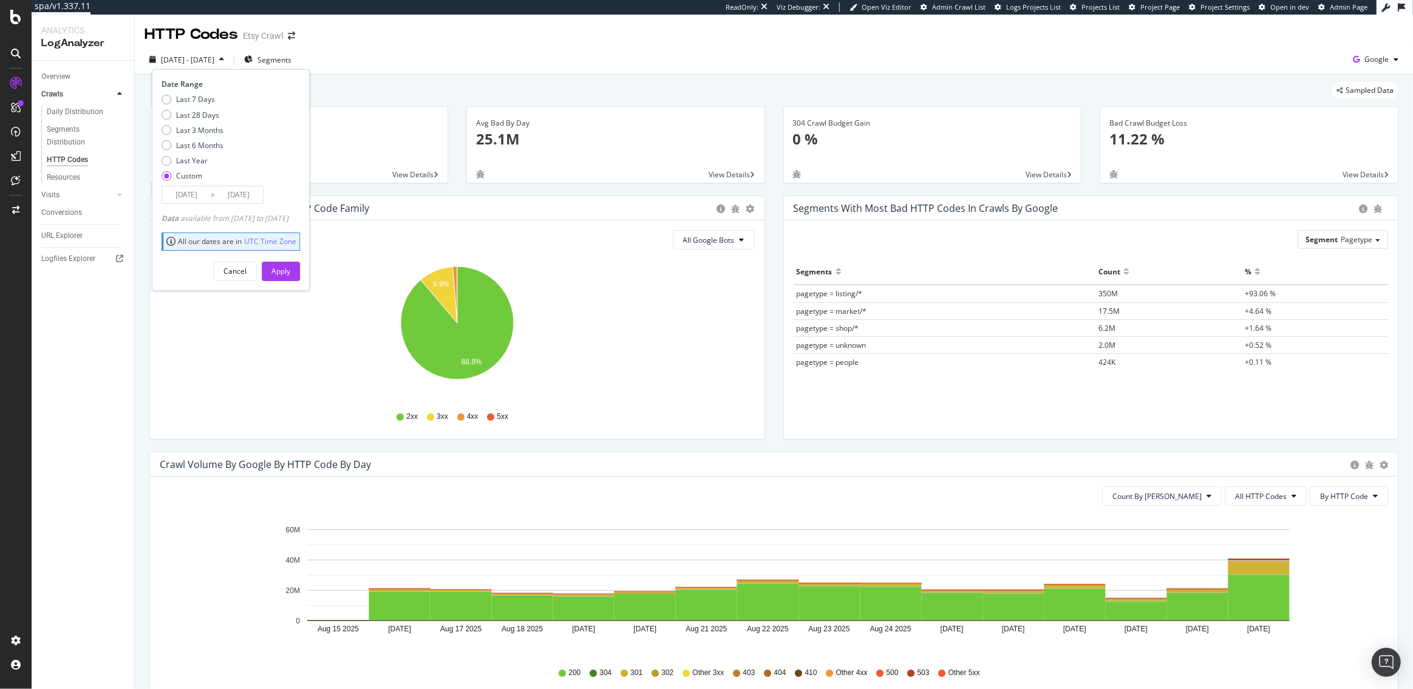
click at [195, 154] on div "Last 7 Days Last 28 Days Last 3 Months Last 6 Months Last Year Custom" at bounding box center [193, 140] width 62 height 92
click at [192, 158] on div "Last Year" at bounding box center [192, 160] width 32 height 10
type input "2024/09/02"
type input "2025/09/01"
click at [290, 273] on div "Apply" at bounding box center [280, 271] width 19 height 10
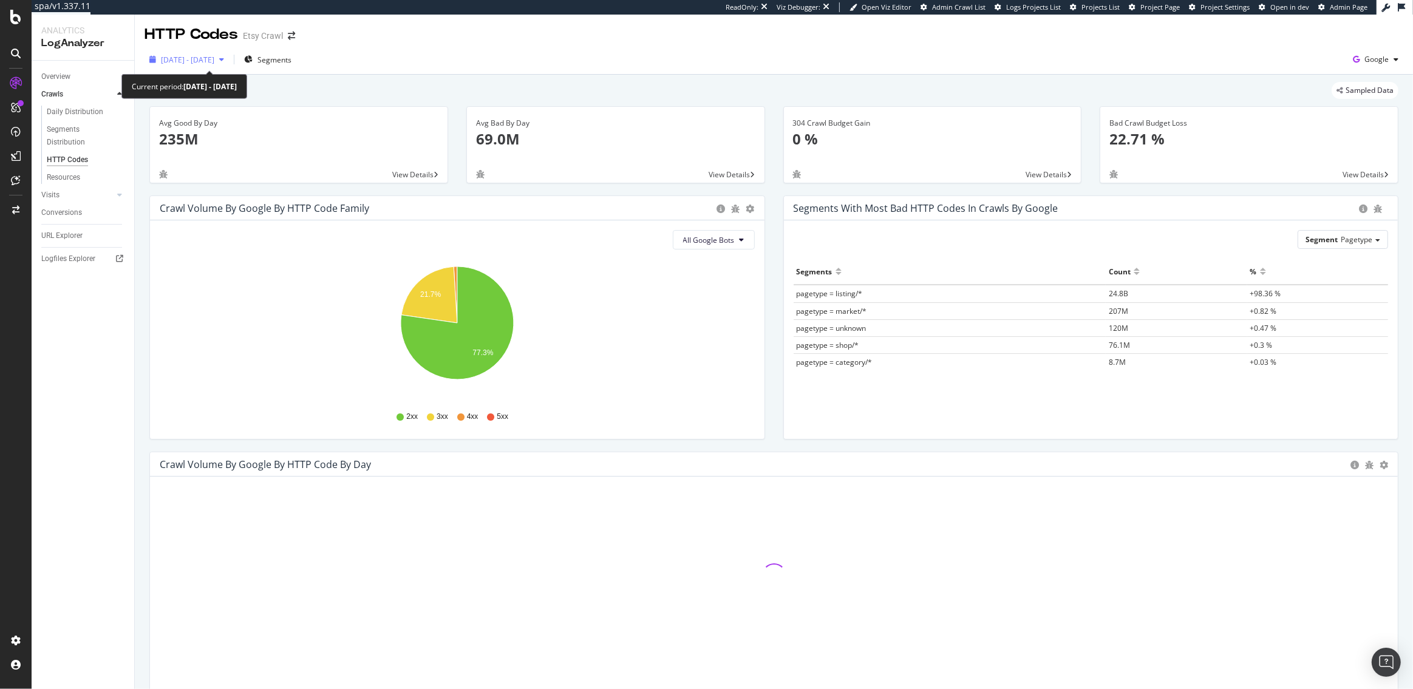
click at [211, 55] on span "2024 Sep. 2nd - 2025 Sep. 1st" at bounding box center [187, 60] width 53 height 10
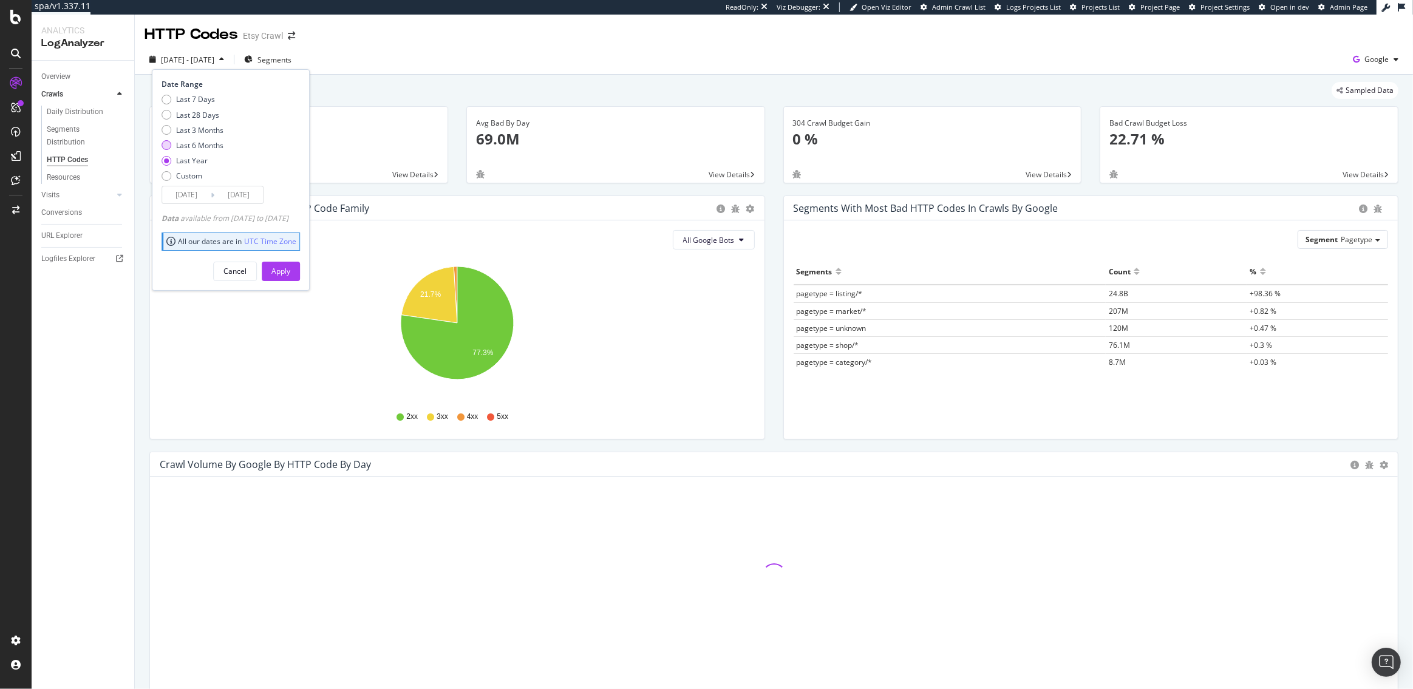
click at [199, 140] on div "Last 6 Months" at bounding box center [199, 145] width 47 height 10
type input "2025/03/02"
click at [290, 270] on div "Apply" at bounding box center [280, 271] width 19 height 10
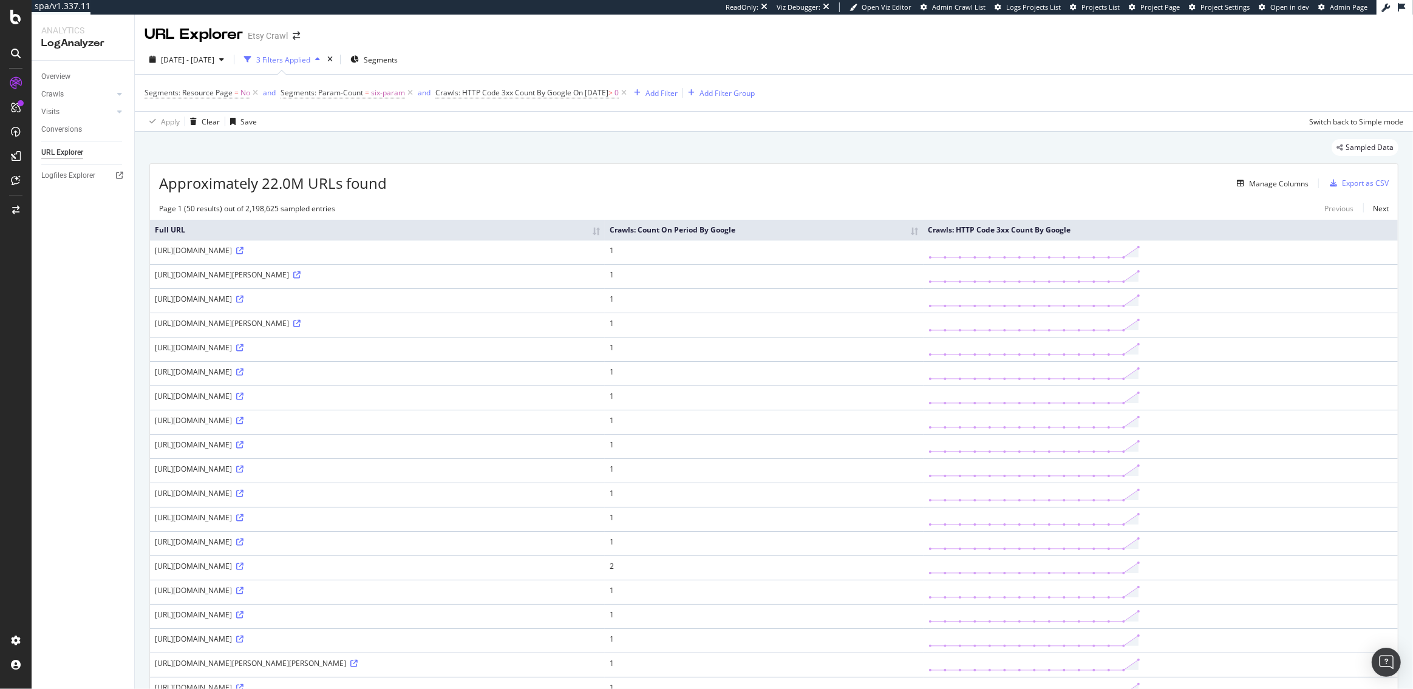
drag, startPoint x: 447, startPoint y: 395, endPoint x: 484, endPoint y: 395, distance: 36.4
click at [484, 377] on div "https://www.etsy.com/at/listing/1011065019/pdf-schiffchen-tatting-pattern-deckc…" at bounding box center [377, 372] width 445 height 10
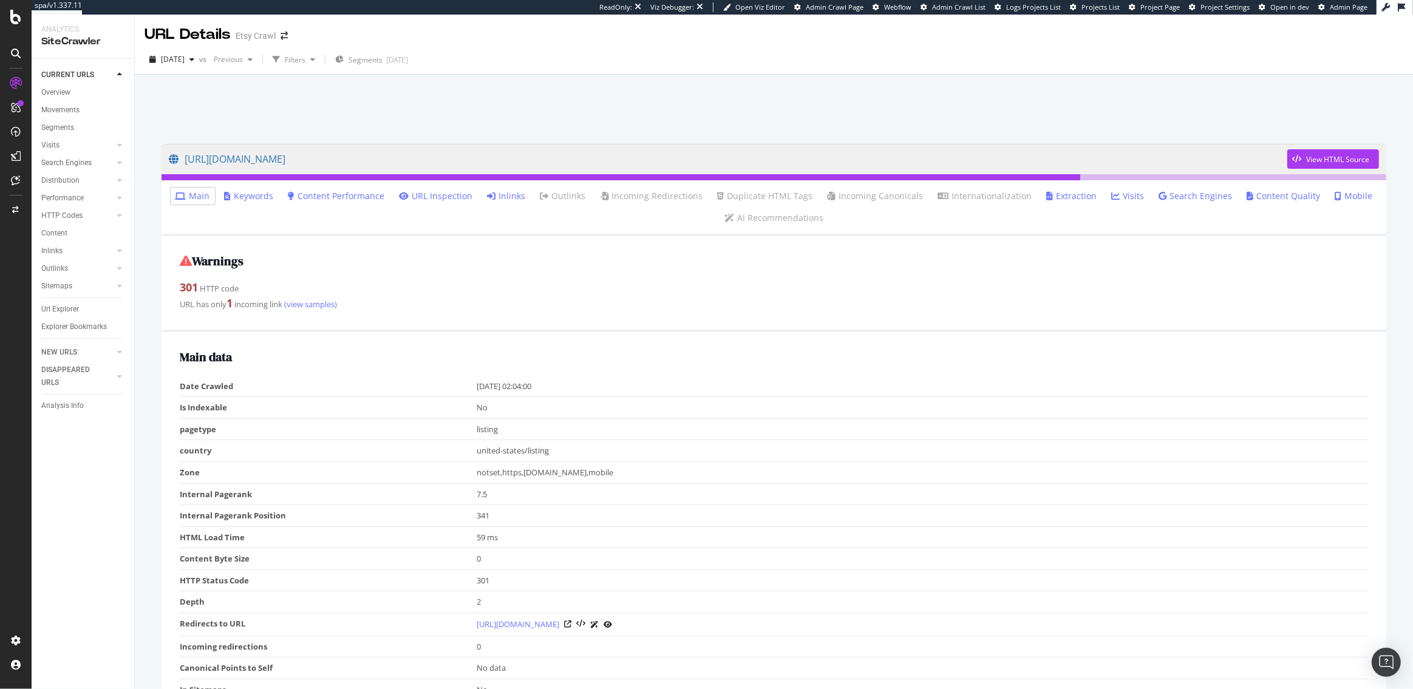
click at [513, 198] on link "Inlinks" at bounding box center [507, 196] width 38 height 12
click at [514, 199] on link "Inlinks" at bounding box center [507, 196] width 38 height 12
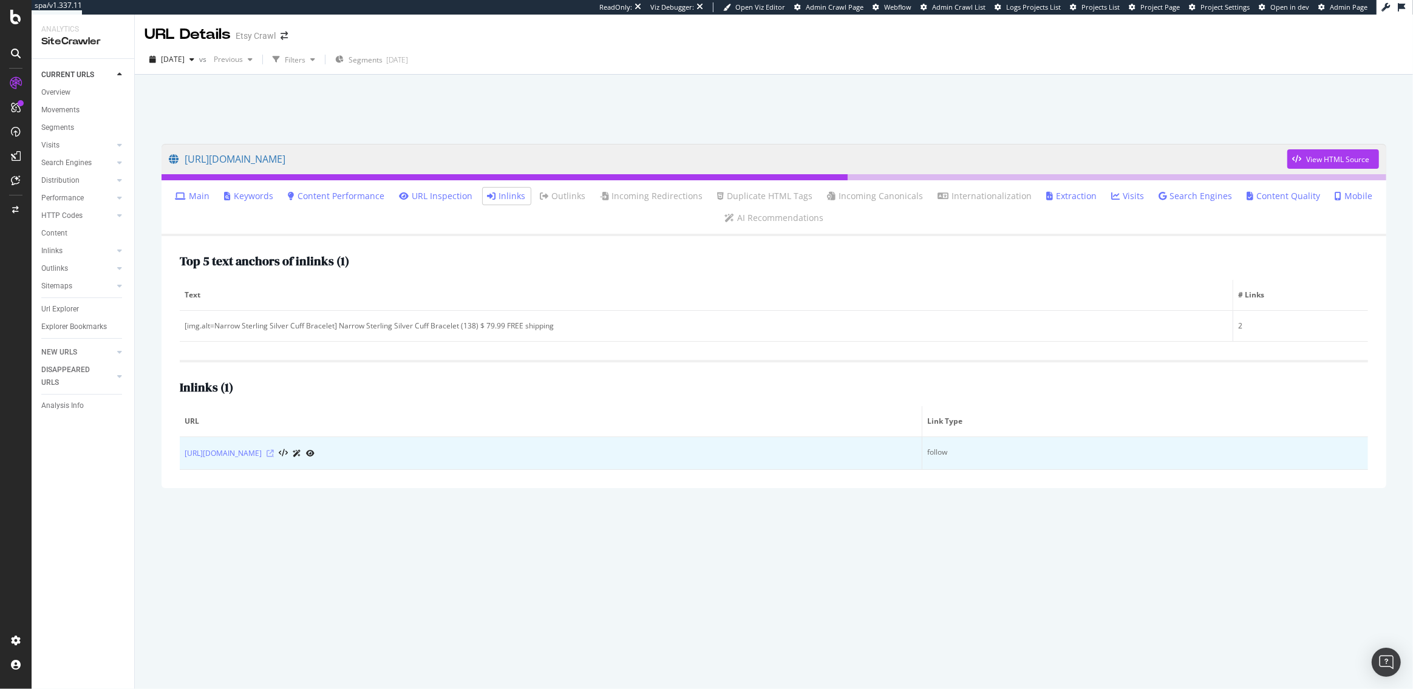
click at [274, 451] on icon at bounding box center [270, 453] width 7 height 7
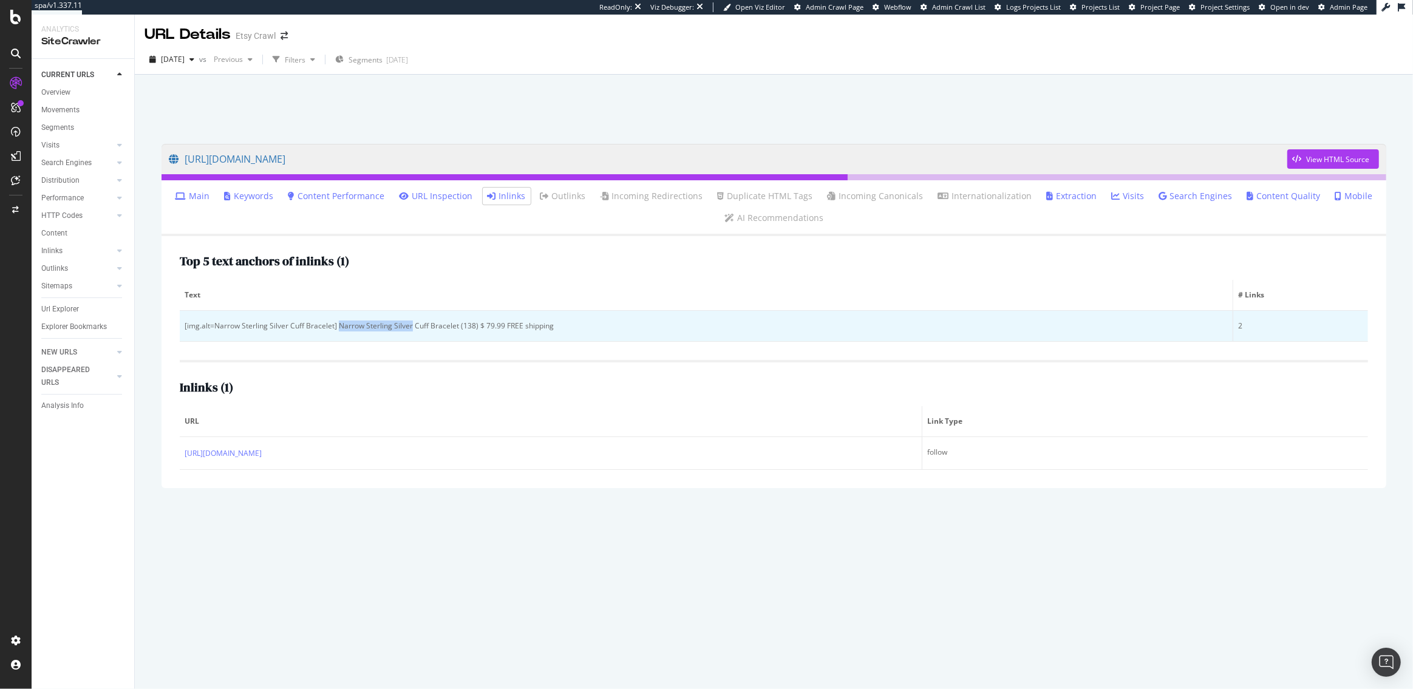
drag, startPoint x: 338, startPoint y: 325, endPoint x: 409, endPoint y: 325, distance: 71.7
click at [409, 325] on div "[img.alt=Narrow Sterling Silver Cuff Bracelet] Narrow Sterling Silver Cuff Brac…" at bounding box center [706, 326] width 1043 height 11
copy div "Narrow Sterling Silver"
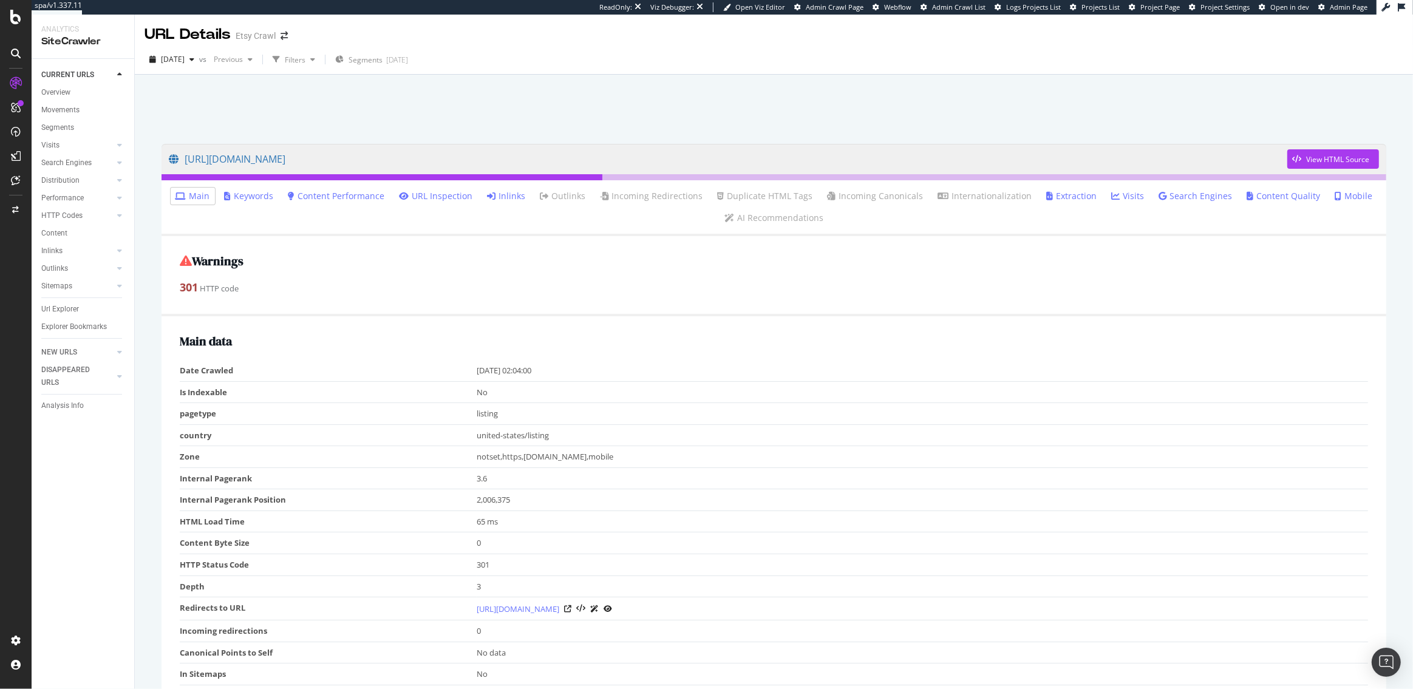
click at [517, 199] on link "Inlinks" at bounding box center [507, 196] width 38 height 12
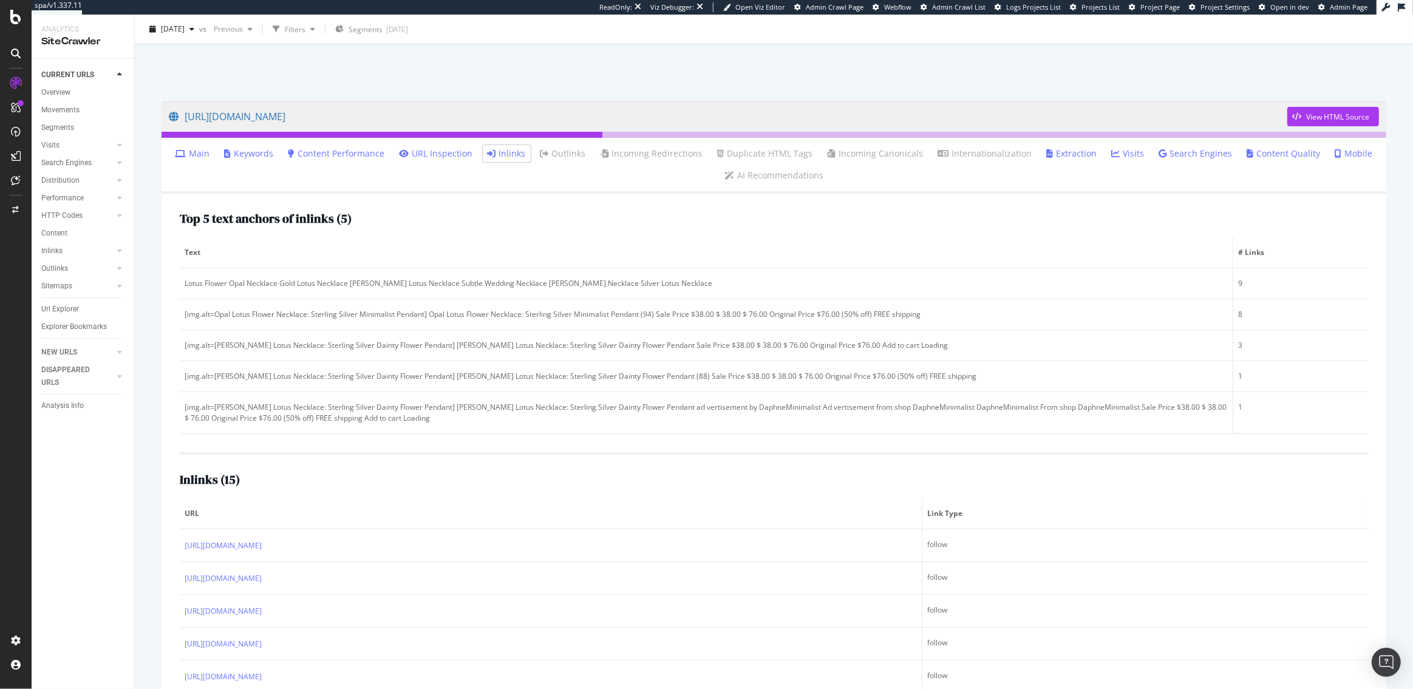
scroll to position [67, 0]
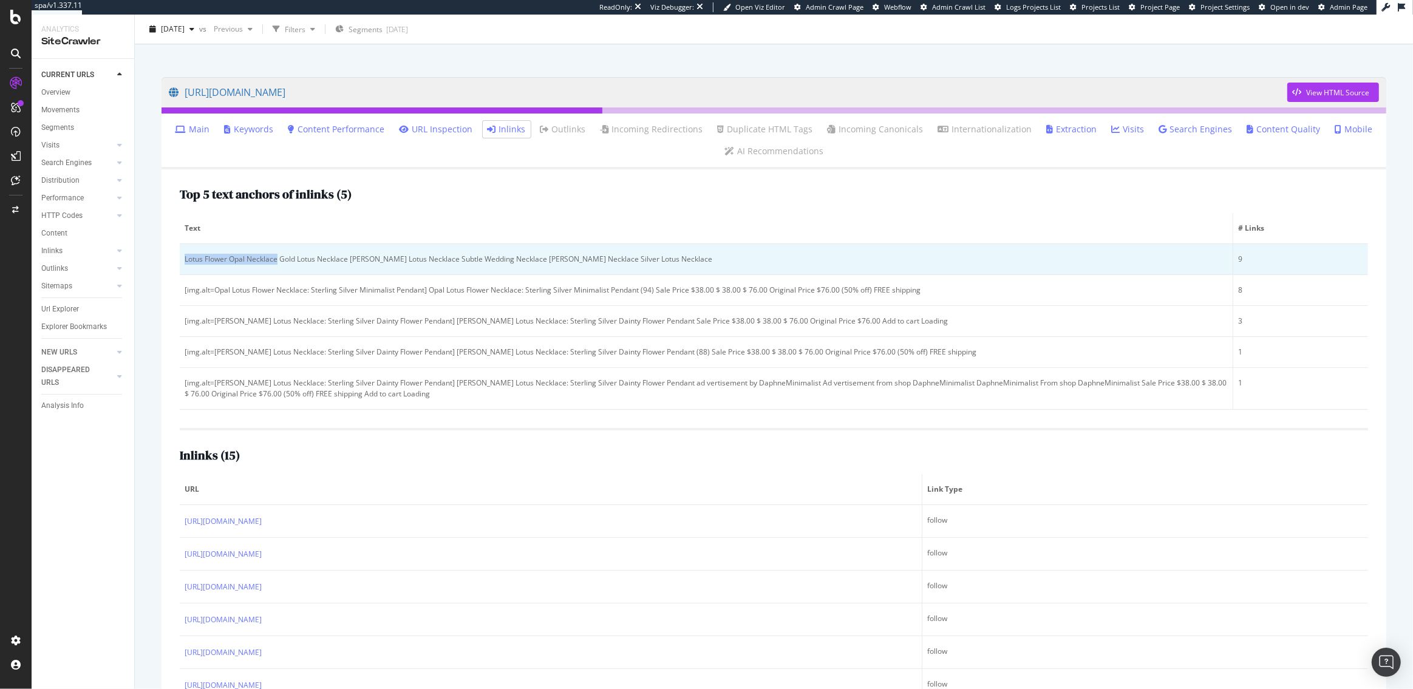
drag, startPoint x: 277, startPoint y: 260, endPoint x: 185, endPoint y: 262, distance: 92.3
click at [185, 262] on div "Lotus Flower Opal Necklace Gold Lotus Necklace White Opal Lotus Necklace Subtle…" at bounding box center [706, 259] width 1043 height 11
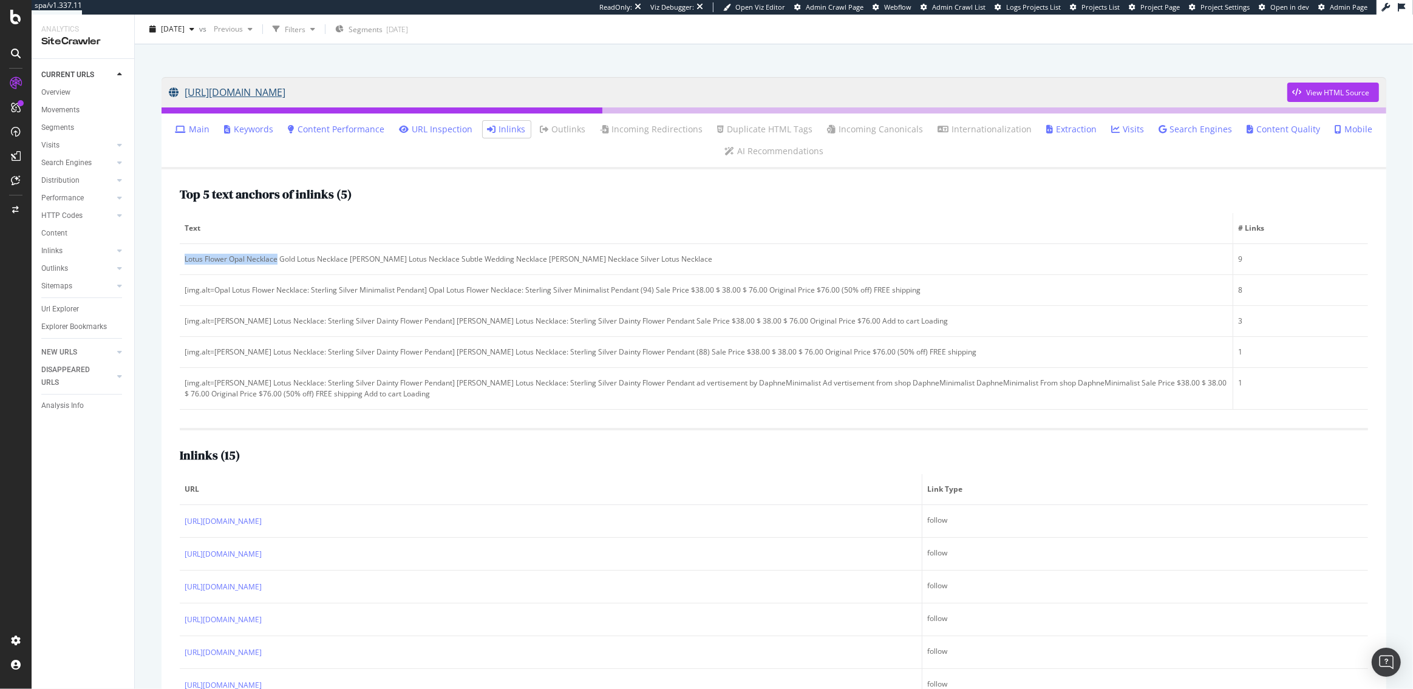
drag, startPoint x: 152, startPoint y: 91, endPoint x: 529, endPoint y: 90, distance: 377.1
click at [529, 90] on div "https://www.etsy.com/listing/4319088821/white-opal-lotus-necklace-sterling View…" at bounding box center [773, 436] width 1249 height 743
copy link "https://www.etsy.com/listing/4319088821/white-opal-lotus-necklace-sterling"
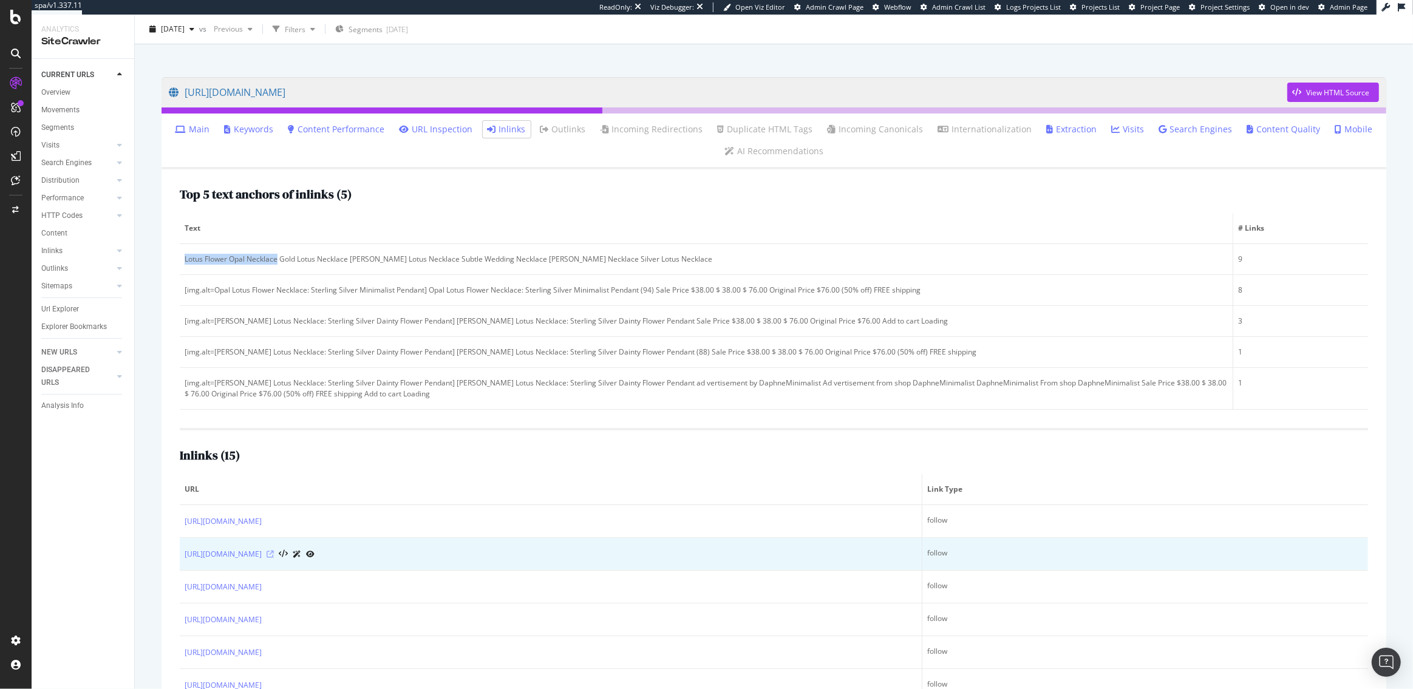
click at [274, 551] on icon at bounding box center [270, 554] width 7 height 7
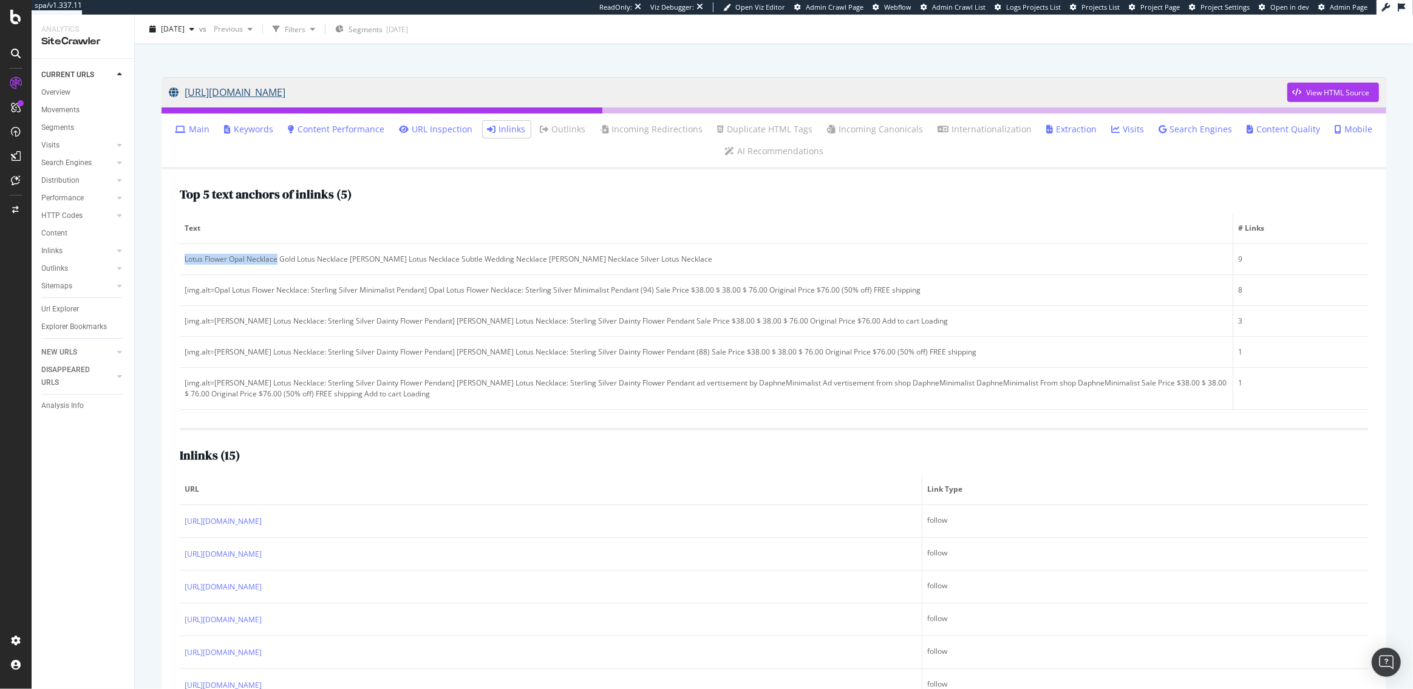
click at [513, 90] on link "https://www.etsy.com/listing/4319088821/white-opal-lotus-necklace-sterling" at bounding box center [728, 92] width 1118 height 30
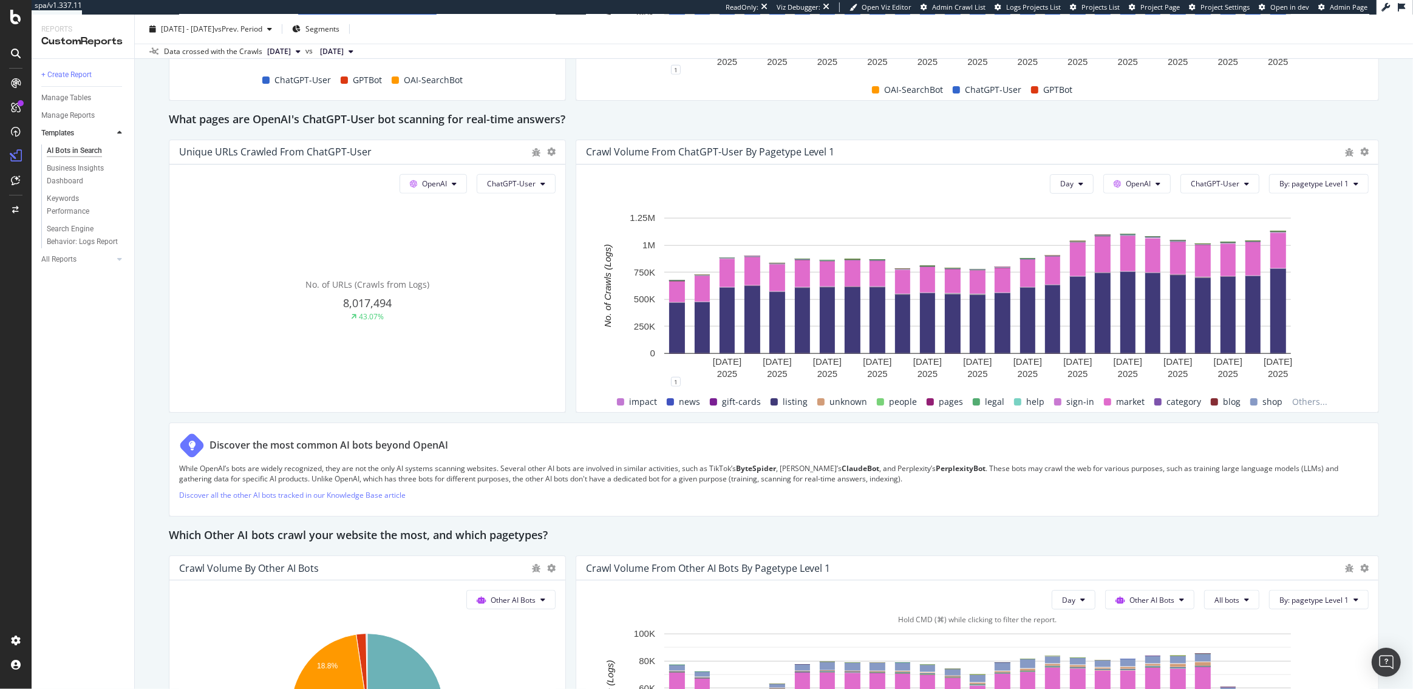
scroll to position [1261, 0]
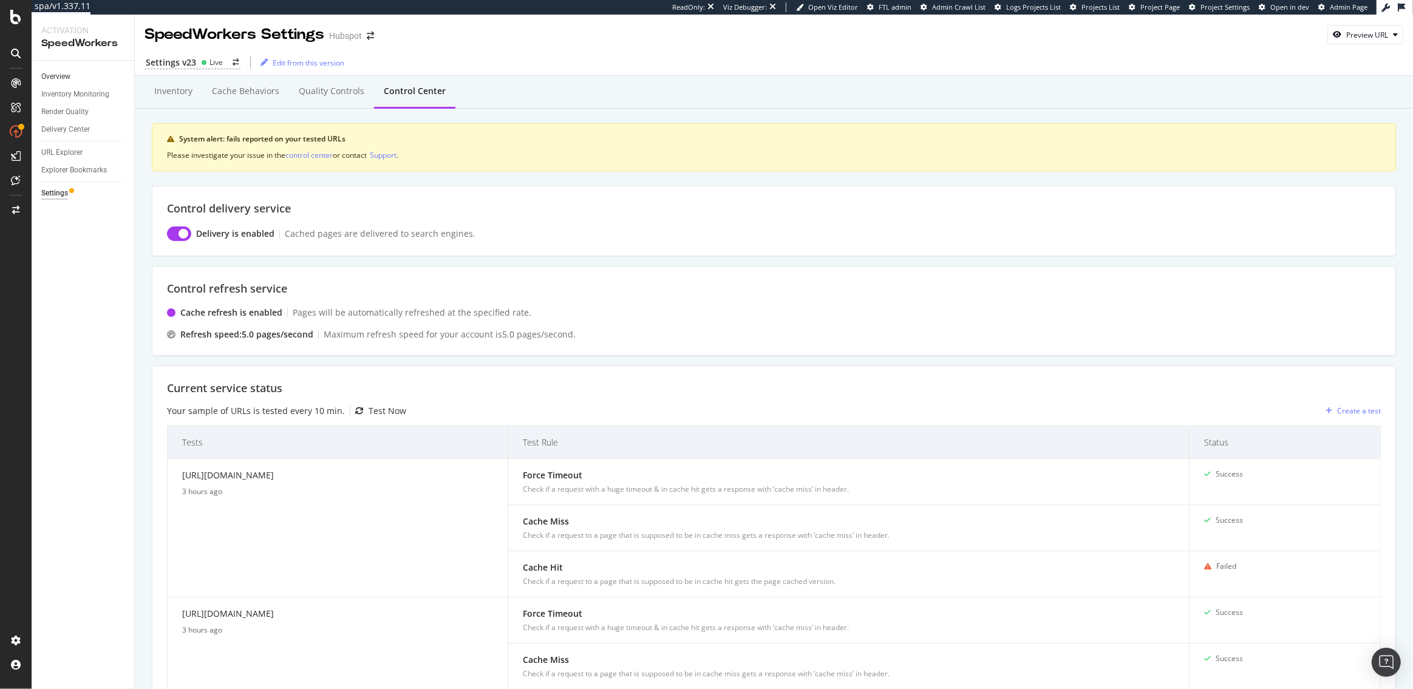
scroll to position [215, 0]
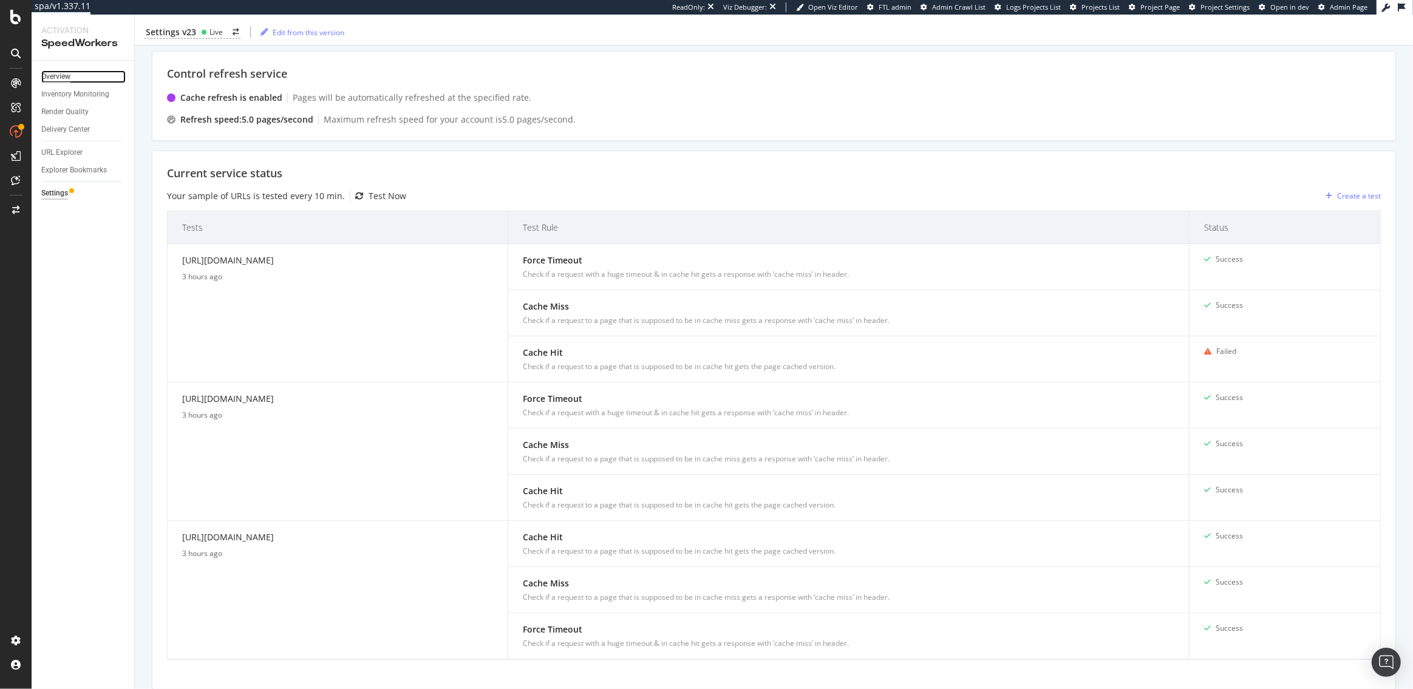
click at [67, 77] on div "Overview" at bounding box center [55, 76] width 29 height 13
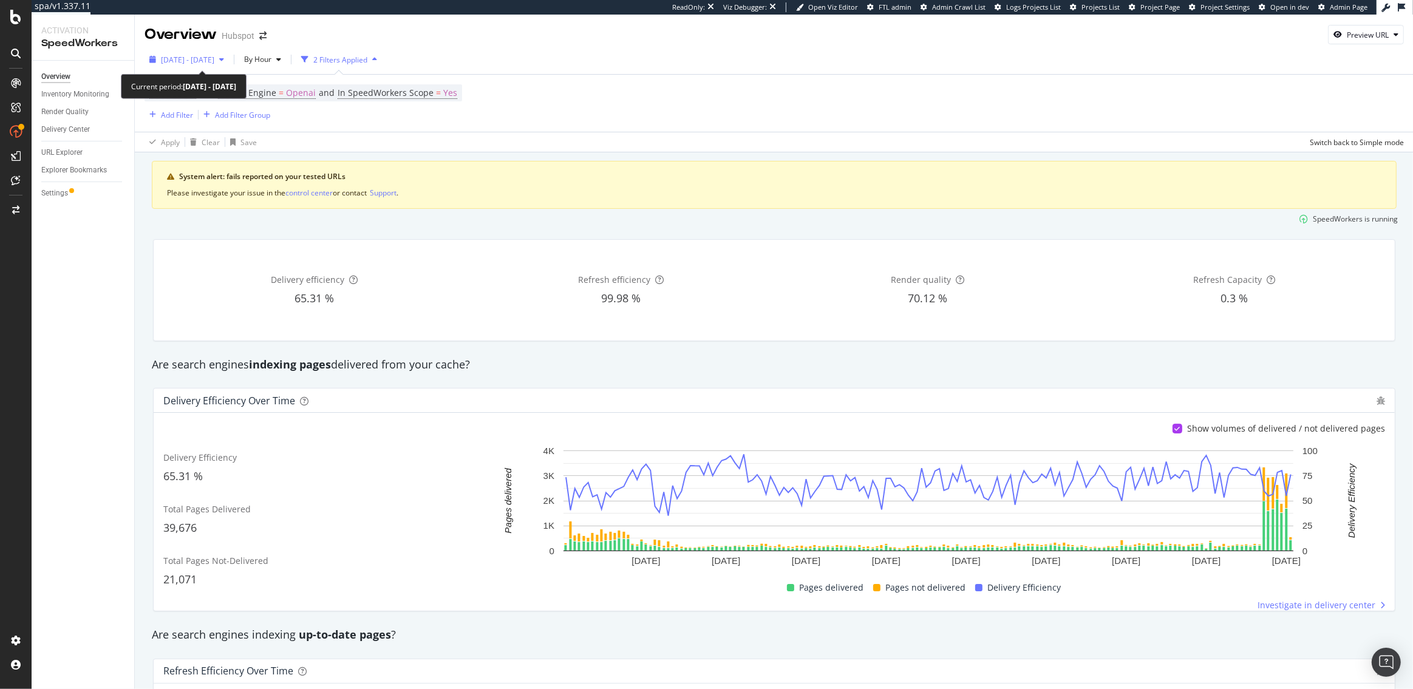
click at [213, 57] on span "2025 Aug. 28th - Sep. 3rd" at bounding box center [187, 60] width 53 height 10
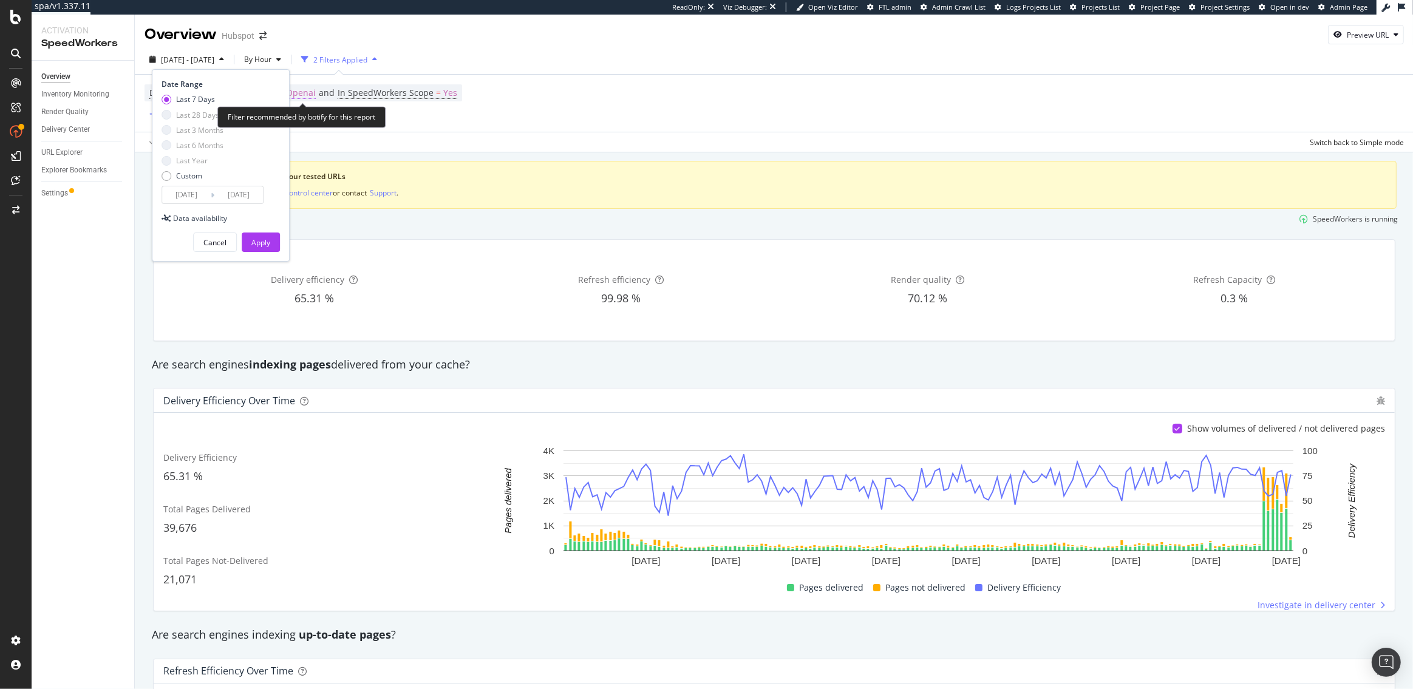
click at [303, 92] on span "Openai" at bounding box center [301, 92] width 30 height 17
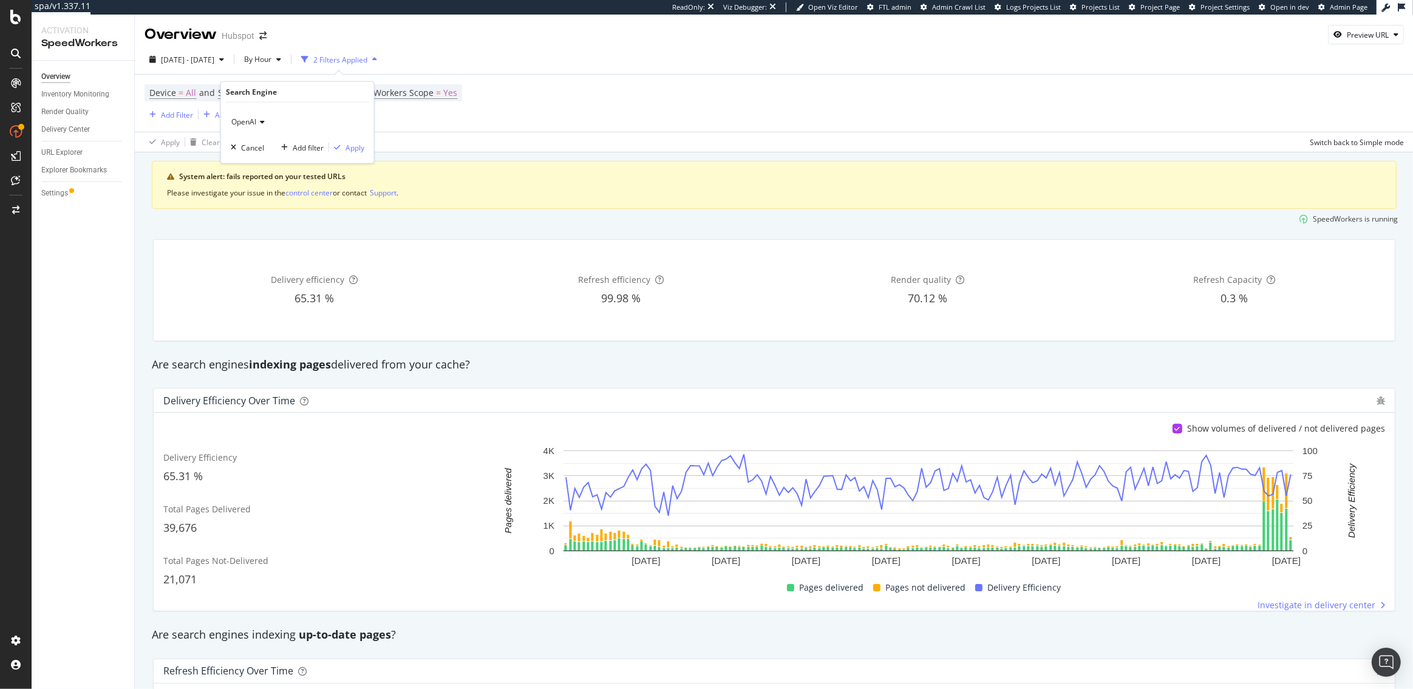
click at [256, 120] on span "OpenAI" at bounding box center [243, 122] width 25 height 10
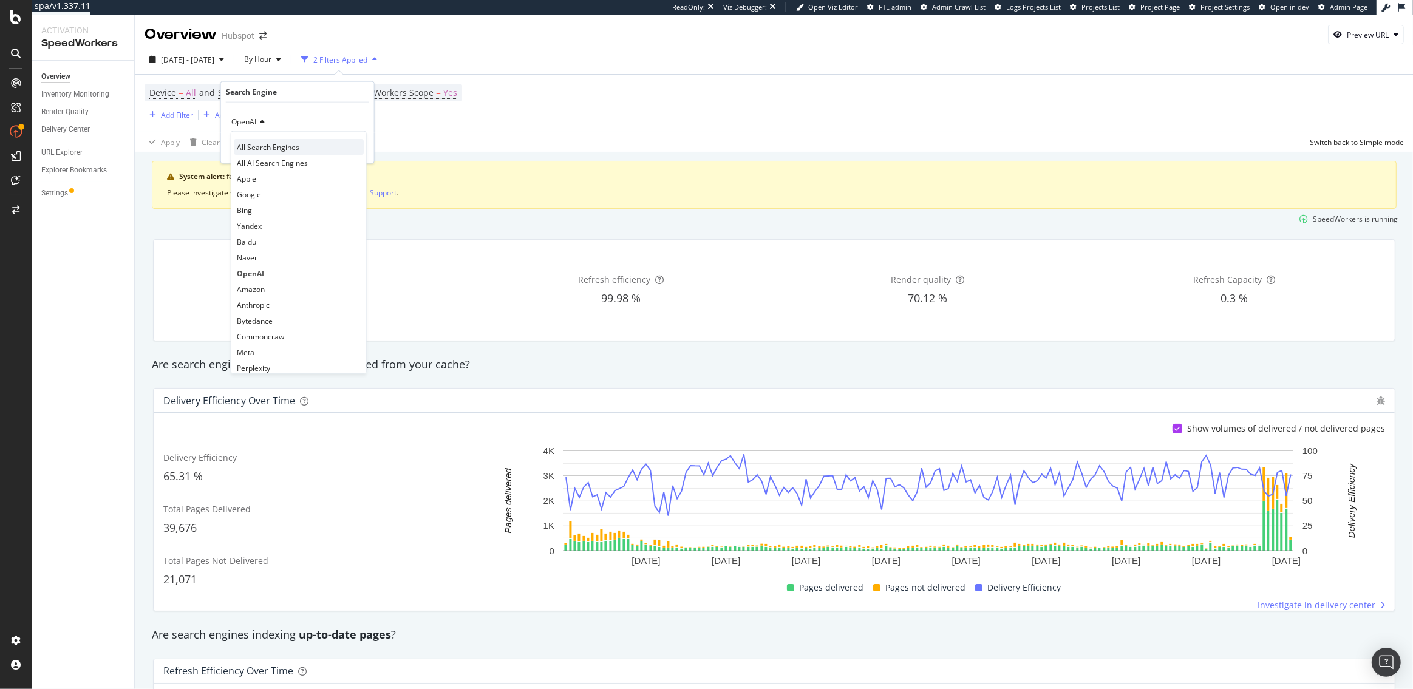
click at [254, 141] on span "All Search Engines" at bounding box center [268, 146] width 63 height 10
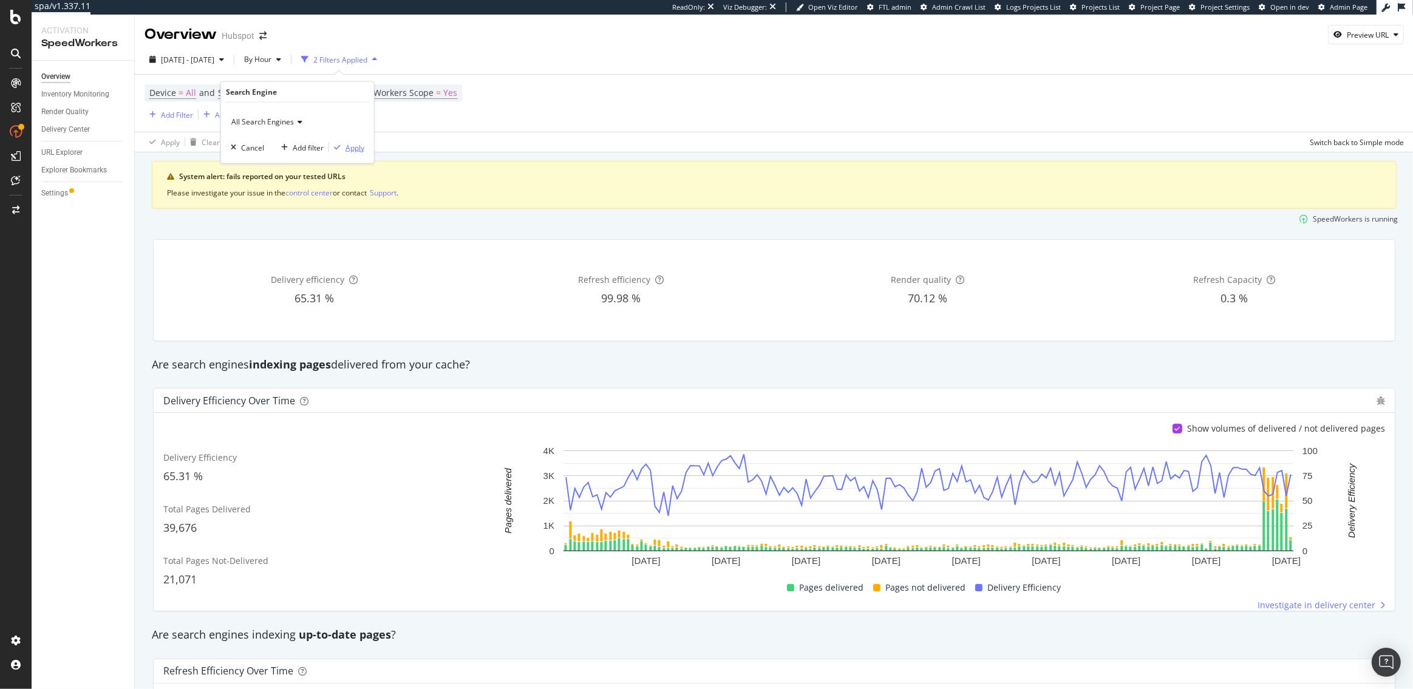
click at [355, 148] on div "Apply" at bounding box center [354, 147] width 19 height 10
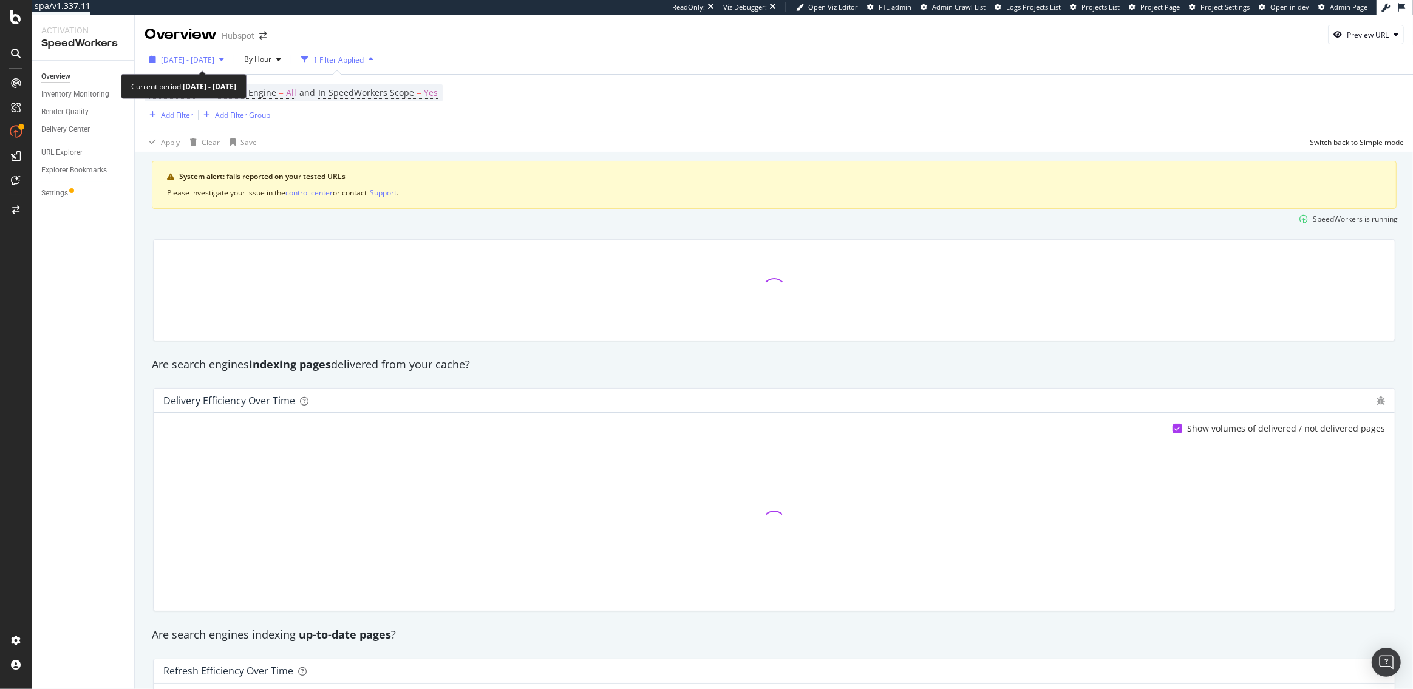
click at [211, 63] on span "2025 Aug. 28th - Sep. 3rd" at bounding box center [187, 60] width 53 height 10
click at [340, 125] on div "Device = All and Search Engine = All and In SpeedWorkers Scope = Yes Add Filter…" at bounding box center [774, 103] width 1259 height 57
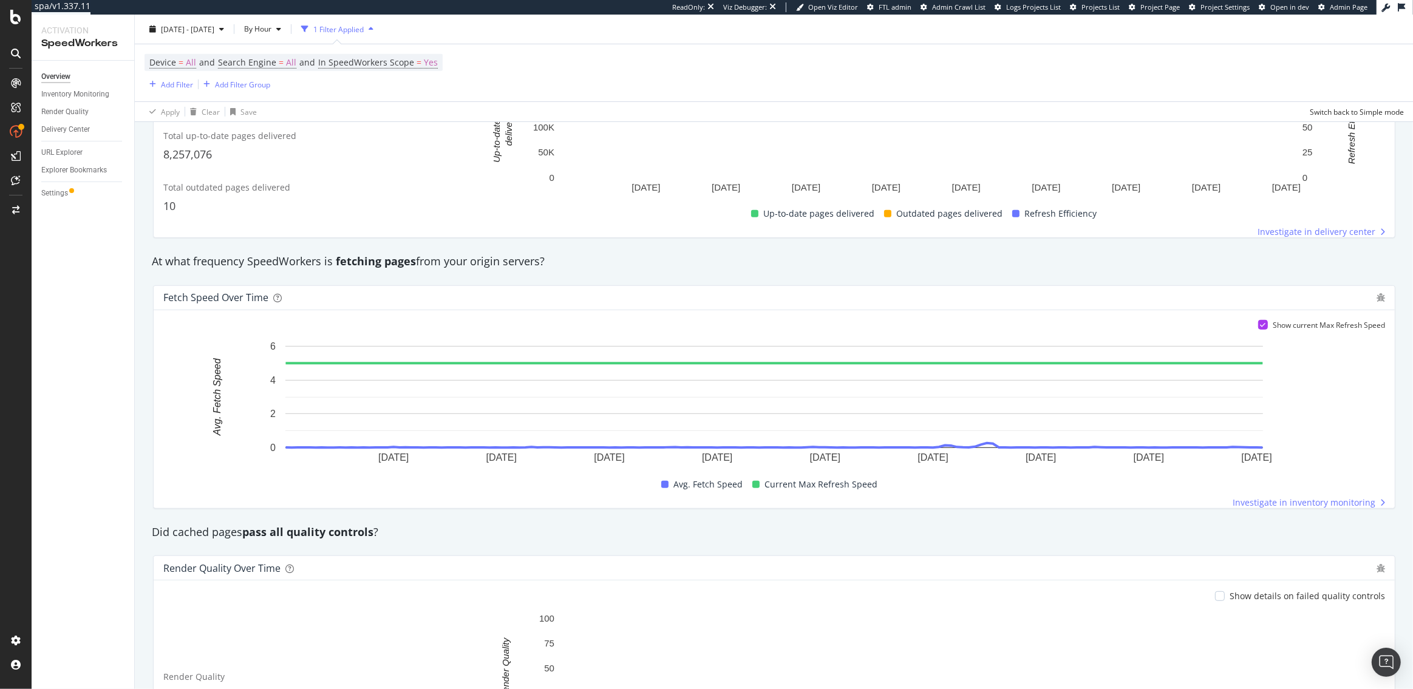
scroll to position [716, 0]
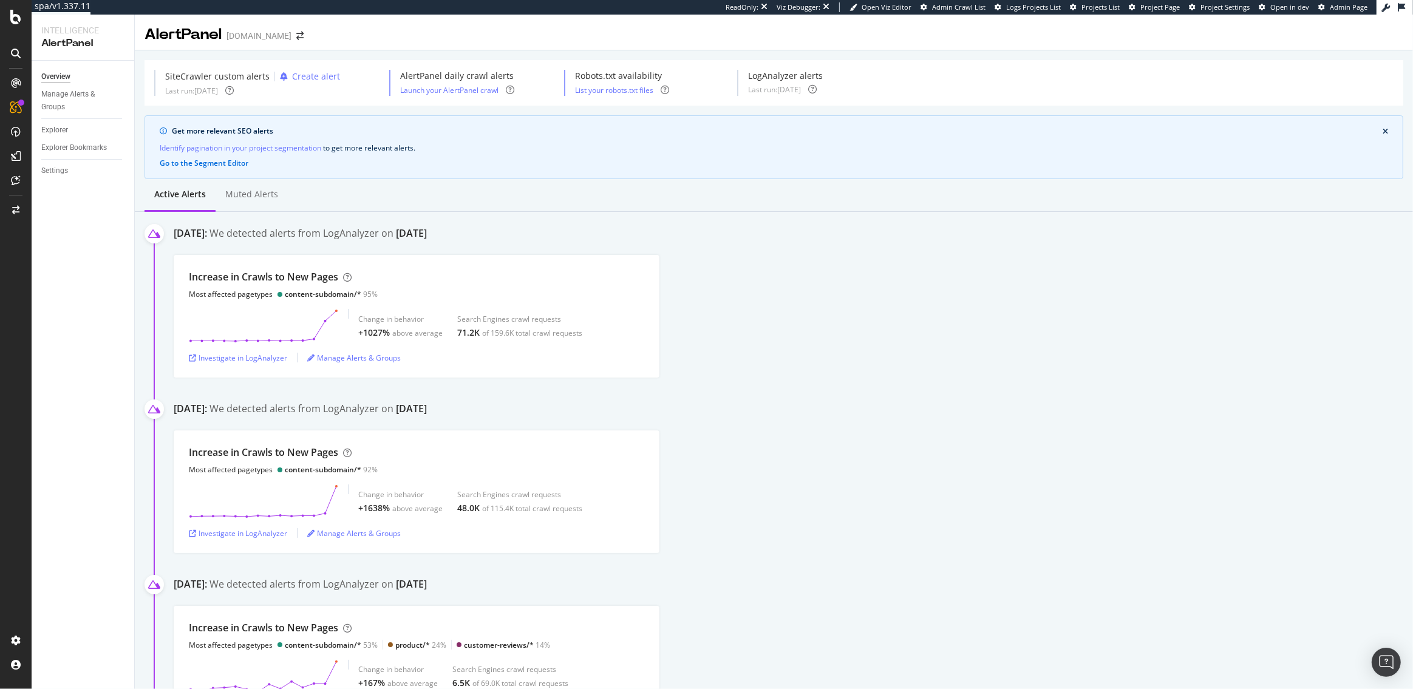
scroll to position [20, 0]
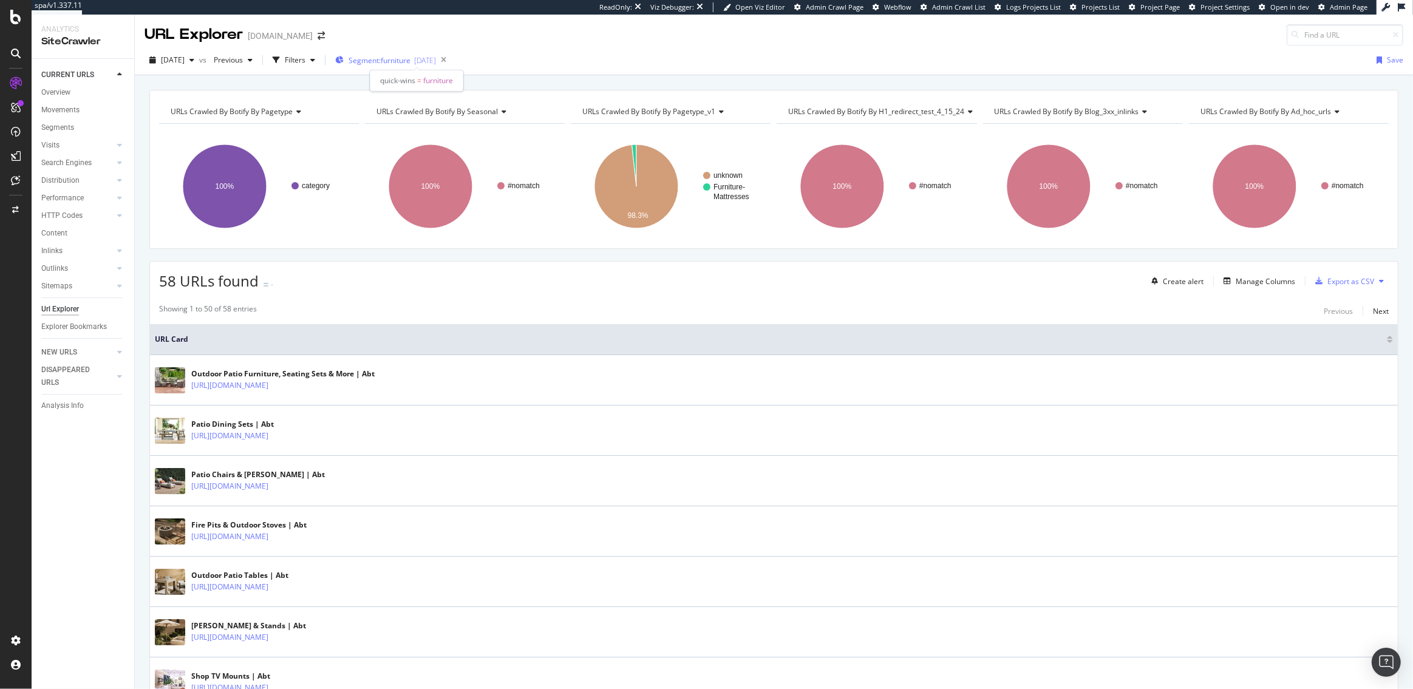
click at [407, 59] on span "Segment: furniture" at bounding box center [380, 60] width 62 height 10
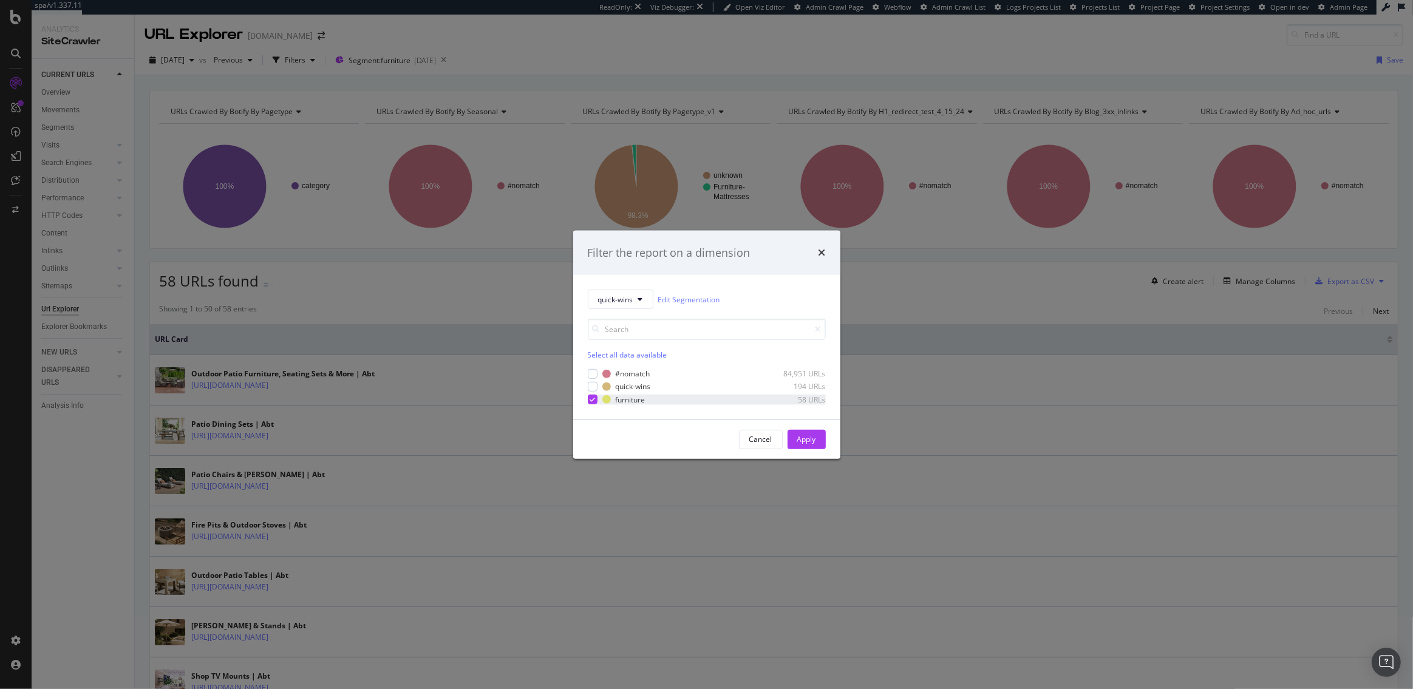
click at [595, 401] on div "modal" at bounding box center [593, 400] width 10 height 10
click at [639, 300] on icon "modal" at bounding box center [640, 299] width 5 height 7
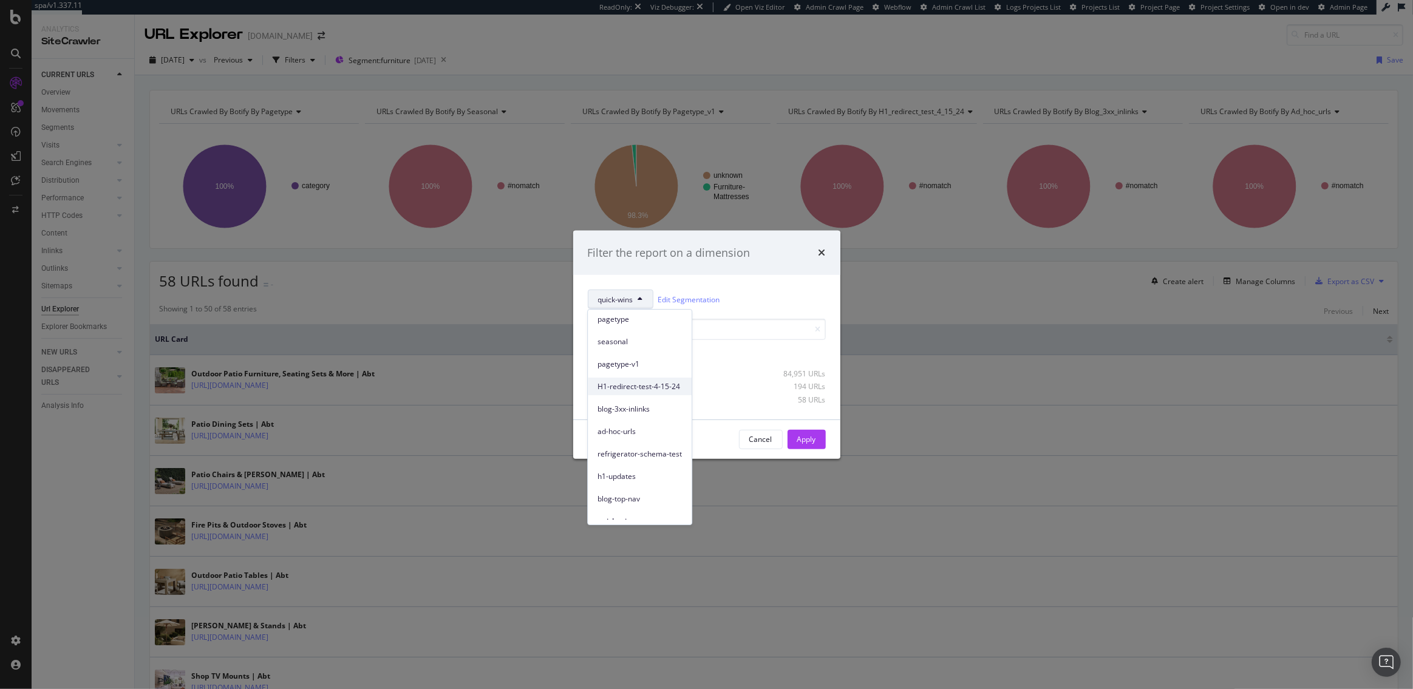
scroll to position [24, 0]
click at [629, 410] on span "blog-3xx-inlinks" at bounding box center [639, 408] width 84 height 11
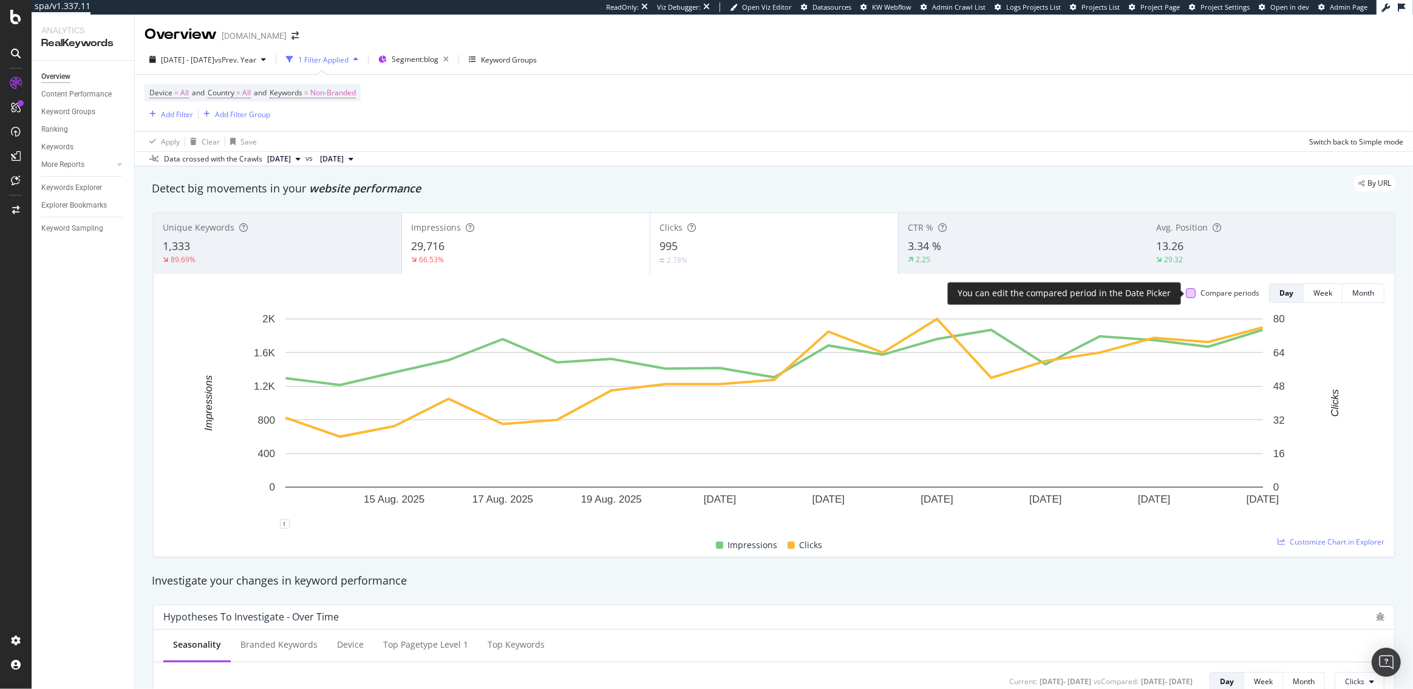
click at [1191, 295] on div at bounding box center [1191, 293] width 10 height 10
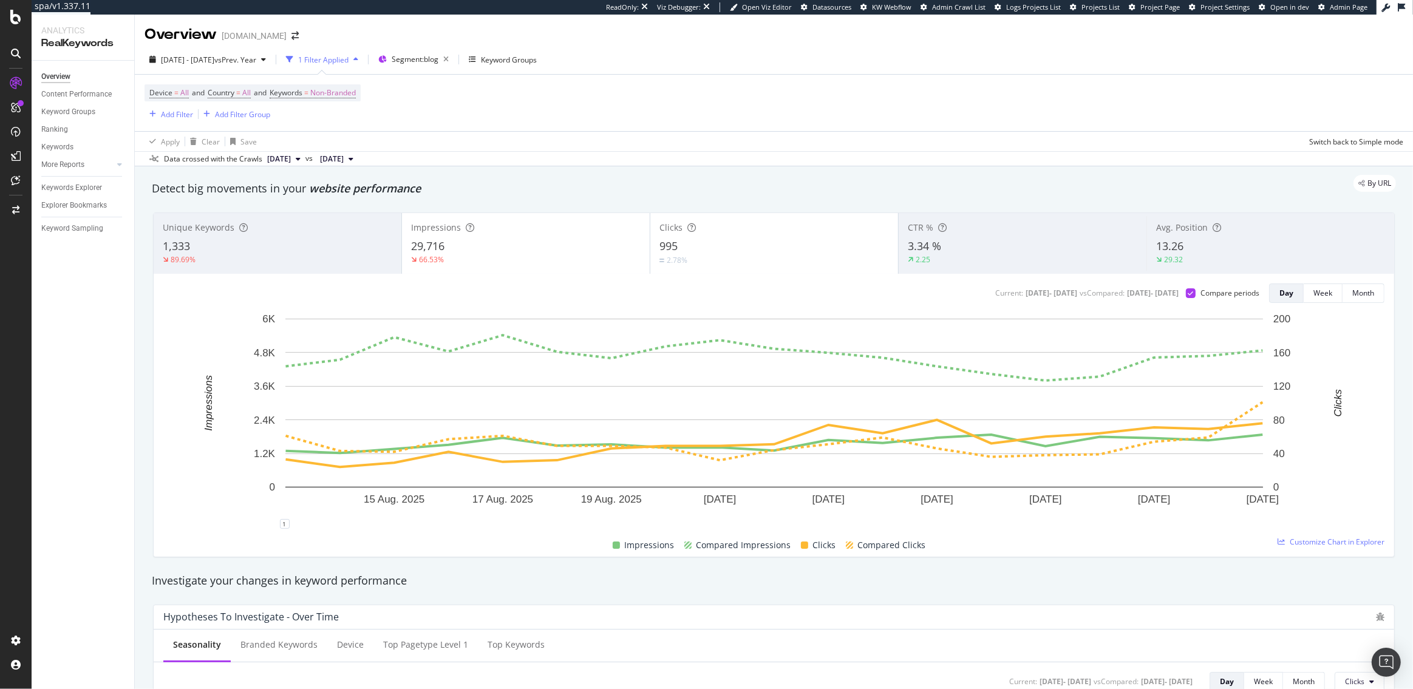
click at [472, 250] on div "29,716" at bounding box center [526, 247] width 230 height 16
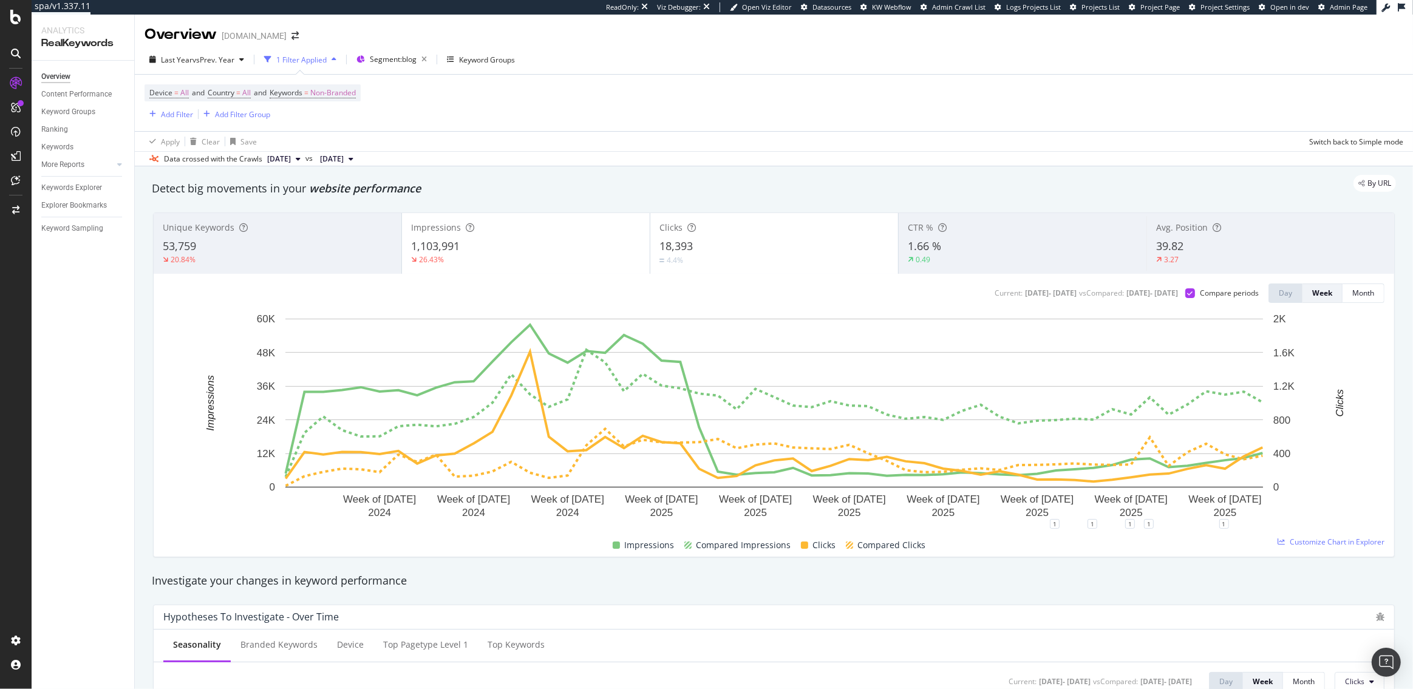
click at [466, 257] on div "26.43%" at bounding box center [526, 259] width 230 height 11
